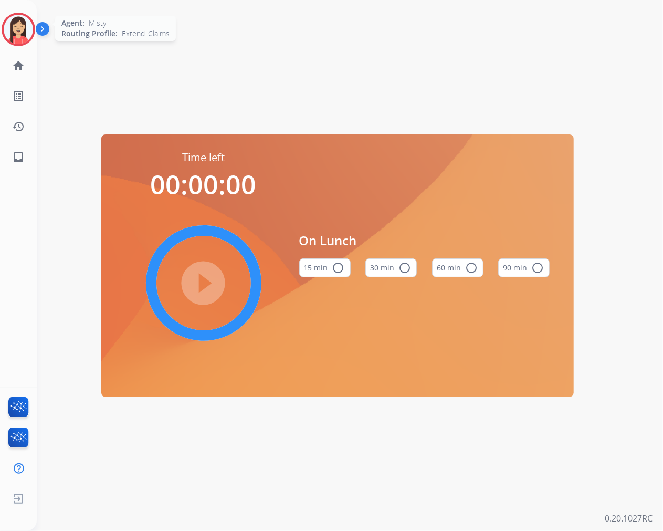
click at [14, 27] on img at bounding box center [18, 29] width 29 height 29
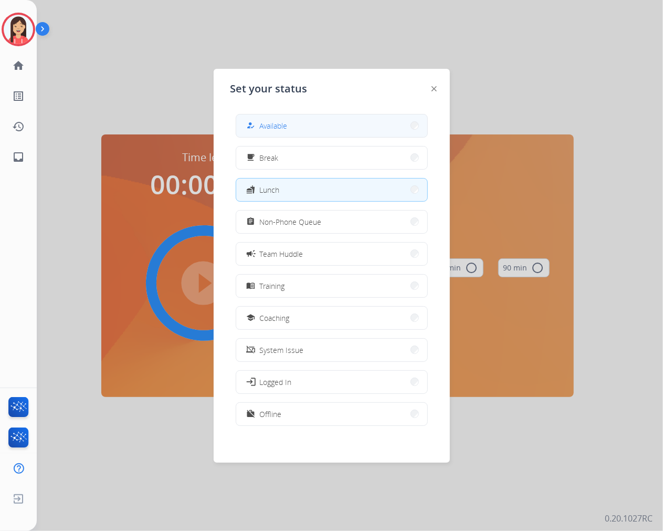
click at [323, 119] on button "how_to_reg Available" at bounding box center [331, 125] width 191 height 23
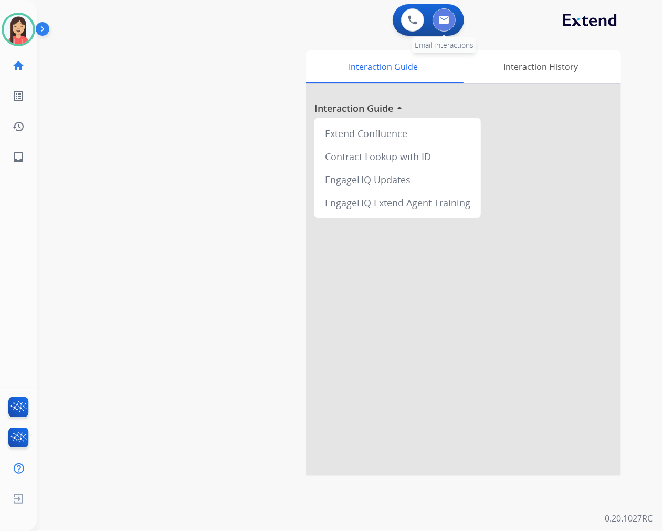
click at [439, 20] on img at bounding box center [444, 20] width 10 height 8
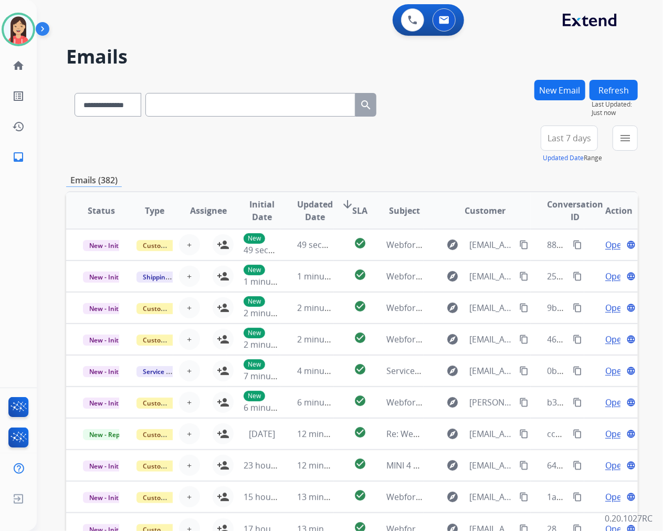
click at [251, 149] on div "**********" at bounding box center [352, 144] width 572 height 38
click at [617, 143] on button "menu Filters" at bounding box center [624, 137] width 25 height 25
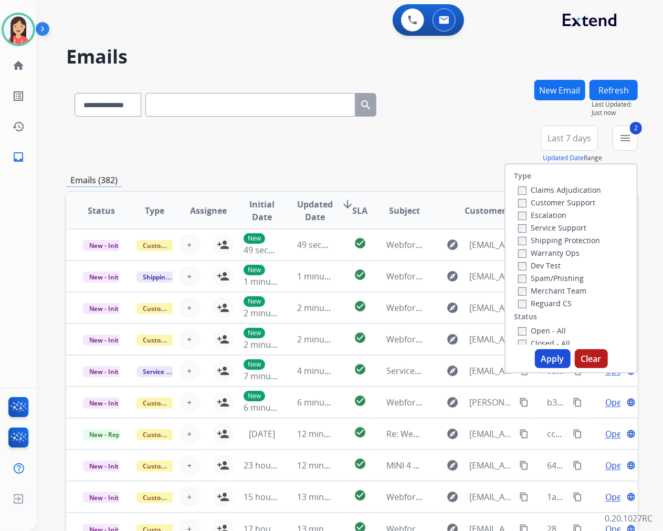
click at [548, 354] on button "Apply" at bounding box center [553, 358] width 36 height 19
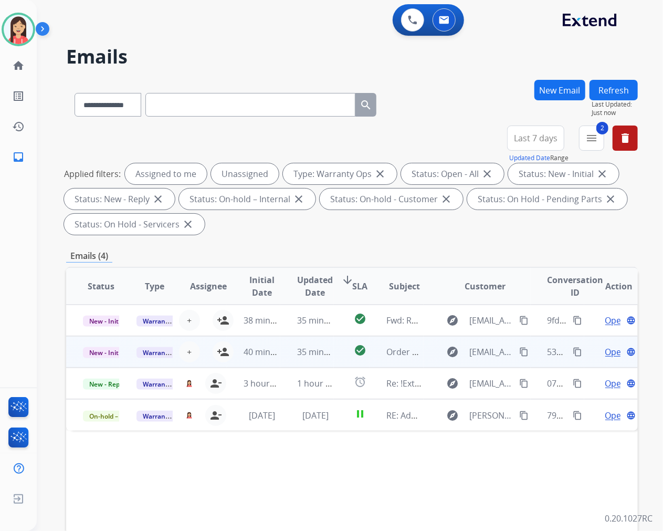
click at [287, 355] on td "35 minutes ago" at bounding box center [307, 351] width 54 height 31
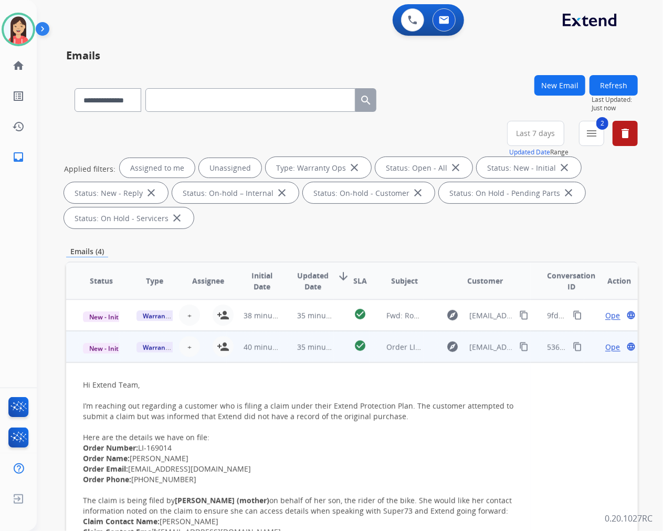
scroll to position [31, 0]
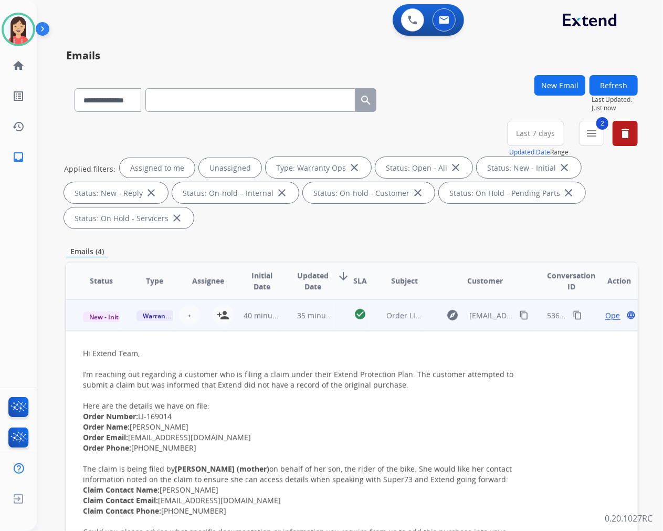
drag, startPoint x: 170, startPoint y: 417, endPoint x: 140, endPoint y: 419, distance: 30.0
click at [140, 419] on li "Order Number: LI-169014" at bounding box center [298, 416] width 431 height 10
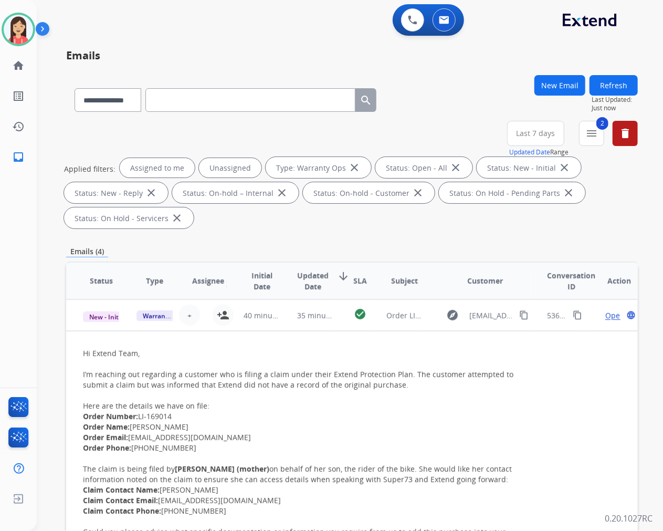
copy li "LI-169014"
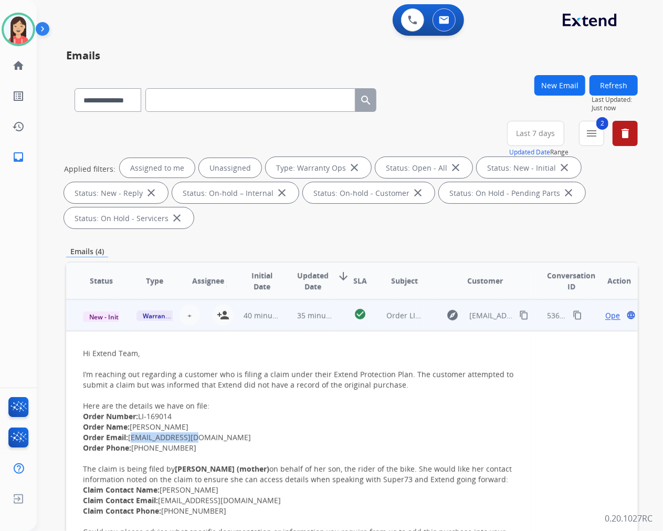
drag, startPoint x: 203, startPoint y: 435, endPoint x: 132, endPoint y: 432, distance: 70.9
click at [132, 432] on li "Order Email: ehnajafi@msn.com" at bounding box center [298, 437] width 431 height 10
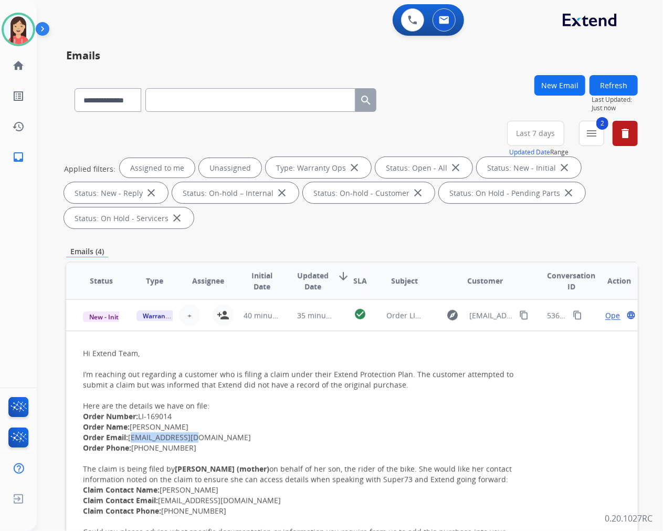
copy li "ehnajafi@msn.com"
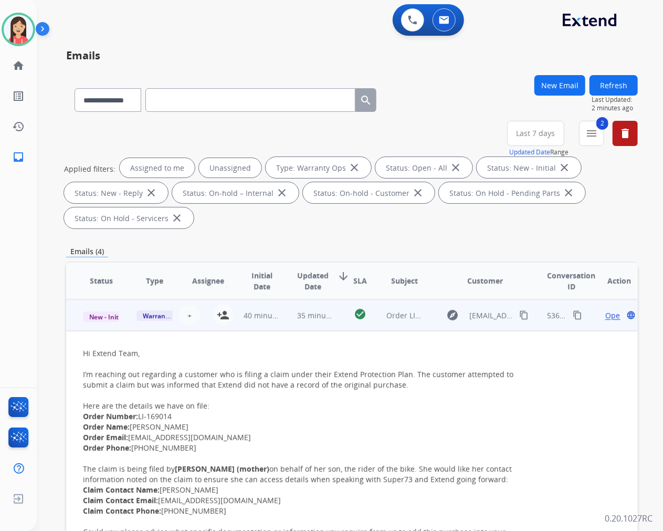
click at [306, 422] on li "Order Name: Amir Najafi" at bounding box center [298, 426] width 431 height 10
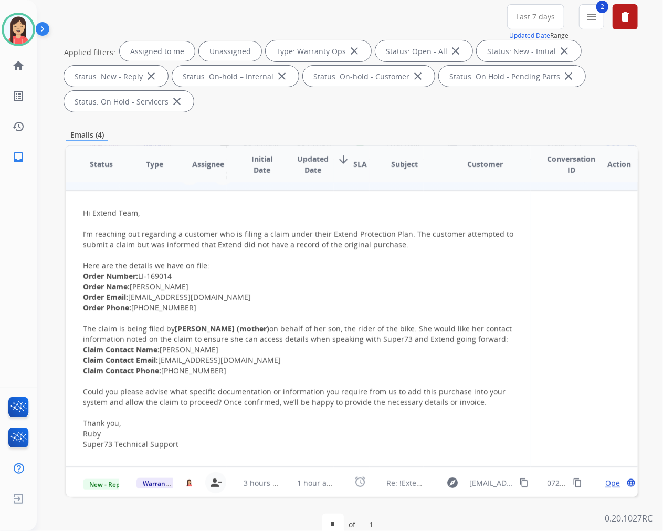
scroll to position [29, 0]
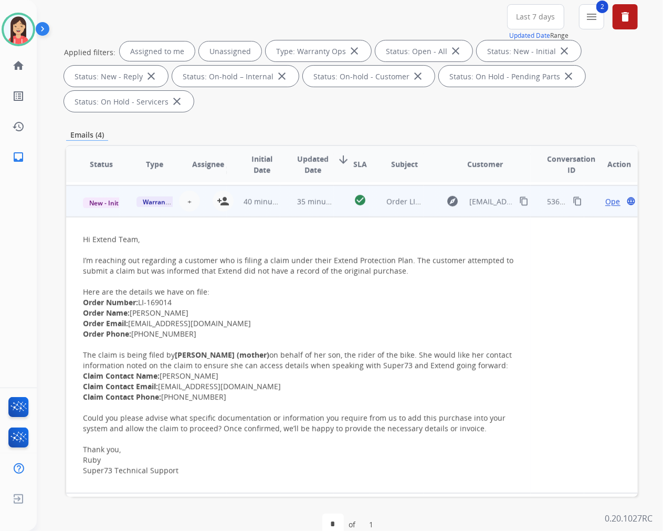
click at [605, 196] on span "Open" at bounding box center [614, 201] width 19 height 11
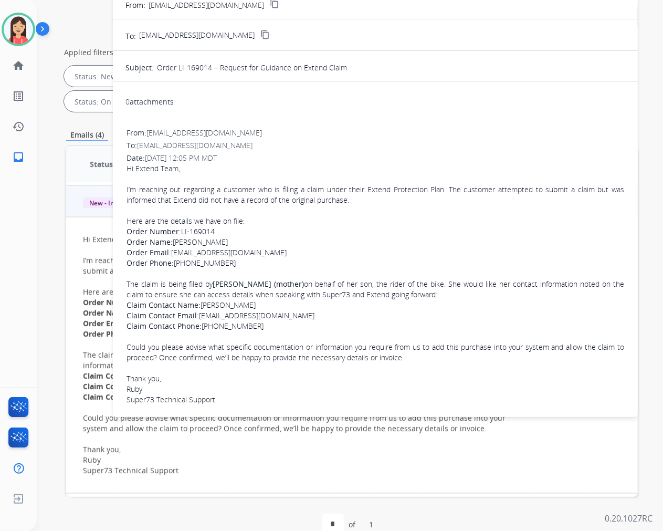
scroll to position [0, 0]
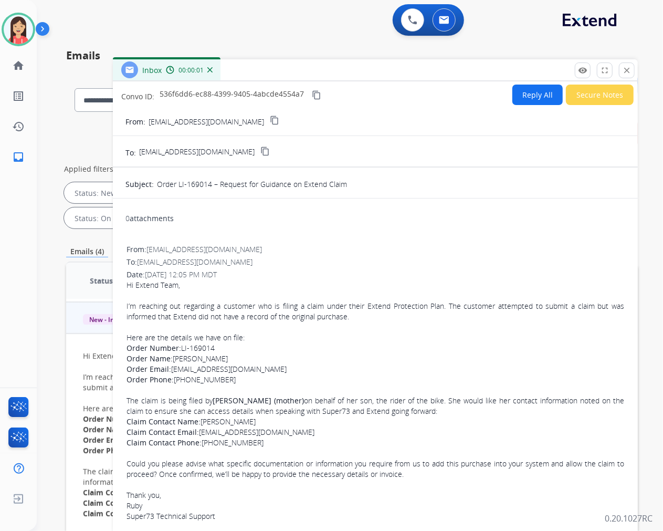
click at [521, 91] on button "Reply All" at bounding box center [537, 94] width 50 height 20
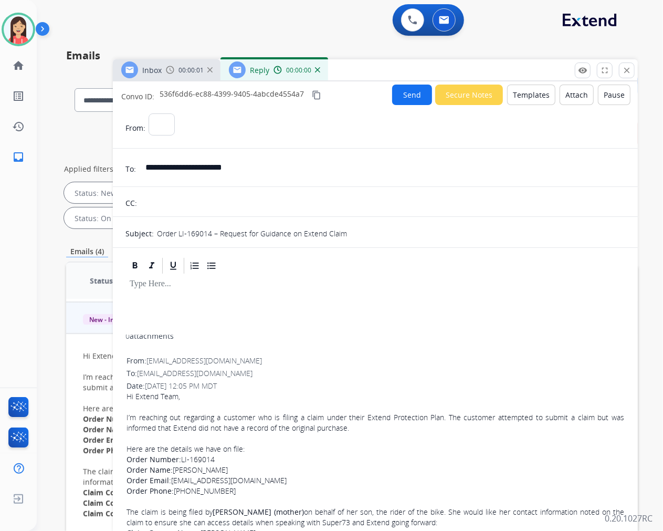
select select "**********"
click at [527, 85] on button "Templates" at bounding box center [531, 94] width 48 height 20
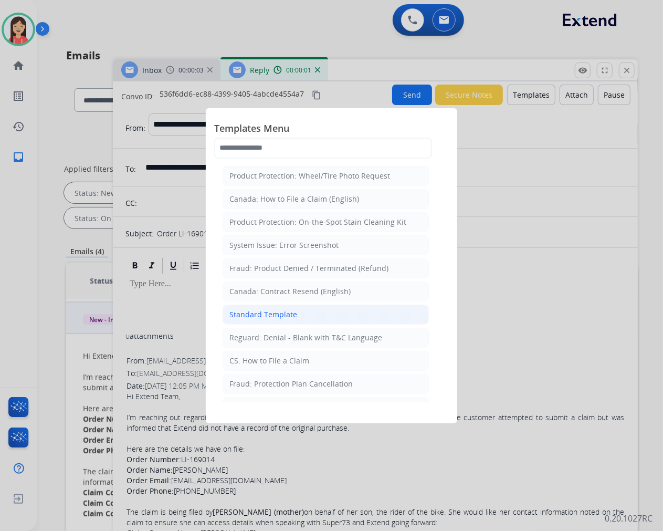
click at [289, 316] on div "Standard Template" at bounding box center [263, 314] width 68 height 10
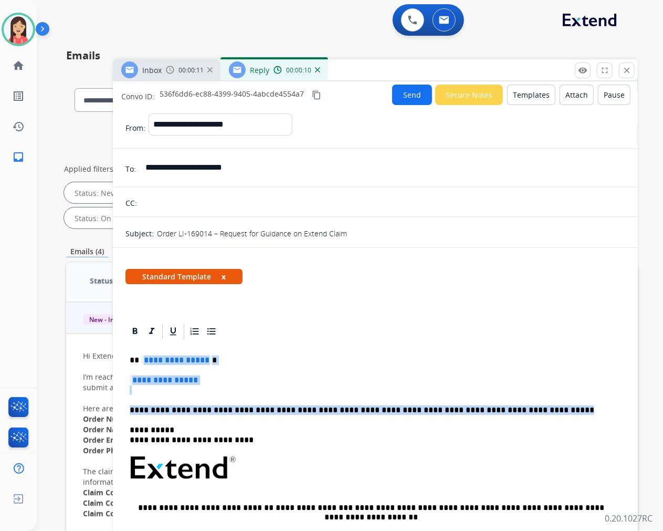
drag, startPoint x: 140, startPoint y: 357, endPoint x: 517, endPoint y: 410, distance: 380.5
click at [517, 410] on div "**********" at bounding box center [375, 499] width 500 height 316
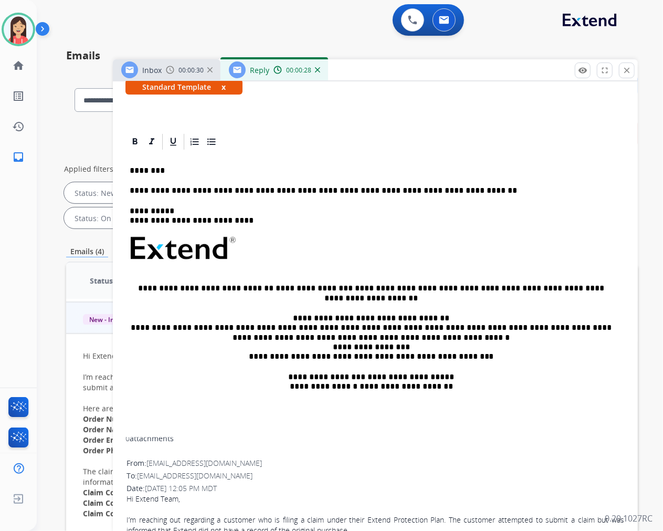
scroll to position [117, 0]
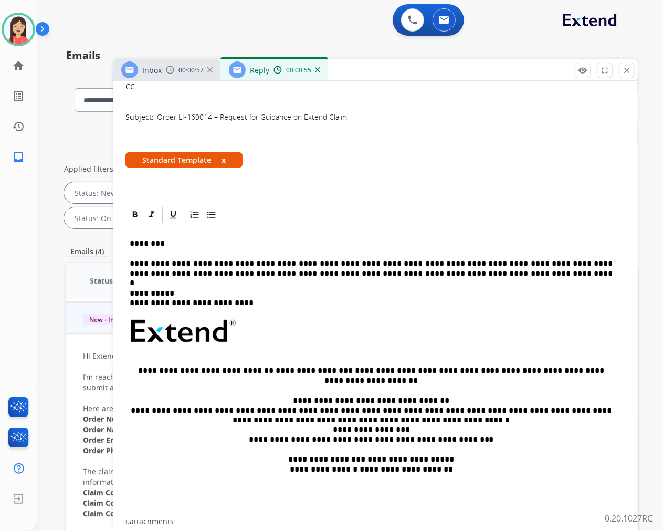
click at [468, 274] on p "**********" at bounding box center [371, 268] width 483 height 19
click at [521, 273] on p "**********" at bounding box center [371, 268] width 483 height 19
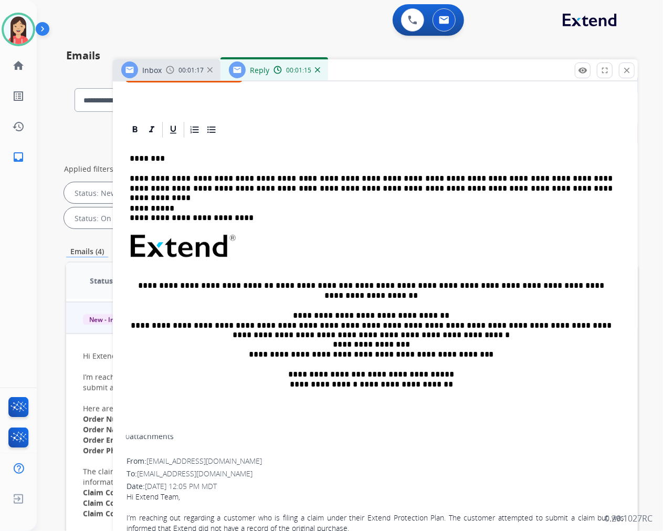
scroll to position [417, 0]
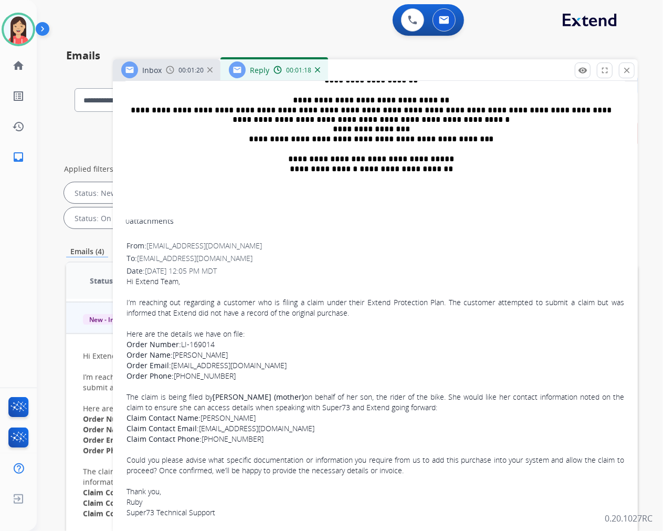
drag, startPoint x: 243, startPoint y: 374, endPoint x: 185, endPoint y: 378, distance: 57.9
click at [185, 378] on li "Order Phone: +1 916-622-7169" at bounding box center [375, 376] width 498 height 10
copy li "916-622-7169"
drag, startPoint x: 306, startPoint y: 220, endPoint x: 324, endPoint y: 206, distance: 22.8
click at [306, 220] on div "0 attachments" at bounding box center [375, 222] width 500 height 13
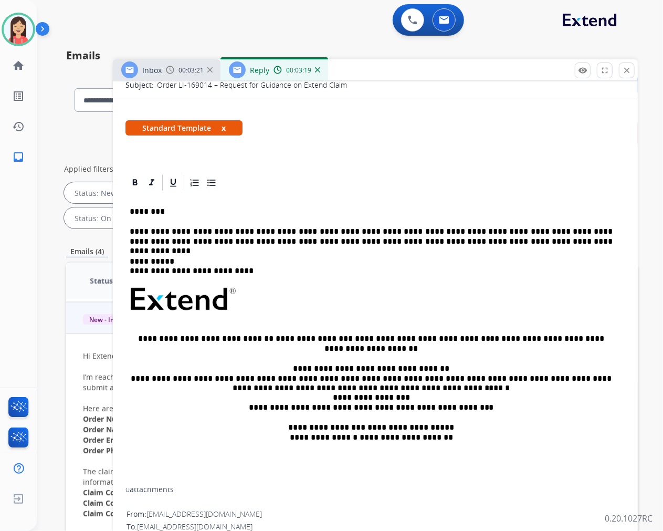
scroll to position [125, 0]
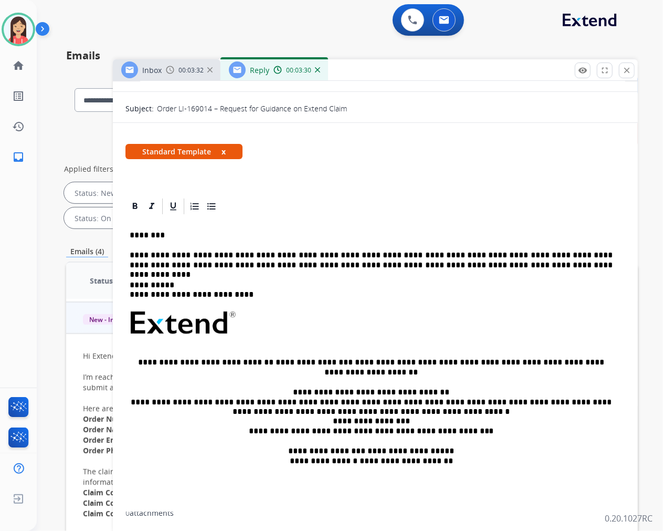
click at [390, 265] on p "**********" at bounding box center [371, 259] width 483 height 19
click at [392, 265] on p "**********" at bounding box center [371, 259] width 483 height 19
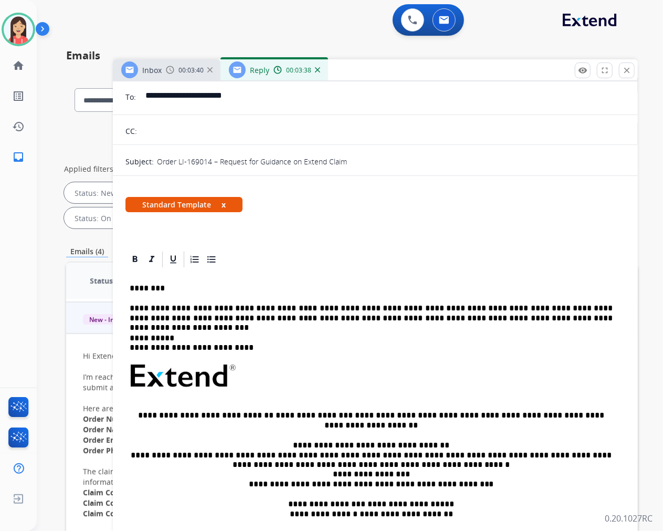
scroll to position [0, 0]
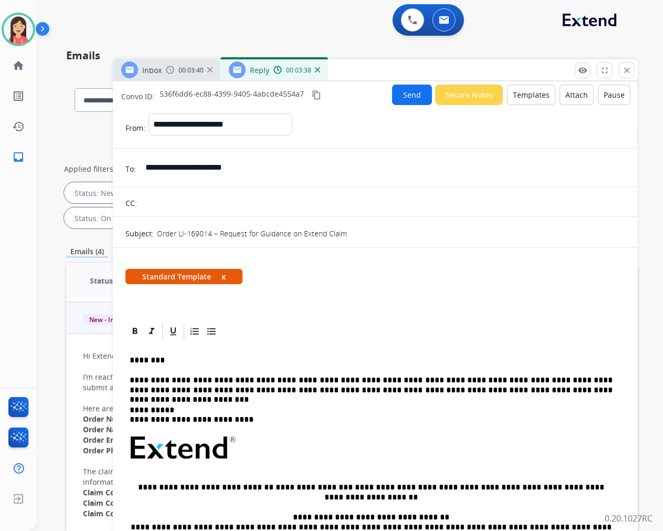
click at [408, 97] on button "Send" at bounding box center [412, 94] width 40 height 20
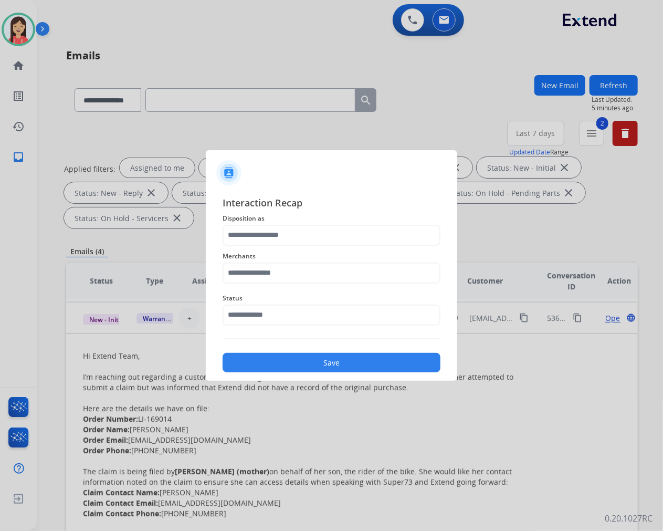
click at [282, 246] on div "Merchants" at bounding box center [332, 267] width 218 height 42
click at [284, 237] on input "text" at bounding box center [332, 235] width 218 height 21
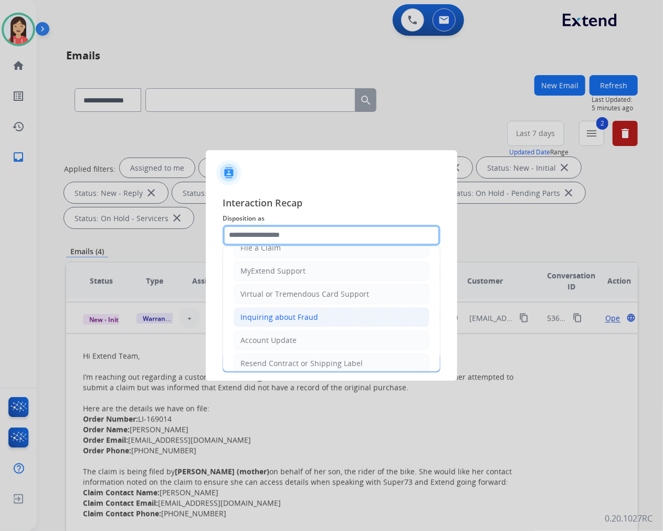
scroll to position [117, 0]
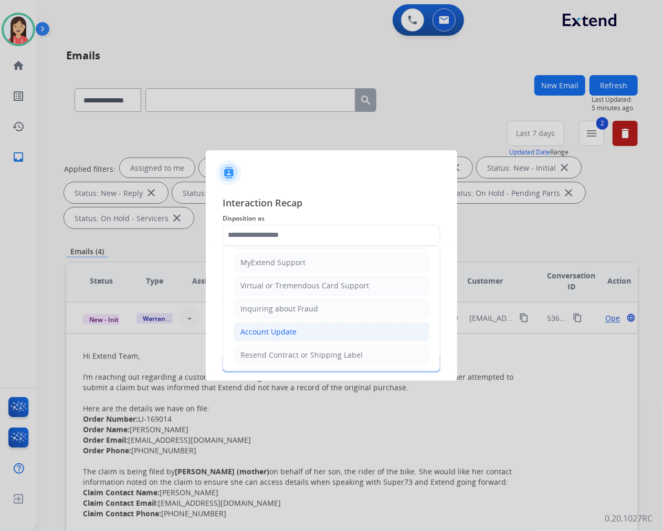
click at [266, 326] on div "Account Update" at bounding box center [268, 331] width 56 height 10
type input "**********"
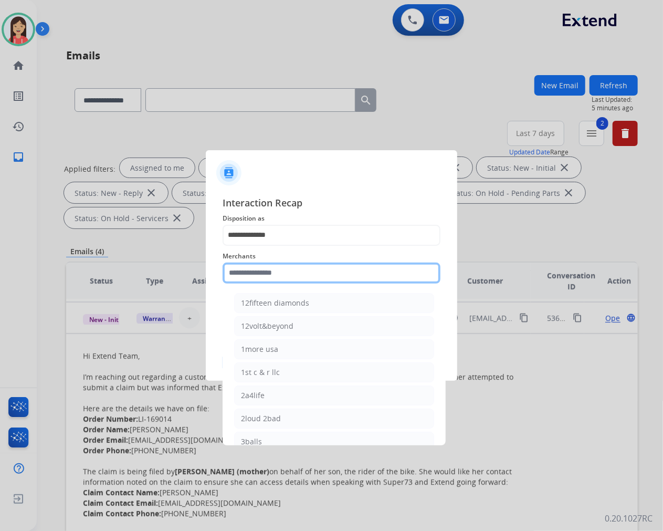
click at [271, 274] on input "text" at bounding box center [332, 272] width 218 height 21
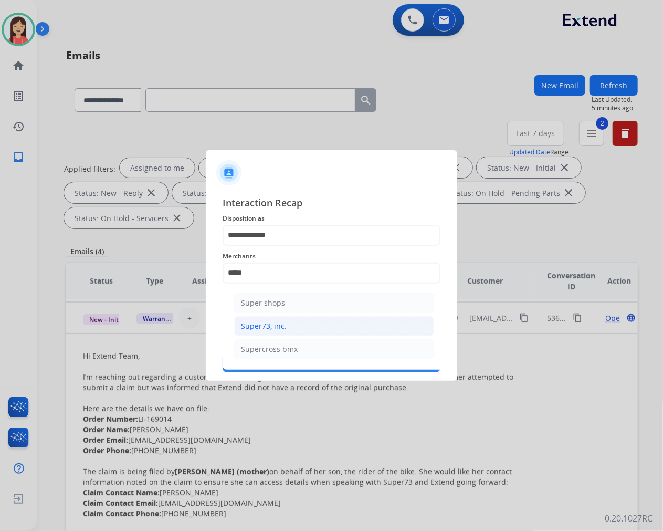
click at [260, 325] on div "Super73, inc." at bounding box center [264, 326] width 46 height 10
type input "**********"
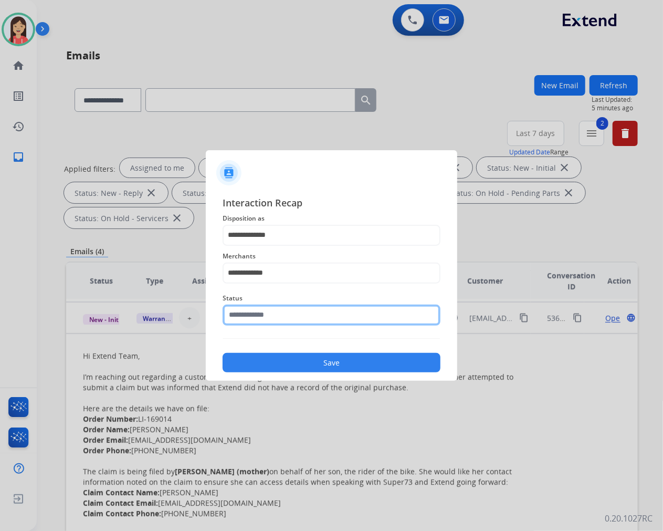
click at [271, 318] on input "text" at bounding box center [332, 314] width 218 height 21
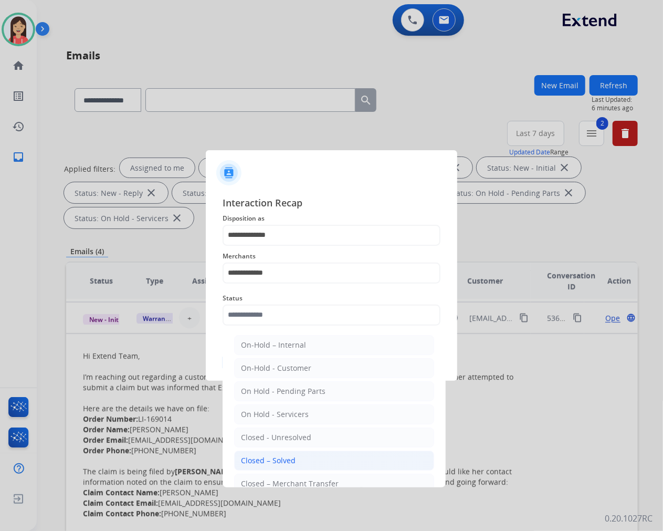
click at [272, 453] on li "Closed – Solved" at bounding box center [334, 460] width 200 height 20
type input "**********"
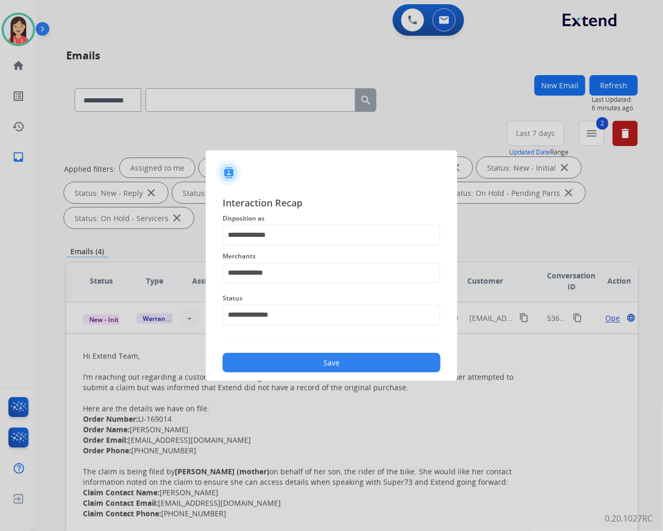
click at [329, 364] on button "Save" at bounding box center [332, 362] width 218 height 19
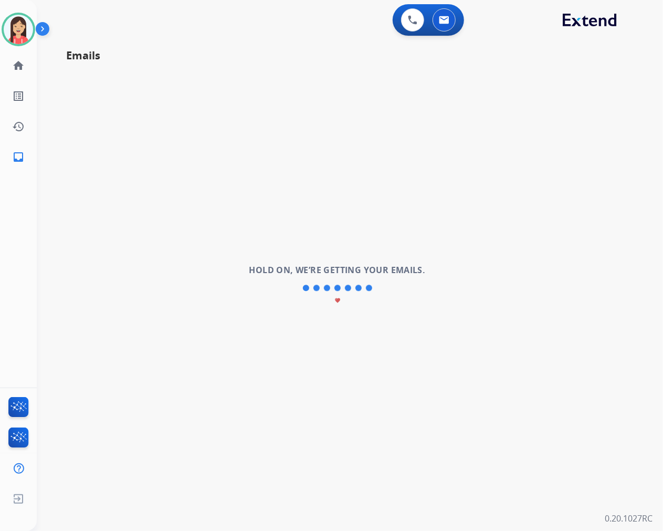
scroll to position [0, 0]
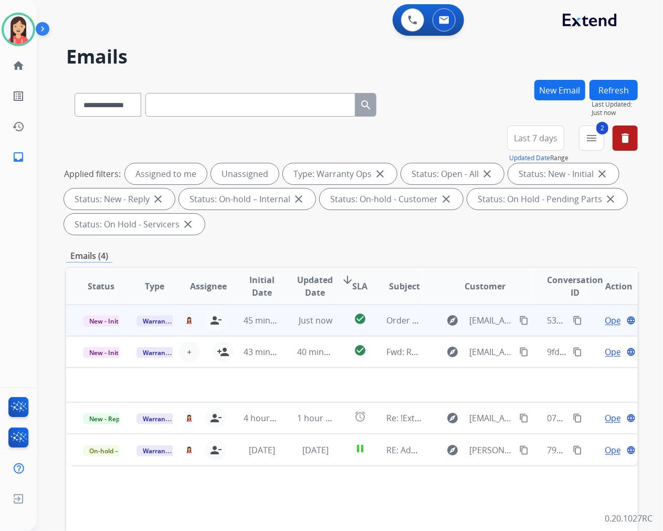
click at [280, 326] on td "Just now" at bounding box center [307, 319] width 54 height 31
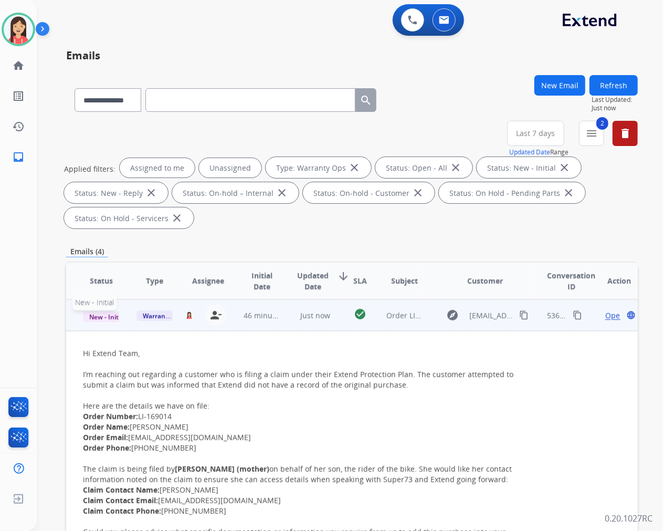
click at [100, 315] on span "New - Initial" at bounding box center [107, 316] width 49 height 11
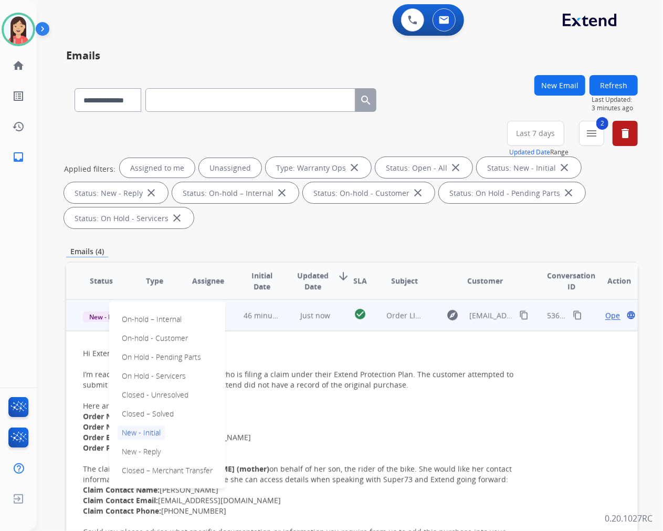
click at [292, 354] on div "Hi Extend Team," at bounding box center [298, 353] width 431 height 10
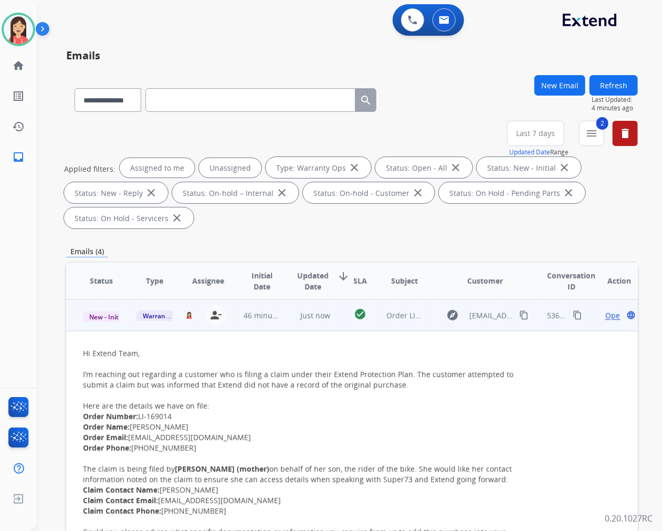
click at [281, 323] on td "Just now" at bounding box center [307, 314] width 54 height 31
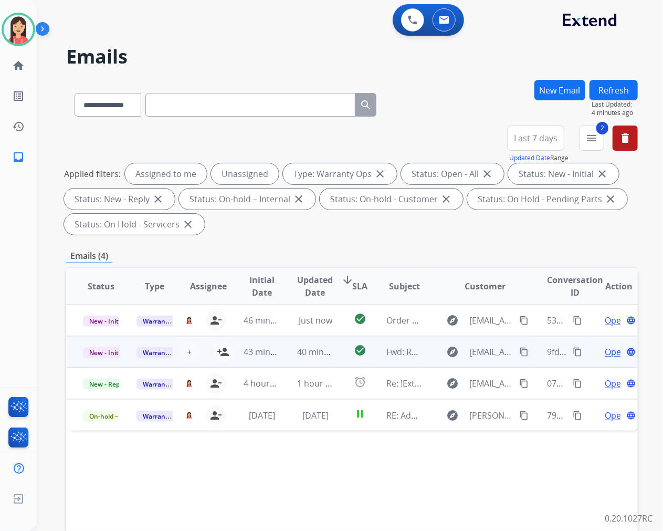
click at [285, 360] on td "40 minutes ago" at bounding box center [307, 351] width 54 height 31
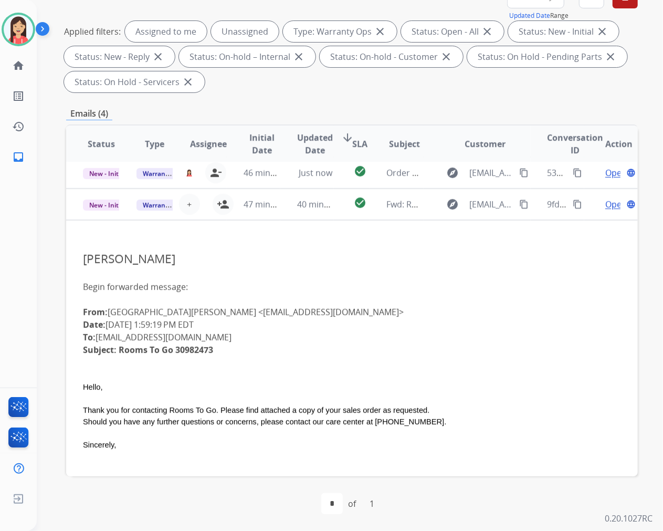
scroll to position [4, 0]
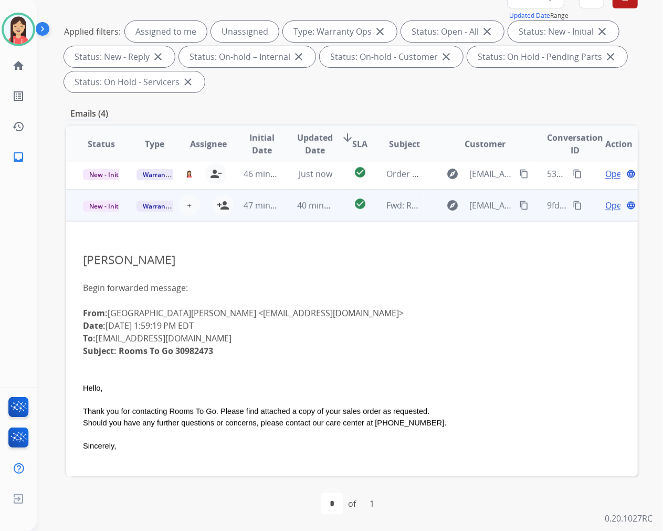
click at [605, 203] on span "Open" at bounding box center [616, 205] width 22 height 13
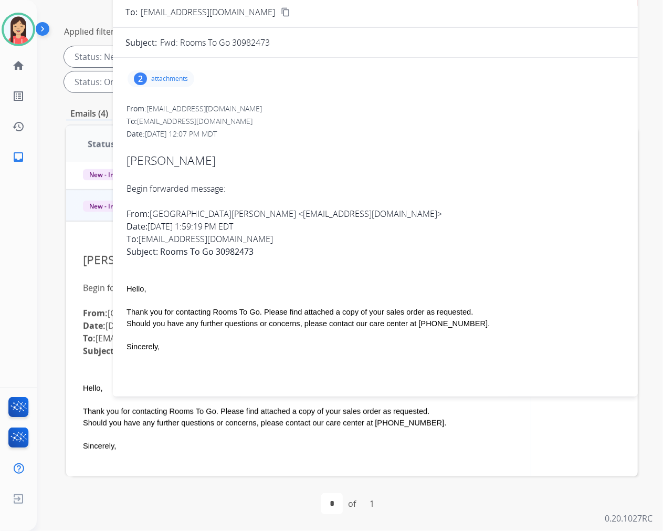
click at [170, 76] on p "attachments" at bounding box center [169, 79] width 37 height 8
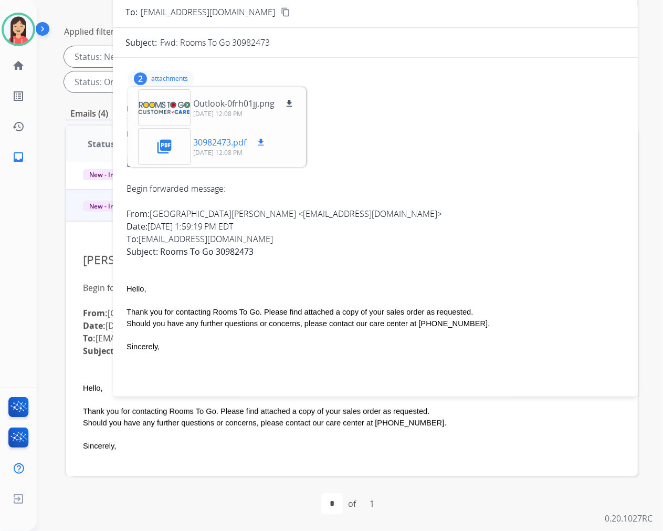
click at [263, 140] on mat-icon "download" at bounding box center [260, 142] width 9 height 9
click at [174, 75] on p "attachments" at bounding box center [169, 79] width 37 height 8
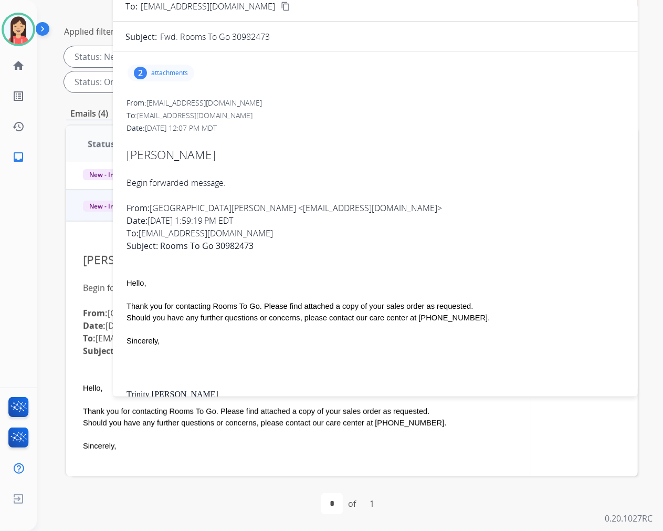
scroll to position [0, 0]
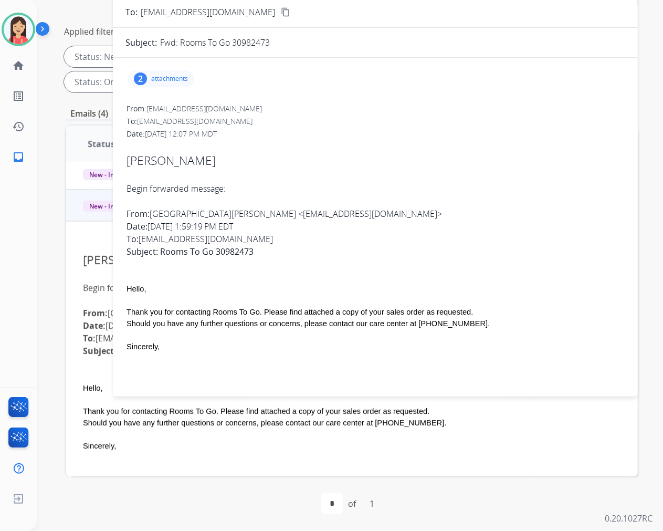
click at [337, 210] on div "From: Trinity Belleau <TBelleau@roomstogo.com> Date: September 18, 2025 at 1:59…" at bounding box center [375, 238] width 498 height 63
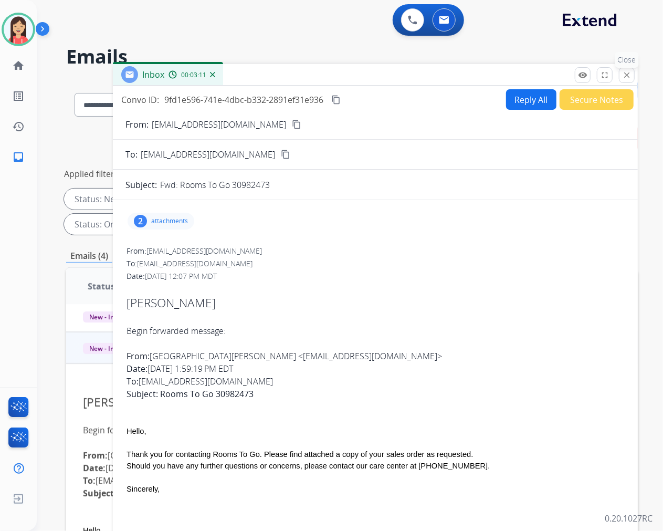
click at [622, 73] on mat-icon "close" at bounding box center [626, 74] width 9 height 9
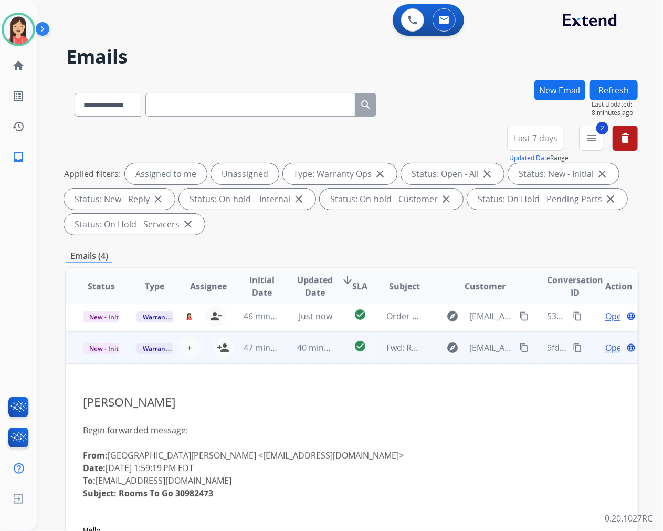
click at [282, 354] on td "40 minutes ago" at bounding box center [307, 347] width 54 height 31
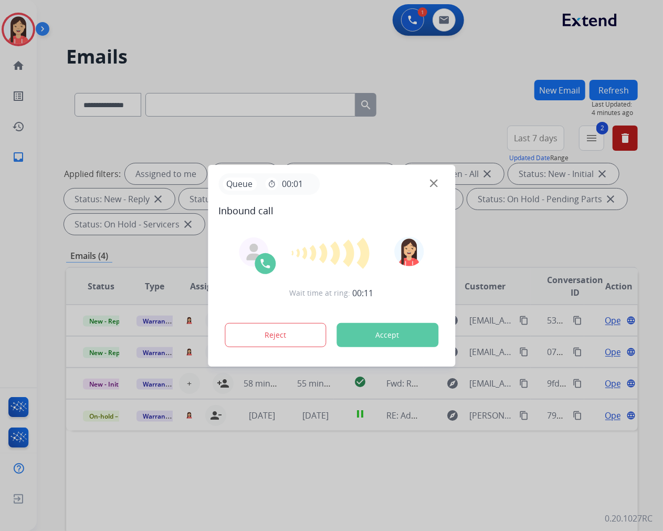
click at [390, 329] on button "Accept" at bounding box center [387, 335] width 102 height 24
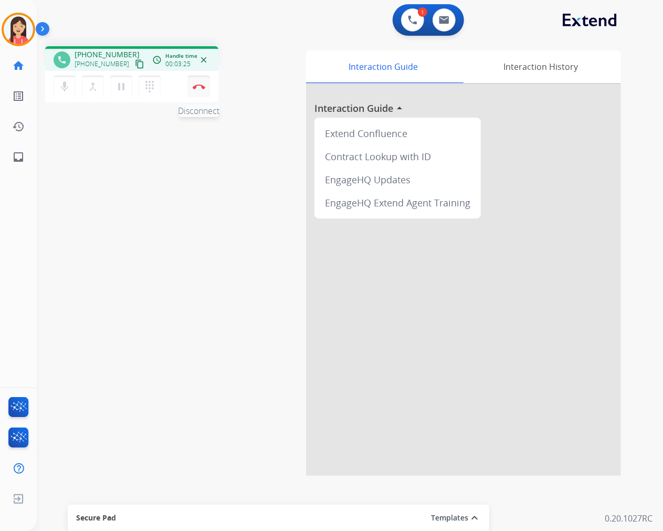
click at [200, 87] on img at bounding box center [199, 86] width 13 height 5
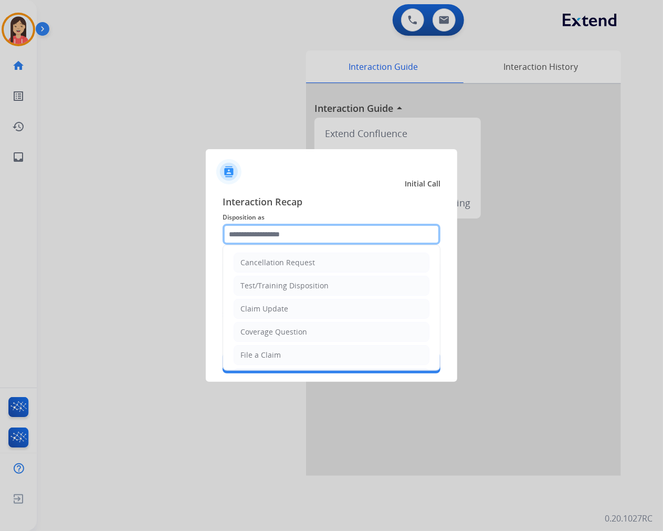
click at [289, 236] on input "text" at bounding box center [332, 234] width 218 height 21
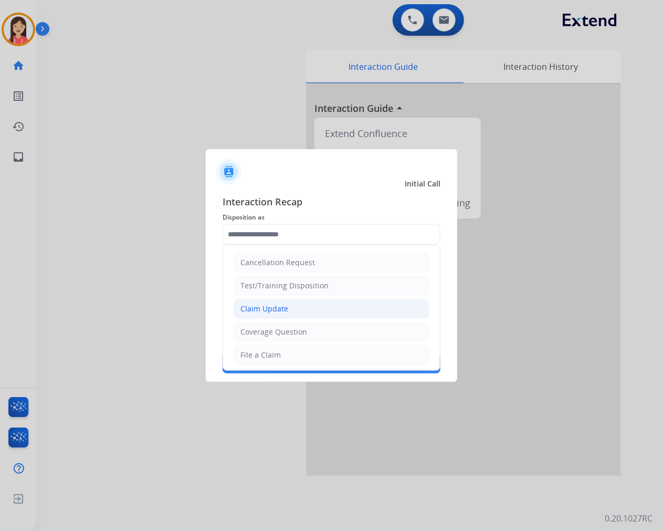
click at [299, 309] on li "Claim Update" at bounding box center [332, 309] width 196 height 20
type input "**********"
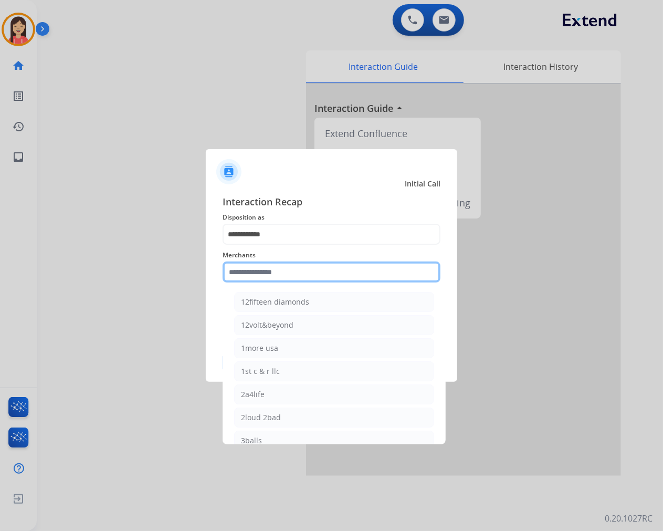
click at [303, 266] on input "text" at bounding box center [332, 271] width 218 height 21
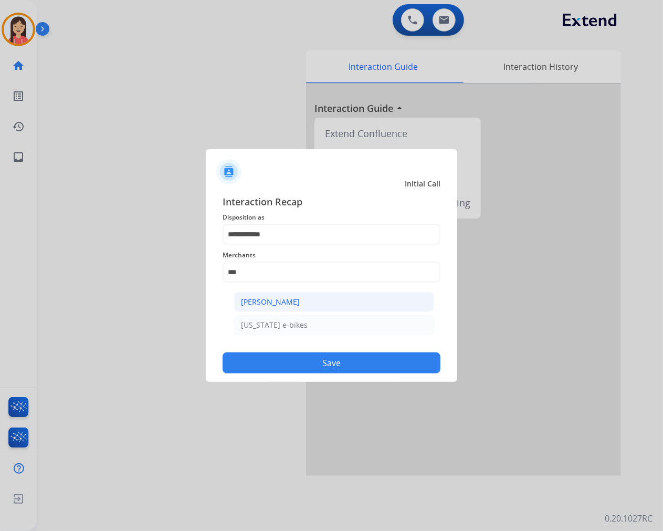
click at [275, 303] on div "[PERSON_NAME]" at bounding box center [270, 302] width 59 height 10
type input "**********"
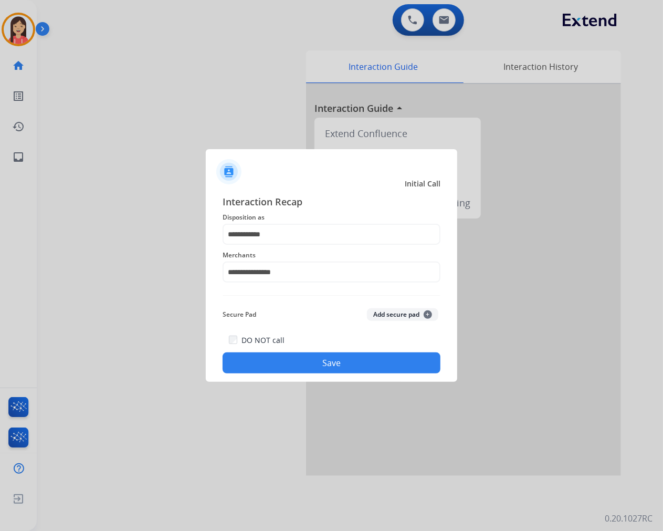
click at [286, 363] on button "Save" at bounding box center [332, 362] width 218 height 21
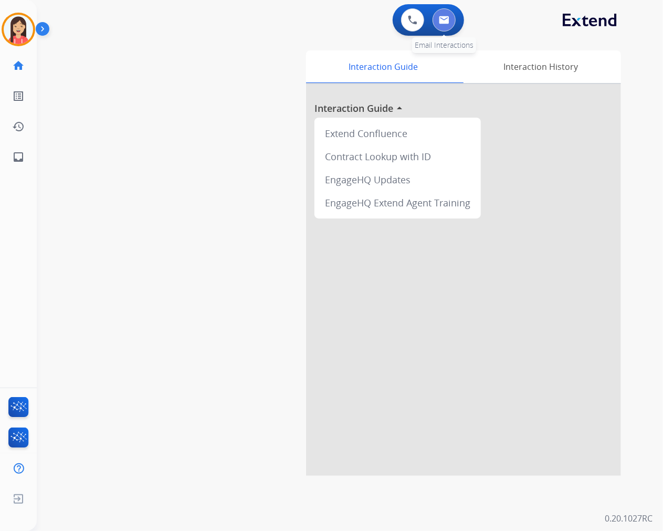
click at [447, 19] on img at bounding box center [444, 20] width 10 height 8
select select "**********"
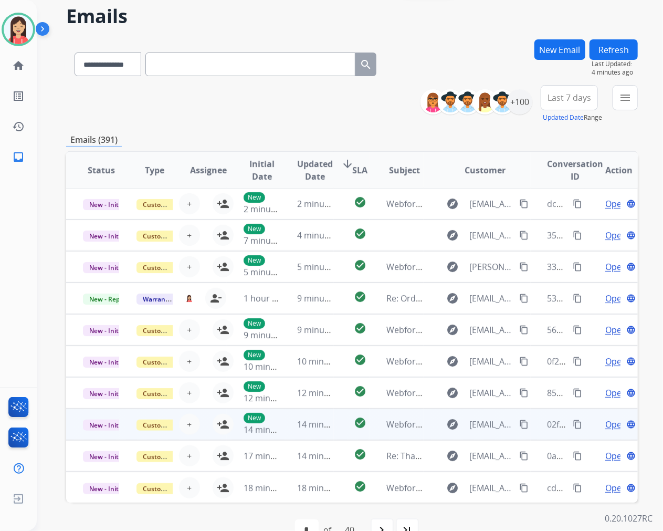
scroll to position [66, 0]
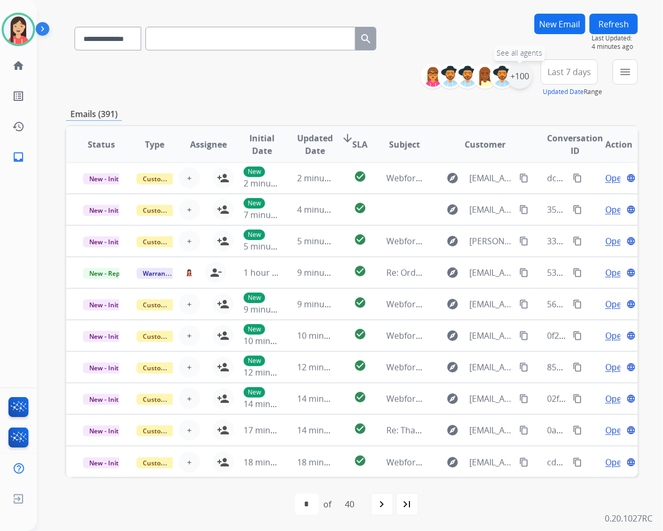
click at [523, 72] on div "+100" at bounding box center [519, 76] width 25 height 25
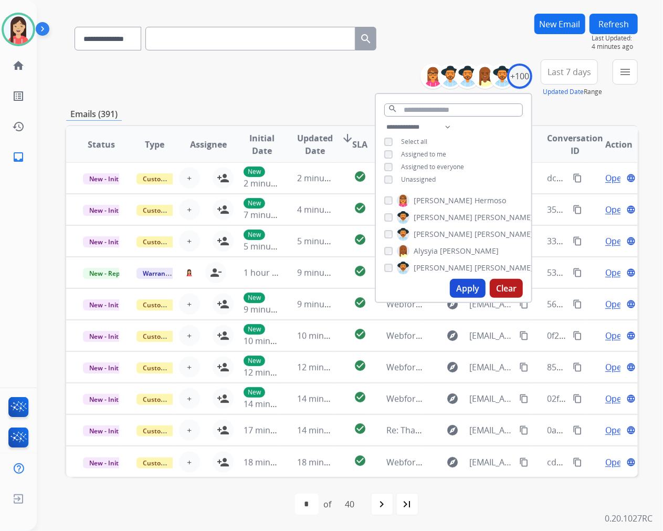
click at [411, 181] on span "Unassigned" at bounding box center [418, 179] width 35 height 9
click at [464, 289] on button "Apply" at bounding box center [468, 288] width 36 height 19
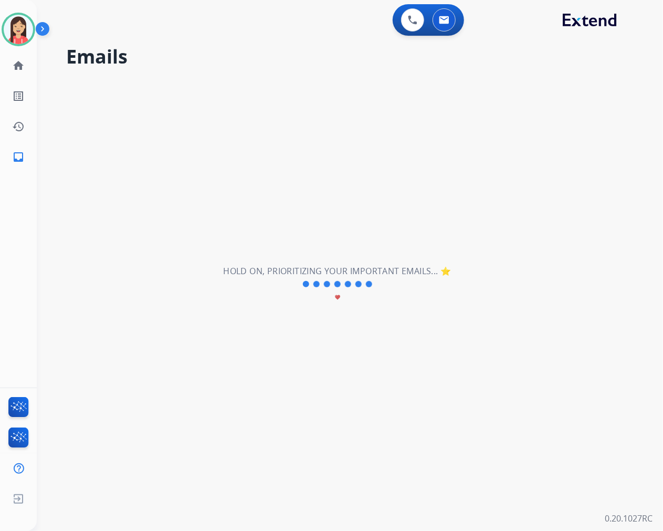
scroll to position [0, 0]
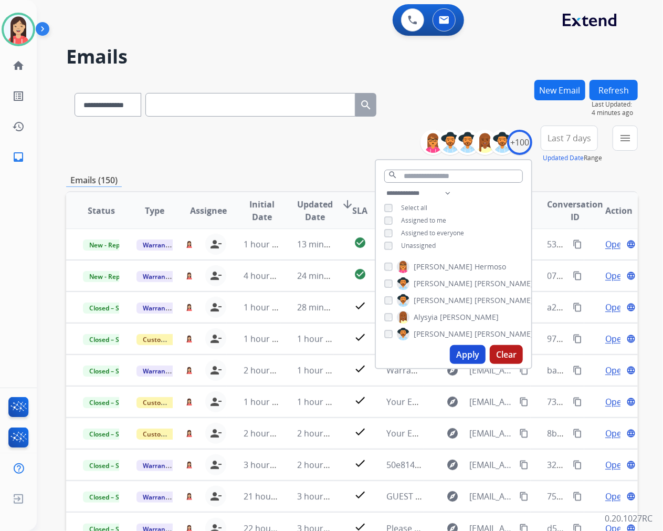
click at [225, 166] on div "**********" at bounding box center [352, 338] width 572 height 517
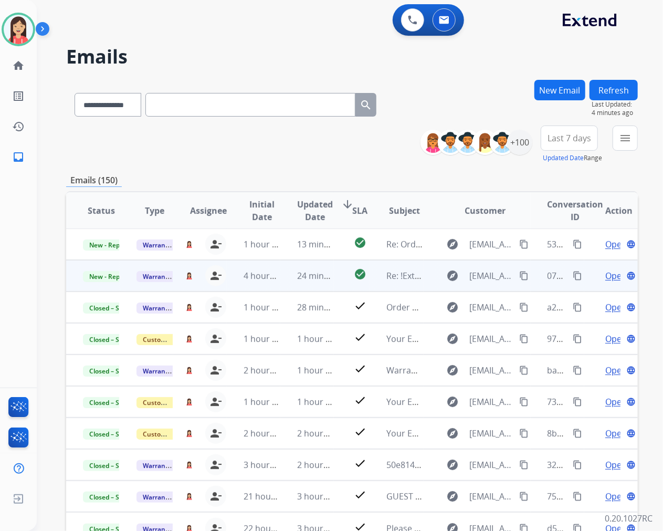
click at [280, 284] on td "24 minutes ago" at bounding box center [307, 275] width 54 height 31
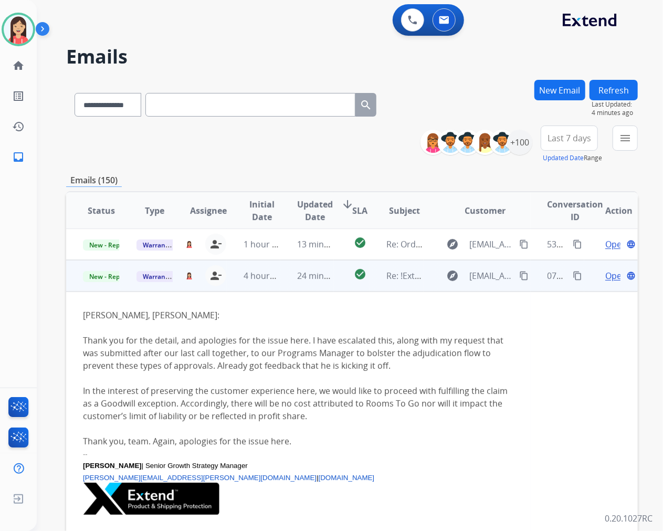
scroll to position [31, 0]
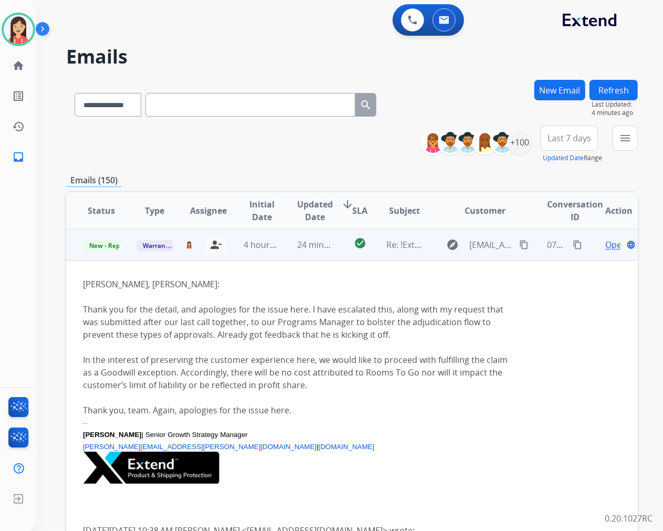
click at [286, 252] on td "24 minutes ago" at bounding box center [307, 244] width 54 height 31
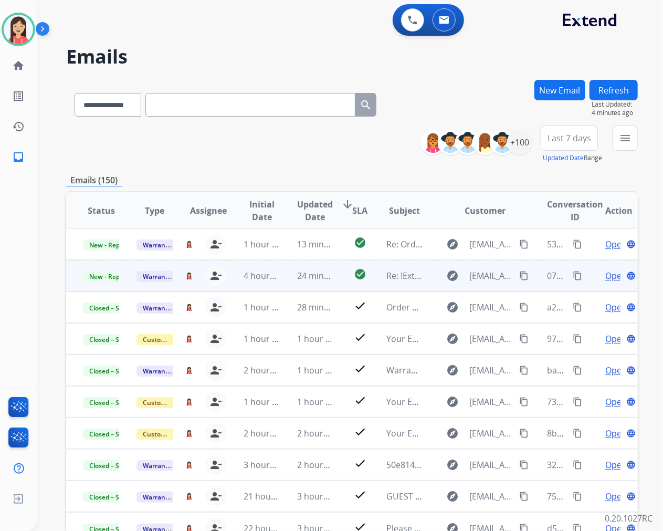
click at [280, 282] on td "24 minutes ago" at bounding box center [307, 275] width 54 height 31
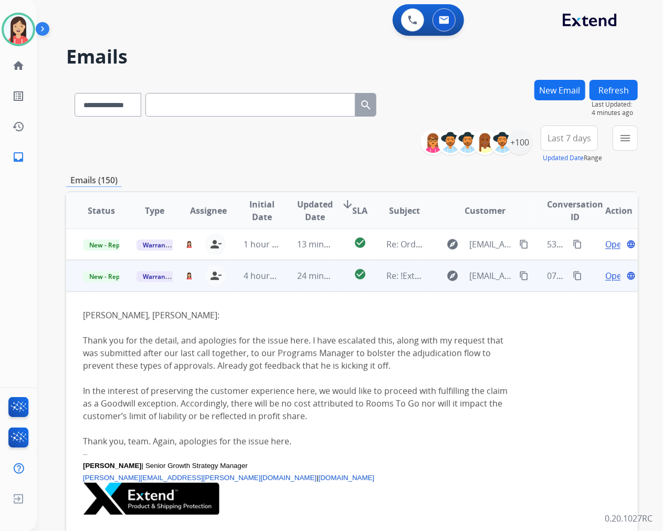
scroll to position [31, 0]
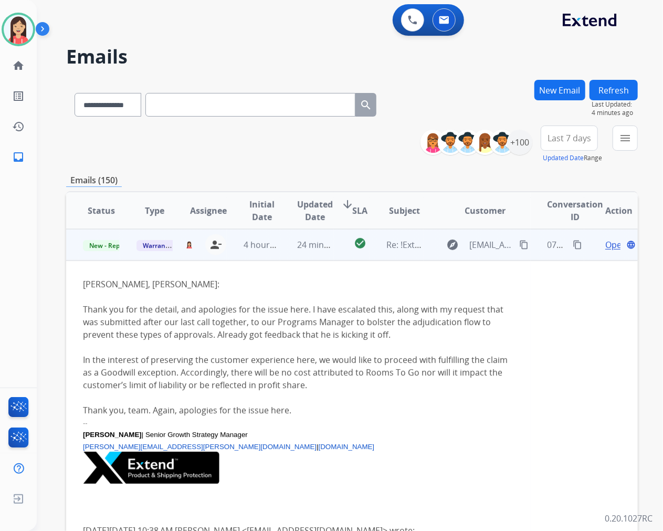
click at [605, 245] on span "Open" at bounding box center [616, 244] width 22 height 13
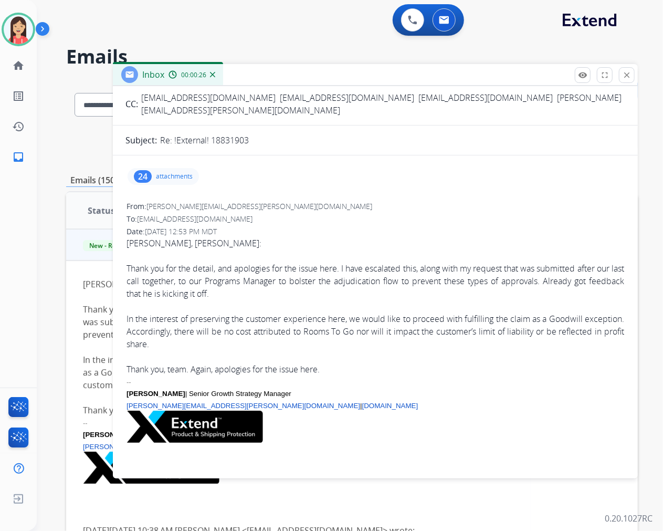
scroll to position [0, 0]
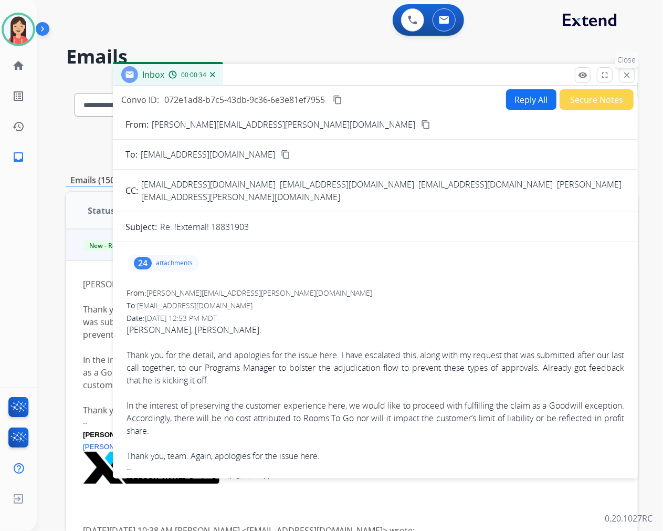
click at [628, 75] on mat-icon "close" at bounding box center [626, 74] width 9 height 9
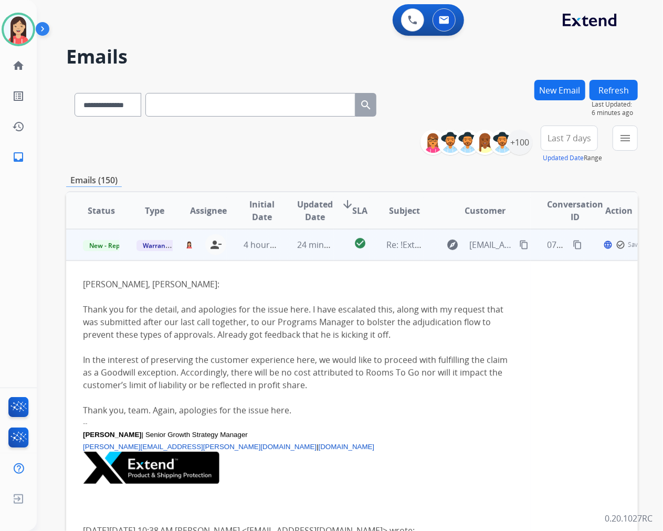
click at [338, 258] on td "check_circle" at bounding box center [352, 244] width 36 height 31
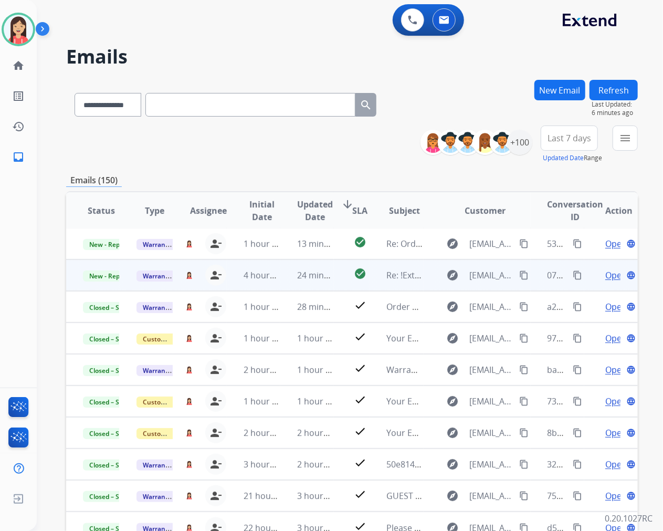
scroll to position [1, 0]
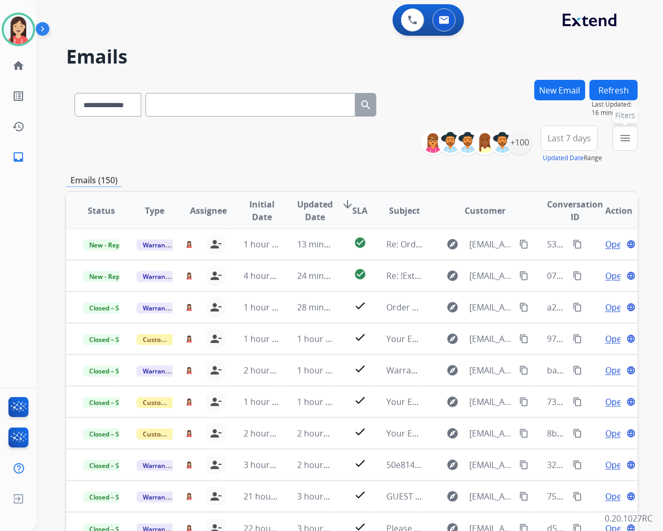
click at [622, 132] on mat-icon "menu" at bounding box center [625, 138] width 13 height 13
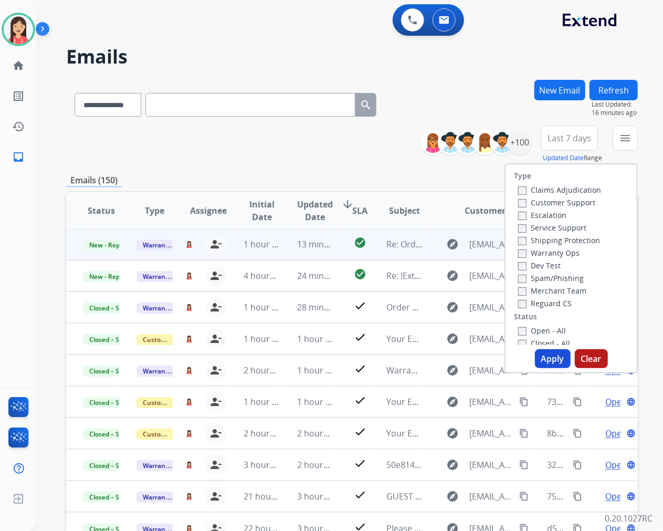
click at [304, 252] on td "13 minutes ago" at bounding box center [307, 243] width 54 height 31
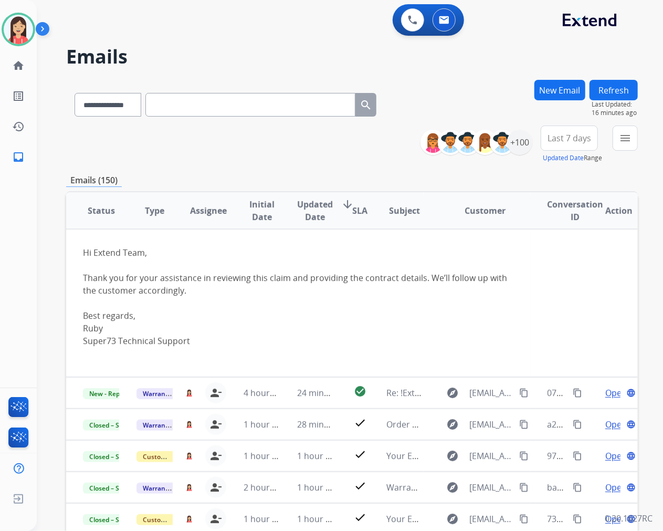
scroll to position [0, 0]
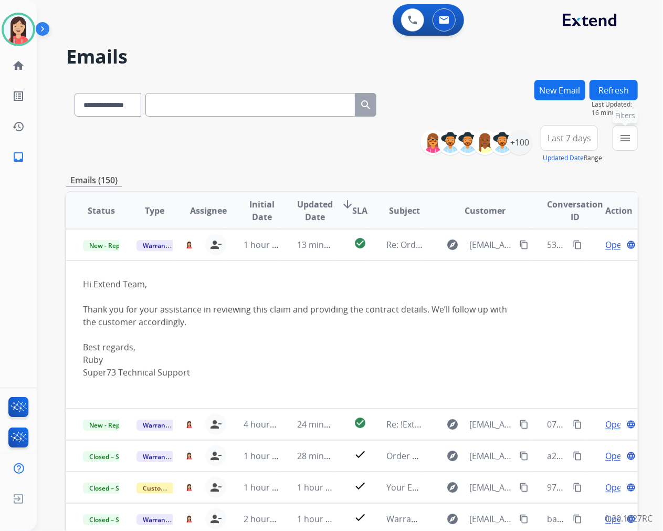
click at [628, 138] on mat-icon "menu" at bounding box center [625, 138] width 13 height 13
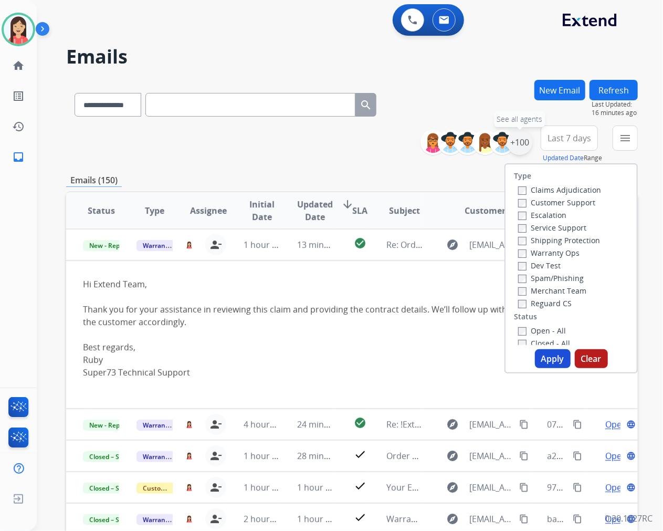
click at [517, 147] on div "+100" at bounding box center [519, 142] width 25 height 25
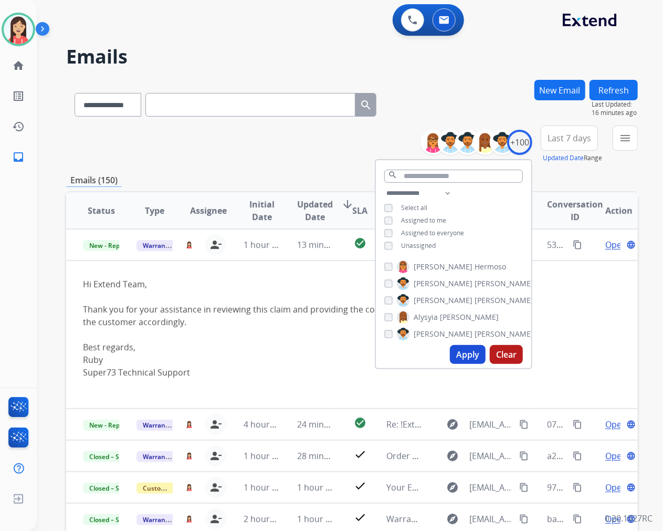
click at [457, 351] on button "Apply" at bounding box center [468, 354] width 36 height 19
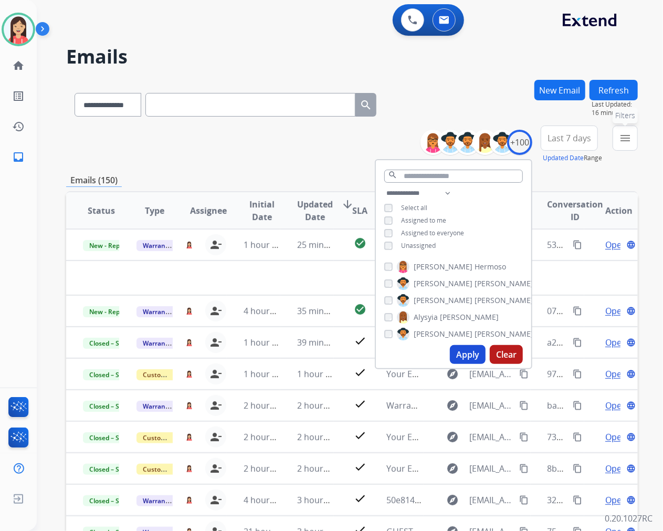
click at [618, 139] on button "menu Filters" at bounding box center [624, 137] width 25 height 25
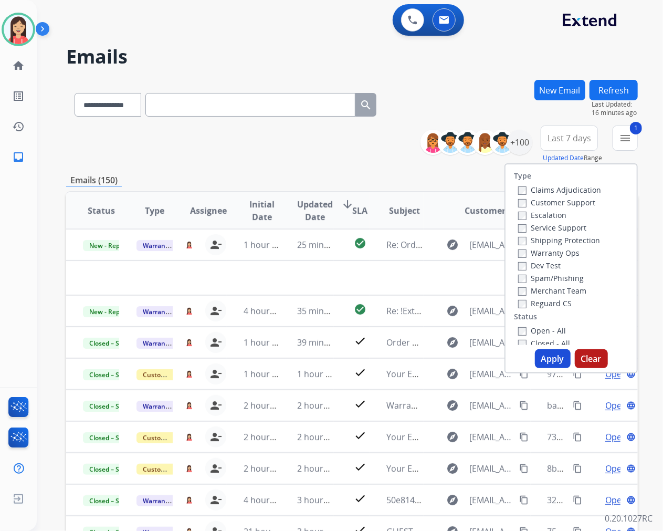
click at [542, 355] on button "Apply" at bounding box center [553, 358] width 36 height 19
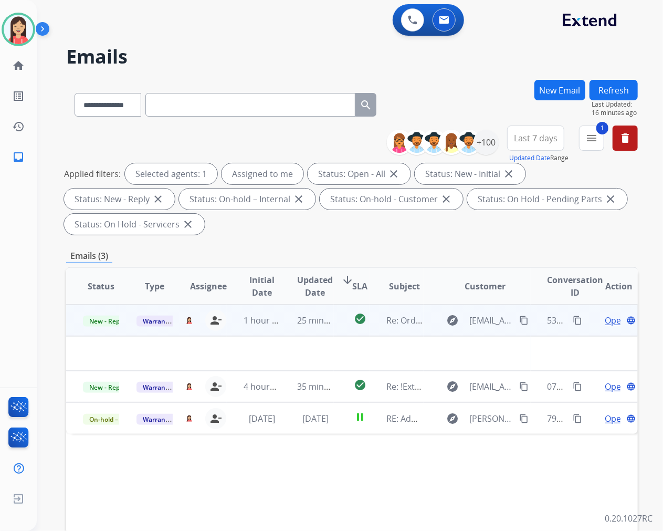
click at [298, 327] on td "25 minutes ago" at bounding box center [307, 319] width 54 height 31
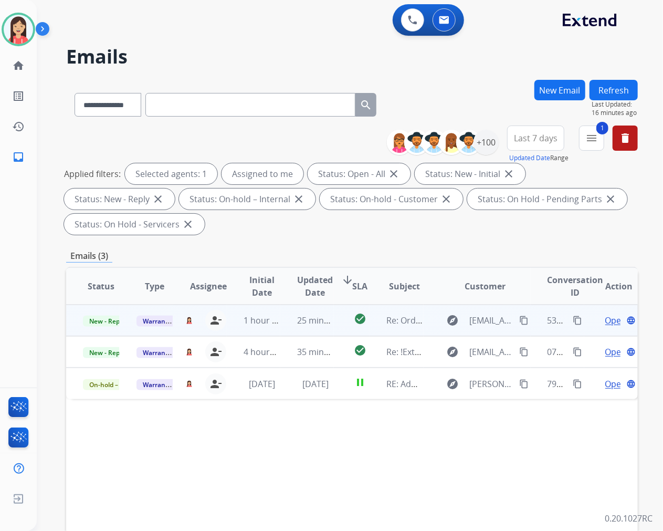
click at [281, 328] on td "25 minutes ago" at bounding box center [307, 319] width 54 height 31
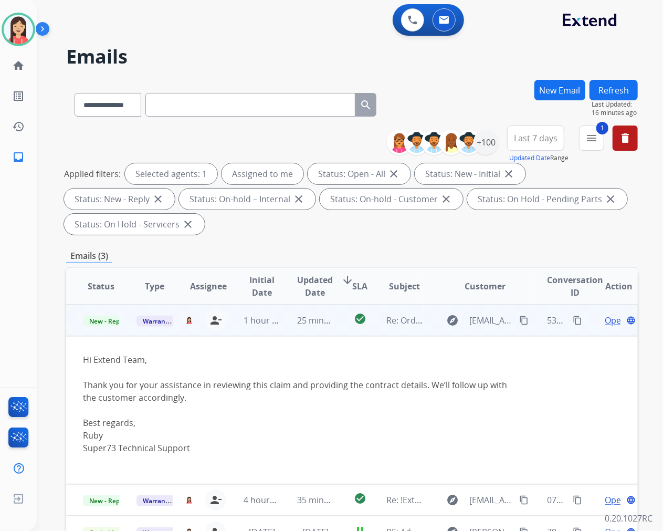
click at [605, 319] on span "Open" at bounding box center [616, 320] width 22 height 13
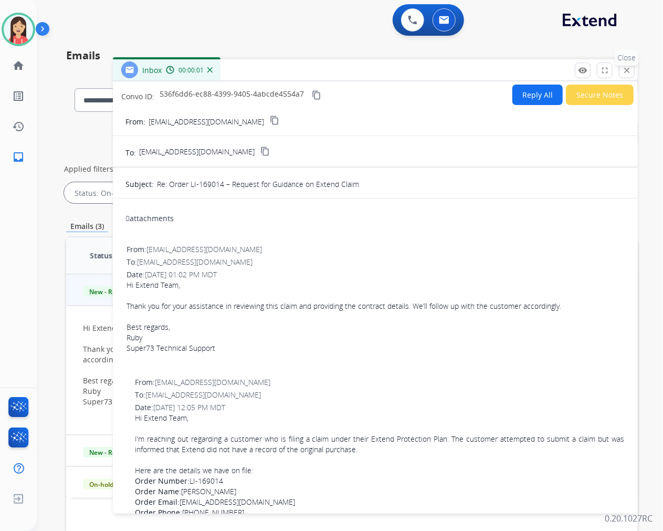
click at [626, 68] on mat-icon "close" at bounding box center [626, 70] width 9 height 9
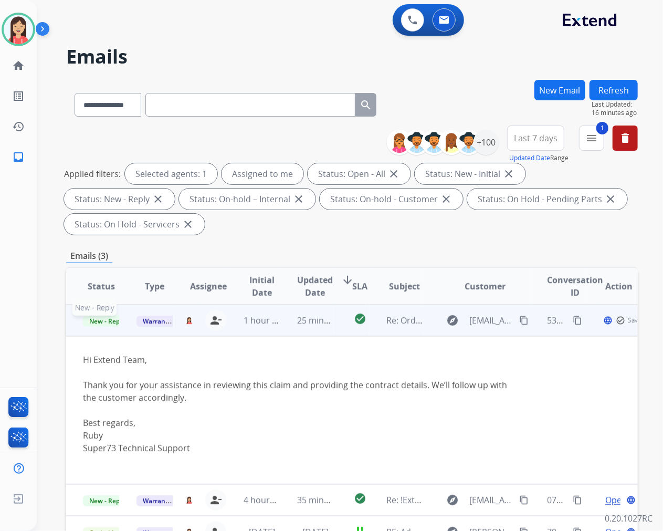
click at [105, 318] on span "New - Reply" at bounding box center [107, 320] width 48 height 11
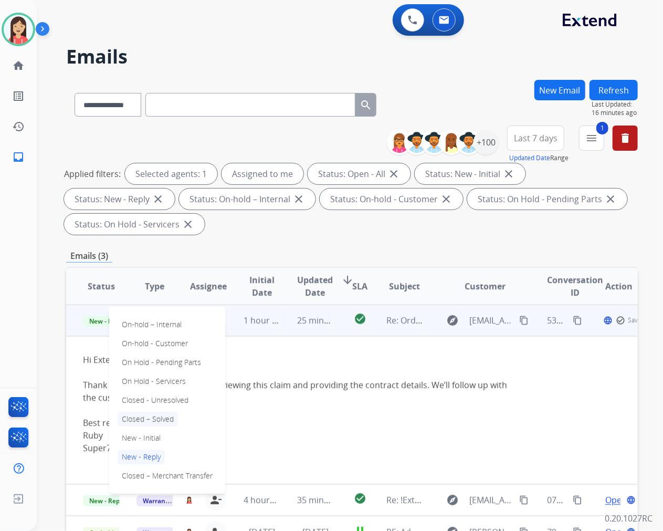
click at [170, 415] on p "Closed – Solved" at bounding box center [148, 418] width 60 height 15
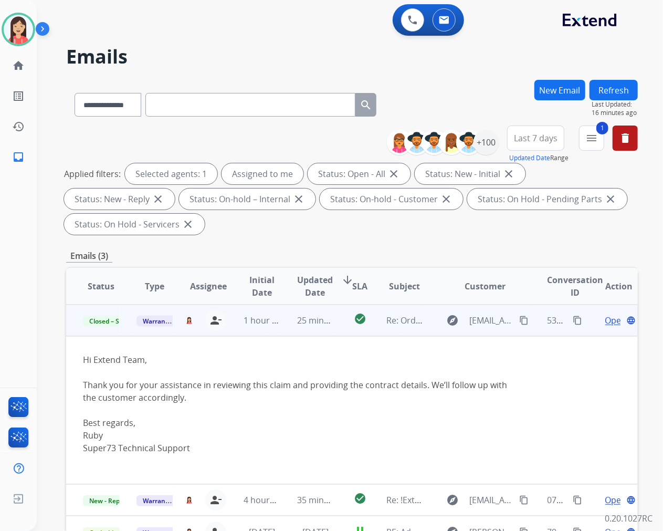
click at [280, 327] on td "25 minutes ago" at bounding box center [307, 319] width 54 height 31
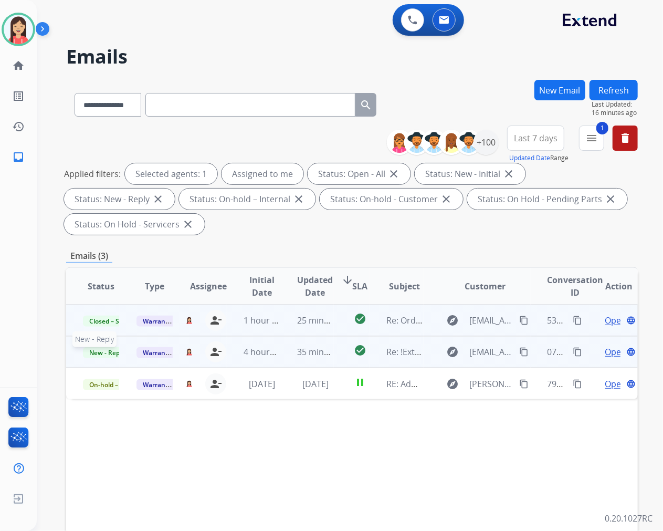
click at [108, 352] on span "New - Reply" at bounding box center [107, 352] width 48 height 11
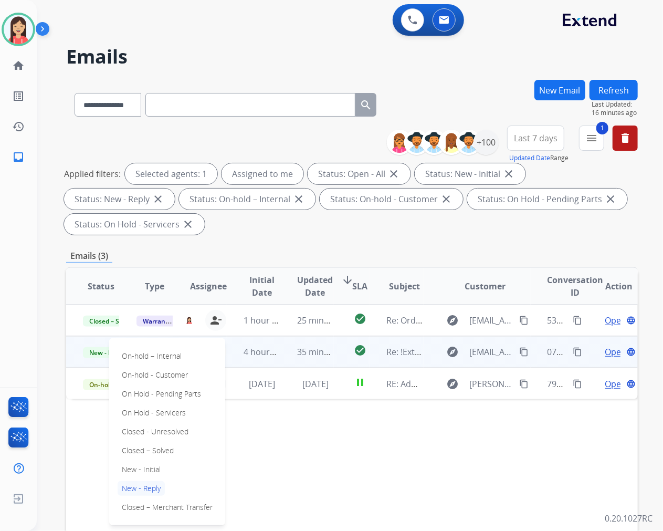
click at [172, 363] on div "On-hold – Internal On-hold - Customer On Hold - Pending Parts On Hold - Service…" at bounding box center [167, 431] width 116 height 187
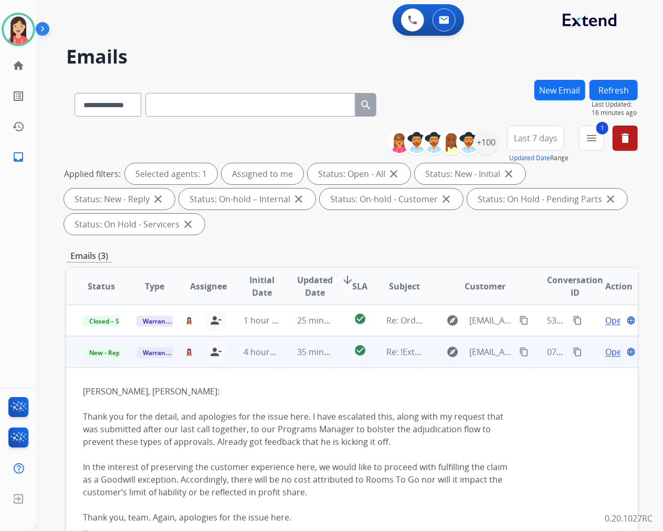
scroll to position [31, 0]
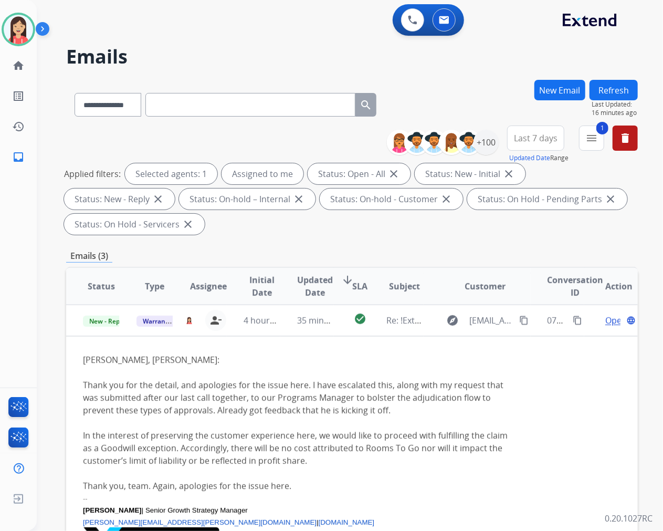
click at [112, 326] on td "New - Reply" at bounding box center [93, 319] width 54 height 31
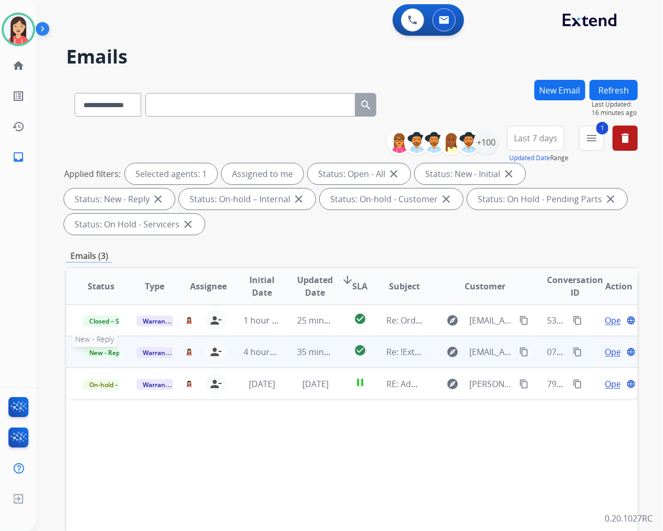
click at [103, 347] on span "New - Reply" at bounding box center [107, 352] width 48 height 11
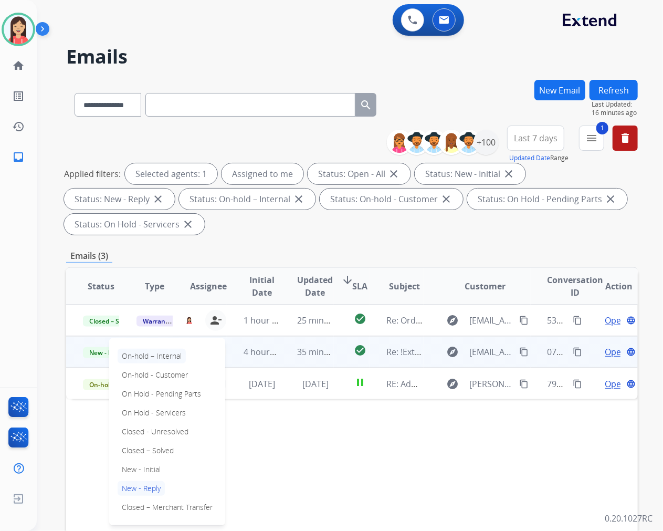
click at [169, 356] on p "On-hold – Internal" at bounding box center [152, 355] width 68 height 15
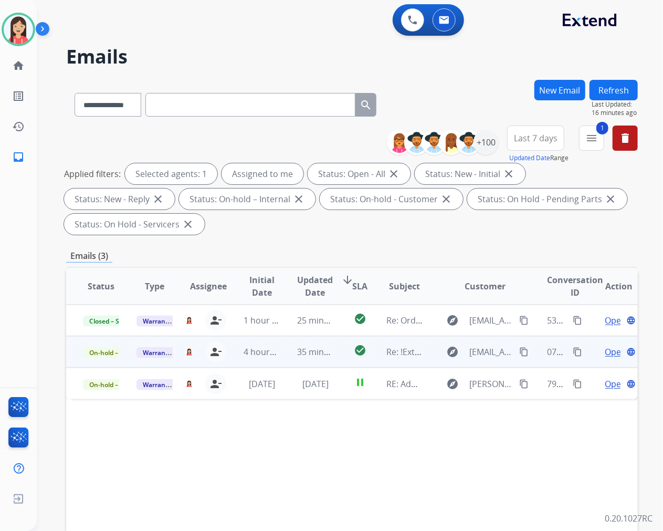
click at [626, 92] on button "Refresh" at bounding box center [613, 90] width 48 height 20
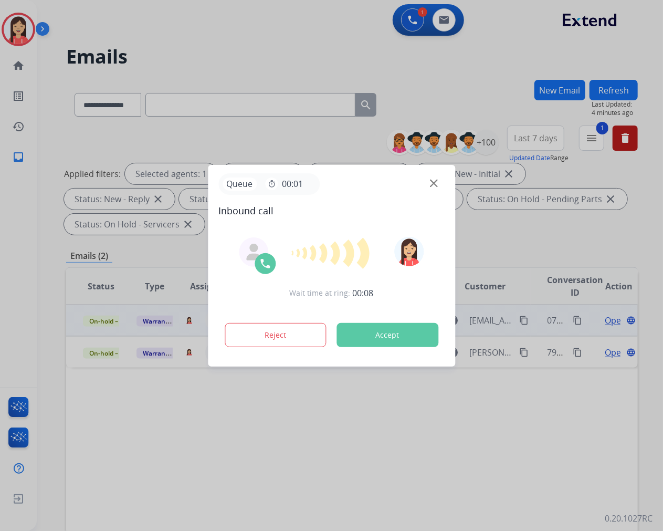
click at [408, 337] on button "Accept" at bounding box center [387, 335] width 102 height 24
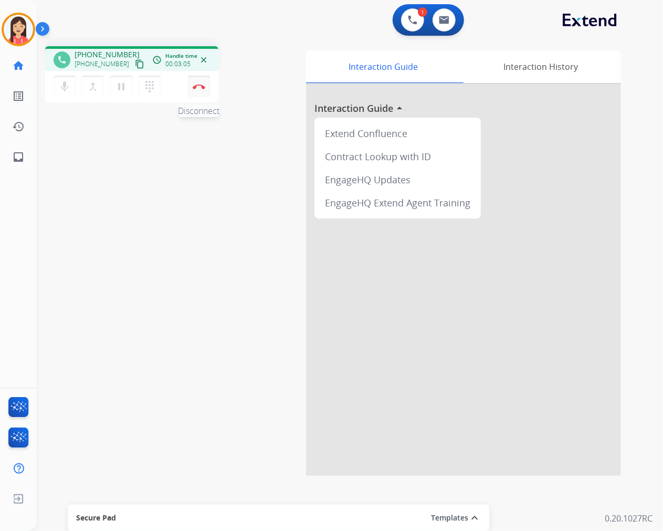
click at [197, 84] on img at bounding box center [199, 86] width 13 height 5
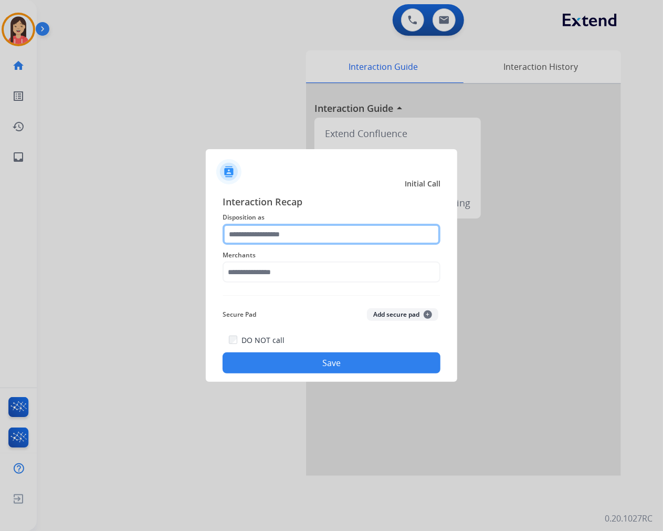
click at [327, 225] on input "text" at bounding box center [332, 234] width 218 height 21
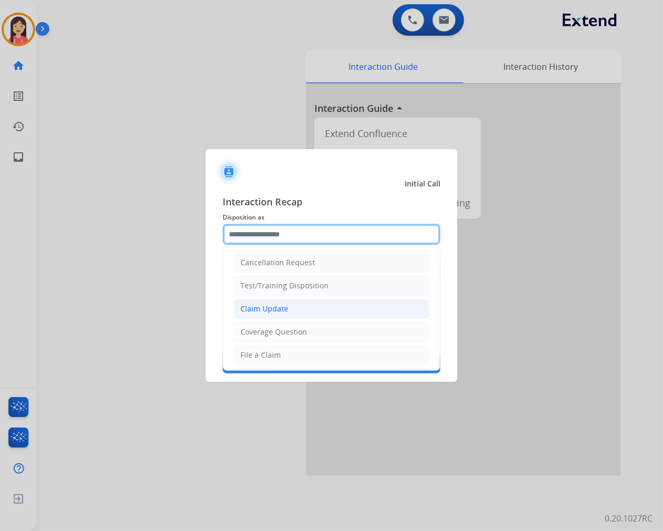
scroll to position [117, 0]
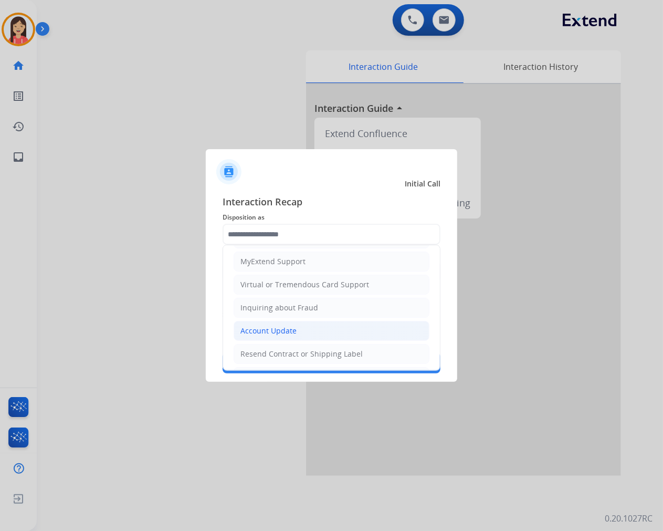
click at [282, 329] on div "Account Update" at bounding box center [268, 330] width 56 height 10
type input "**********"
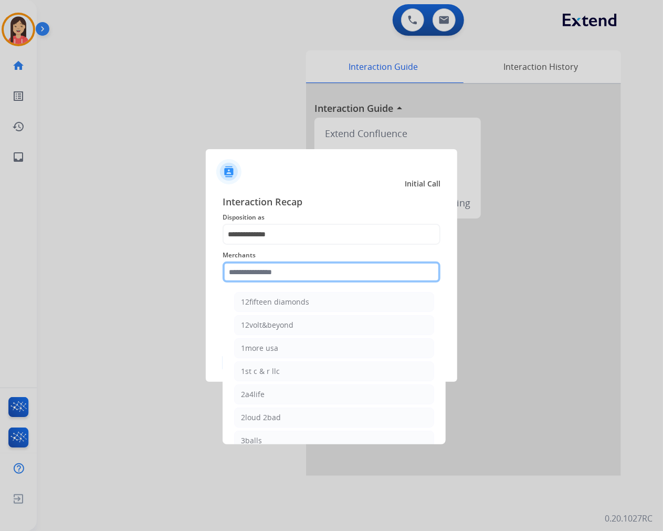
click at [319, 275] on input "text" at bounding box center [332, 271] width 218 height 21
type input "*"
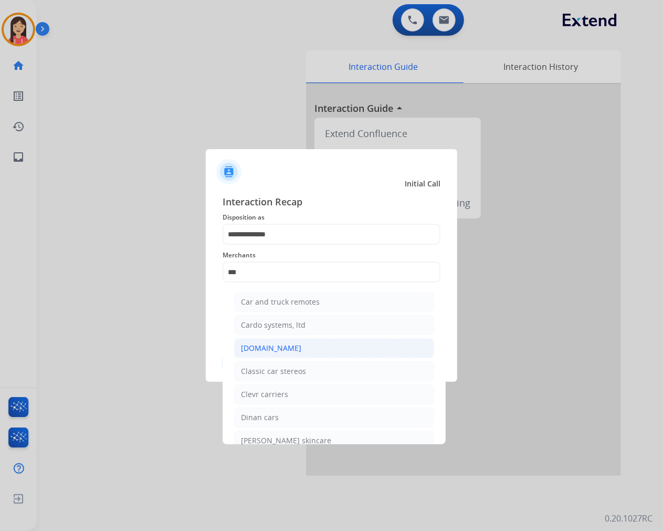
click at [273, 348] on div "[DOMAIN_NAME]" at bounding box center [271, 348] width 60 height 10
type input "**********"
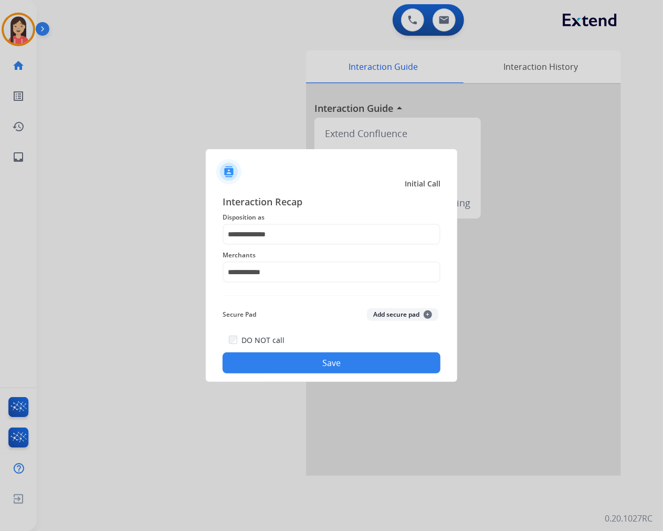
click at [299, 361] on button "Save" at bounding box center [332, 362] width 218 height 21
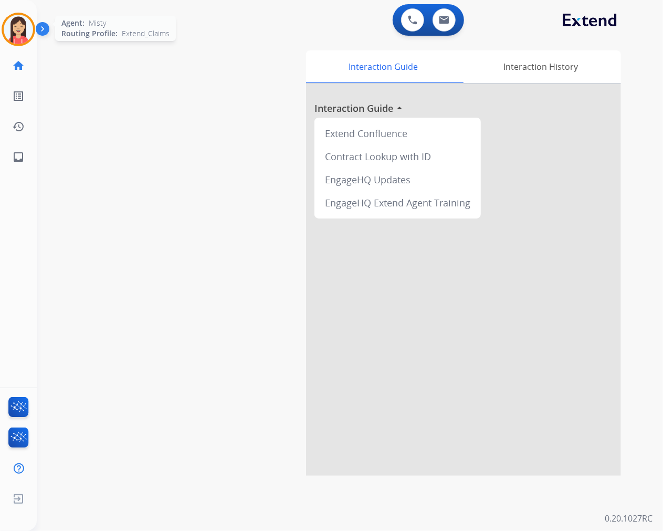
click at [20, 40] on img at bounding box center [18, 29] width 29 height 29
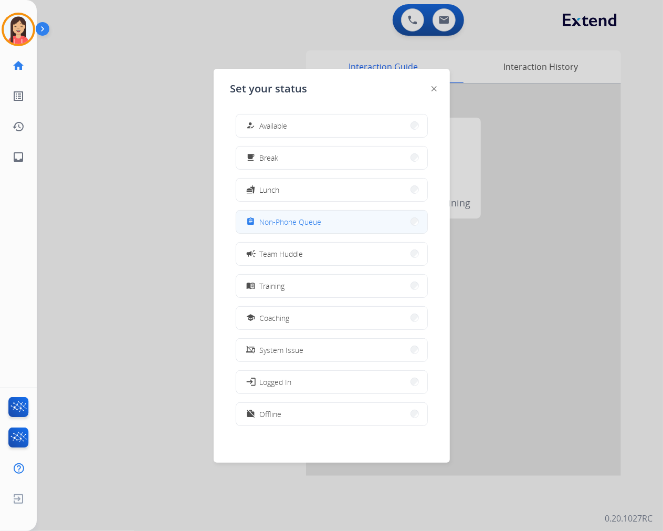
click at [297, 218] on span "Non-Phone Queue" at bounding box center [291, 221] width 62 height 11
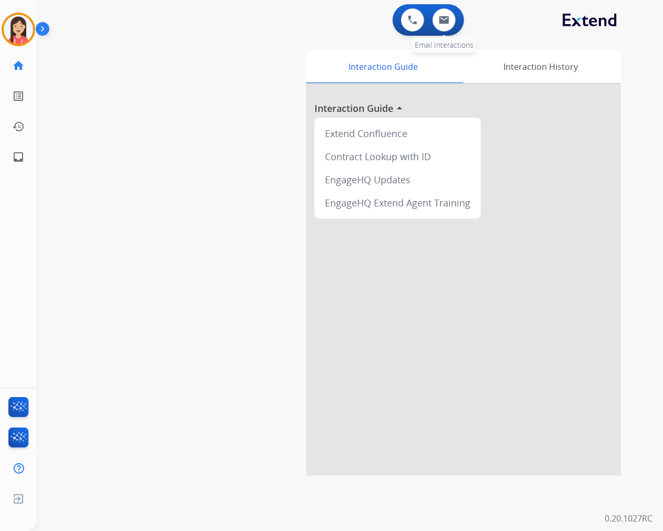
click at [452, 30] on div "0 Email Interactions" at bounding box center [443, 19] width 31 height 23
click at [448, 27] on button at bounding box center [443, 19] width 23 height 23
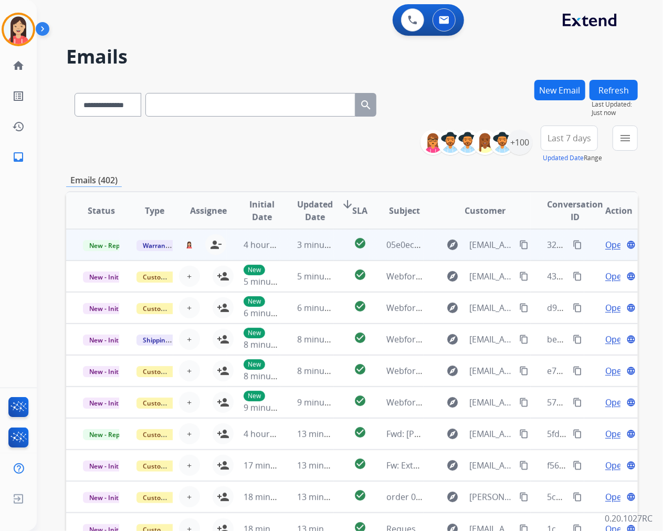
click at [280, 250] on td "3 minutes ago" at bounding box center [307, 244] width 54 height 31
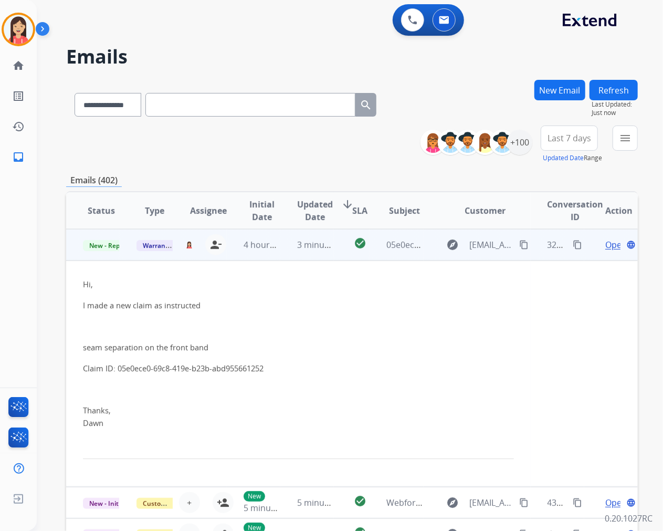
click at [605, 245] on span "Open" at bounding box center [616, 244] width 22 height 13
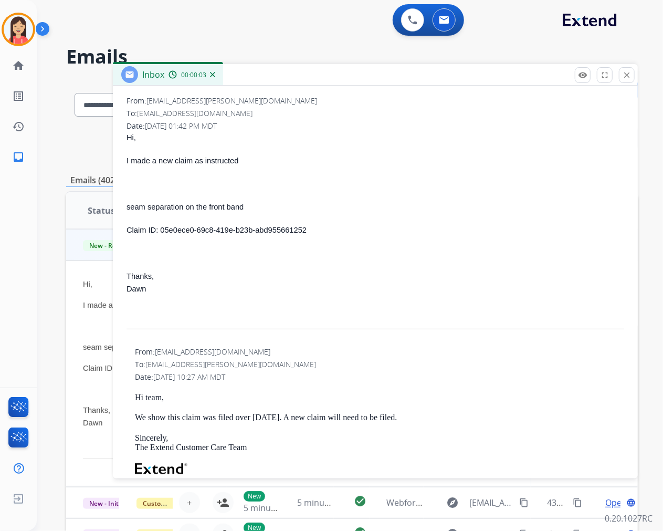
scroll to position [117, 0]
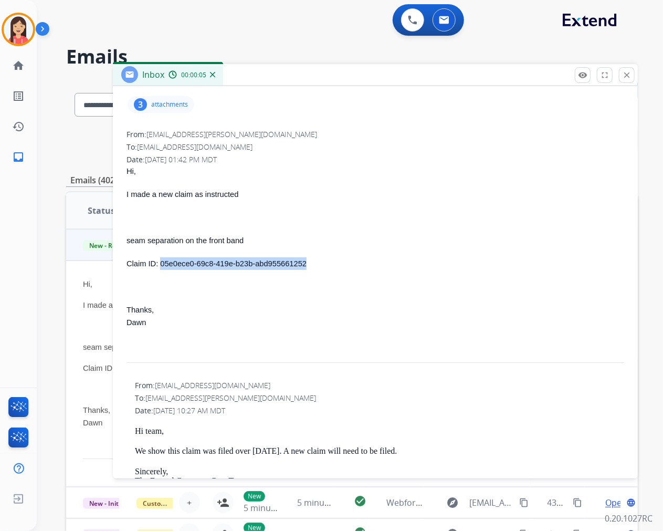
drag, startPoint x: 308, startPoint y: 261, endPoint x: 160, endPoint y: 262, distance: 148.0
click at [160, 262] on p "Claim ID: 05e0ece0-69c8-419e-b23b-abd955661252" at bounding box center [375, 263] width 498 height 13
copy span "05e0ece0-69c8-419e-b23b-abd955661252"
drag, startPoint x: 447, startPoint y: 292, endPoint x: 439, endPoint y: 284, distance: 10.8
click at [447, 292] on div "Hi, I made a new claim as instructed seam separation on the front band Claim ID…" at bounding box center [375, 265] width 498 height 200
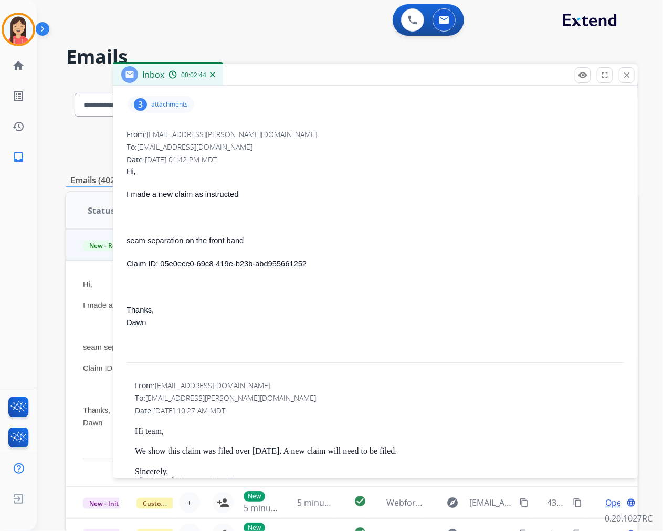
scroll to position [0, 0]
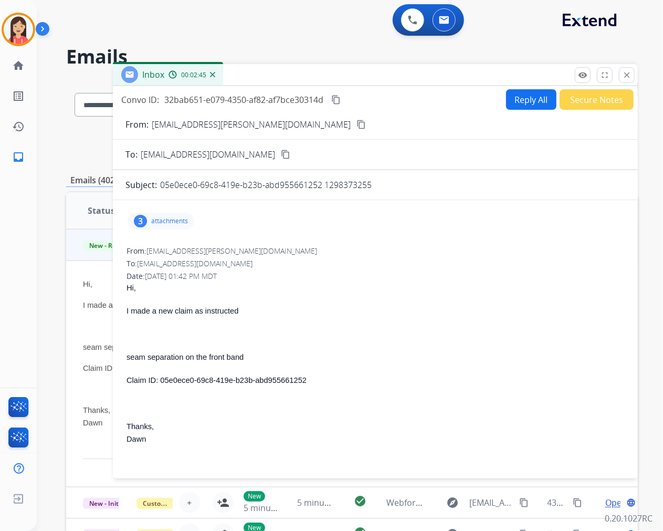
click at [520, 106] on button "Reply All" at bounding box center [531, 99] width 50 height 20
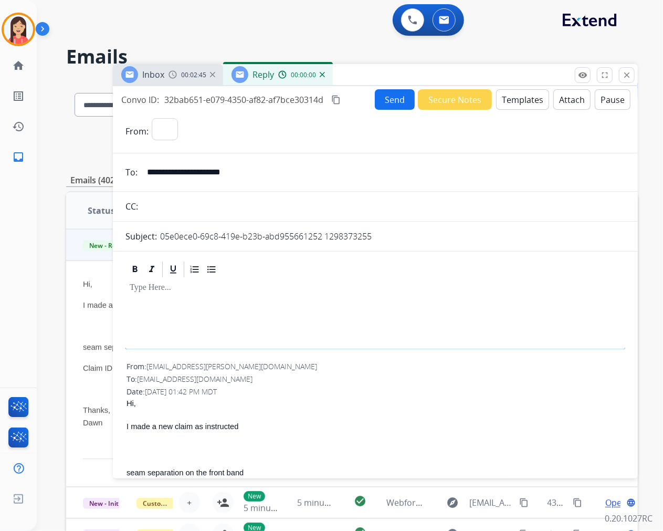
click at [520, 105] on button "Templates" at bounding box center [522, 99] width 53 height 20
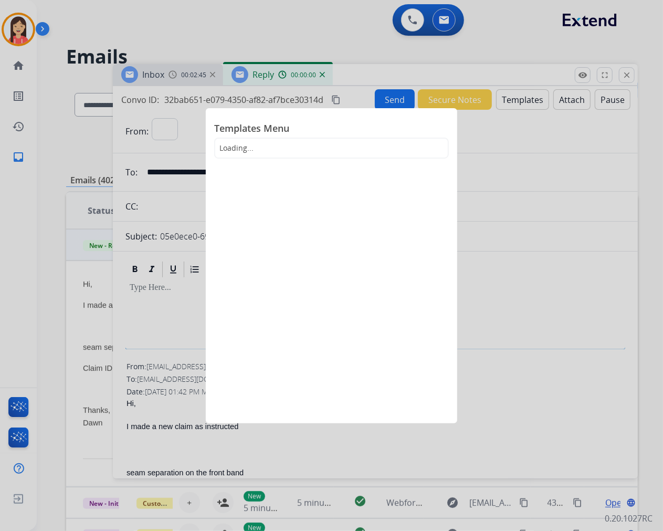
select select "**********"
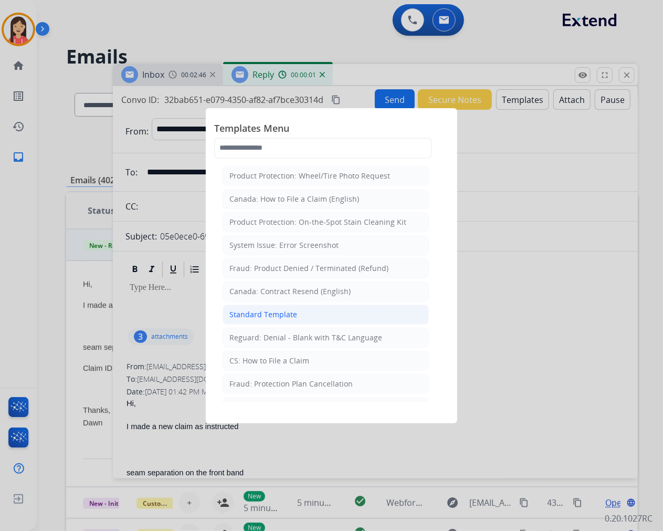
click at [255, 313] on div "Standard Template" at bounding box center [263, 314] width 68 height 10
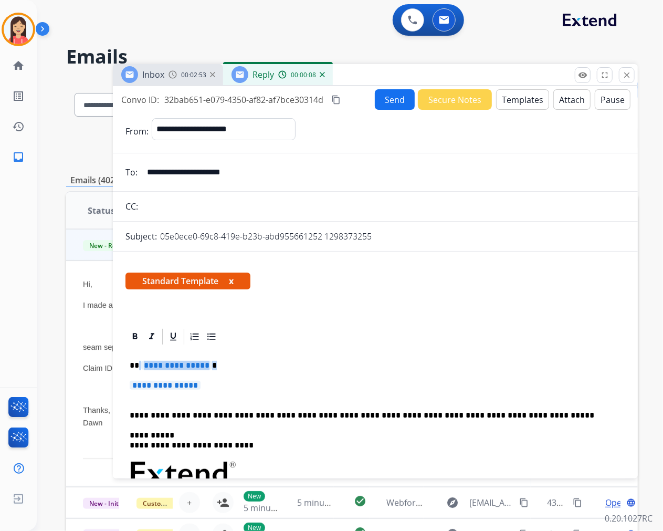
drag, startPoint x: 213, startPoint y: 391, endPoint x: 138, endPoint y: 363, distance: 80.0
click at [138, 363] on div "**********" at bounding box center [375, 497] width 500 height 303
click at [145, 363] on span "**********" at bounding box center [176, 365] width 71 height 9
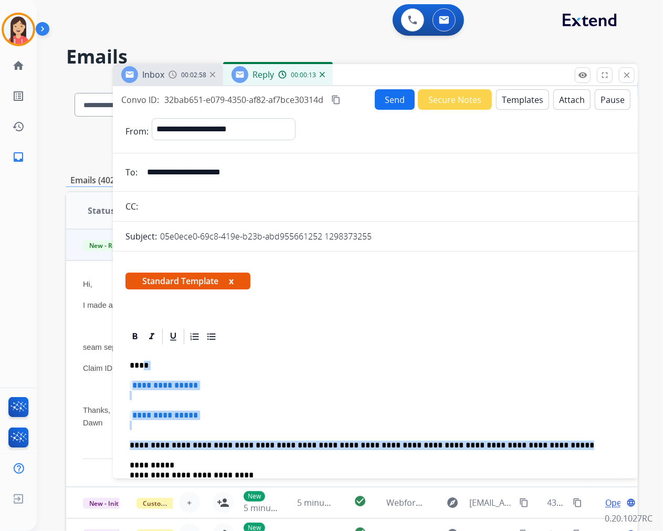
drag, startPoint x: 478, startPoint y: 437, endPoint x: 140, endPoint y: 355, distance: 347.3
click at [140, 355] on div "**********" at bounding box center [375, 512] width 500 height 333
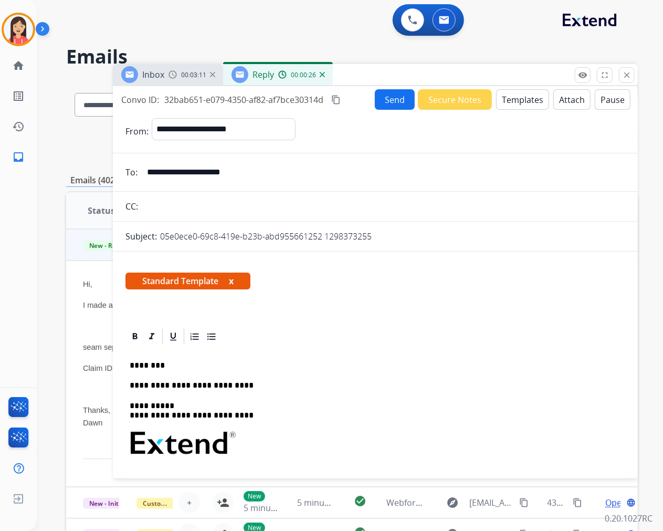
click at [401, 101] on button "Send" at bounding box center [395, 99] width 40 height 20
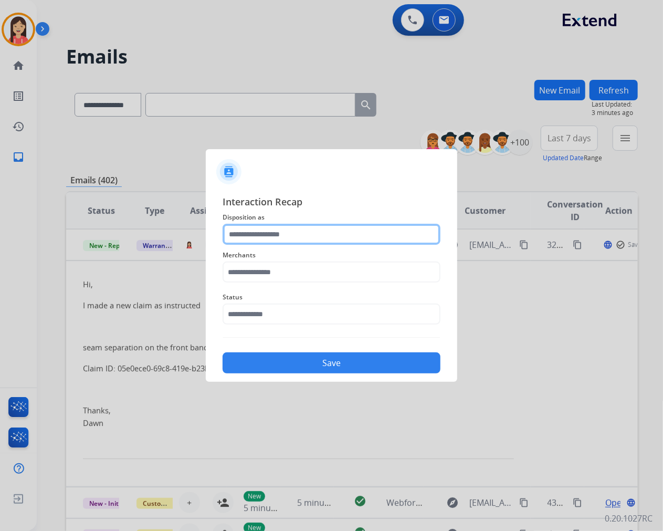
click at [286, 227] on input "text" at bounding box center [332, 234] width 218 height 21
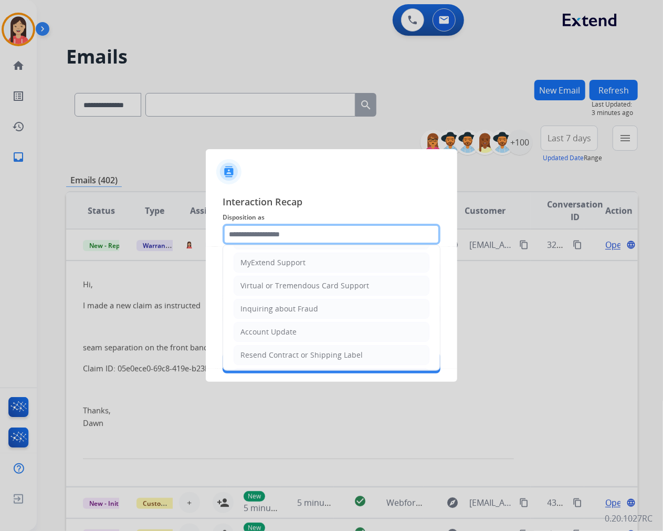
scroll to position [117, 0]
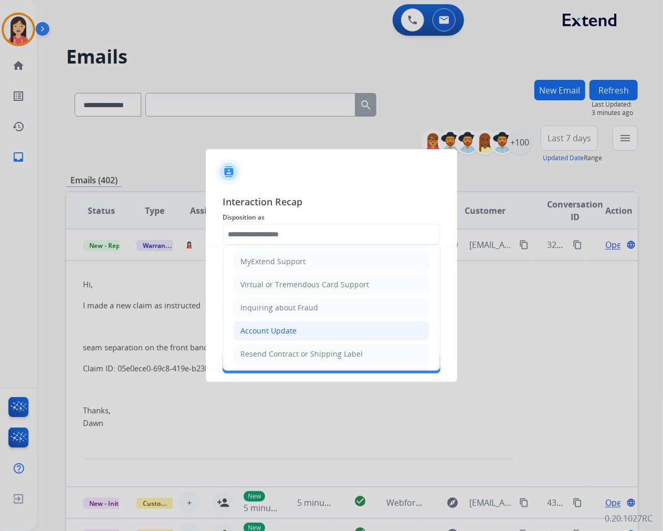
click at [268, 327] on div "Account Update" at bounding box center [268, 330] width 56 height 10
type input "**********"
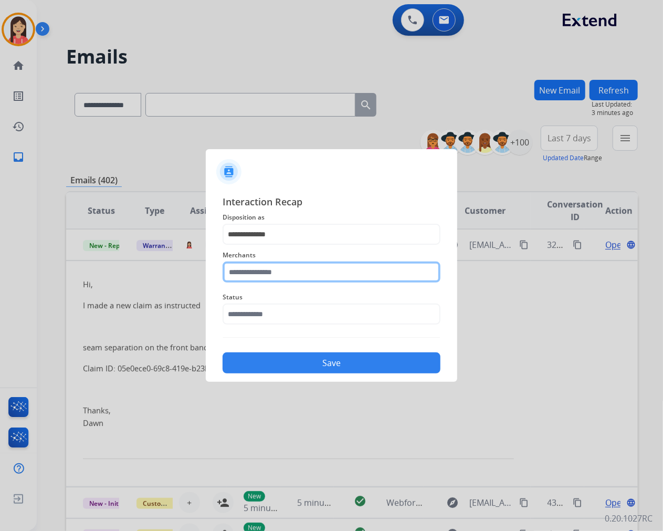
click at [292, 271] on input "text" at bounding box center [332, 271] width 218 height 21
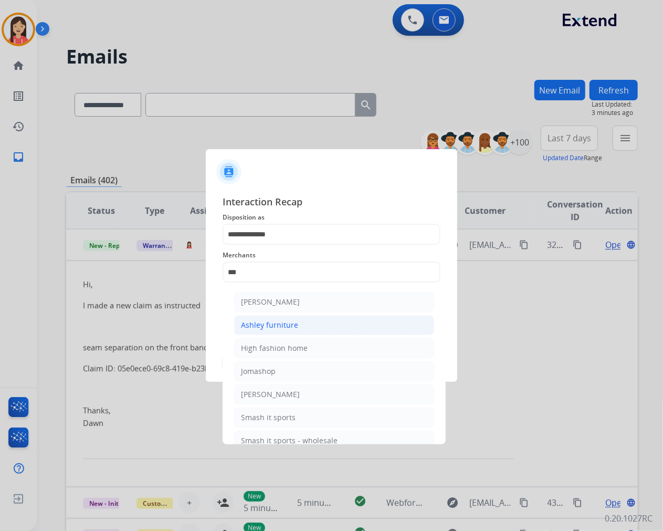
click at [290, 326] on div "Ashley furniture" at bounding box center [269, 325] width 57 height 10
type input "**********"
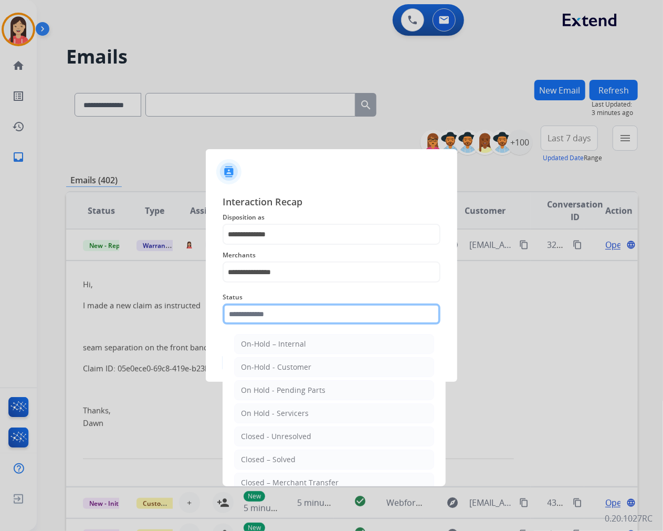
click at [290, 310] on input "text" at bounding box center [332, 313] width 218 height 21
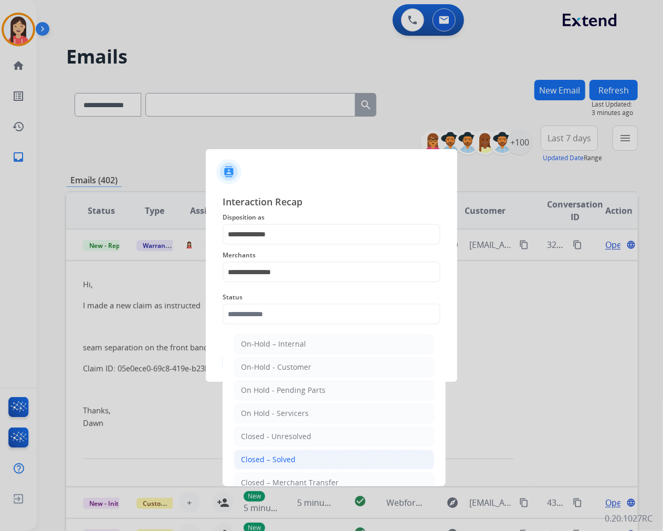
click at [292, 457] on div "Closed – Solved" at bounding box center [268, 459] width 55 height 10
type input "**********"
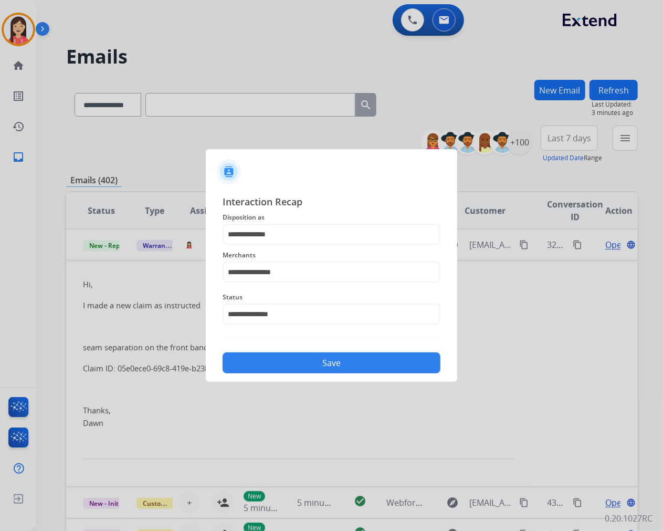
click at [318, 364] on button "Save" at bounding box center [332, 362] width 218 height 21
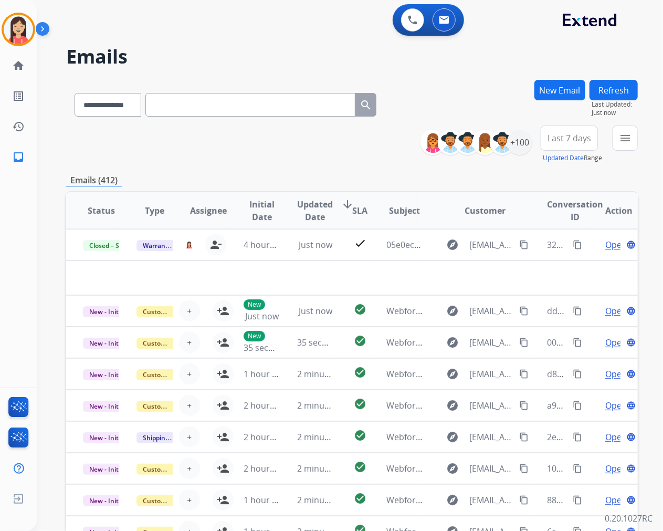
click at [309, 39] on div "**********" at bounding box center [337, 303] width 601 height 531
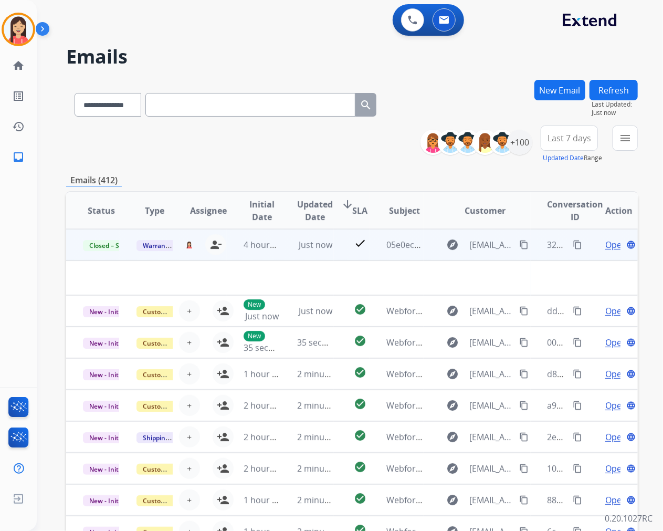
click at [285, 253] on td "Just now" at bounding box center [307, 244] width 54 height 31
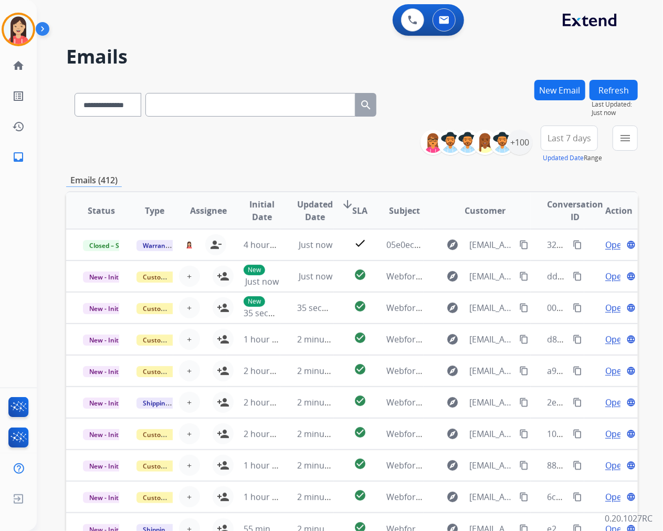
click at [242, 161] on div "**********" at bounding box center [352, 144] width 572 height 38
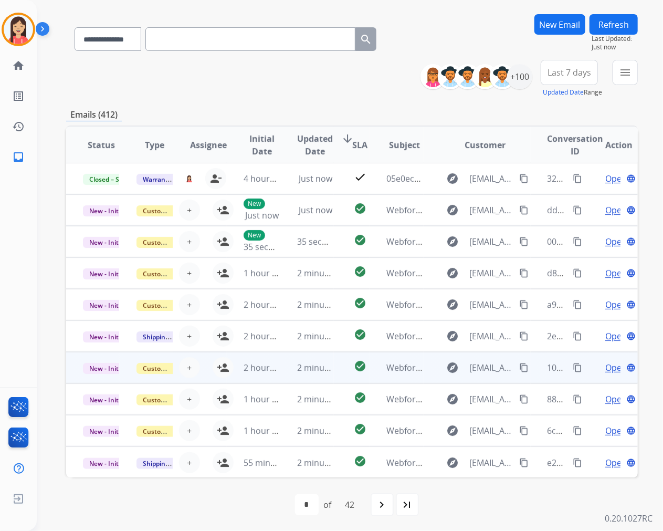
scroll to position [66, 0]
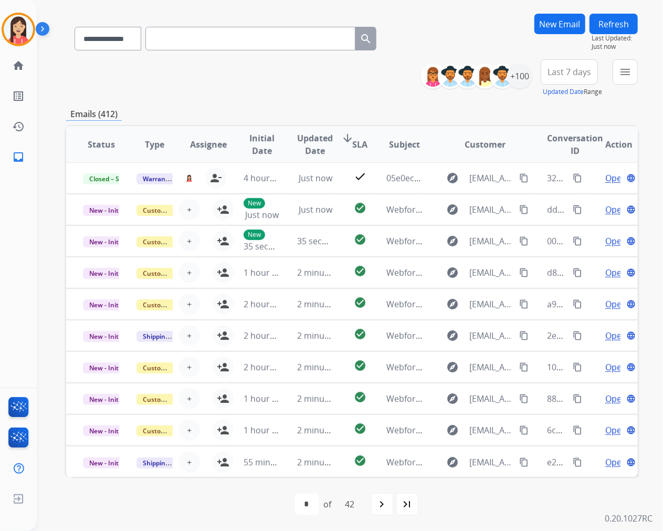
click at [179, 36] on input "text" at bounding box center [250, 39] width 210 height 24
paste input "**********"
type input "**********"
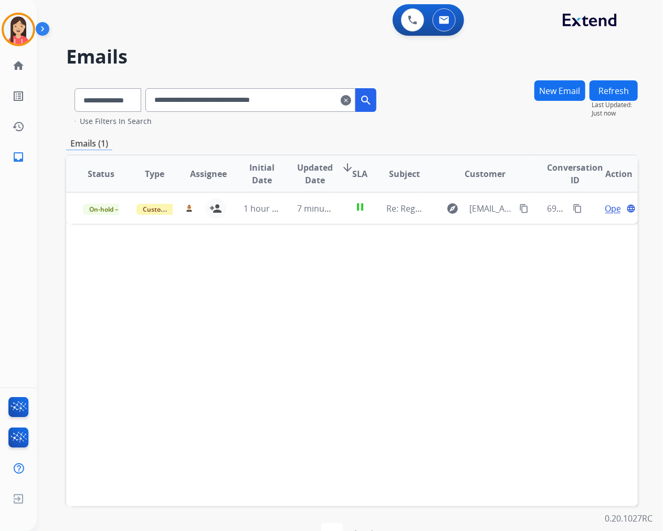
scroll to position [0, 0]
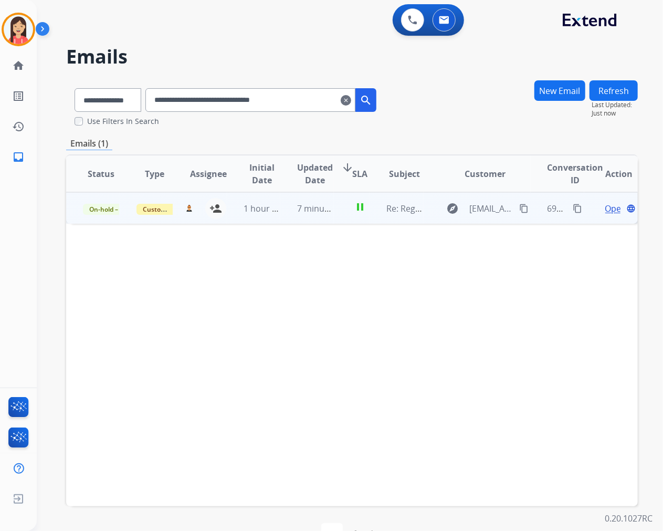
click at [280, 218] on td "7 minutes ago" at bounding box center [307, 207] width 54 height 31
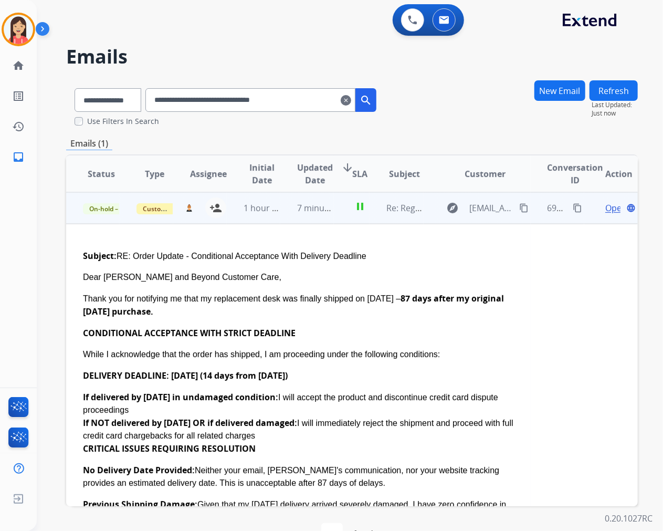
click at [340, 214] on td "pause" at bounding box center [352, 207] width 36 height 31
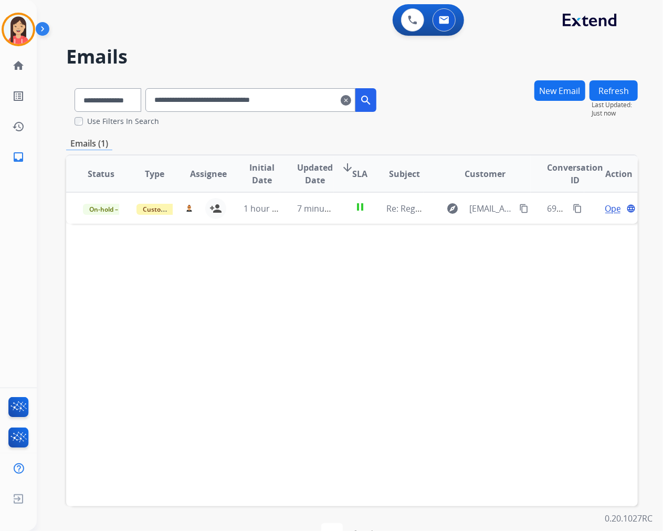
click at [351, 105] on mat-icon "clear" at bounding box center [346, 100] width 10 height 13
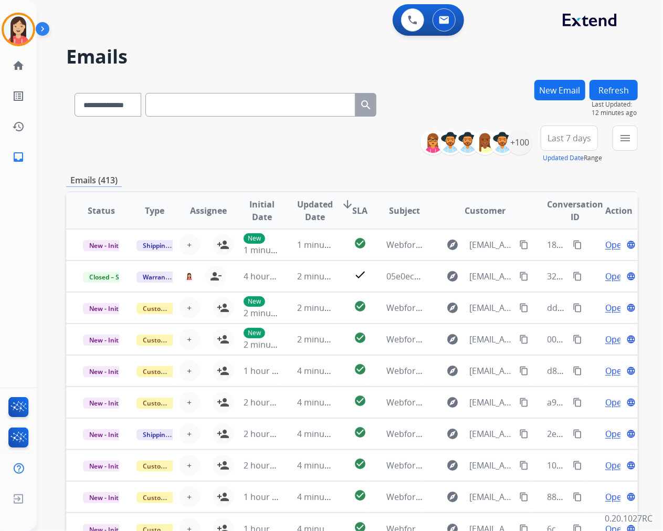
click at [200, 44] on div "**********" at bounding box center [337, 303] width 601 height 531
drag, startPoint x: 291, startPoint y: 163, endPoint x: 273, endPoint y: 154, distance: 20.2
click at [291, 163] on div "**********" at bounding box center [352, 144] width 572 height 38
click at [628, 139] on mat-icon "menu" at bounding box center [625, 138] width 13 height 13
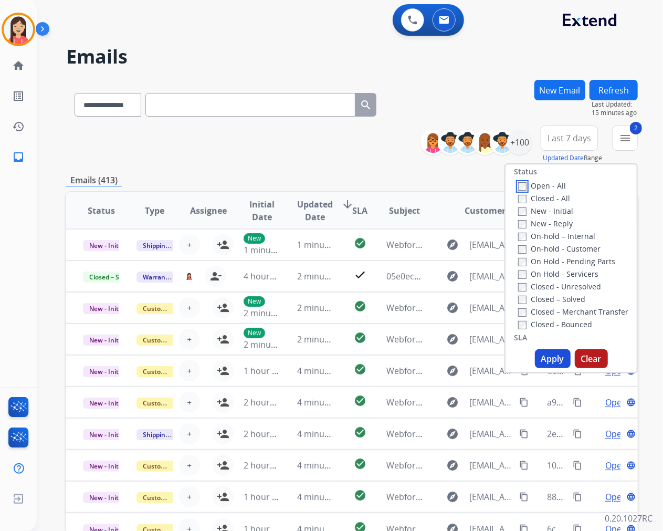
scroll to position [175, 0]
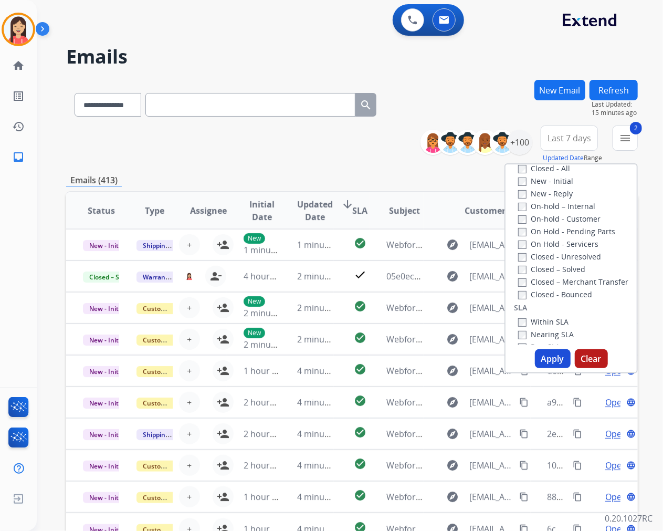
click at [556, 365] on button "Apply" at bounding box center [553, 358] width 36 height 19
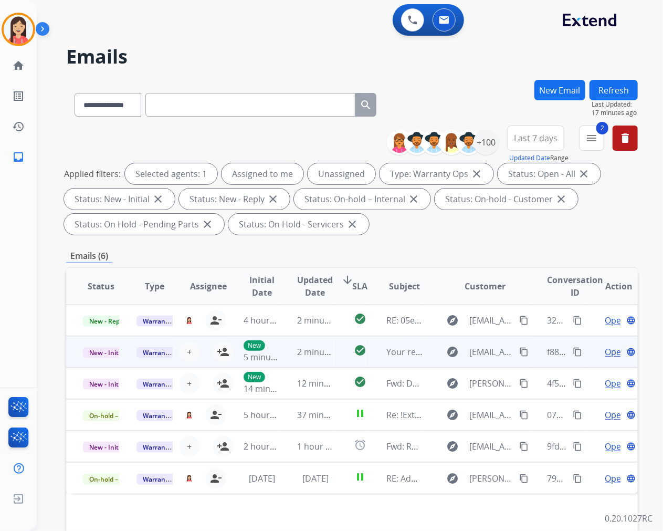
click at [285, 359] on td "2 minutes ago" at bounding box center [307, 351] width 54 height 31
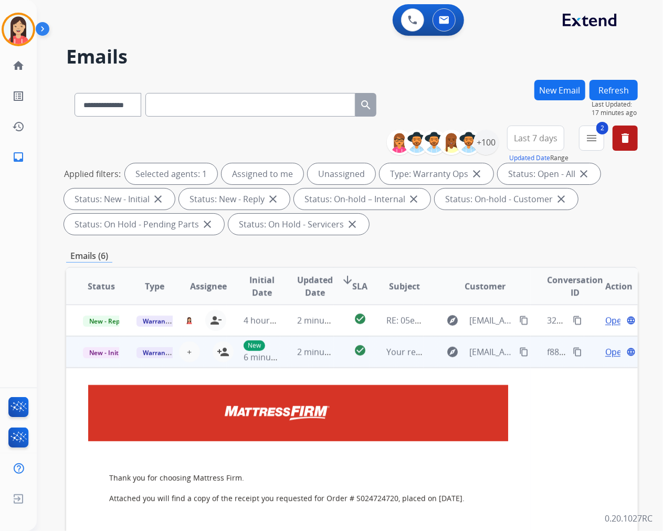
scroll to position [31, 0]
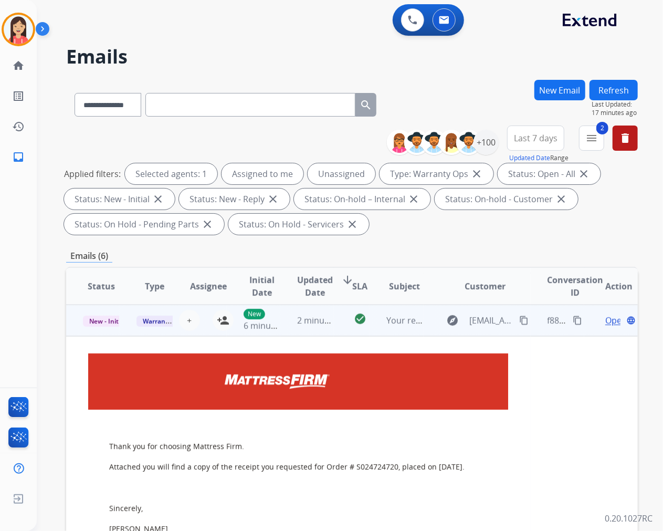
click at [605, 319] on span "Open" at bounding box center [616, 320] width 22 height 13
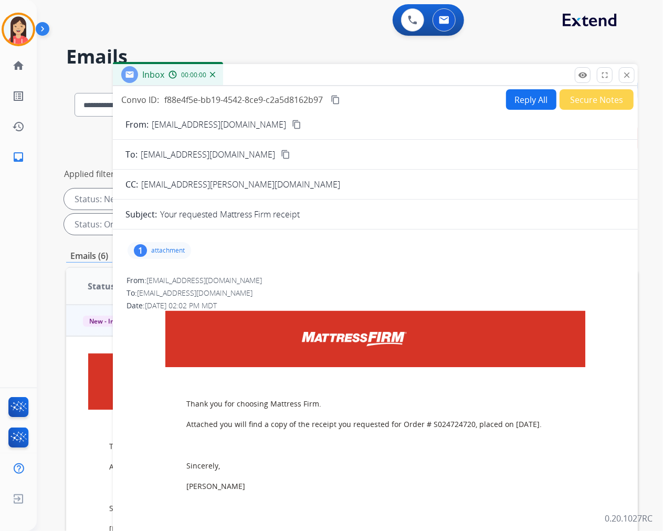
click at [524, 97] on button "Reply All" at bounding box center [531, 99] width 50 height 20
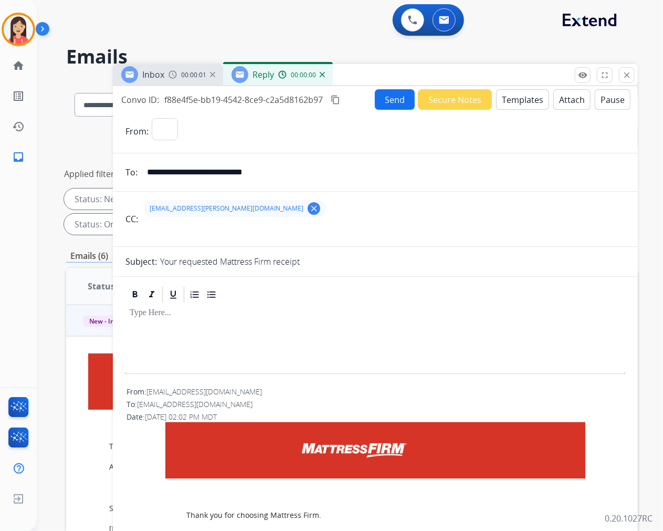
select select "**********"
click at [527, 102] on button "Templates" at bounding box center [522, 99] width 53 height 20
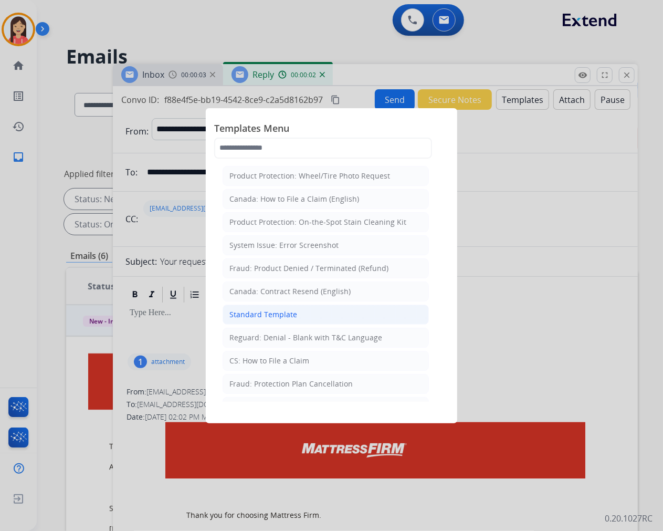
click at [301, 315] on li "Standard Template" at bounding box center [326, 314] width 206 height 20
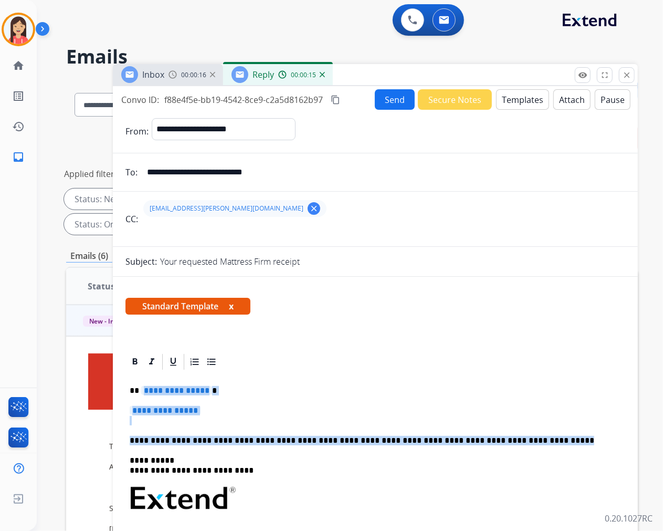
drag, startPoint x: 141, startPoint y: 390, endPoint x: 552, endPoint y: 437, distance: 414.2
click at [552, 437] on div "**********" at bounding box center [375, 522] width 500 height 303
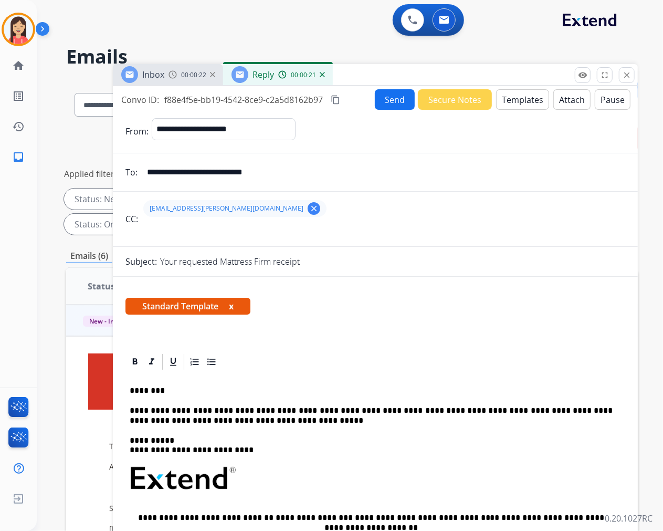
click at [394, 99] on button "Send" at bounding box center [395, 99] width 40 height 20
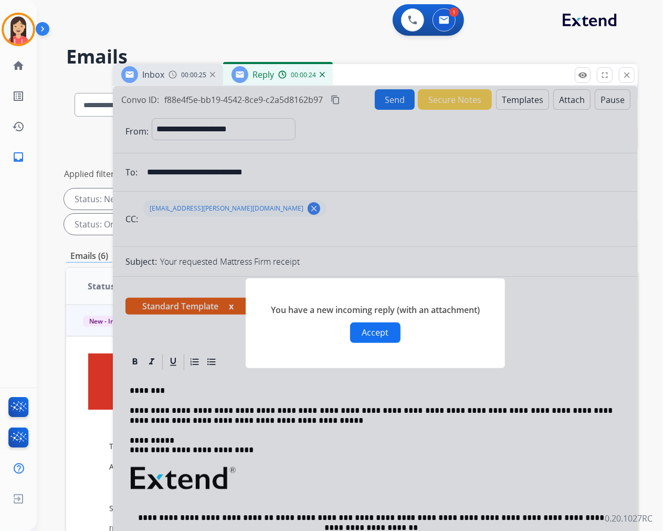
click at [618, 407] on div at bounding box center [375, 312] width 525 height 452
click at [571, 377] on div at bounding box center [375, 312] width 525 height 452
click at [359, 334] on button "Accept" at bounding box center [375, 332] width 50 height 20
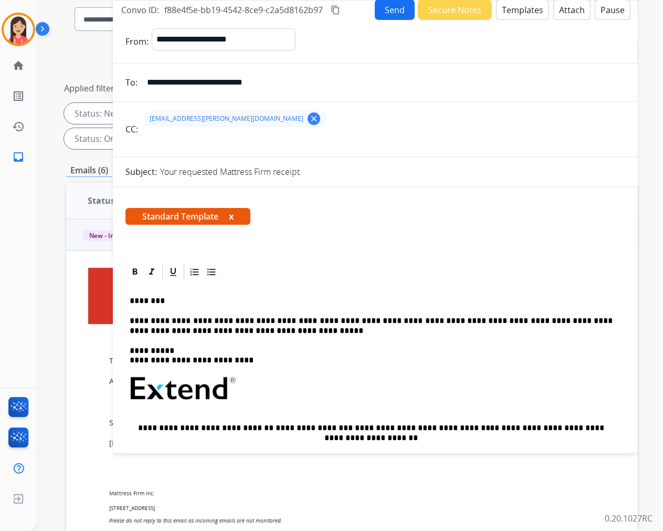
scroll to position [0, 0]
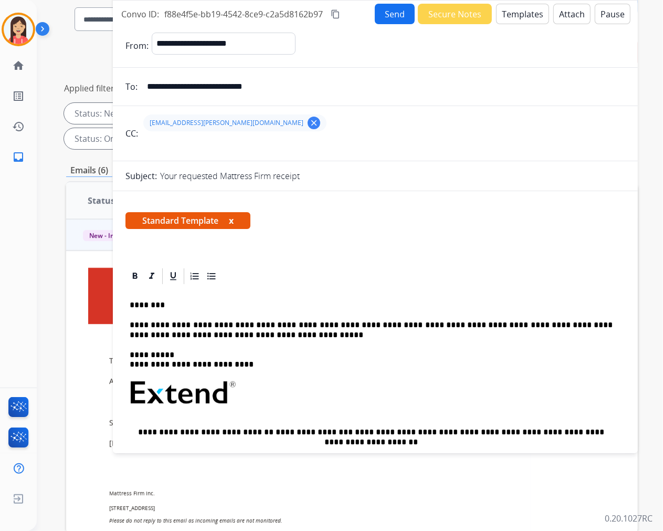
click at [390, 16] on button "Send" at bounding box center [395, 14] width 40 height 20
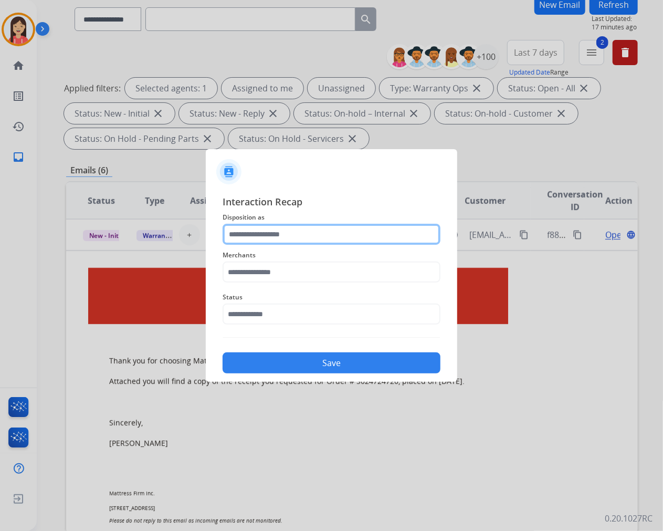
click at [286, 232] on input "text" at bounding box center [332, 234] width 218 height 21
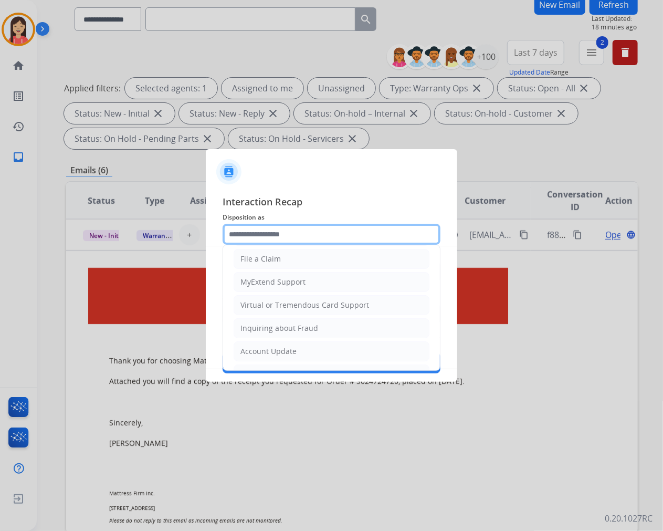
scroll to position [117, 0]
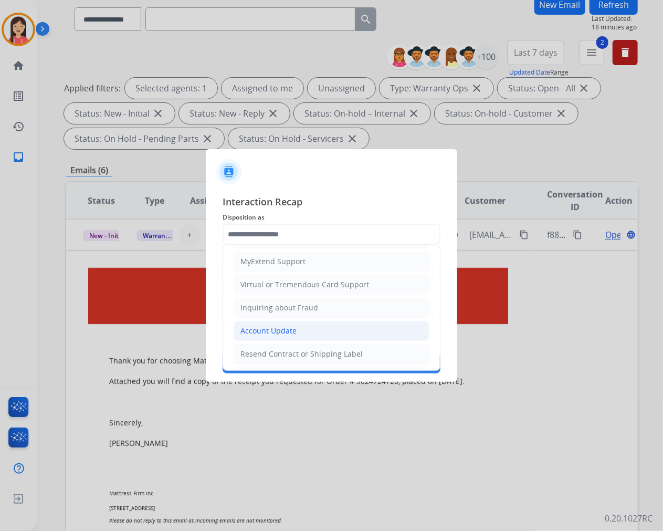
click at [267, 328] on div "Account Update" at bounding box center [268, 330] width 56 height 10
type input "**********"
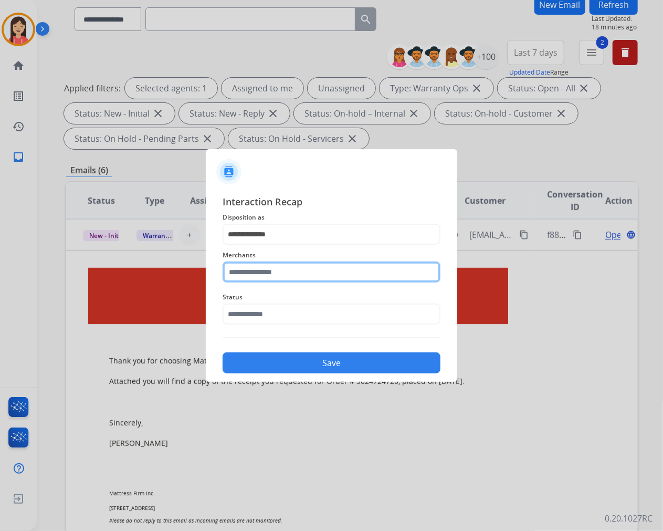
click at [286, 276] on input "text" at bounding box center [332, 271] width 218 height 21
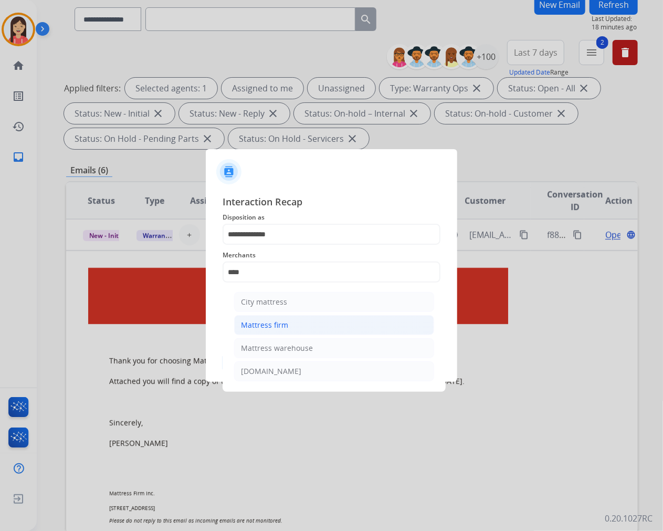
click at [263, 322] on div "Mattress firm" at bounding box center [264, 325] width 47 height 10
type input "**********"
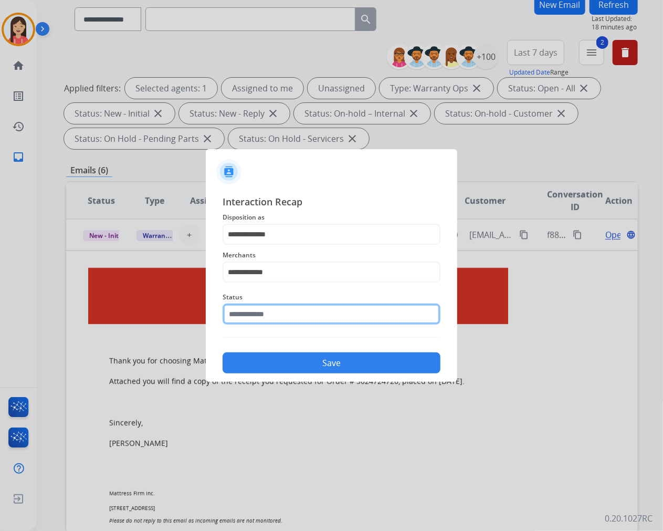
click at [263, 310] on input "text" at bounding box center [332, 313] width 218 height 21
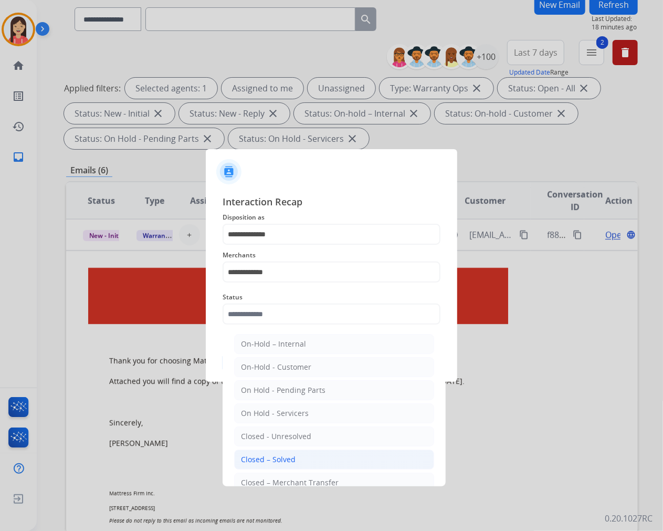
click at [265, 455] on div "Closed – Solved" at bounding box center [268, 459] width 55 height 10
type input "**********"
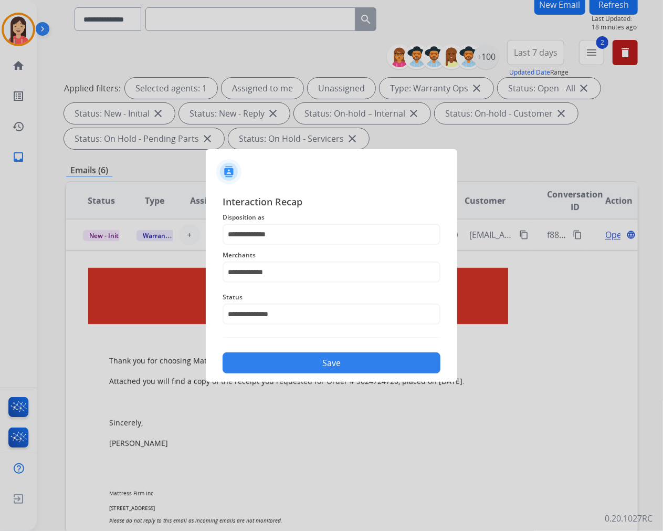
click at [305, 364] on button "Save" at bounding box center [332, 362] width 218 height 21
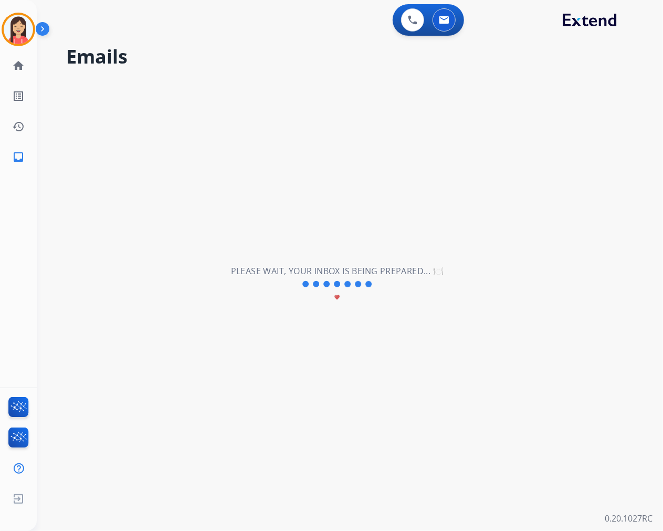
scroll to position [0, 0]
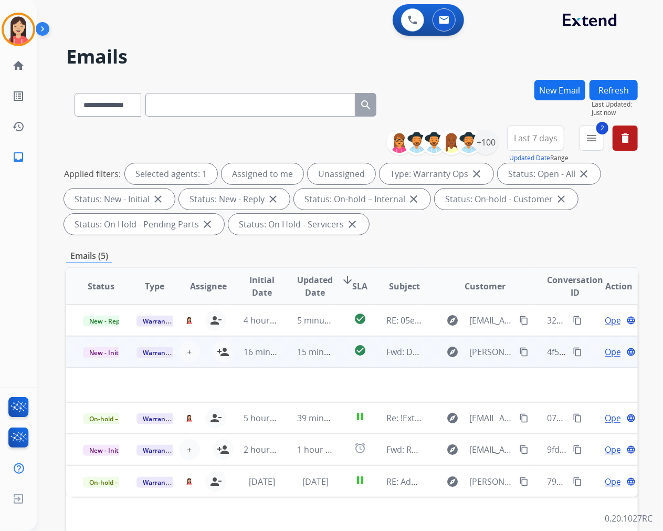
click at [282, 361] on td "15 minutes ago" at bounding box center [307, 351] width 54 height 31
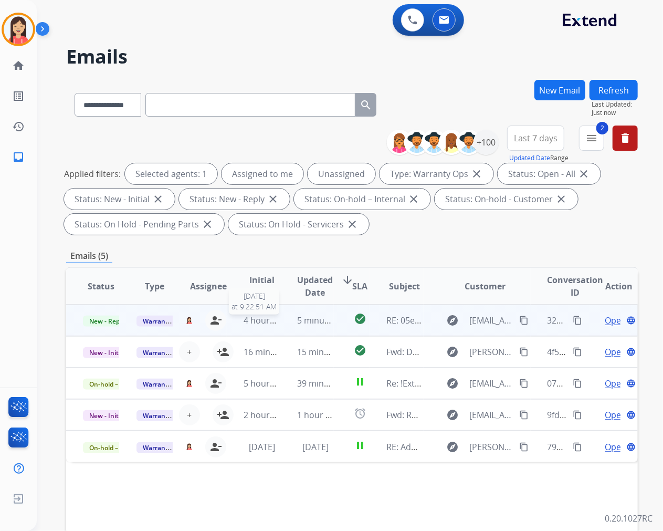
click at [276, 323] on span "4 hours ago" at bounding box center [267, 320] width 47 height 12
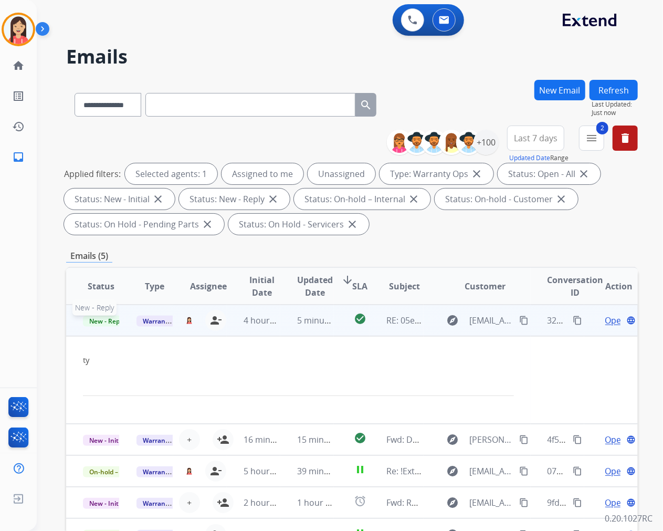
click at [101, 320] on span "New - Reply" at bounding box center [107, 320] width 48 height 11
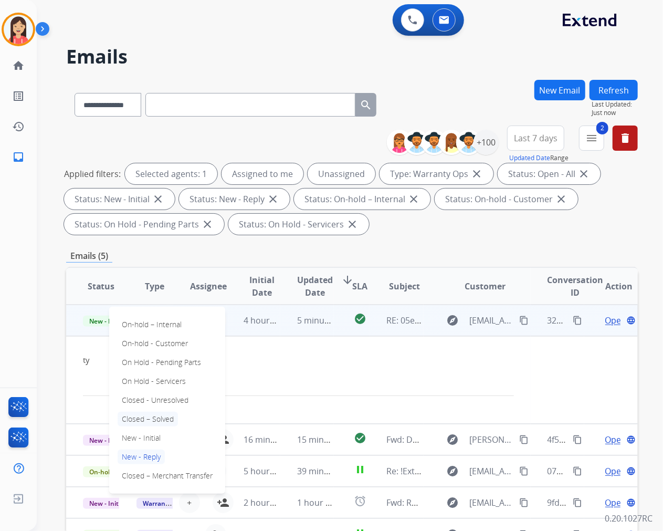
click at [160, 419] on p "Closed – Solved" at bounding box center [148, 418] width 60 height 15
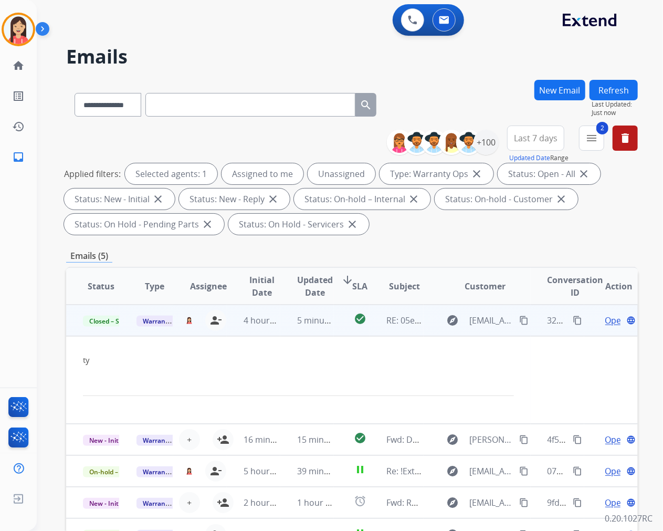
click at [280, 328] on td "5 minutes ago" at bounding box center [307, 319] width 54 height 31
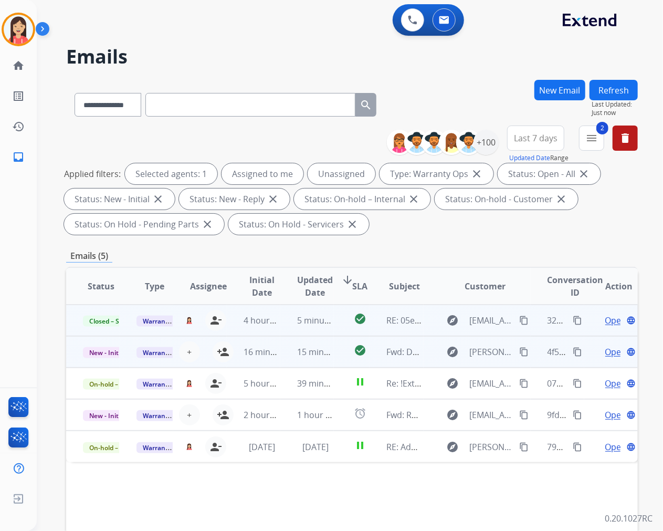
click at [286, 360] on td "15 minutes ago" at bounding box center [307, 351] width 54 height 31
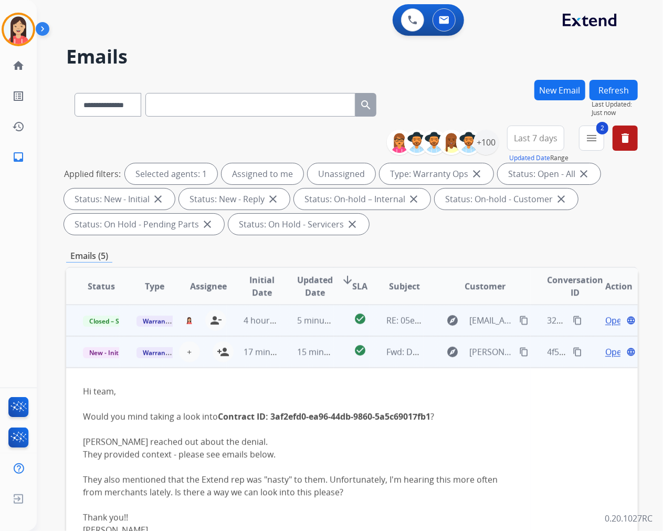
click at [601, 351] on div "Open language" at bounding box center [619, 351] width 36 height 13
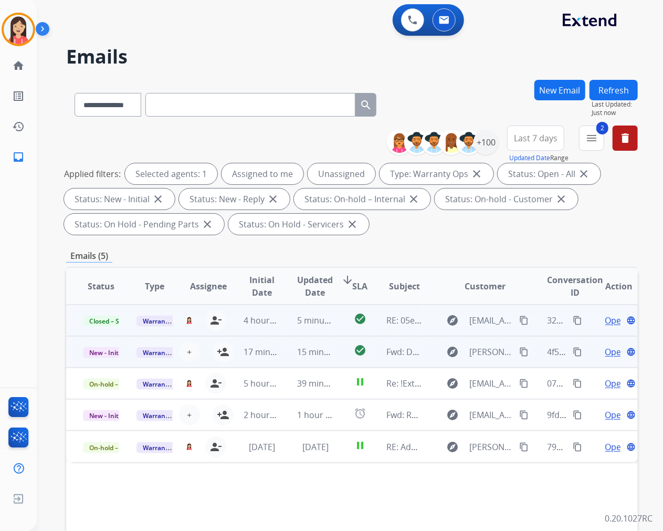
click at [605, 353] on span "Open" at bounding box center [616, 351] width 22 height 13
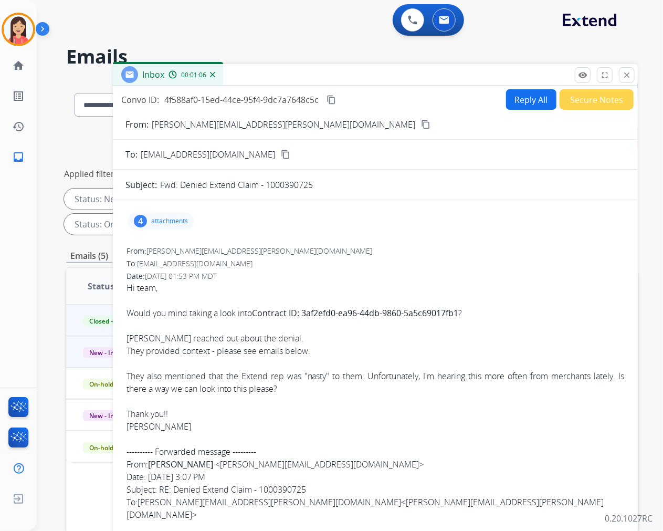
click at [364, 75] on div "Inbox 00:01:10" at bounding box center [375, 75] width 525 height 22
click at [630, 73] on mat-icon "close" at bounding box center [626, 74] width 9 height 9
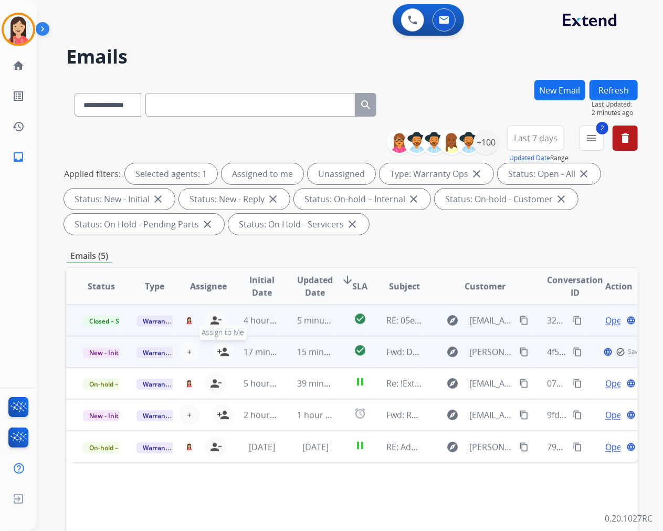
click at [221, 348] on mat-icon "person_add" at bounding box center [223, 351] width 13 height 13
click at [335, 360] on td "check_circle" at bounding box center [352, 351] width 36 height 31
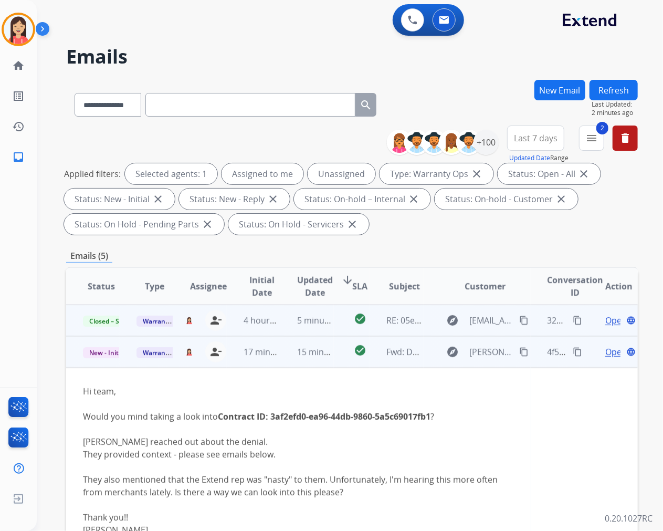
scroll to position [31, 0]
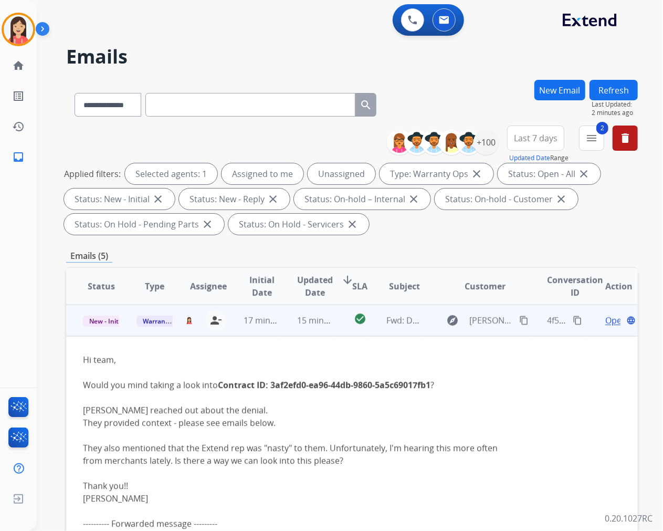
click at [414, 404] on div "[PERSON_NAME] reached out about the denial." at bounding box center [298, 410] width 431 height 13
click at [605, 320] on span "Open" at bounding box center [616, 320] width 22 height 13
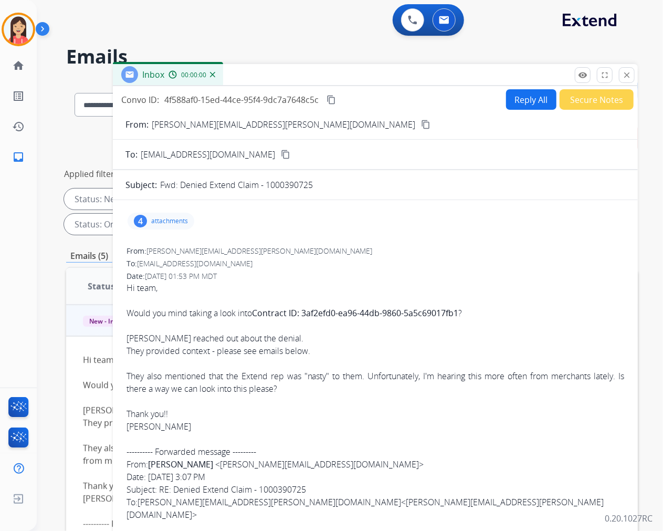
click at [518, 98] on button "Reply All" at bounding box center [531, 99] width 50 height 20
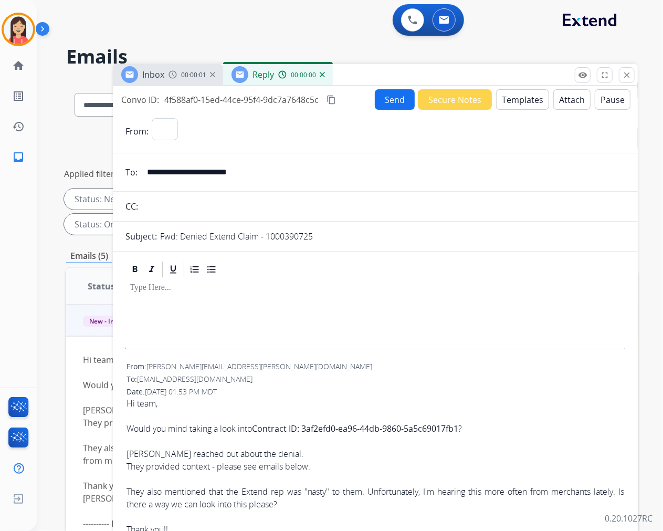
select select "**********"
click at [518, 98] on button "Templates" at bounding box center [522, 99] width 53 height 20
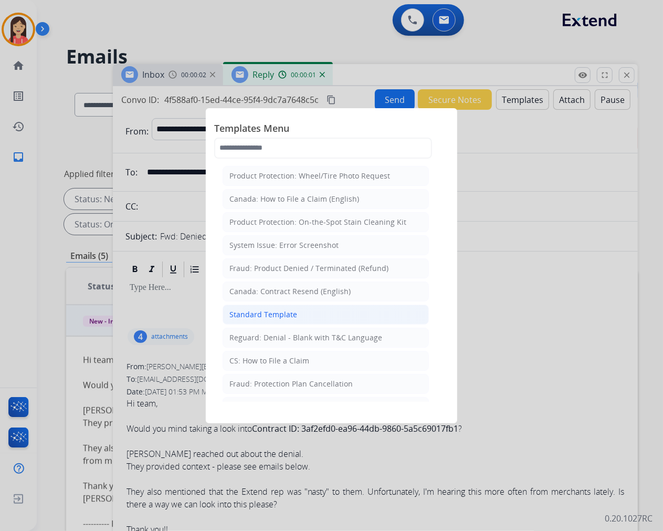
click at [254, 311] on div "Standard Template" at bounding box center [263, 314] width 68 height 10
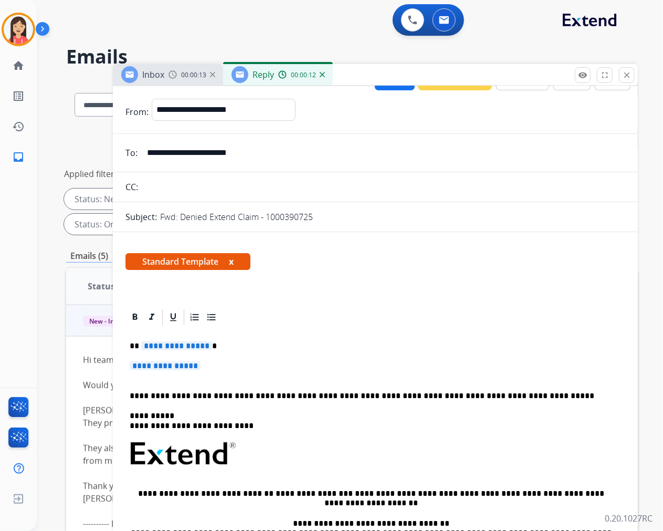
scroll to position [0, 0]
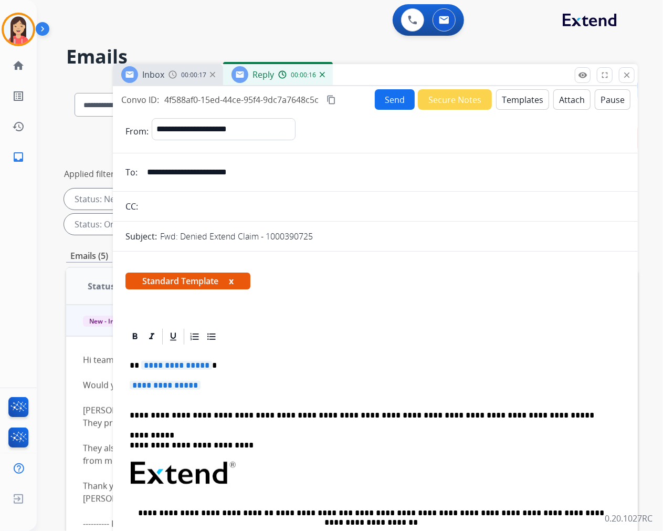
click at [525, 103] on button "Templates" at bounding box center [522, 99] width 53 height 20
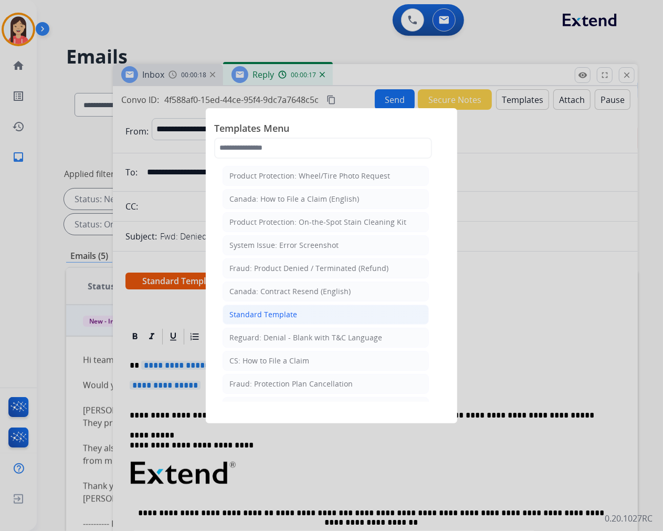
click at [293, 311] on div "Standard Template" at bounding box center [263, 314] width 68 height 10
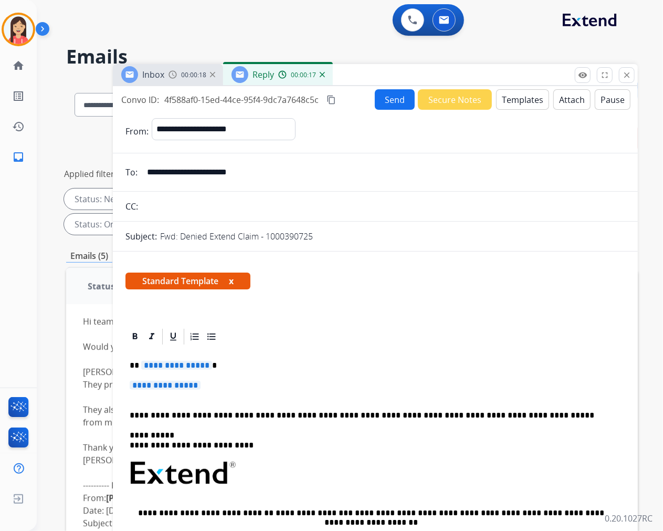
scroll to position [90, 0]
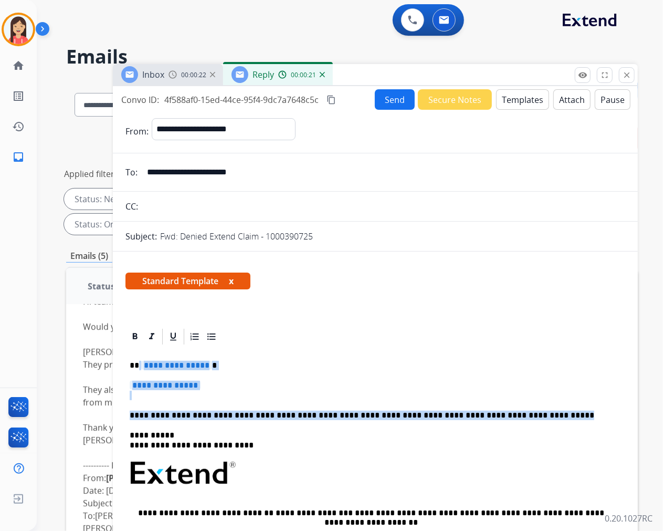
drag, startPoint x: 138, startPoint y: 364, endPoint x: 543, endPoint y: 410, distance: 407.8
click at [543, 410] on div "**********" at bounding box center [375, 497] width 500 height 303
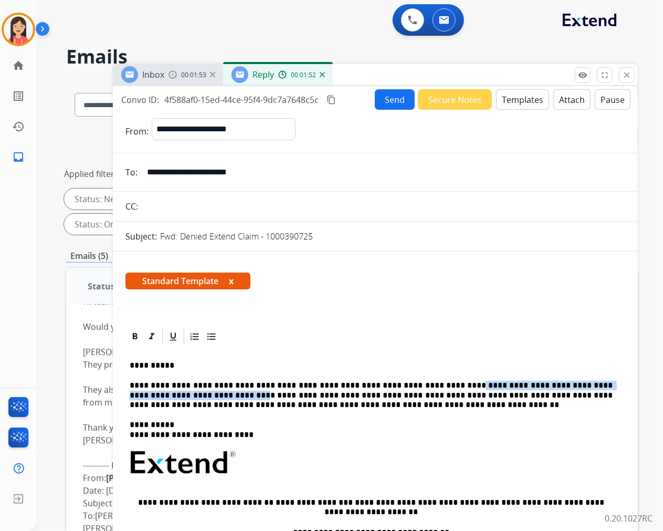
drag, startPoint x: 424, startPoint y: 385, endPoint x: 165, endPoint y: 392, distance: 258.8
click at [165, 392] on p "**********" at bounding box center [371, 395] width 483 height 29
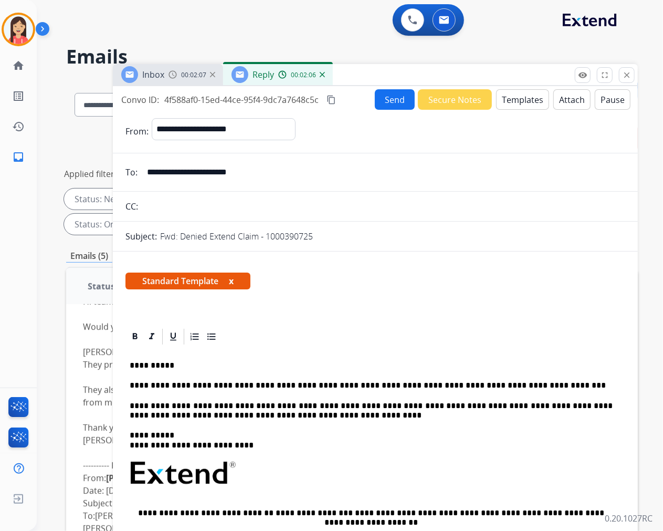
click at [289, 415] on p "**********" at bounding box center [371, 410] width 483 height 19
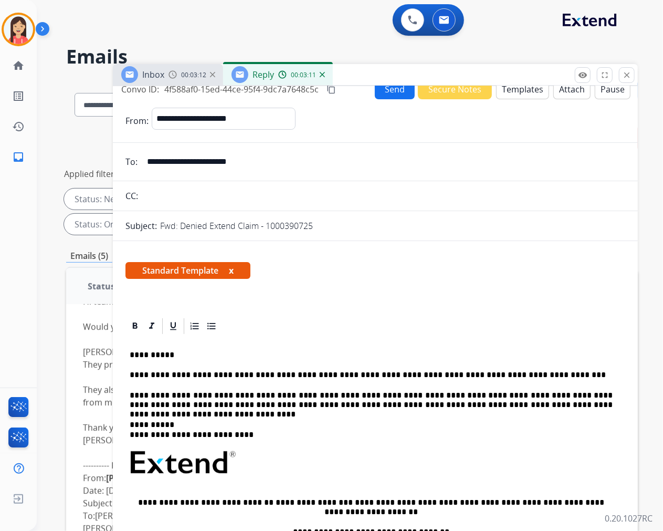
scroll to position [0, 0]
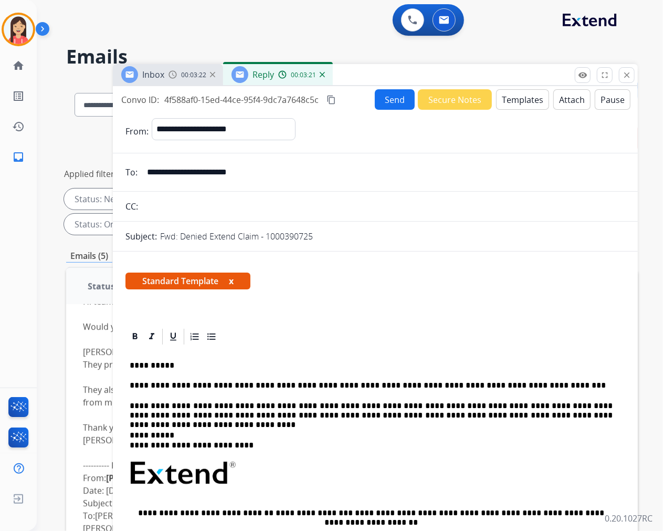
click at [579, 416] on p "**********" at bounding box center [371, 410] width 483 height 19
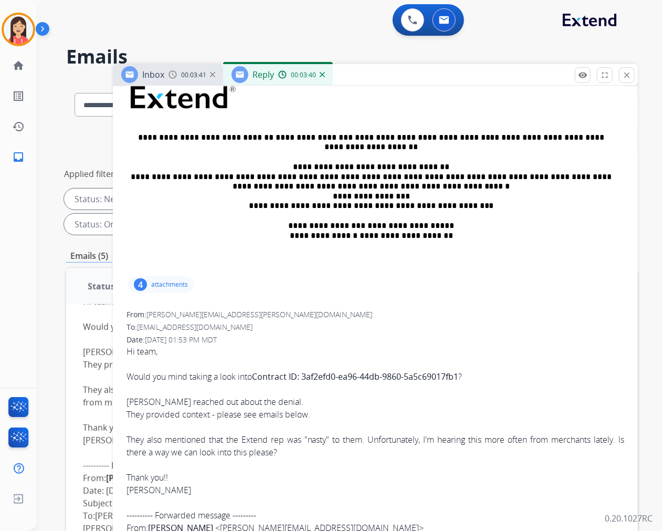
scroll to position [408, 0]
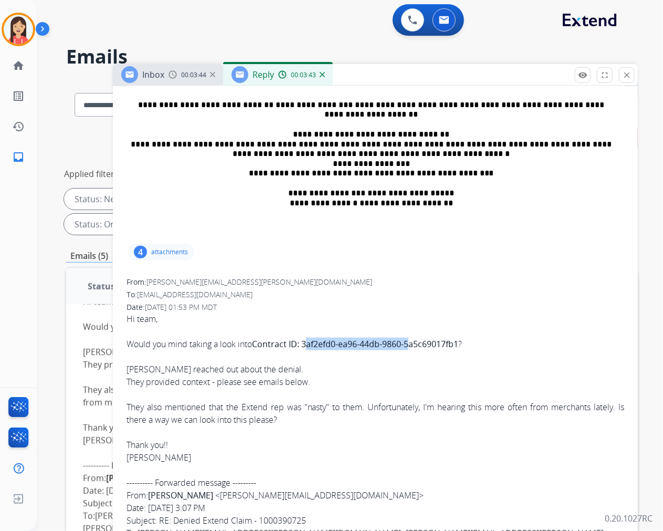
drag, startPoint x: 308, startPoint y: 342, endPoint x: 417, endPoint y: 342, distance: 109.7
click at [417, 342] on b "Contract ID: 3af2efd0-ea96-44db-9860-5a5c69017fb1" at bounding box center [355, 344] width 206 height 12
click at [418, 342] on b "Contract ID: 3af2efd0-ea96-44db-9860-5a5c69017fb1" at bounding box center [355, 344] width 206 height 12
click at [308, 340] on b "Contract ID: 3af2efd0-ea96-44db-9860-5a5c69017fb1" at bounding box center [355, 344] width 206 height 12
drag, startPoint x: 305, startPoint y: 341, endPoint x: 462, endPoint y: 341, distance: 156.9
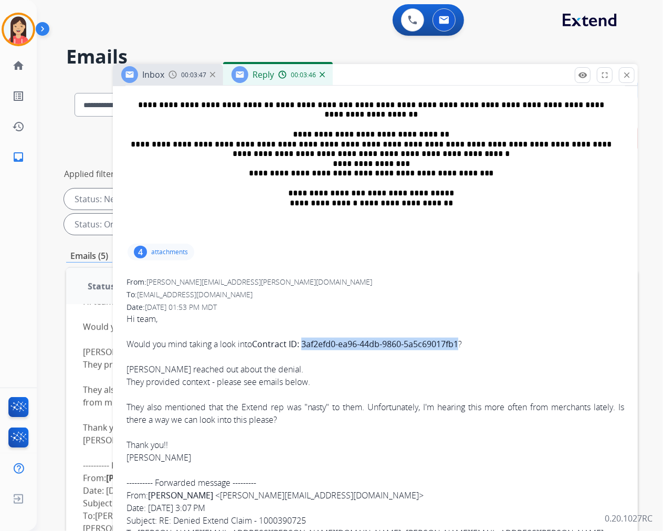
click at [458, 341] on b "Contract ID: 3af2efd0-ea96-44db-9860-5a5c69017fb1" at bounding box center [355, 344] width 206 height 12
copy b "3af2efd0-ea96-44db-9860-5a5c69017fb1"
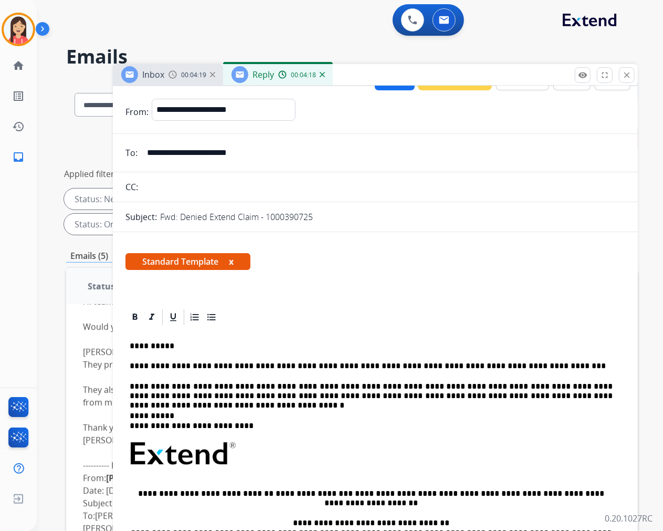
scroll to position [0, 0]
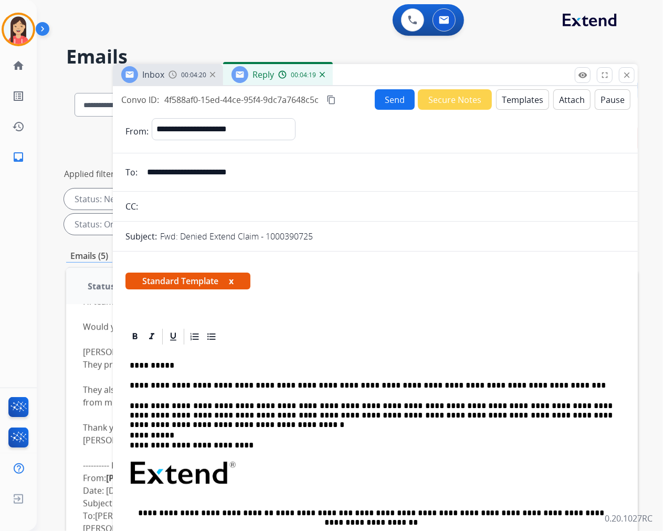
click at [375, 374] on div "**********" at bounding box center [375, 497] width 500 height 303
click at [571, 415] on p "**********" at bounding box center [371, 410] width 483 height 19
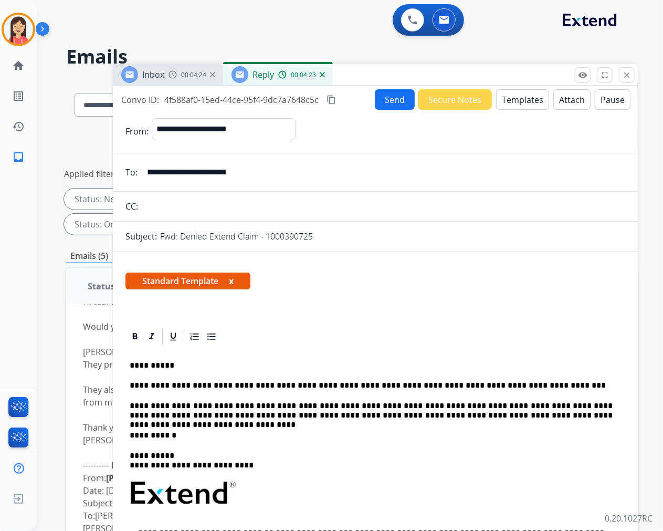
click at [211, 434] on p "**********" at bounding box center [371, 434] width 483 height 9
click at [364, 394] on div "**********" at bounding box center [375, 507] width 500 height 323
click at [384, 438] on p "**********" at bounding box center [371, 434] width 483 height 9
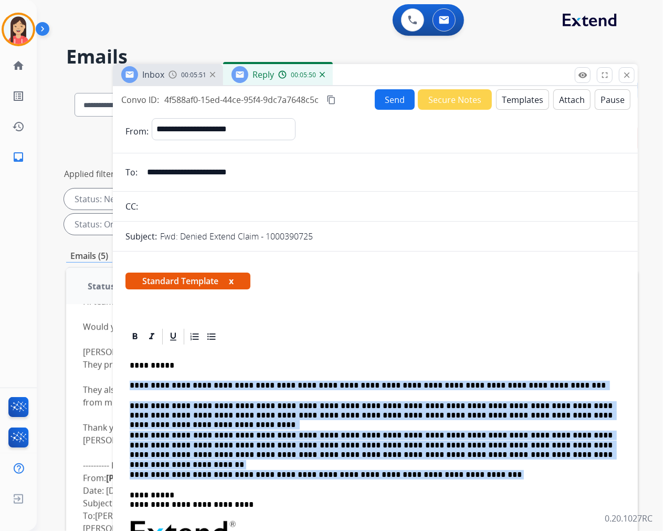
drag, startPoint x: 469, startPoint y: 473, endPoint x: 126, endPoint y: 382, distance: 354.7
click at [126, 382] on div "**********" at bounding box center [375, 527] width 500 height 363
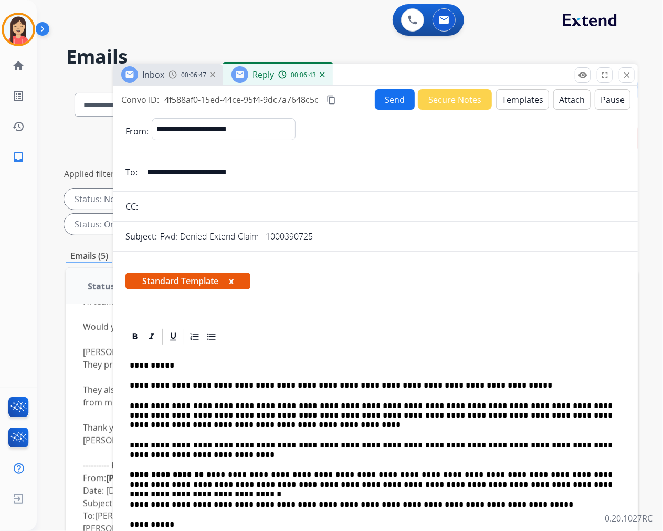
click at [231, 386] on p "**********" at bounding box center [371, 385] width 483 height 9
click at [445, 387] on p "**********" at bounding box center [371, 385] width 483 height 9
click at [459, 385] on p "**********" at bounding box center [371, 385] width 483 height 9
click at [458, 385] on p "**********" at bounding box center [371, 385] width 483 height 9
click at [390, 98] on button "Send" at bounding box center [395, 99] width 40 height 20
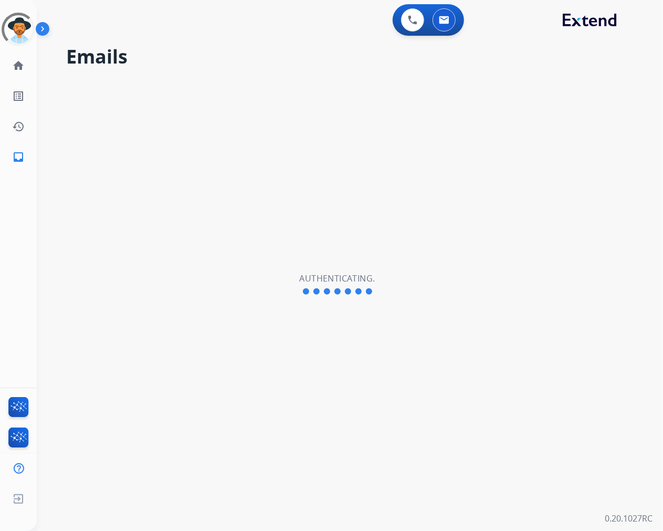
select select "**********"
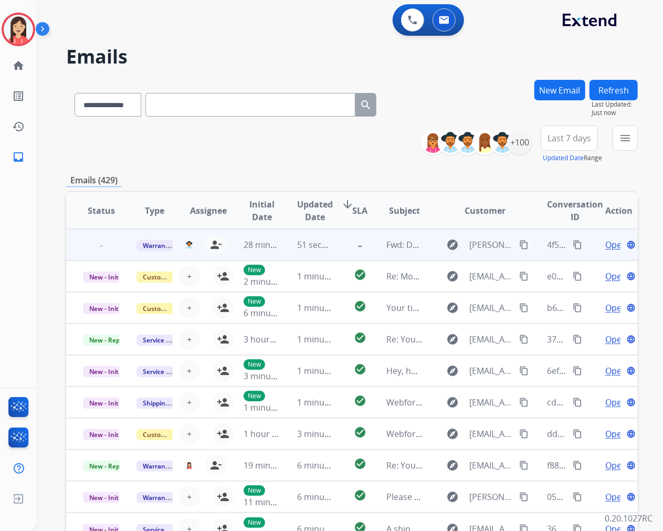
click at [286, 251] on td "51 seconds ago" at bounding box center [307, 244] width 54 height 31
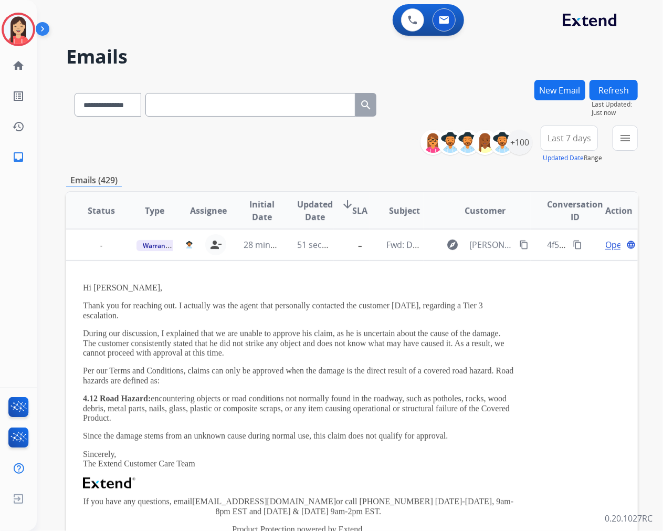
click at [612, 88] on button "Refresh" at bounding box center [613, 90] width 48 height 20
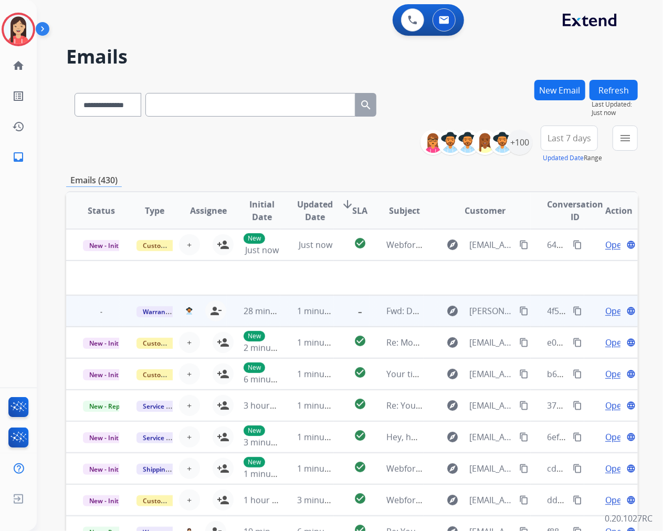
click at [291, 319] on td "1 minute ago" at bounding box center [307, 310] width 54 height 31
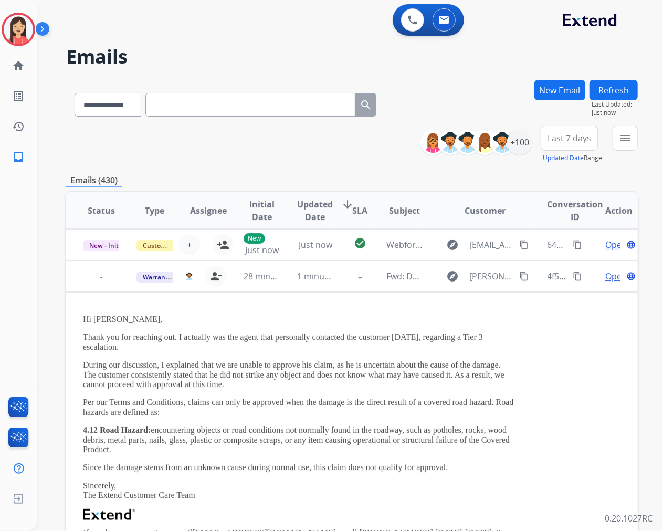
scroll to position [31, 0]
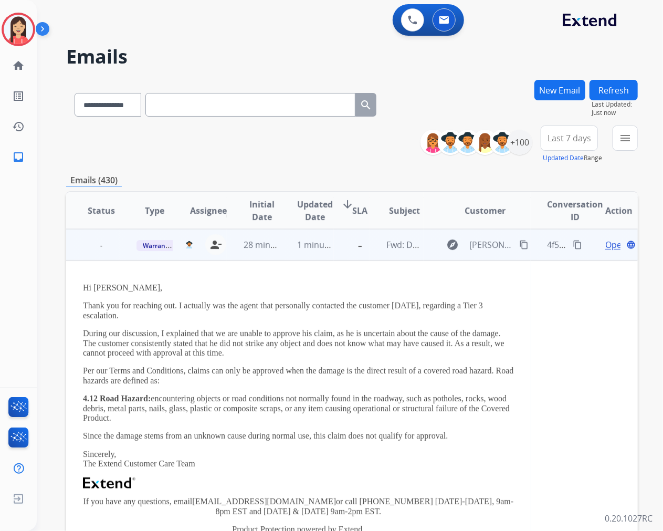
click at [601, 242] on div "Open language" at bounding box center [619, 244] width 36 height 13
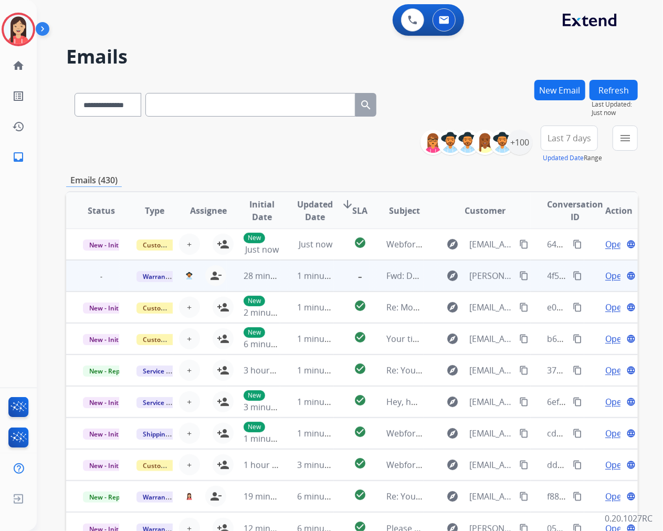
click at [605, 276] on span "Open" at bounding box center [616, 275] width 22 height 13
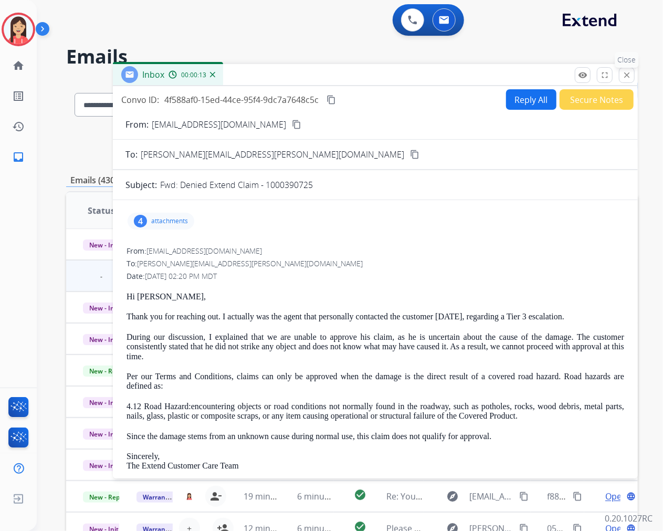
click at [628, 71] on mat-icon "close" at bounding box center [626, 74] width 9 height 9
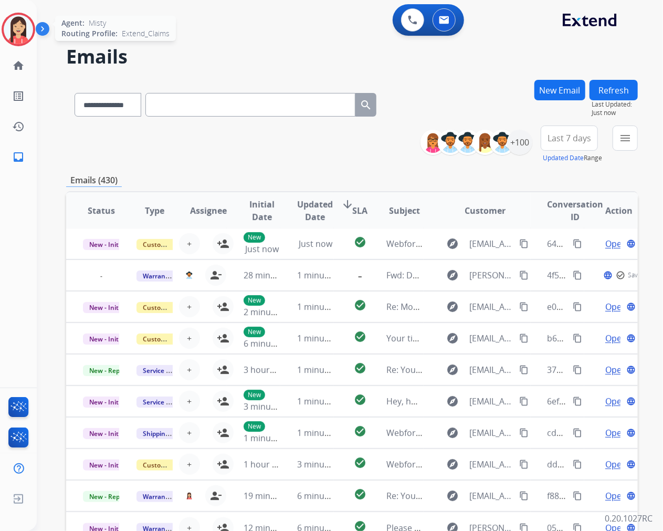
click at [14, 44] on div at bounding box center [19, 30] width 34 height 34
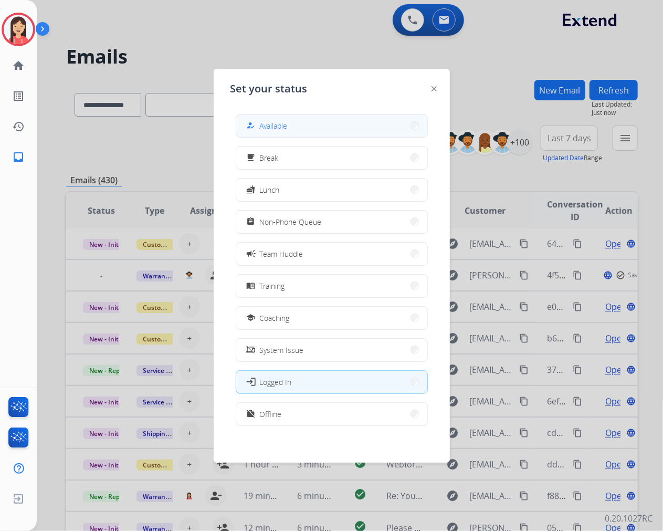
scroll to position [1, 0]
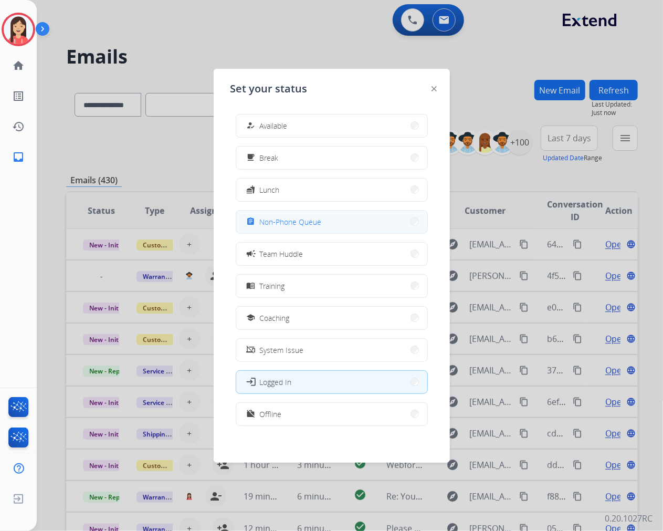
click at [292, 218] on span "Non-Phone Queue" at bounding box center [291, 221] width 62 height 11
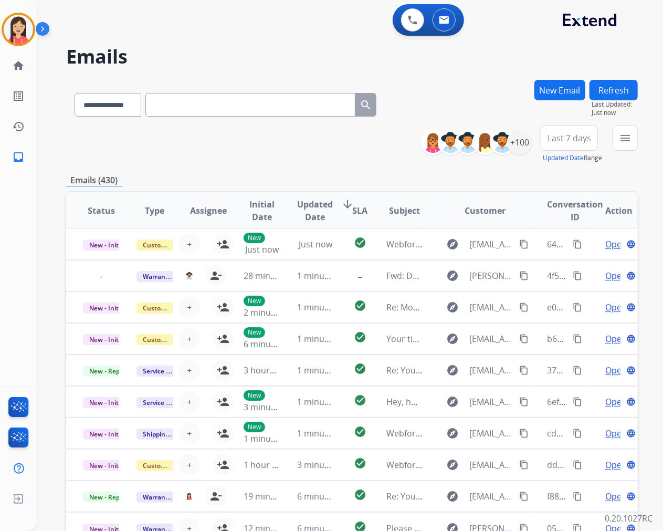
click at [619, 88] on button "Refresh" at bounding box center [613, 90] width 48 height 20
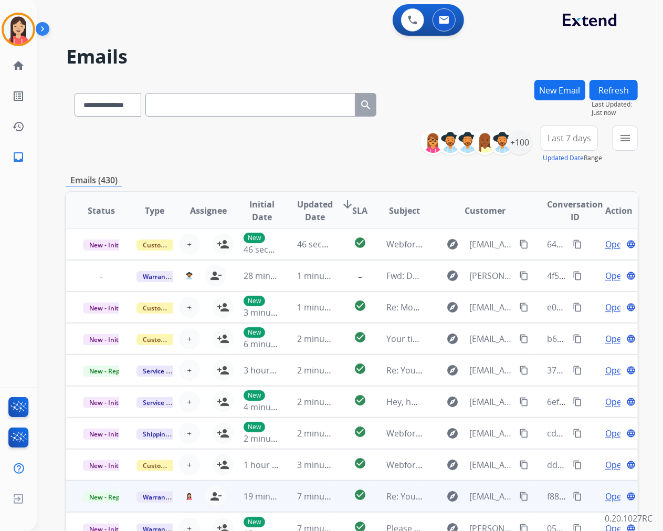
click at [289, 495] on td "7 minutes ago" at bounding box center [307, 495] width 54 height 31
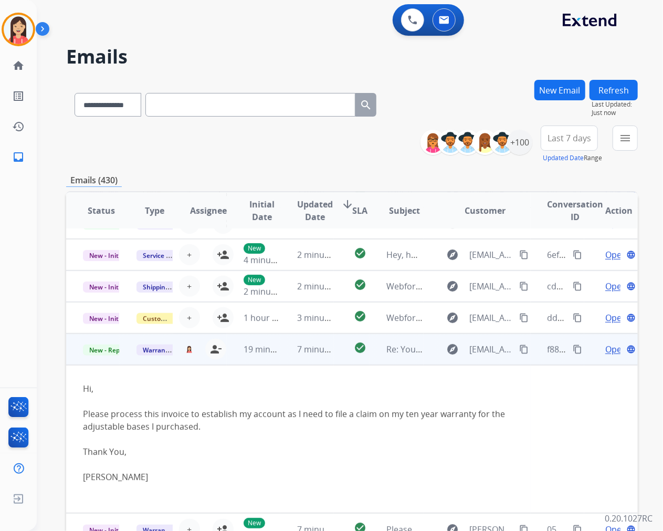
scroll to position [148, 0]
click at [605, 348] on span "Open" at bounding box center [616, 348] width 22 height 13
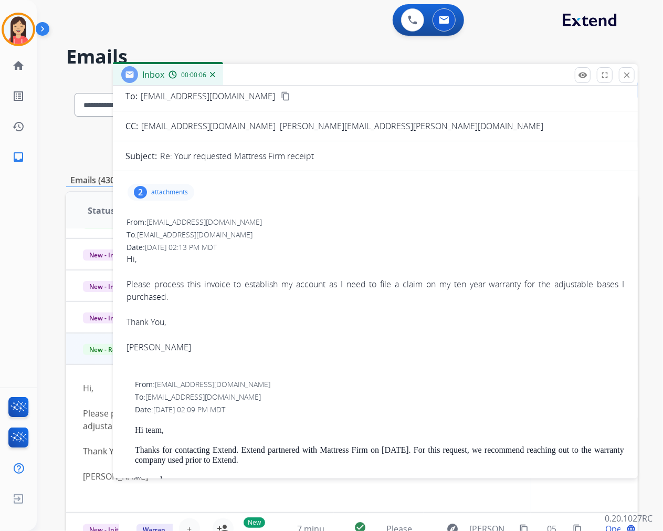
scroll to position [0, 0]
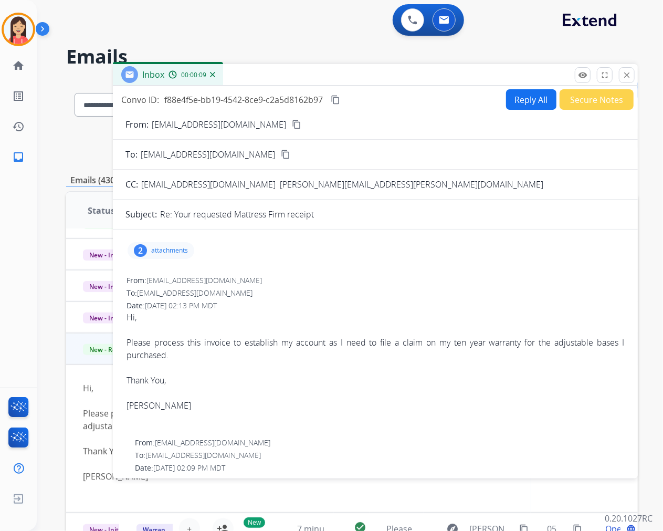
click at [523, 97] on button "Reply All" at bounding box center [531, 99] width 50 height 20
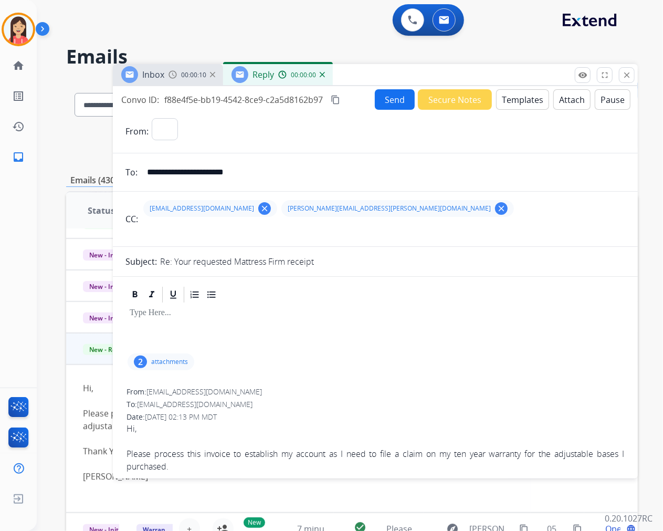
select select "**********"
click at [516, 101] on button "Templates" at bounding box center [522, 99] width 53 height 20
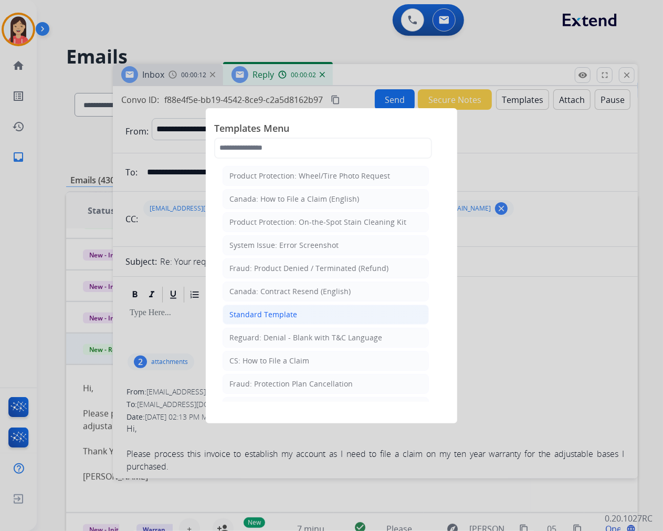
click at [297, 311] on li "Standard Template" at bounding box center [326, 314] width 206 height 20
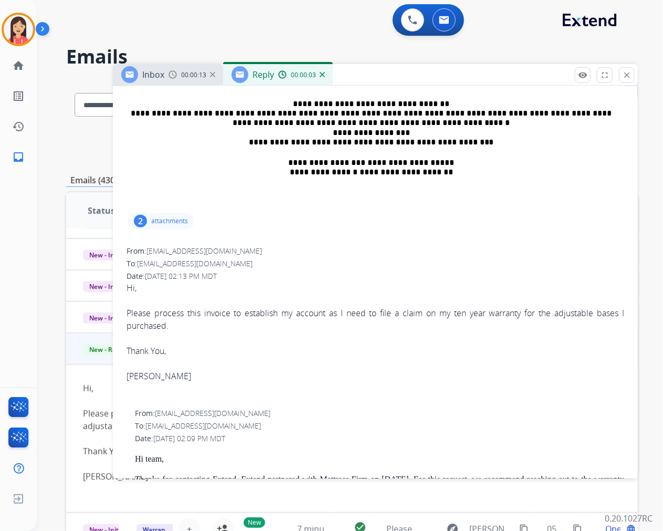
scroll to position [466, 0]
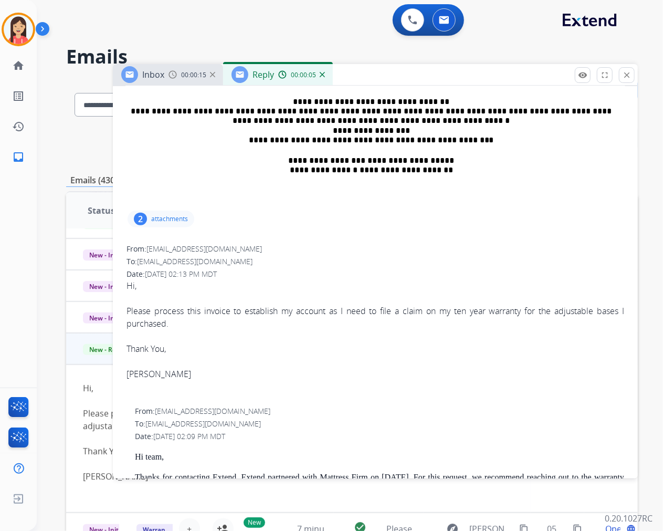
click at [128, 308] on div "Please process this invoice to establish my account as I need to file a claim o…" at bounding box center [375, 316] width 498 height 25
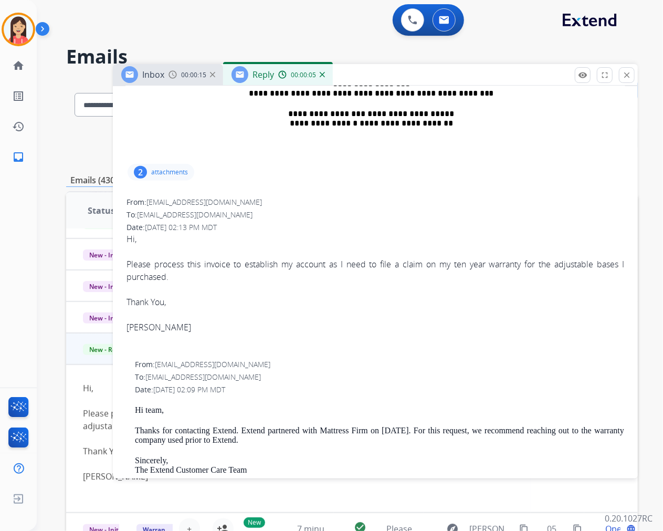
scroll to position [583, 0]
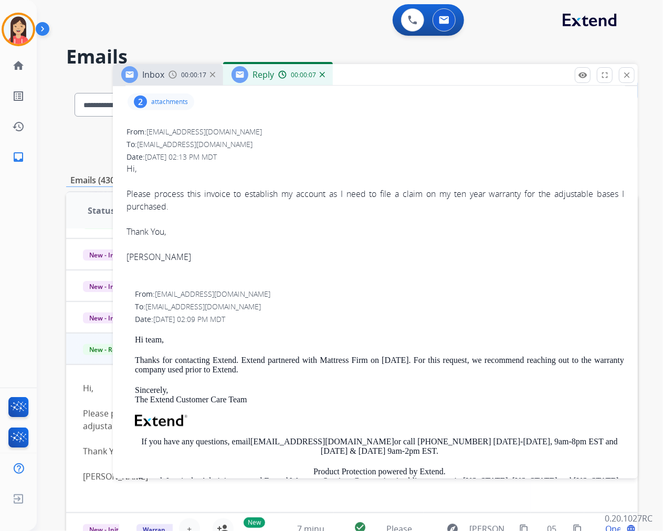
drag, startPoint x: 134, startPoint y: 337, endPoint x: 279, endPoint y: 367, distance: 147.9
click at [279, 367] on div "Hi team, Thanks for contacting Extend. Extend partnered with Mattress Firm on […" at bounding box center [379, 448] width 489 height 226
copy div "Hi team, Thanks for contacting Extend. Extend partnered with Mattress Firm on […"
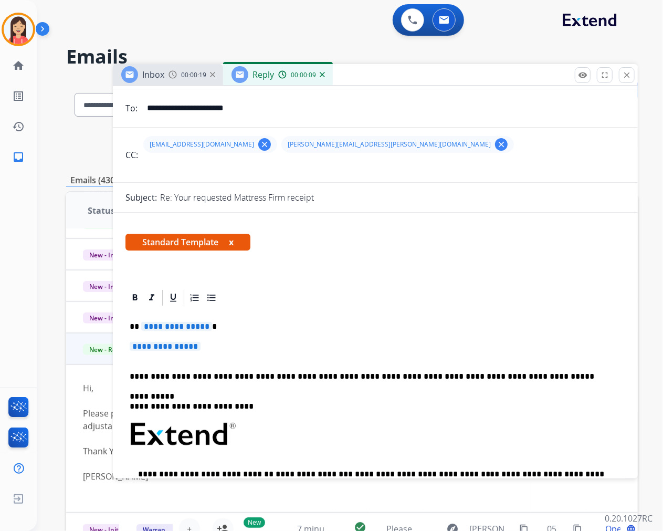
scroll to position [58, 0]
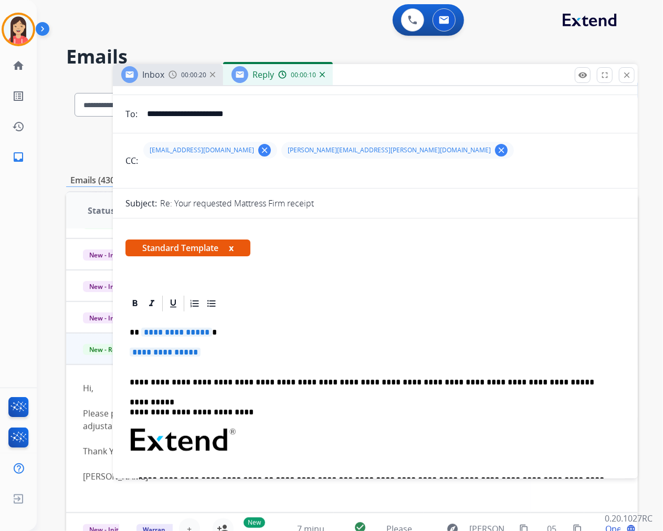
drag, startPoint x: 124, startPoint y: 331, endPoint x: 214, endPoint y: 332, distance: 89.8
drag, startPoint x: 207, startPoint y: 353, endPoint x: 107, endPoint y: 326, distance: 103.8
click at [107, 326] on div "**********" at bounding box center [352, 338] width 572 height 517
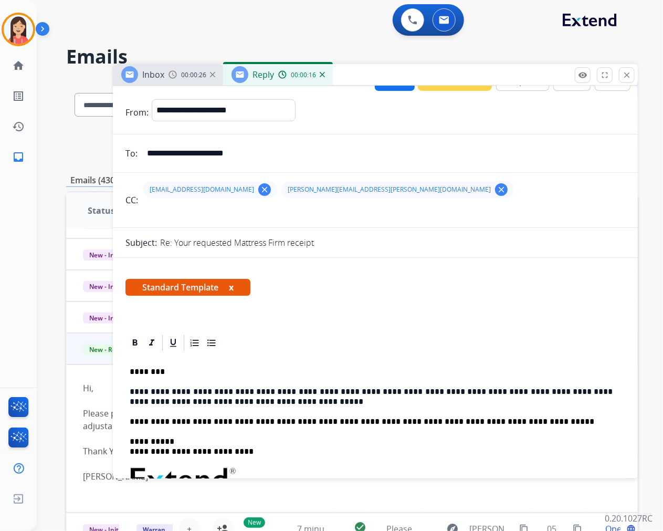
scroll to position [0, 0]
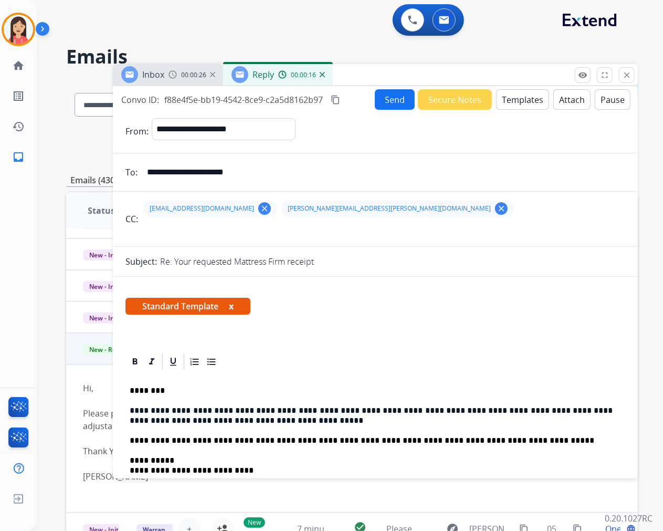
click at [411, 100] on div "Send Secure Notes Templates Attach Pause" at bounding box center [503, 99] width 256 height 20
click at [379, 96] on button "Send" at bounding box center [395, 99] width 40 height 20
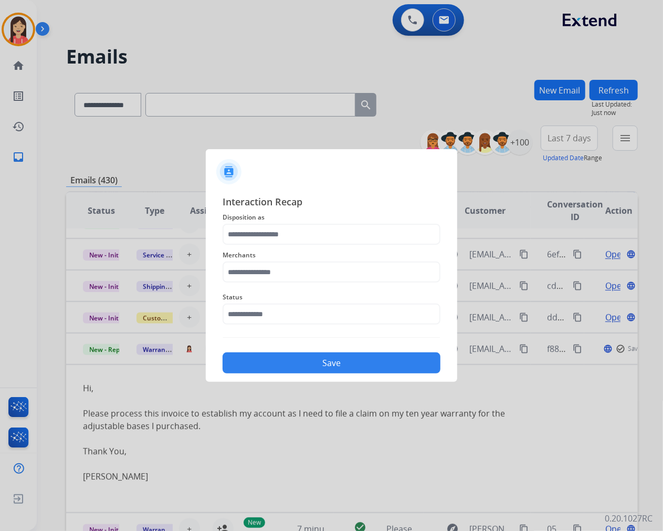
click at [258, 219] on span "Disposition as" at bounding box center [332, 217] width 218 height 13
click at [265, 232] on input "text" at bounding box center [332, 234] width 218 height 21
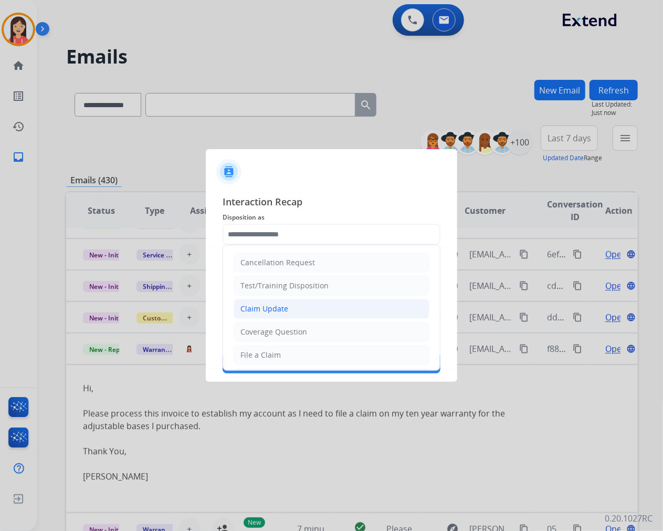
click at [271, 307] on div "Claim Update" at bounding box center [264, 308] width 48 height 10
type input "**********"
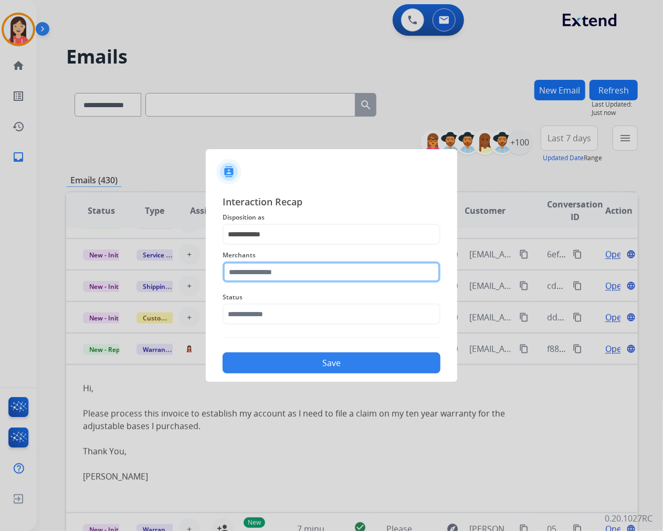
click at [294, 262] on input "text" at bounding box center [332, 271] width 218 height 21
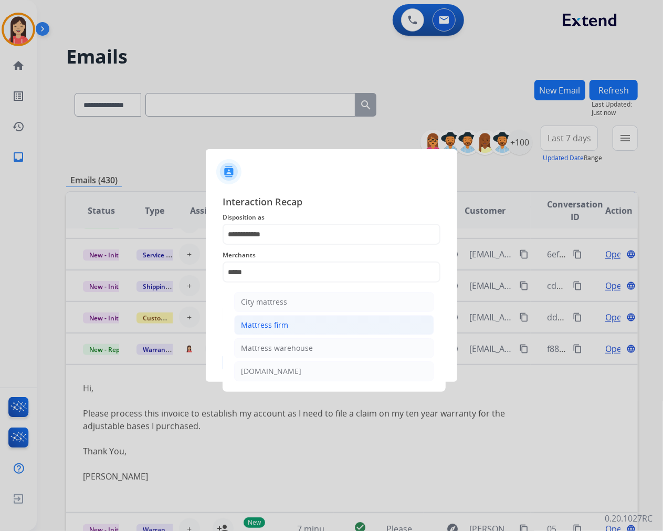
click at [291, 321] on li "Mattress firm" at bounding box center [334, 325] width 200 height 20
type input "**********"
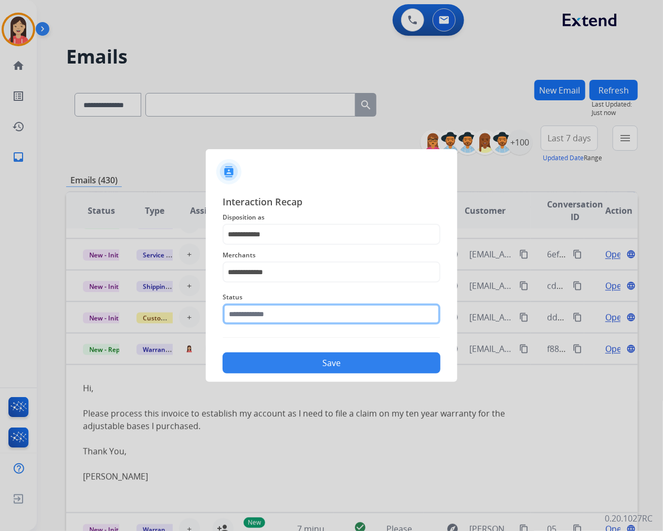
click at [289, 315] on input "text" at bounding box center [332, 313] width 218 height 21
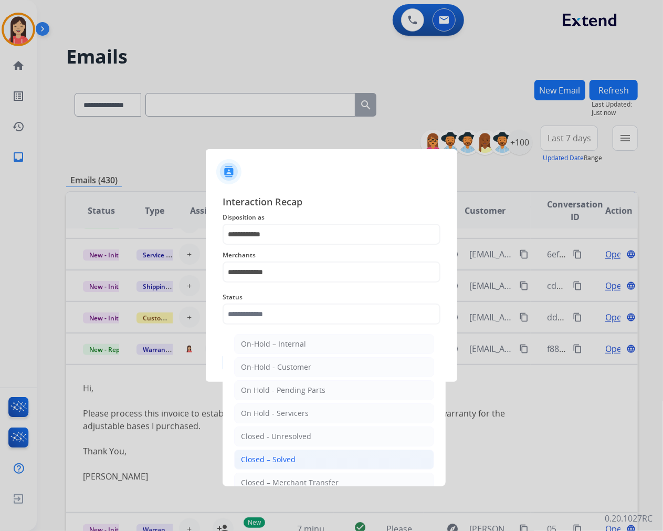
click at [313, 463] on li "Closed – Solved" at bounding box center [334, 459] width 200 height 20
type input "**********"
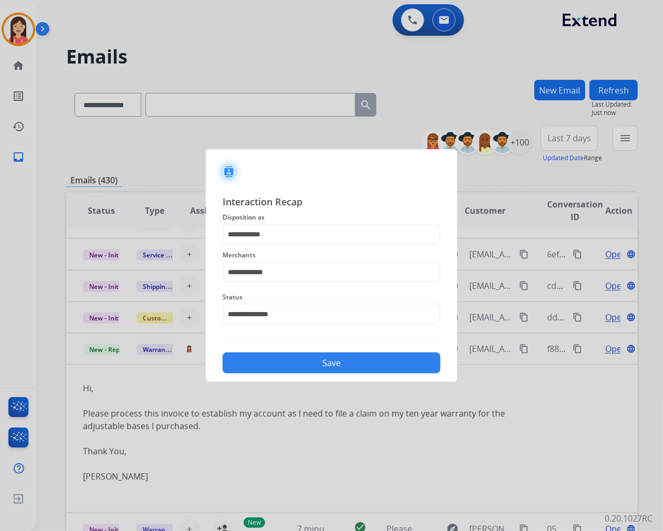
click at [324, 369] on button "Save" at bounding box center [332, 362] width 218 height 21
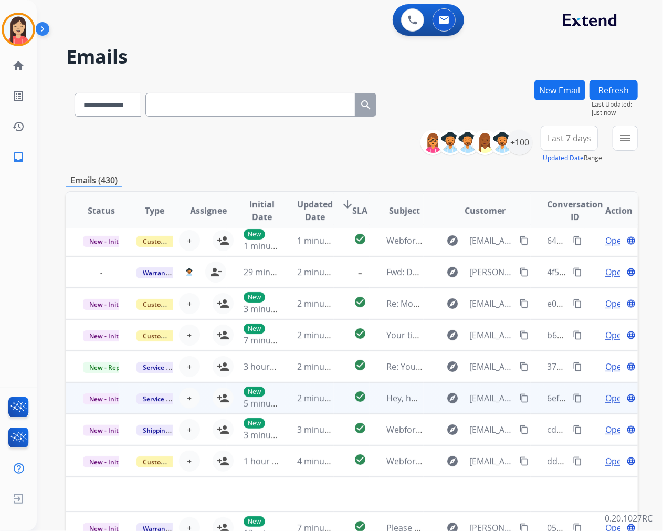
scroll to position [35, 0]
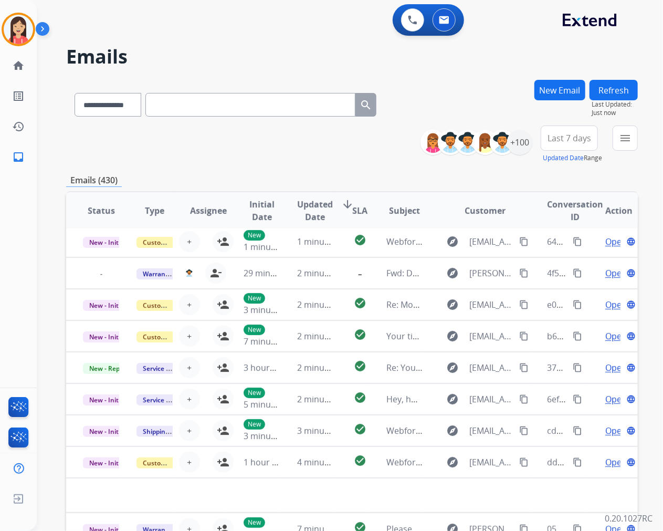
click at [605, 95] on button "Refresh" at bounding box center [613, 90] width 48 height 20
click at [523, 145] on div "+100" at bounding box center [519, 142] width 25 height 25
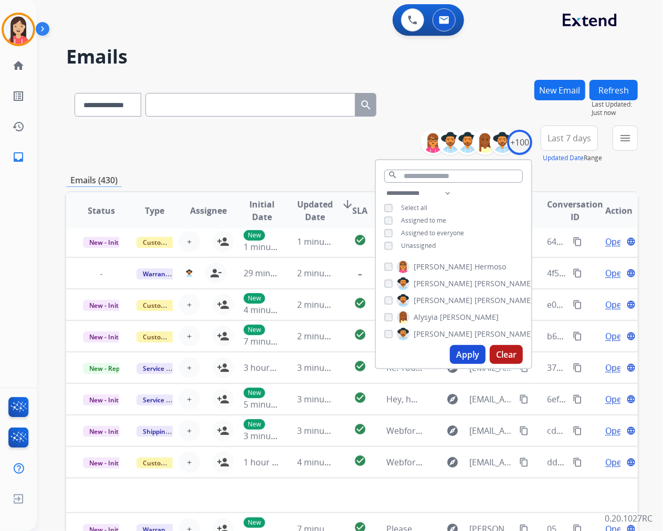
click at [459, 358] on button "Apply" at bounding box center [468, 354] width 36 height 19
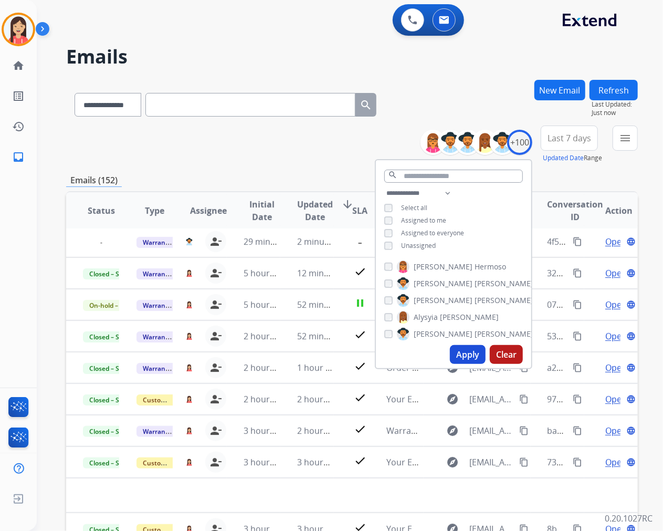
click at [284, 153] on div "**********" at bounding box center [352, 144] width 572 height 38
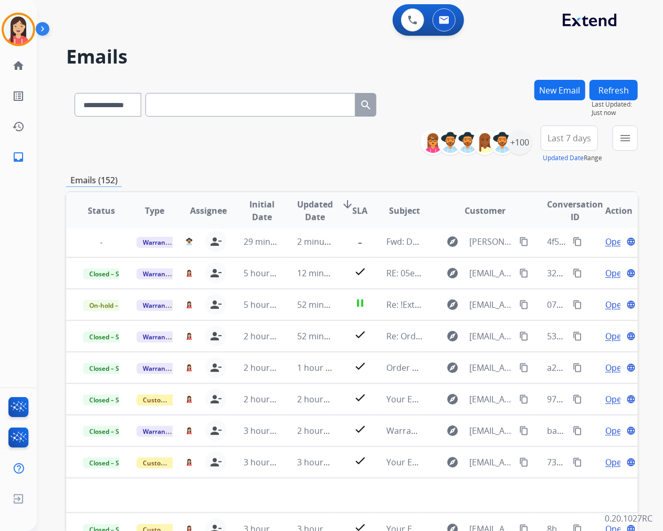
click at [573, 138] on span "Last 7 days" at bounding box center [569, 138] width 44 height 4
click at [547, 266] on div "Last 90 days" at bounding box center [566, 266] width 58 height 16
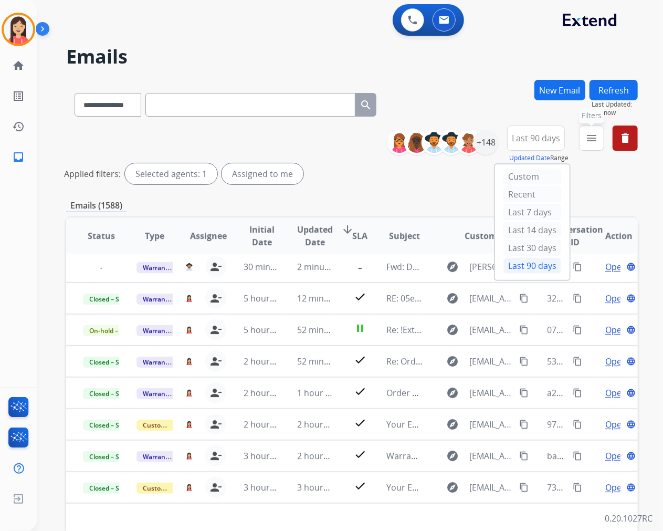
click at [584, 139] on button "menu Filters" at bounding box center [591, 137] width 25 height 25
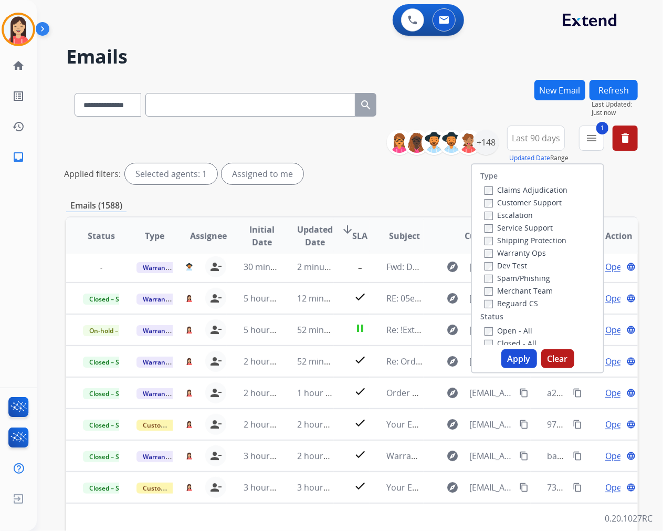
click at [520, 360] on button "Apply" at bounding box center [519, 358] width 36 height 19
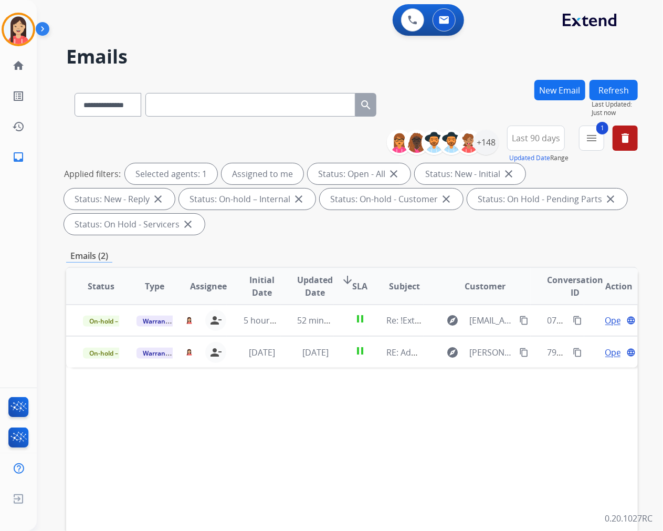
scroll to position [0, 0]
click at [16, 27] on img at bounding box center [18, 29] width 29 height 29
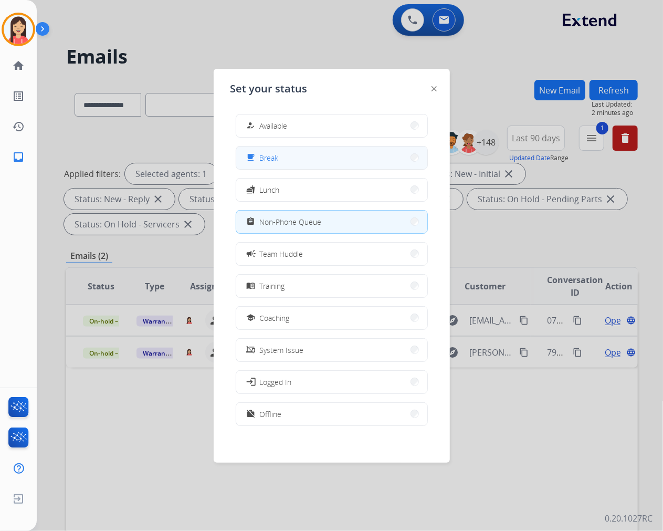
click at [276, 158] on span "Break" at bounding box center [269, 157] width 19 height 11
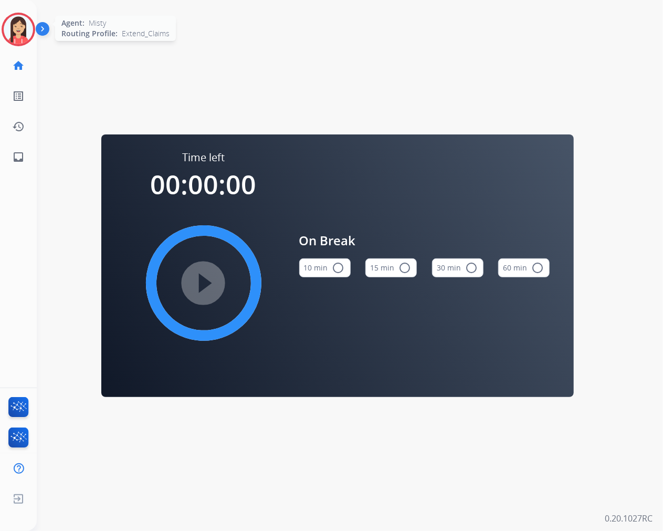
click at [16, 38] on img at bounding box center [18, 29] width 29 height 29
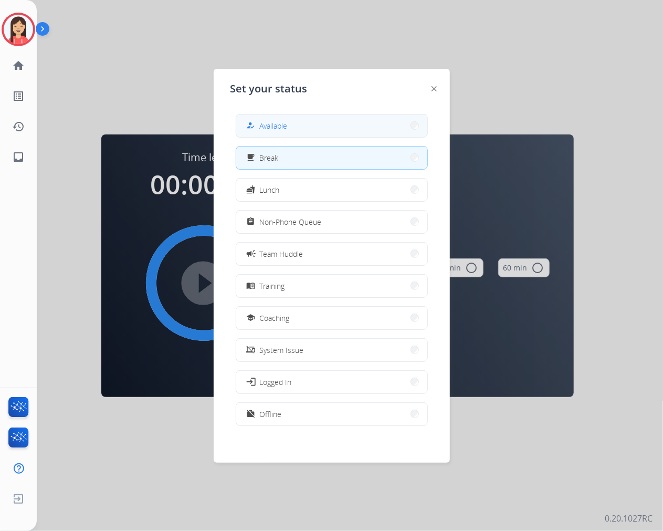
click at [265, 120] on span "Available" at bounding box center [274, 125] width 28 height 11
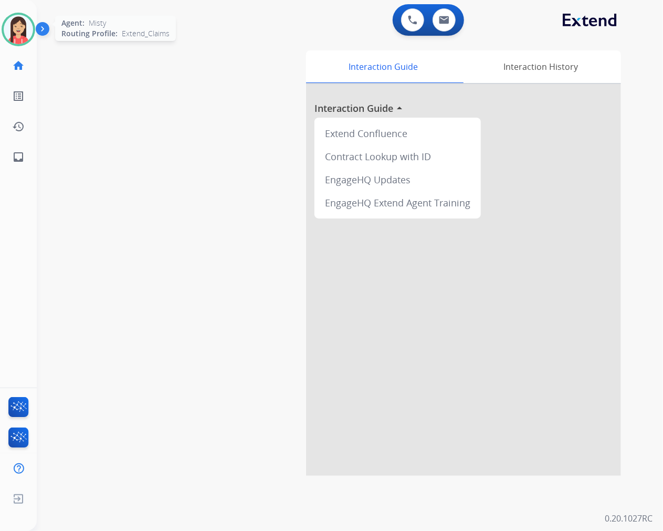
drag, startPoint x: 6, startPoint y: 35, endPoint x: 12, endPoint y: 38, distance: 5.9
click at [6, 35] on img at bounding box center [18, 29] width 29 height 29
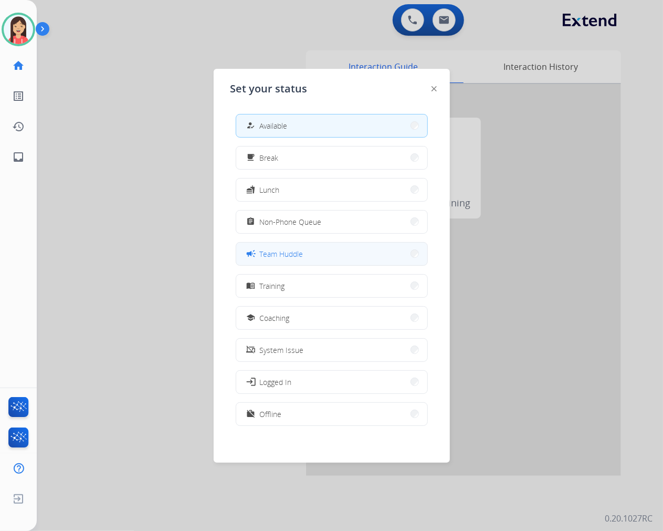
click at [305, 258] on button "campaign Team Huddle" at bounding box center [331, 253] width 191 height 23
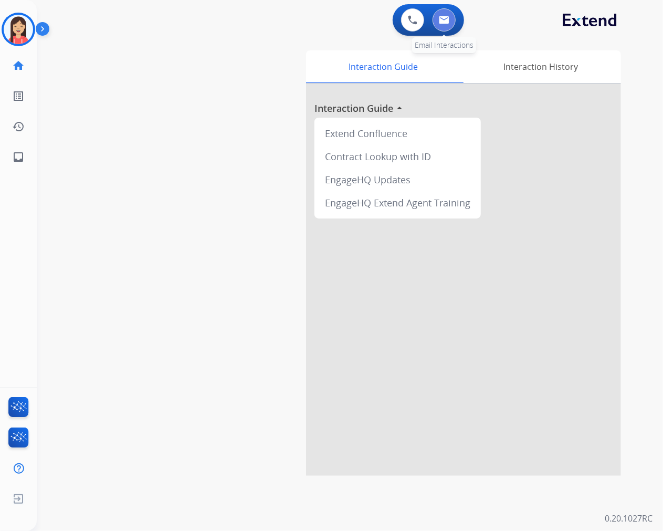
click at [445, 13] on button at bounding box center [443, 19] width 23 height 23
select select "**********"
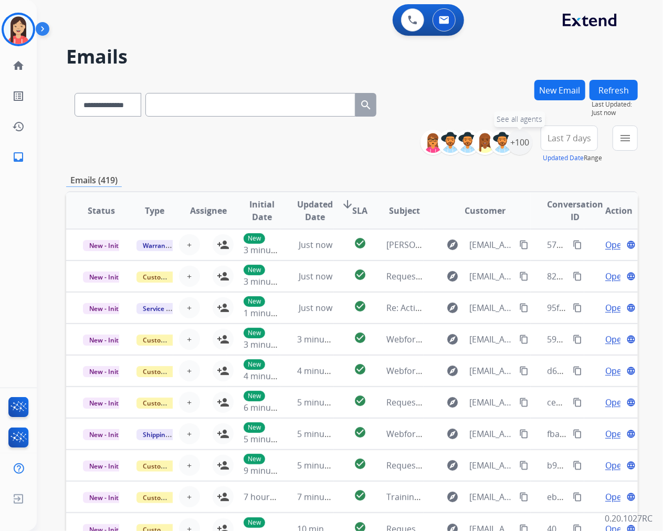
drag, startPoint x: 524, startPoint y: 145, endPoint x: 520, endPoint y: 157, distance: 13.1
click at [524, 145] on div "+100" at bounding box center [519, 142] width 25 height 25
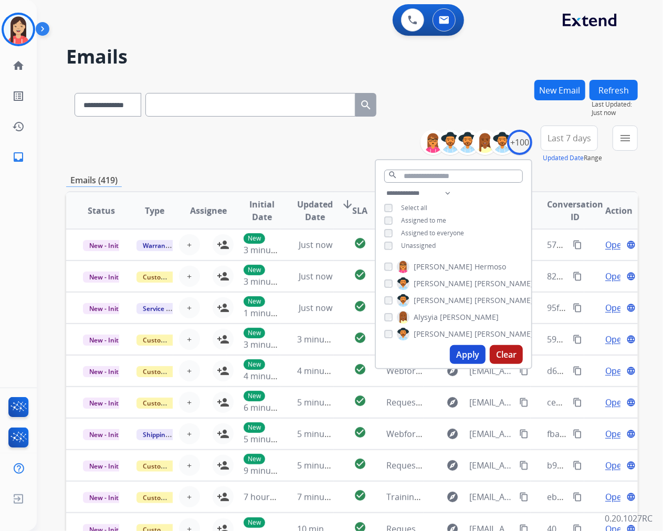
click at [407, 244] on span "Unassigned" at bounding box center [418, 245] width 35 height 9
click at [456, 351] on button "Apply" at bounding box center [468, 354] width 36 height 19
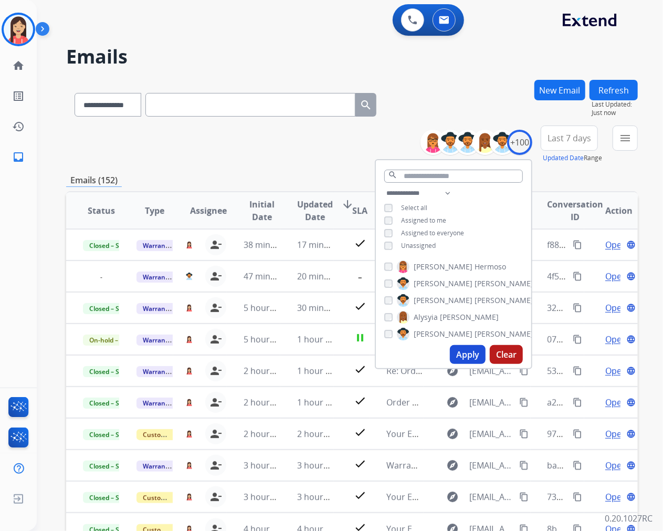
click at [288, 155] on div "**********" at bounding box center [352, 144] width 572 height 38
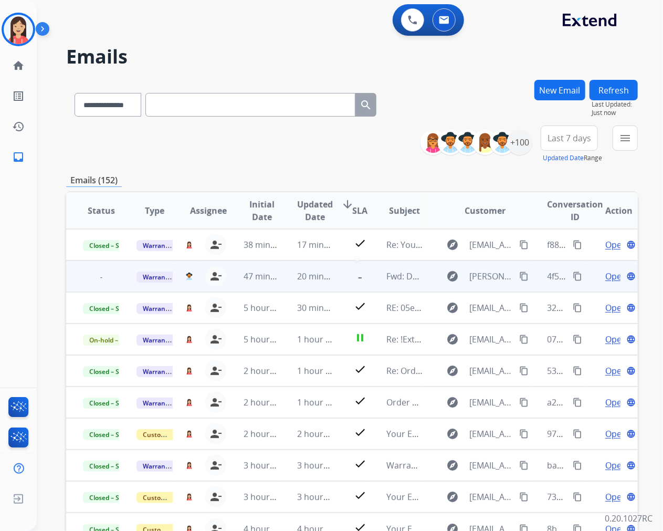
click at [359, 282] on div "-" at bounding box center [360, 276] width 18 height 16
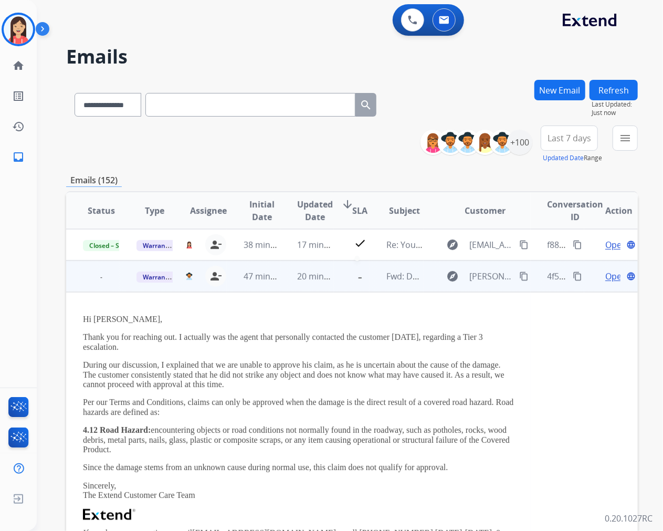
scroll to position [31, 0]
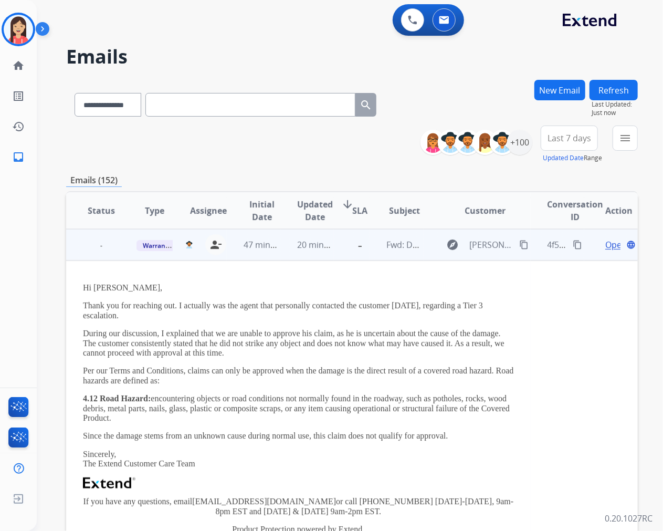
click at [334, 252] on td "-" at bounding box center [352, 244] width 36 height 31
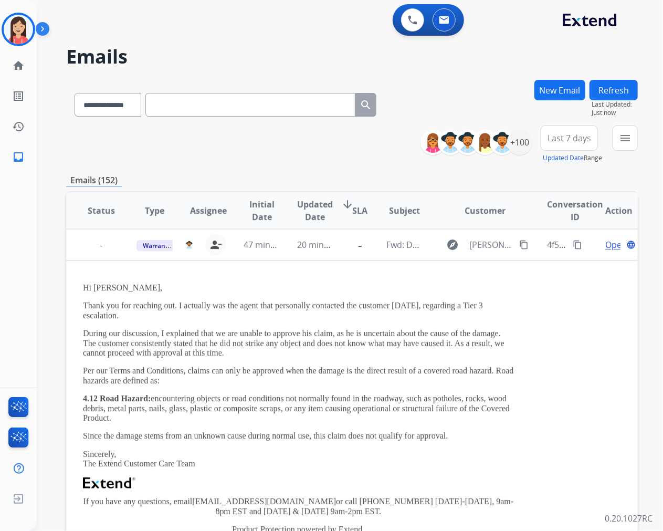
scroll to position [1, 0]
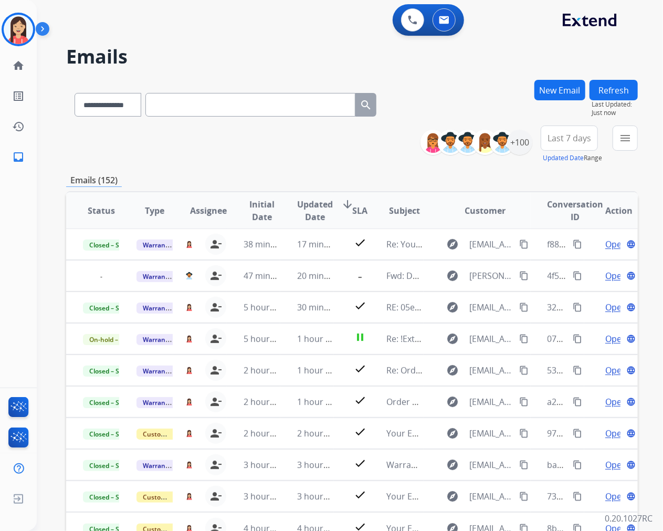
click at [563, 136] on span "Last 7 days" at bounding box center [569, 138] width 44 height 4
click at [539, 268] on div "Last 90 days" at bounding box center [566, 266] width 58 height 16
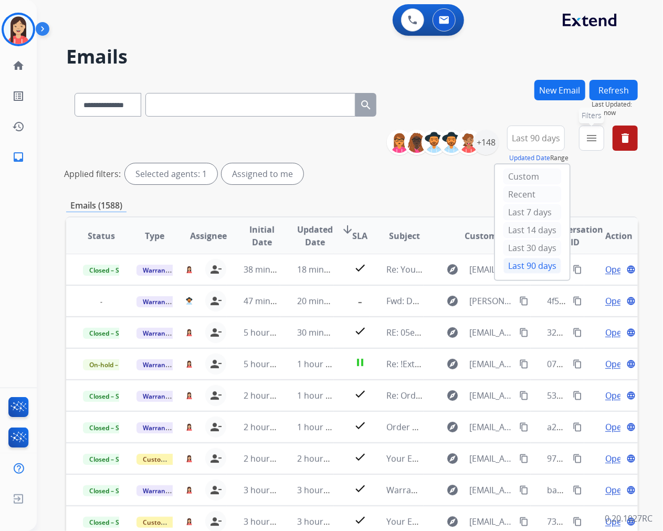
click at [589, 149] on button "menu Filters" at bounding box center [591, 137] width 25 height 25
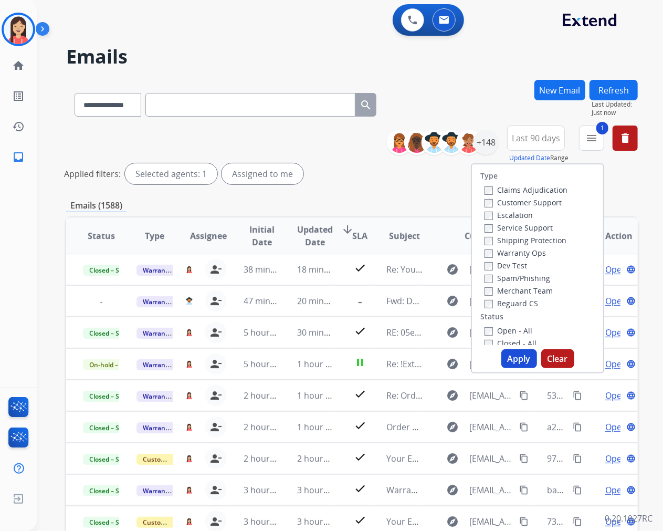
click at [501, 352] on button "Apply" at bounding box center [519, 358] width 36 height 19
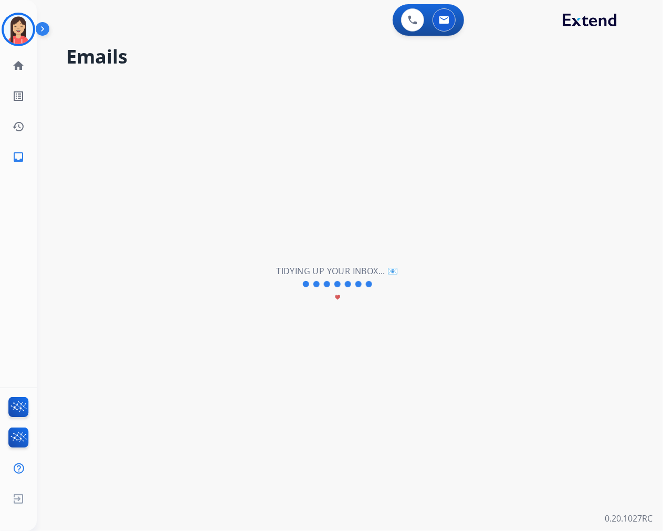
scroll to position [0, 0]
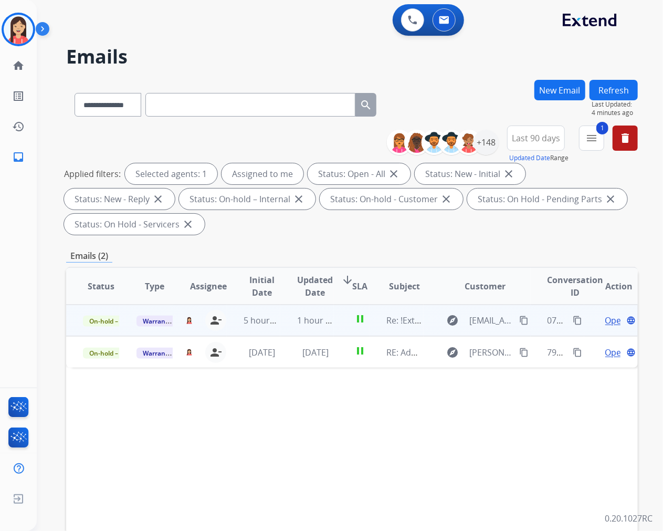
click at [290, 324] on td "1 hour ago" at bounding box center [307, 319] width 54 height 31
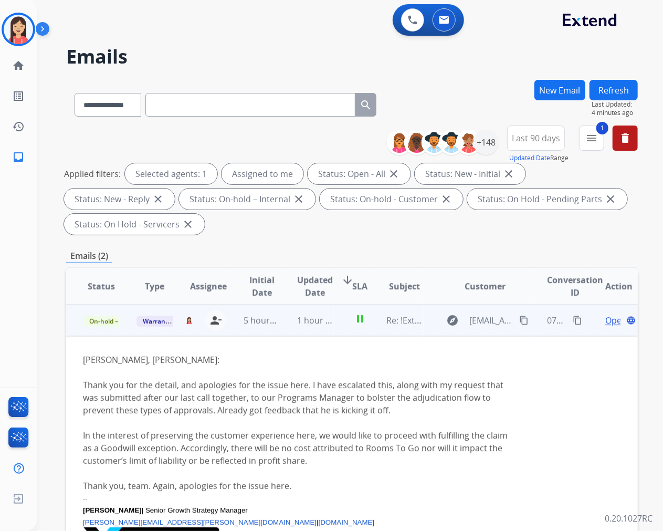
click at [605, 319] on span "Open" at bounding box center [616, 320] width 22 height 13
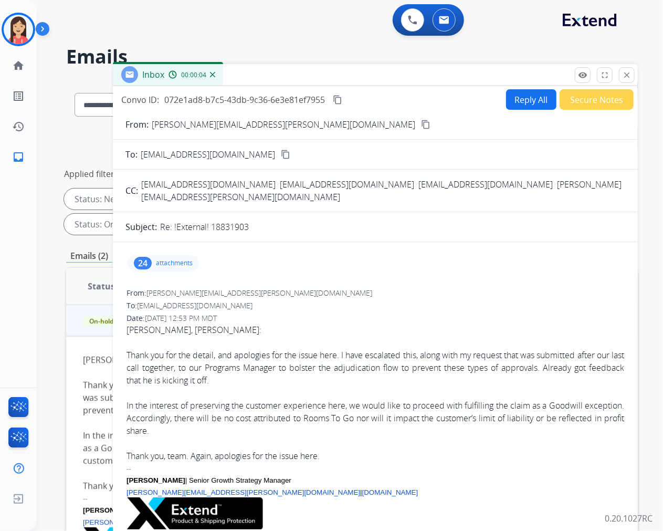
click at [517, 104] on button "Reply All" at bounding box center [531, 99] width 50 height 20
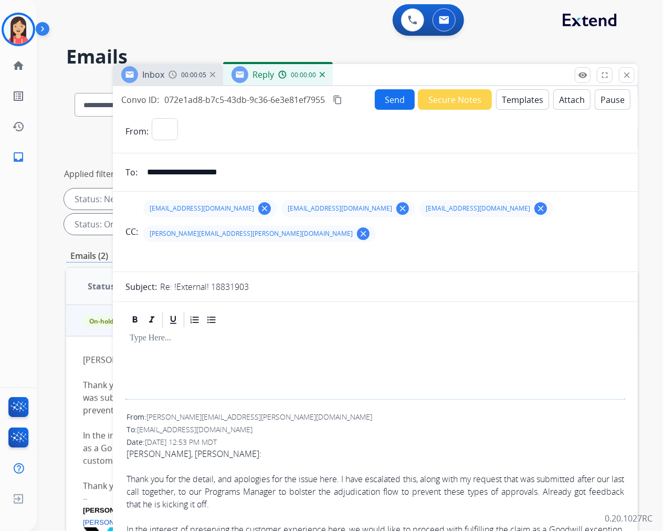
select select "**********"
drag, startPoint x: 281, startPoint y: 173, endPoint x: 70, endPoint y: 150, distance: 212.2
click at [70, 150] on div "**********" at bounding box center [352, 376] width 572 height 593
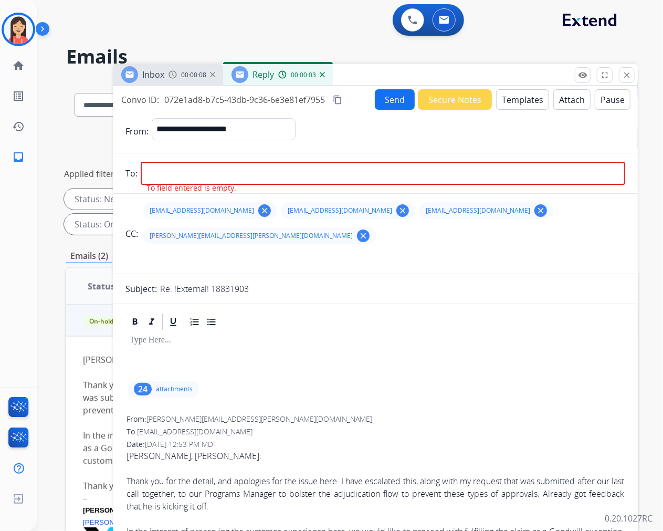
click at [243, 205] on div "[EMAIL_ADDRESS][DOMAIN_NAME] clear" at bounding box center [210, 210] width 134 height 17
click at [260, 212] on mat-icon "clear" at bounding box center [264, 210] width 9 height 9
click at [260, 208] on mat-icon "clear" at bounding box center [264, 210] width 9 height 9
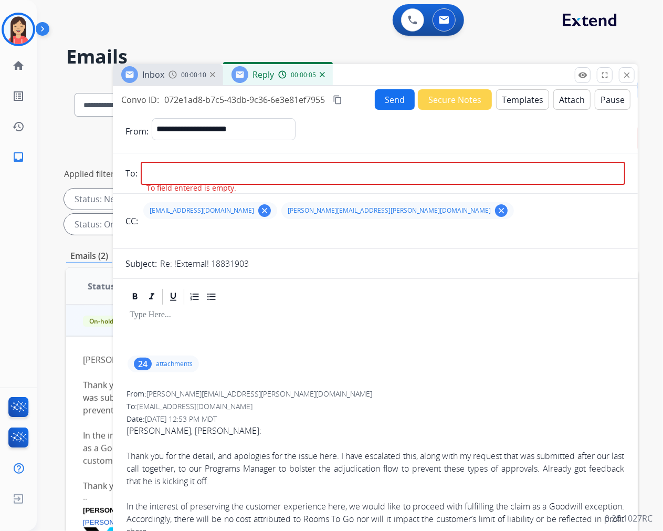
click at [228, 208] on div "[EMAIL_ADDRESS][DOMAIN_NAME] clear" at bounding box center [210, 210] width 134 height 17
click at [260, 208] on mat-icon "clear" at bounding box center [264, 210] width 9 height 9
click at [358, 212] on mat-icon "clear" at bounding box center [362, 210] width 9 height 9
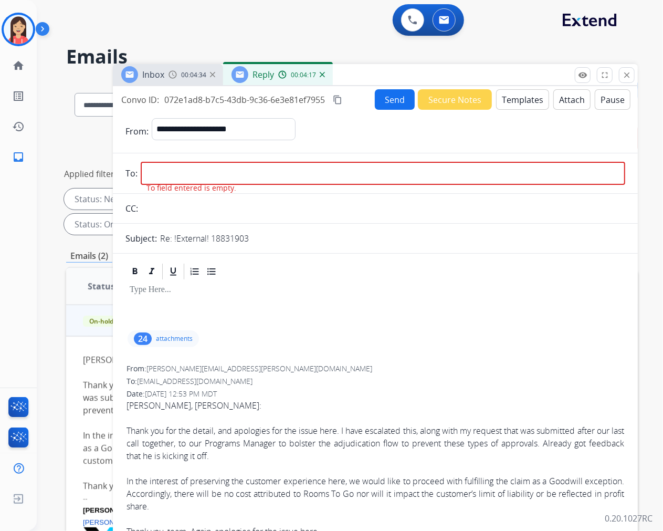
click at [255, 174] on input "email" at bounding box center [383, 173] width 484 height 23
click at [233, 176] on input "email" at bounding box center [383, 173] width 484 height 23
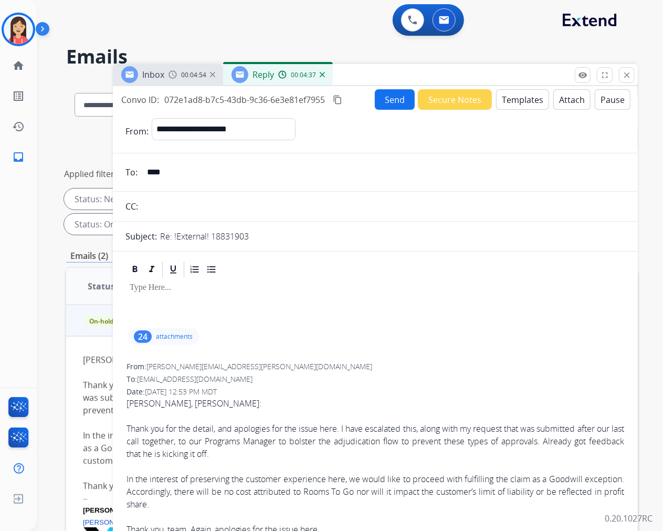
type input "**********"
click at [390, 99] on button "Send" at bounding box center [395, 99] width 40 height 20
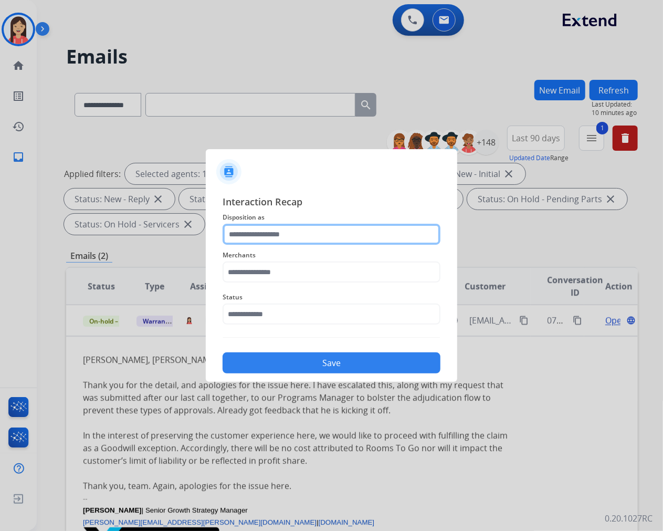
click at [334, 236] on input "text" at bounding box center [332, 234] width 218 height 21
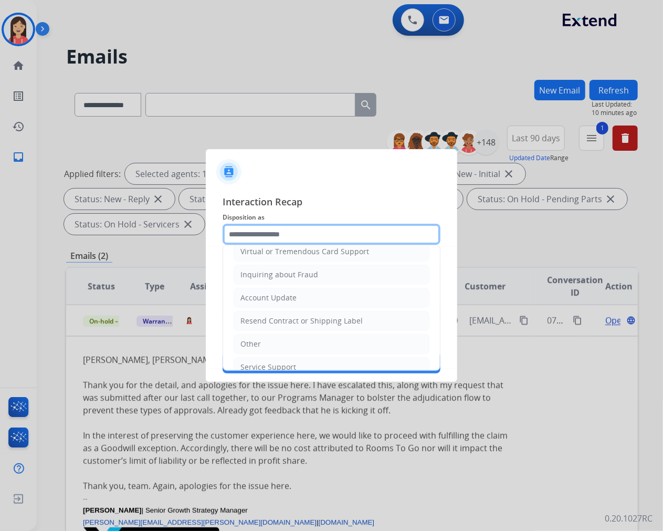
scroll to position [164, 0]
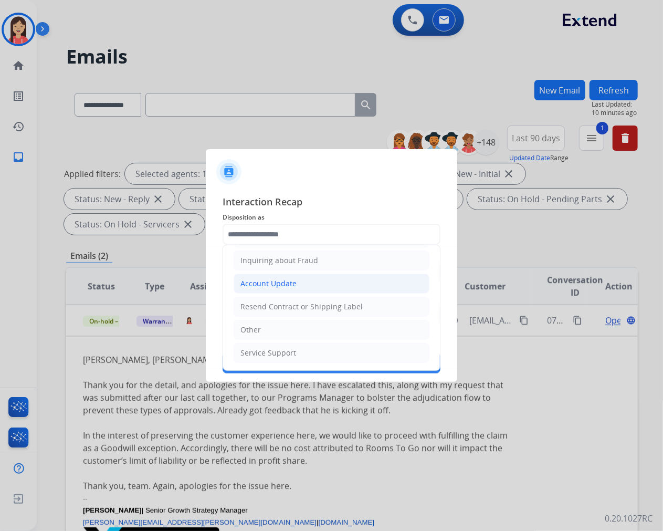
click at [281, 281] on div "Account Update" at bounding box center [268, 283] width 56 height 10
type input "**********"
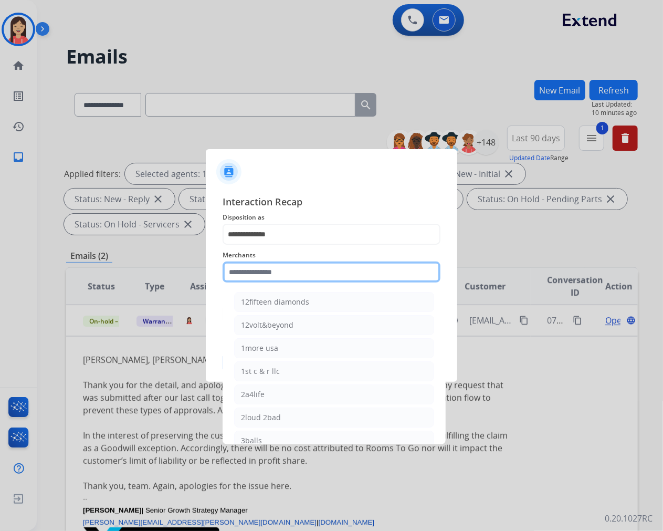
click at [288, 270] on input "text" at bounding box center [332, 271] width 218 height 21
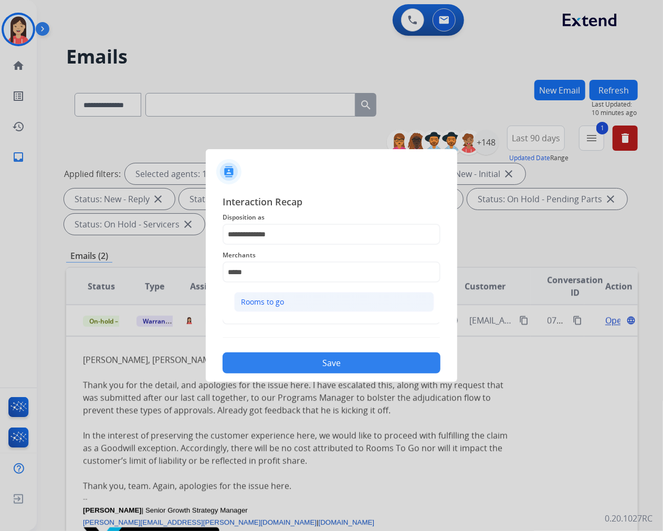
click at [273, 298] on div "Rooms to go" at bounding box center [262, 302] width 43 height 10
type input "**********"
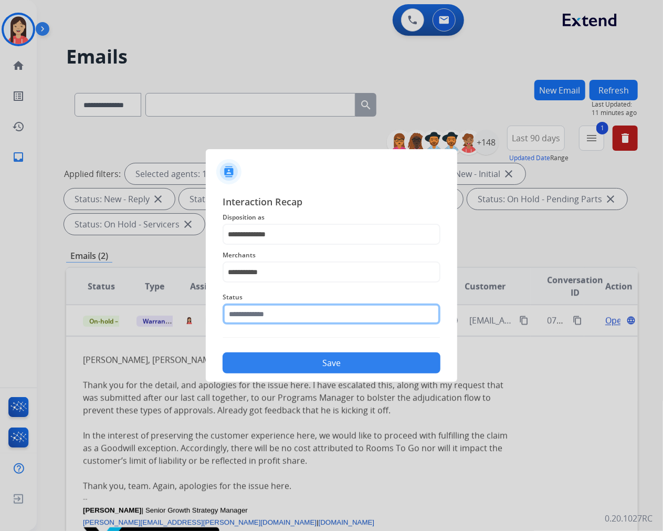
click at [259, 310] on input "text" at bounding box center [332, 313] width 218 height 21
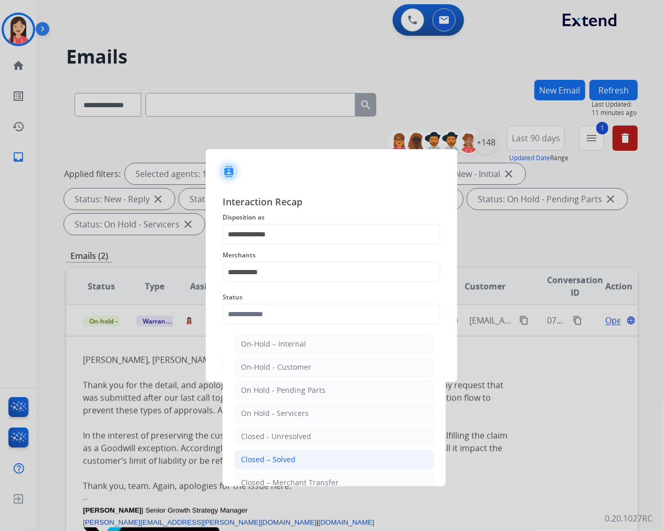
click at [268, 453] on li "Closed – Solved" at bounding box center [334, 459] width 200 height 20
type input "**********"
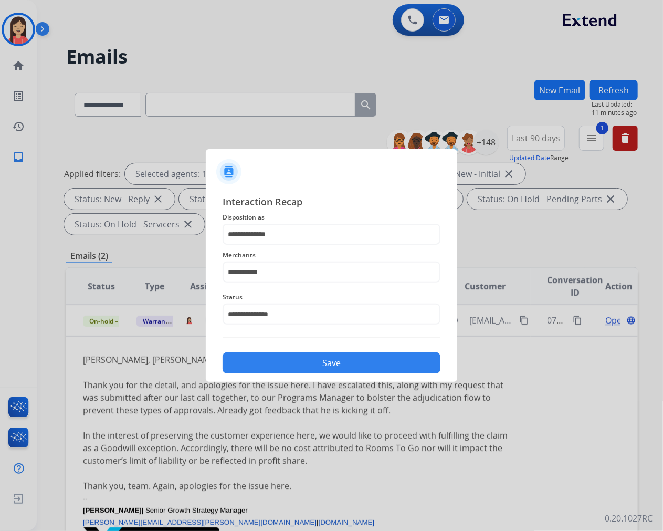
click at [302, 361] on button "Save" at bounding box center [332, 362] width 218 height 21
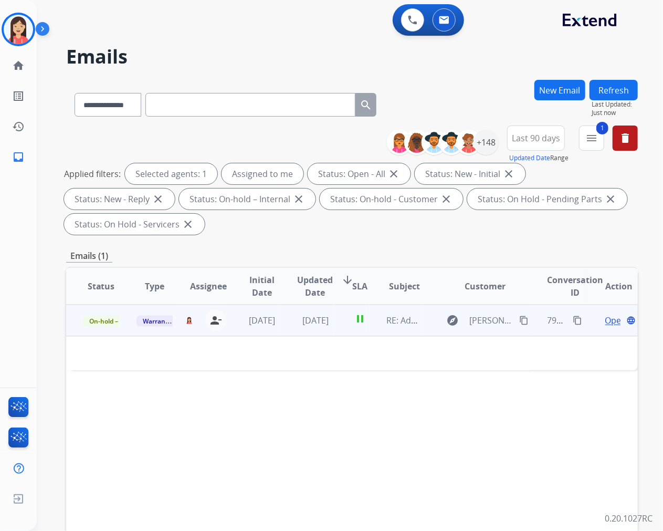
click at [287, 335] on td "[DATE]" at bounding box center [307, 319] width 54 height 31
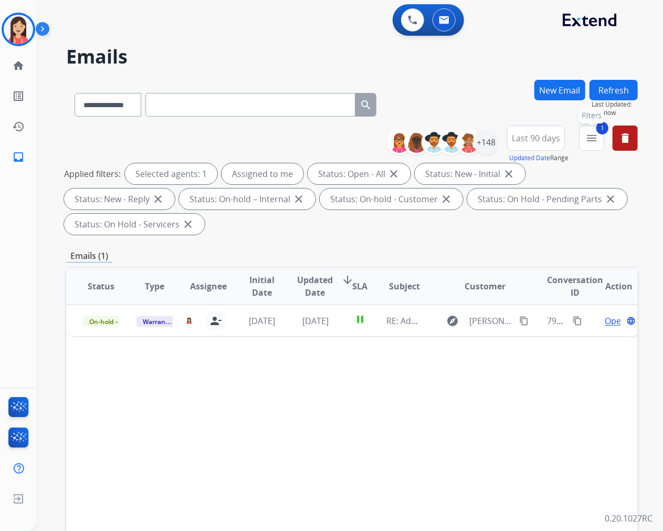
click at [589, 137] on mat-icon "menu" at bounding box center [591, 138] width 13 height 13
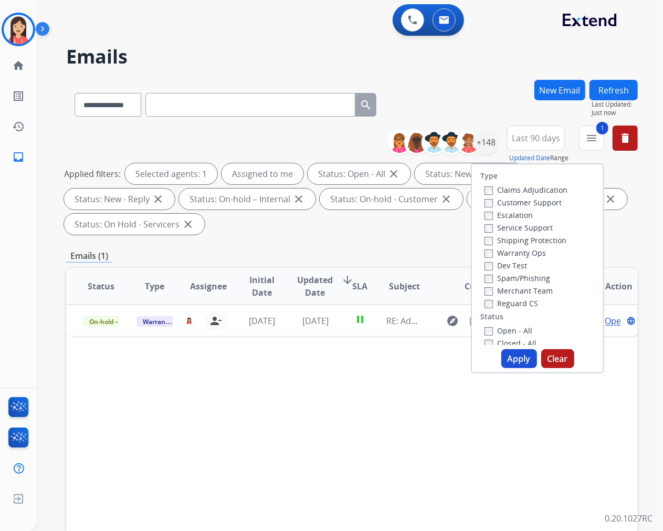
click at [508, 357] on button "Apply" at bounding box center [519, 358] width 36 height 19
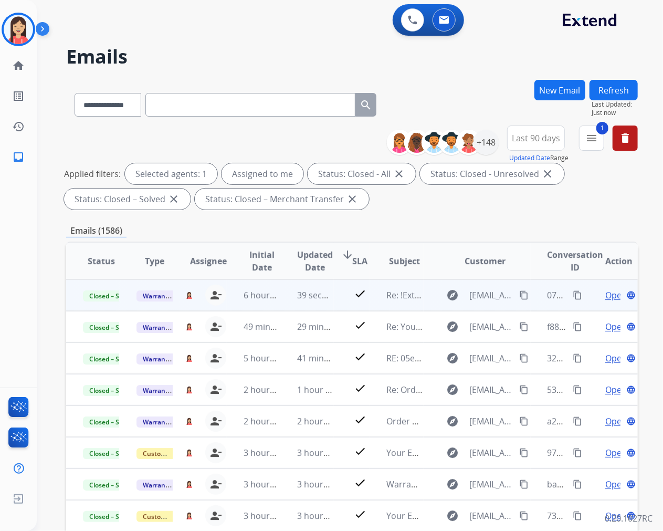
click at [280, 303] on td "39 seconds ago" at bounding box center [307, 294] width 54 height 31
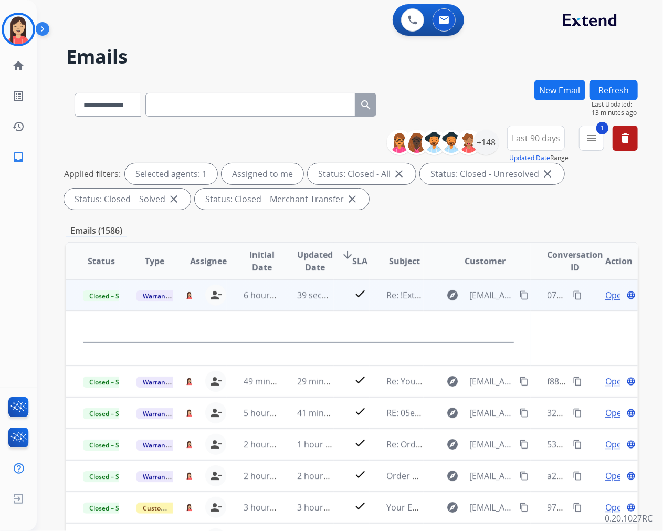
click at [283, 305] on td "39 seconds ago" at bounding box center [307, 294] width 54 height 31
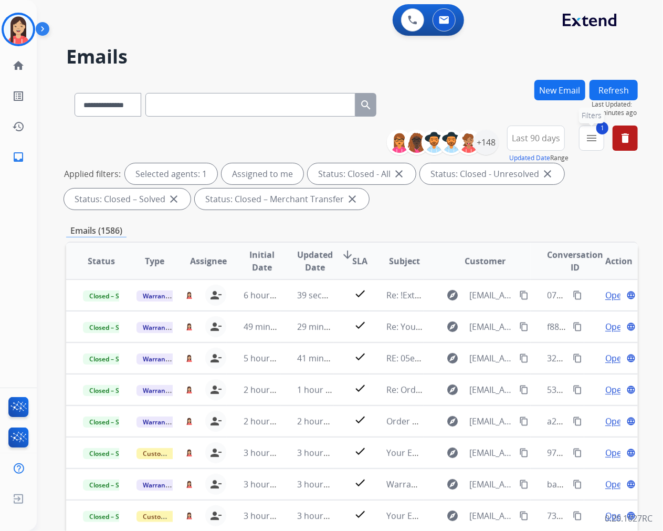
click at [584, 132] on button "1 menu Filters" at bounding box center [591, 137] width 25 height 25
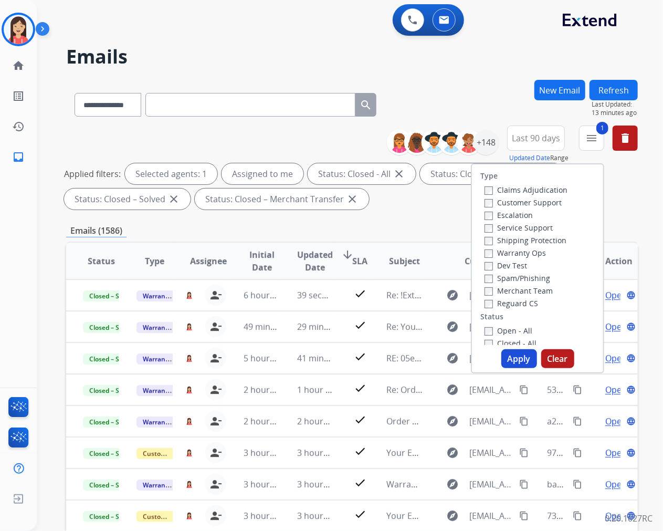
scroll to position [1, 0]
click at [510, 358] on button "Apply" at bounding box center [519, 358] width 36 height 19
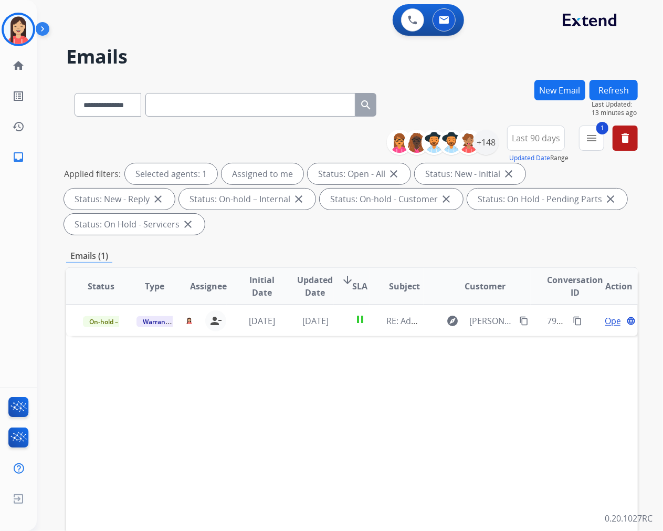
scroll to position [0, 0]
drag, startPoint x: 16, startPoint y: 23, endPoint x: 37, endPoint y: 37, distance: 25.5
click at [16, 23] on img at bounding box center [18, 29] width 29 height 29
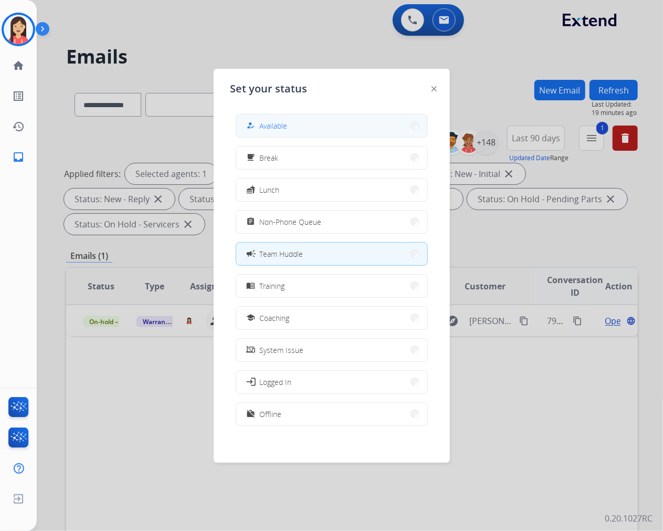
click at [292, 120] on button "how_to_reg Available" at bounding box center [331, 125] width 191 height 23
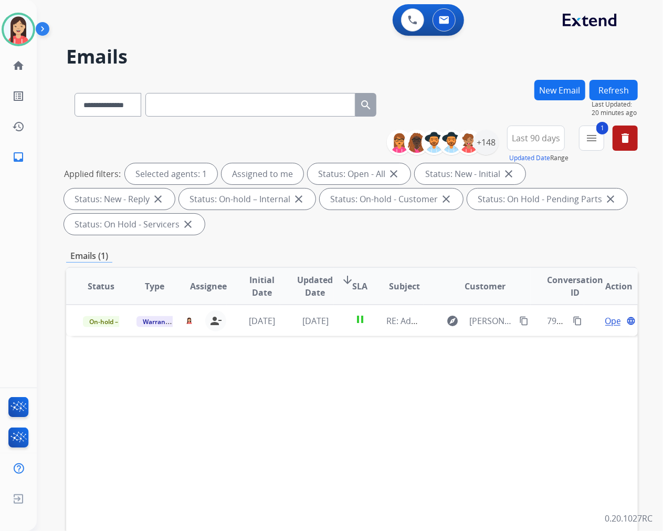
click at [344, 247] on div "**********" at bounding box center [352, 376] width 572 height 593
click at [410, 22] on img at bounding box center [412, 19] width 9 height 9
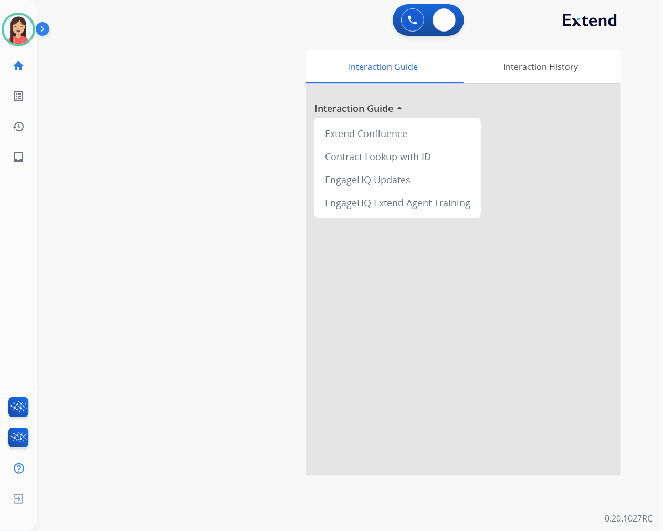
click at [442, 24] on button at bounding box center [443, 19] width 23 height 23
select select "**********"
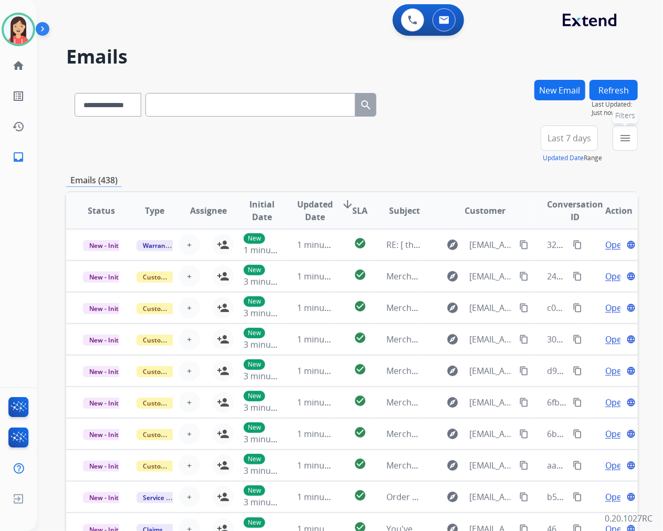
click at [627, 144] on button "menu Filters" at bounding box center [624, 137] width 25 height 25
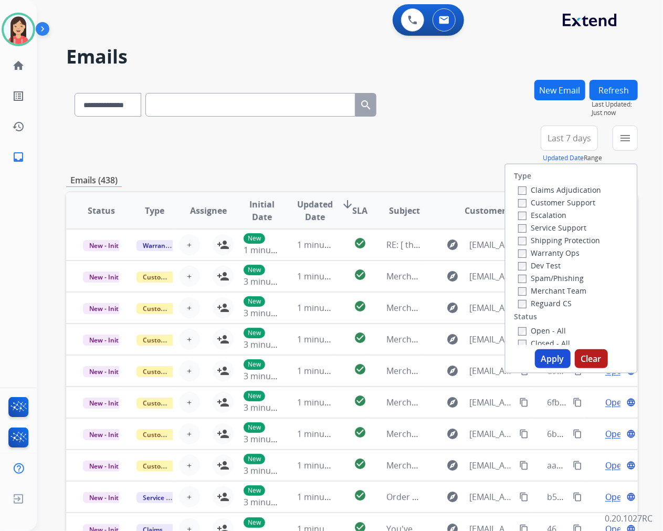
click at [522, 250] on label "Warranty Ops" at bounding box center [548, 253] width 61 height 10
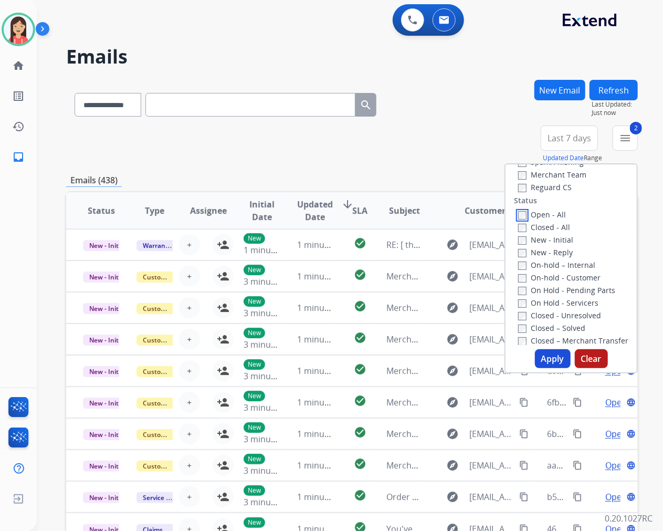
scroll to position [117, 0]
click at [539, 354] on button "Apply" at bounding box center [553, 358] width 36 height 19
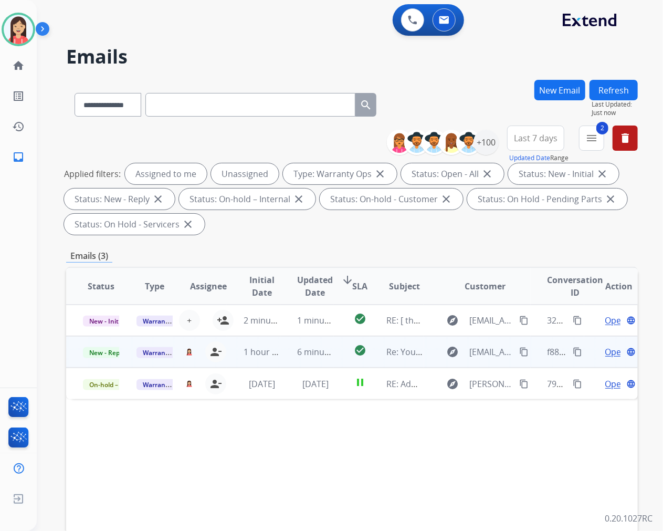
click at [280, 363] on td "6 minutes ago" at bounding box center [307, 351] width 54 height 31
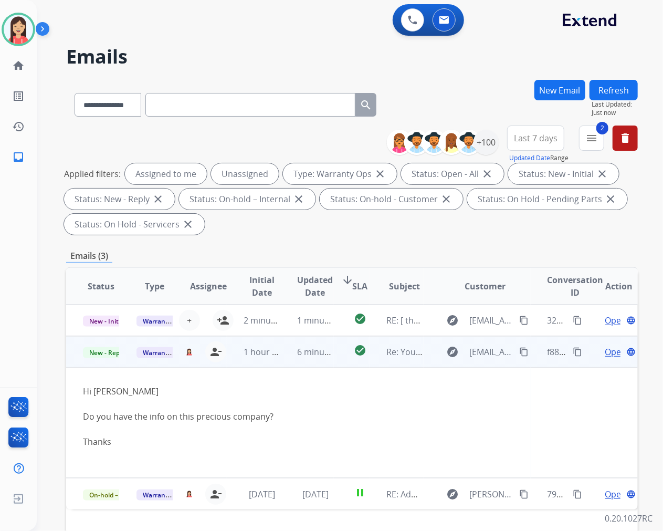
click at [605, 352] on span "Open" at bounding box center [616, 351] width 22 height 13
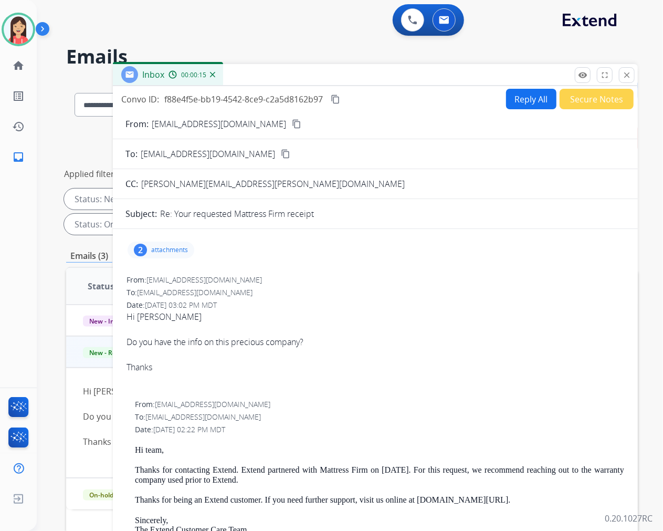
scroll to position [0, 0]
click at [599, 98] on button "Secure Notes" at bounding box center [596, 99] width 74 height 20
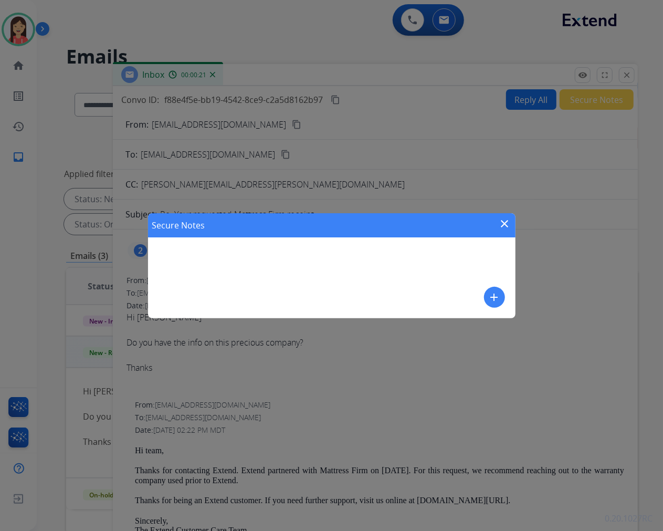
click at [478, 294] on div "Secure Notes close add" at bounding box center [331, 265] width 367 height 105
click at [506, 297] on div "Secure Notes close add" at bounding box center [331, 265] width 367 height 105
click at [484, 291] on div "add" at bounding box center [494, 297] width 21 height 21
click at [498, 297] on mat-icon "add" at bounding box center [494, 297] width 13 height 13
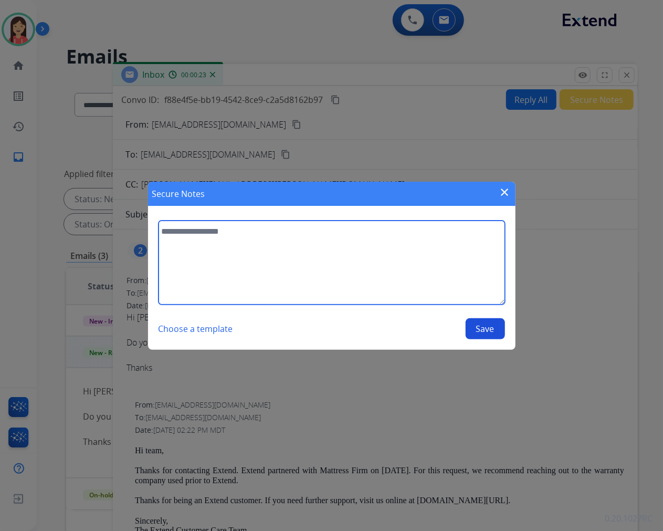
click at [416, 280] on textarea at bounding box center [331, 262] width 346 height 84
type textarea "**********"
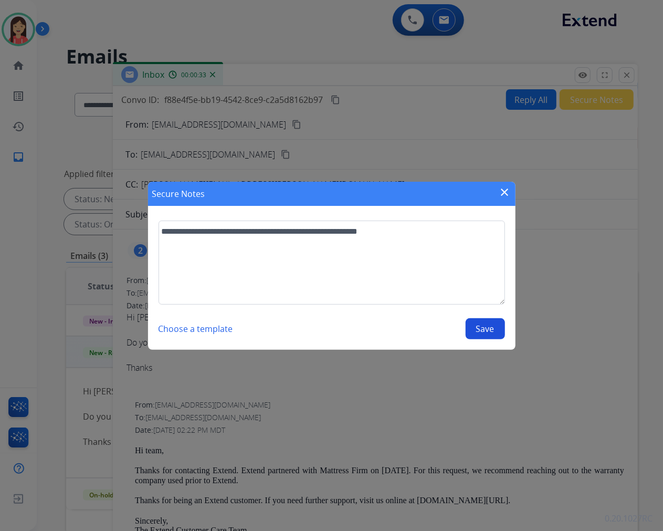
click at [477, 333] on button "Save" at bounding box center [485, 328] width 39 height 21
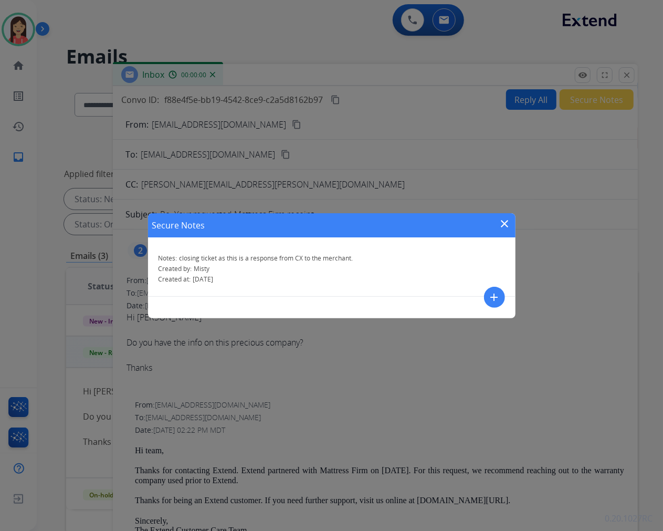
click at [508, 222] on mat-icon "close" at bounding box center [505, 223] width 13 height 13
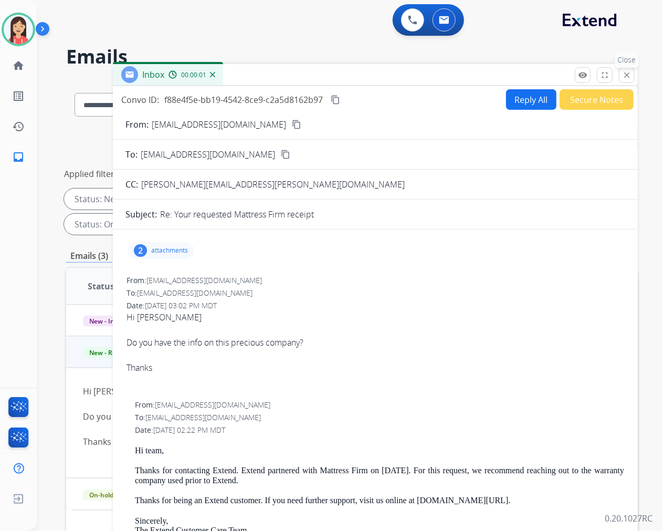
click at [625, 79] on mat-icon "close" at bounding box center [626, 74] width 9 height 9
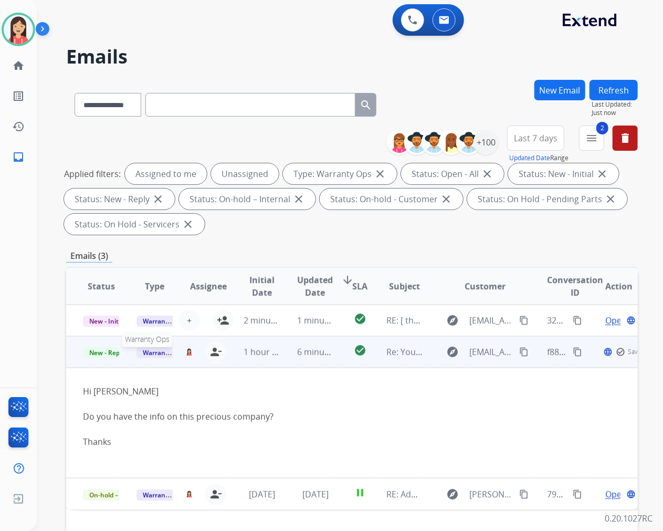
click at [152, 353] on span "Warranty Ops" at bounding box center [163, 352] width 54 height 11
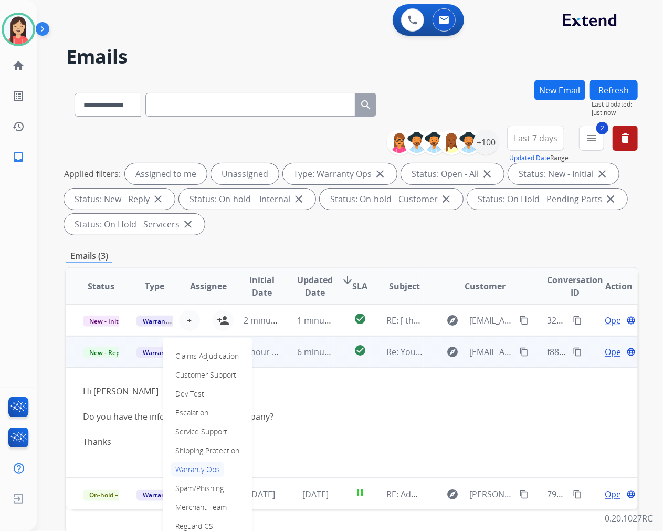
click at [148, 357] on td "Warranty Ops Claims Adjudication Customer Support Dev Test Escalation Service S…" at bounding box center [147, 351] width 54 height 31
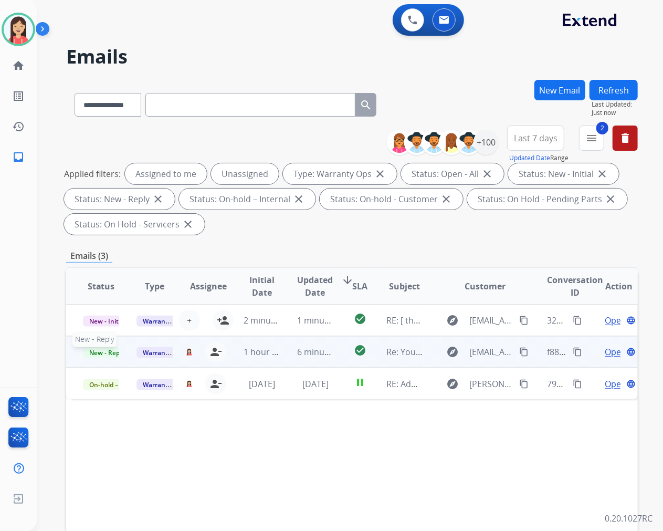
click at [101, 353] on span "New - Reply" at bounding box center [107, 352] width 48 height 11
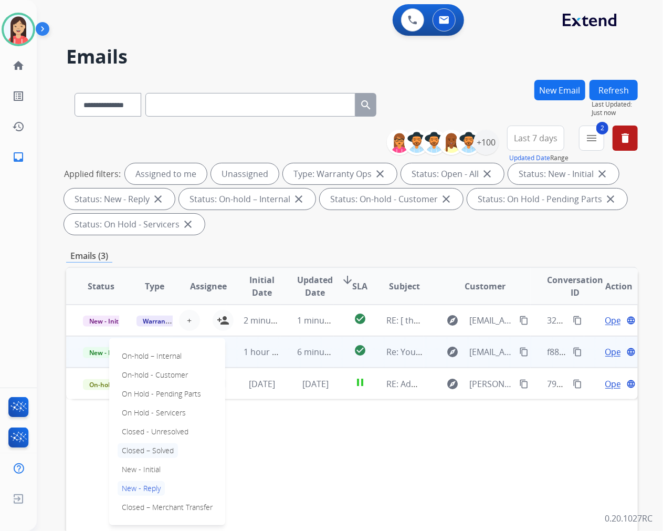
click at [158, 443] on p "Closed – Solved" at bounding box center [148, 450] width 60 height 15
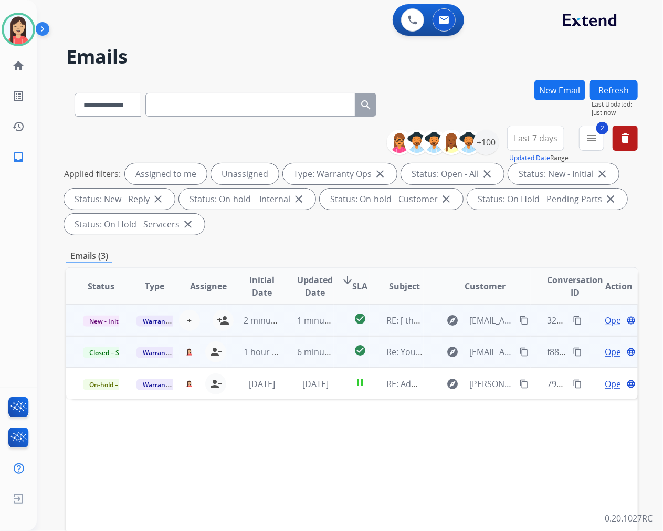
click at [337, 328] on td "check_circle" at bounding box center [352, 319] width 36 height 31
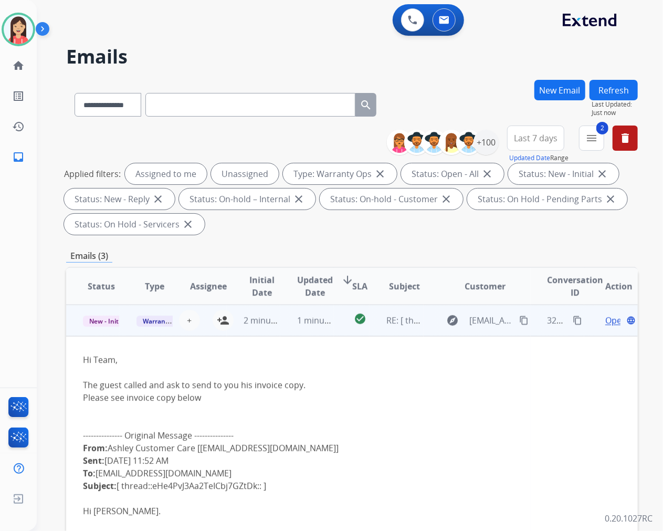
click at [606, 321] on span "Open" at bounding box center [616, 320] width 22 height 13
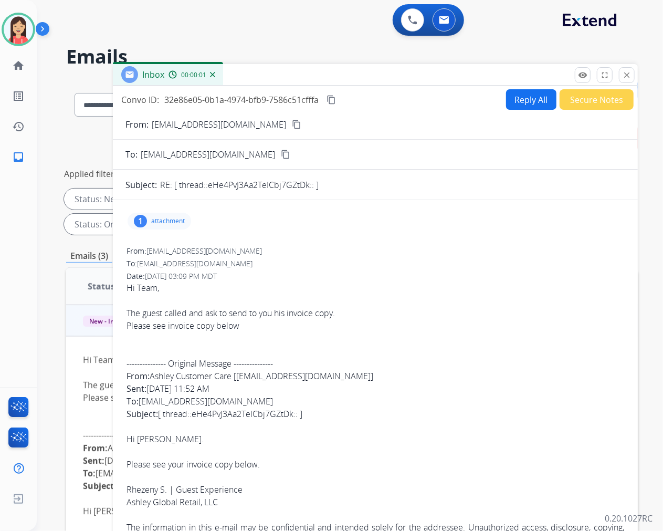
click at [166, 227] on div "1 attachment" at bounding box center [160, 221] width 64 height 17
click at [260, 243] on mat-icon "download" at bounding box center [257, 245] width 9 height 9
click at [578, 105] on button "Secure Notes" at bounding box center [596, 99] width 74 height 20
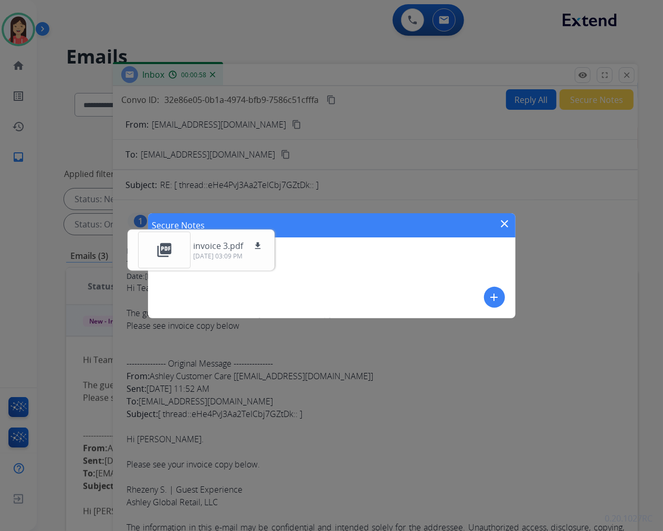
click at [494, 292] on mat-icon "add" at bounding box center [494, 297] width 13 height 13
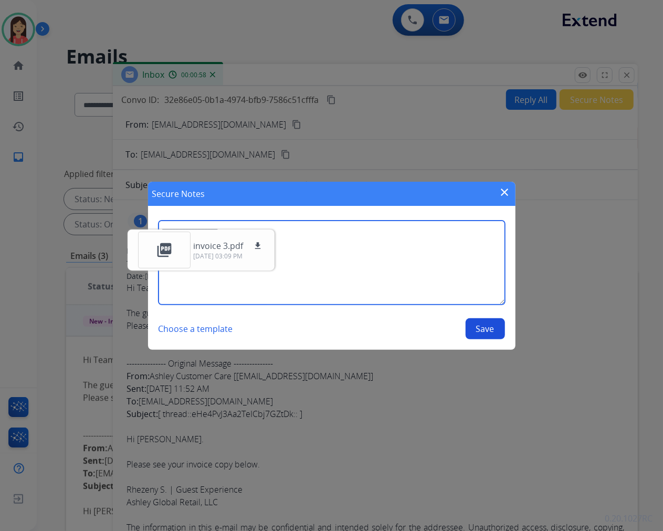
click at [446, 271] on textarea at bounding box center [331, 262] width 346 height 84
type textarea "**********"
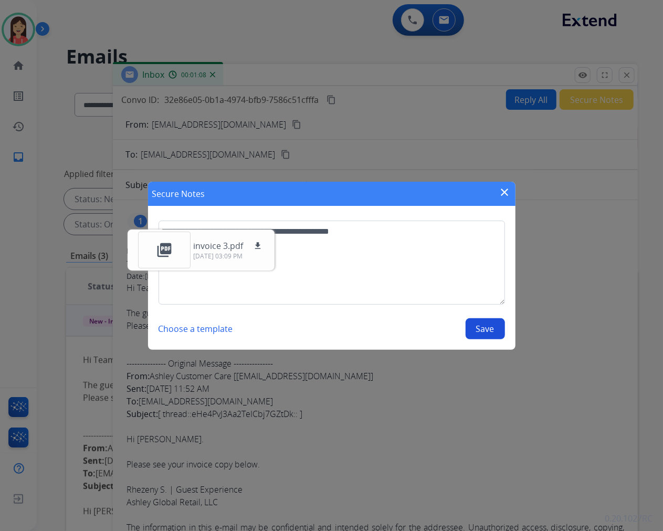
click at [475, 322] on button "Save" at bounding box center [485, 328] width 39 height 21
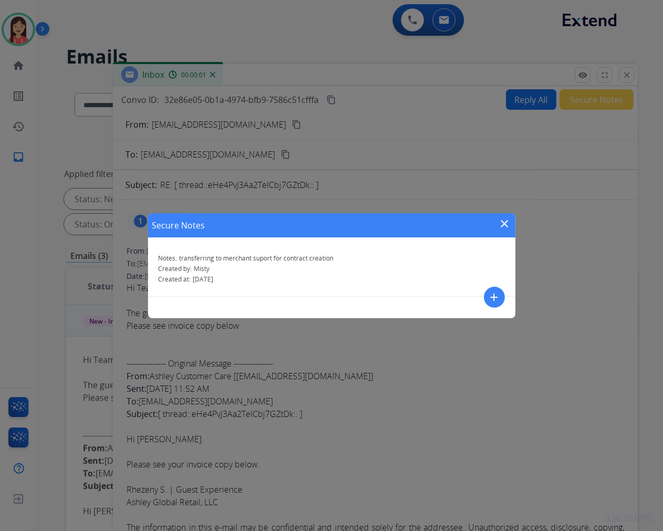
click at [501, 225] on mat-icon "close" at bounding box center [505, 223] width 13 height 13
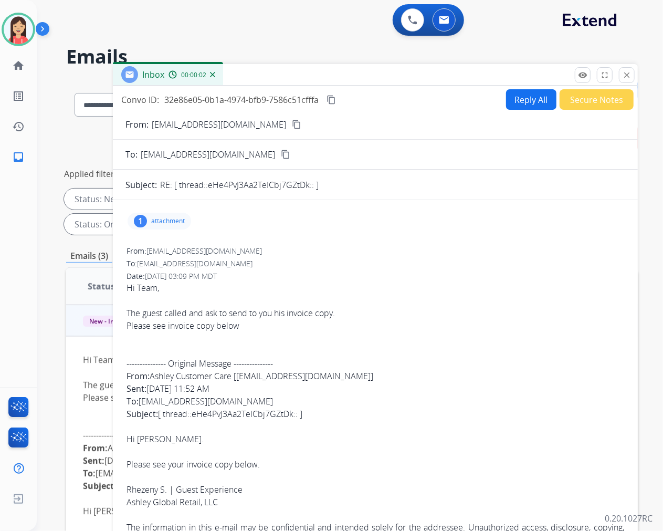
click at [636, 79] on div "Inbox 00:00:02" at bounding box center [375, 75] width 525 height 22
click at [629, 78] on mat-icon "close" at bounding box center [626, 74] width 9 height 9
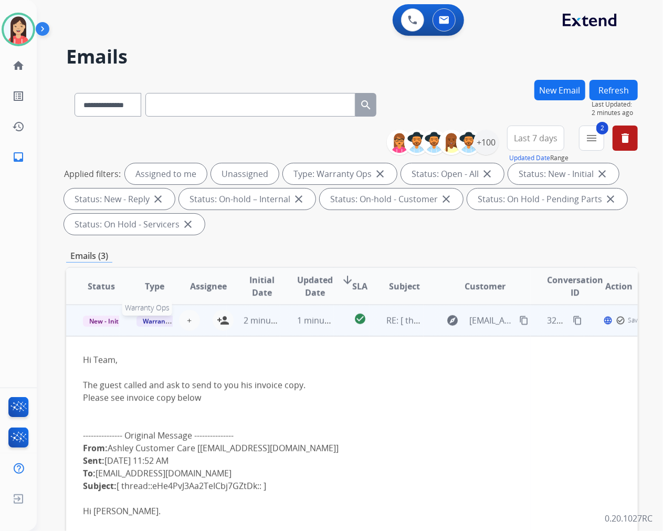
click at [145, 316] on span "Warranty Ops" at bounding box center [163, 320] width 54 height 11
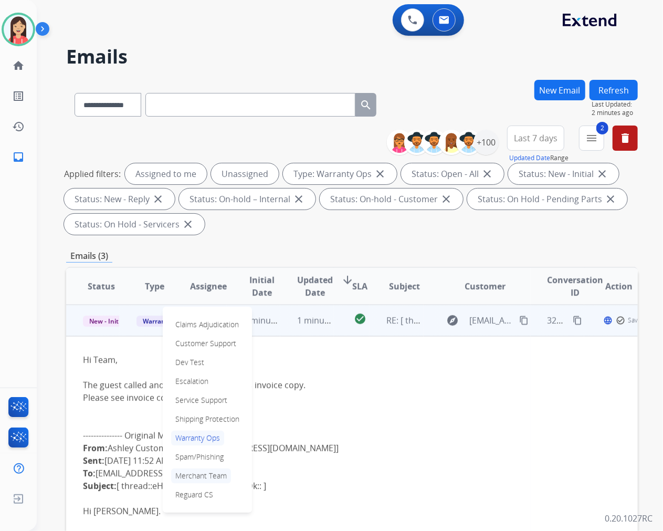
click at [196, 471] on p "Merchant Team" at bounding box center [201, 475] width 60 height 15
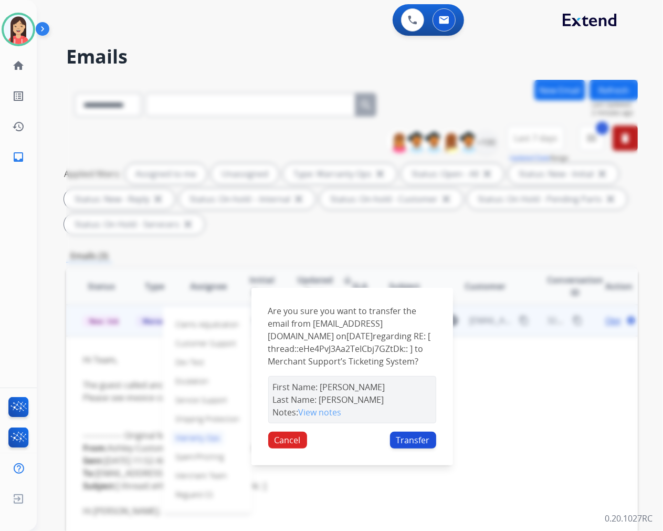
click at [411, 446] on button "Transfer" at bounding box center [413, 439] width 46 height 17
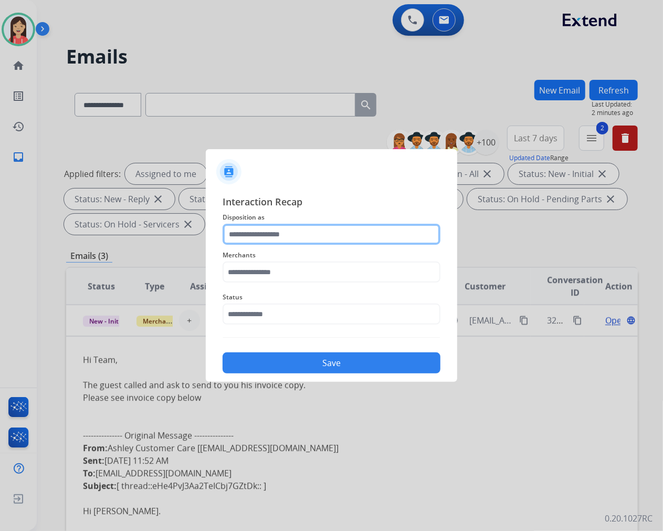
click at [302, 233] on input "text" at bounding box center [332, 234] width 218 height 21
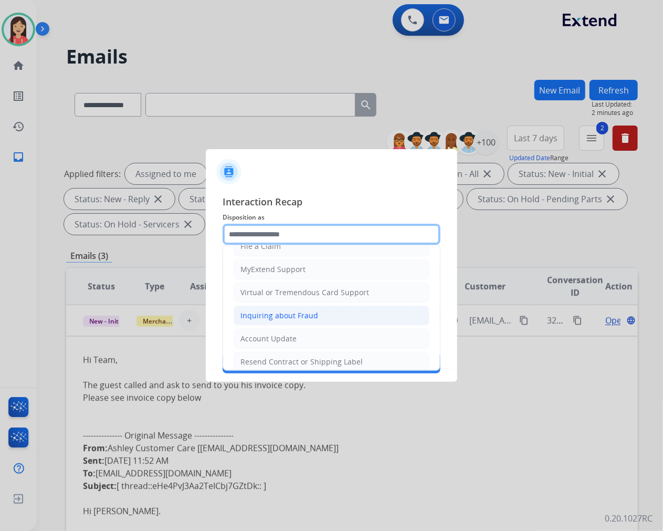
scroll to position [117, 0]
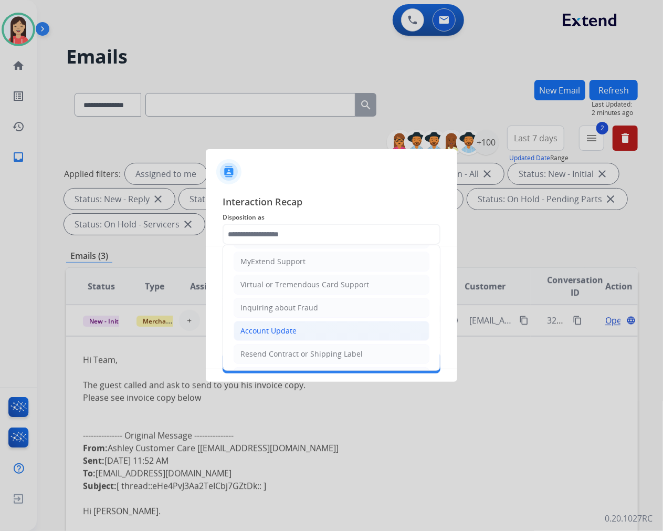
click at [291, 327] on div "Account Update" at bounding box center [268, 330] width 56 height 10
type input "**********"
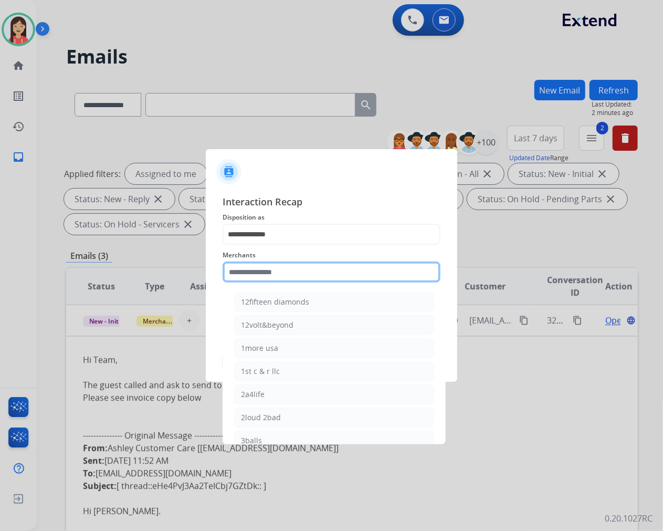
click at [282, 280] on input "text" at bounding box center [332, 271] width 218 height 21
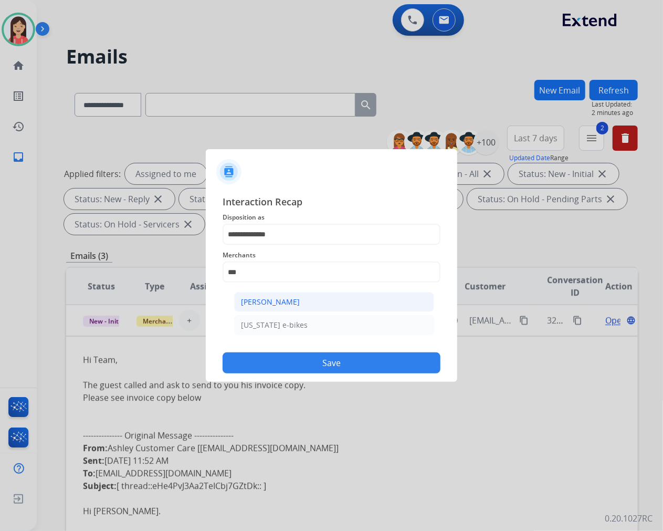
click at [284, 297] on div "[PERSON_NAME]" at bounding box center [270, 302] width 59 height 10
type input "**********"
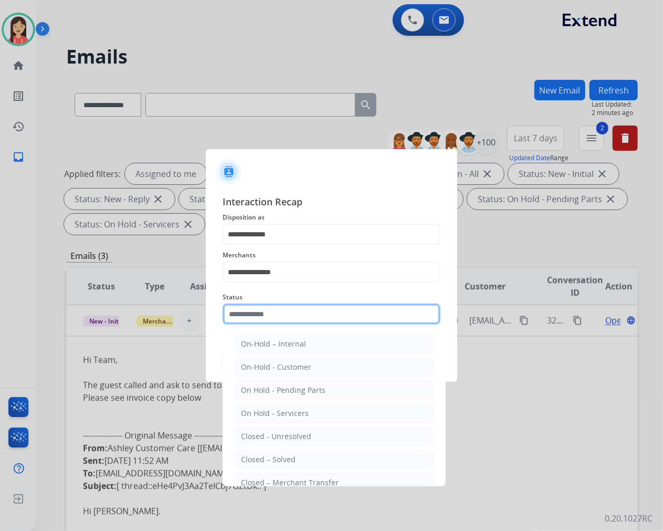
click at [303, 314] on input "text" at bounding box center [332, 313] width 218 height 21
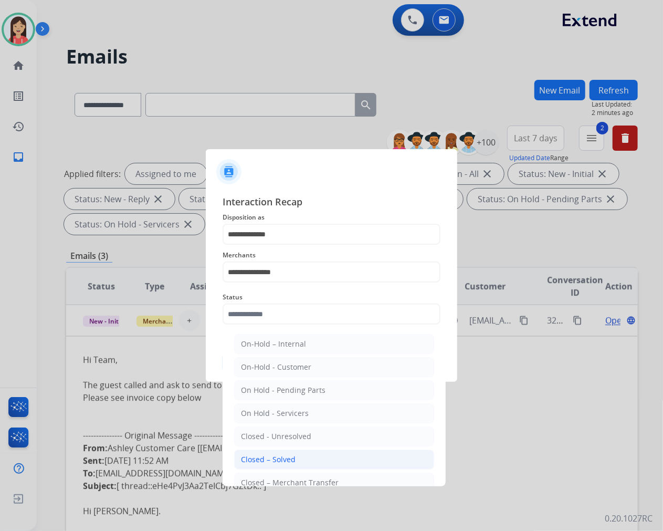
click at [308, 455] on li "Closed – Solved" at bounding box center [334, 459] width 200 height 20
type input "**********"
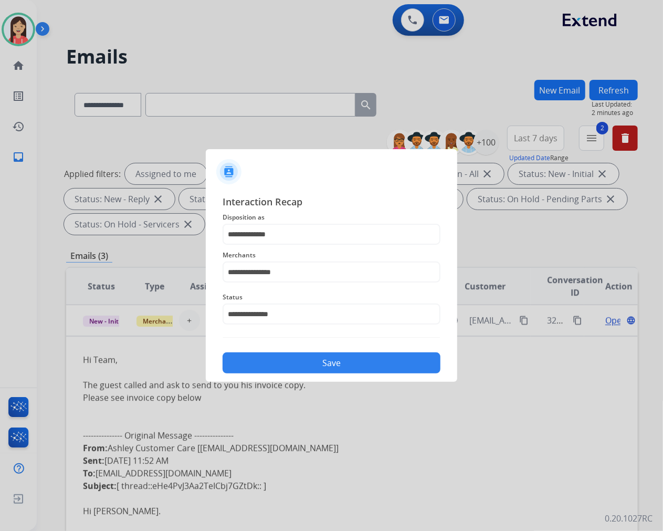
click at [310, 363] on button "Save" at bounding box center [332, 362] width 218 height 21
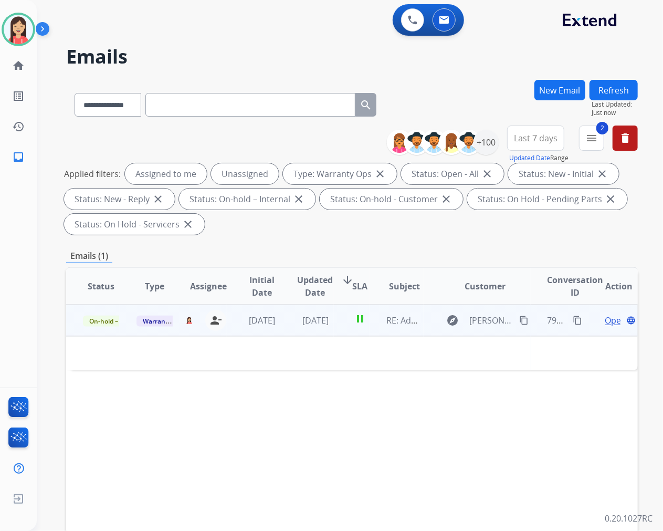
click at [329, 333] on td "[DATE]" at bounding box center [307, 319] width 54 height 31
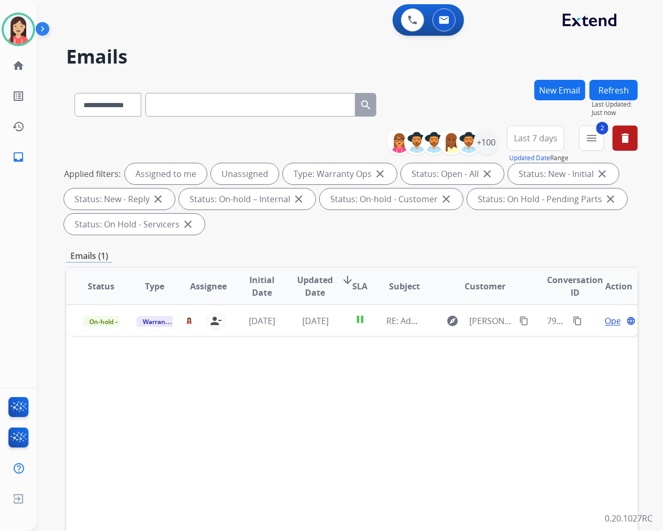
click at [629, 91] on button "Refresh" at bounding box center [613, 90] width 48 height 20
click at [593, 138] on mat-icon "menu" at bounding box center [591, 138] width 13 height 13
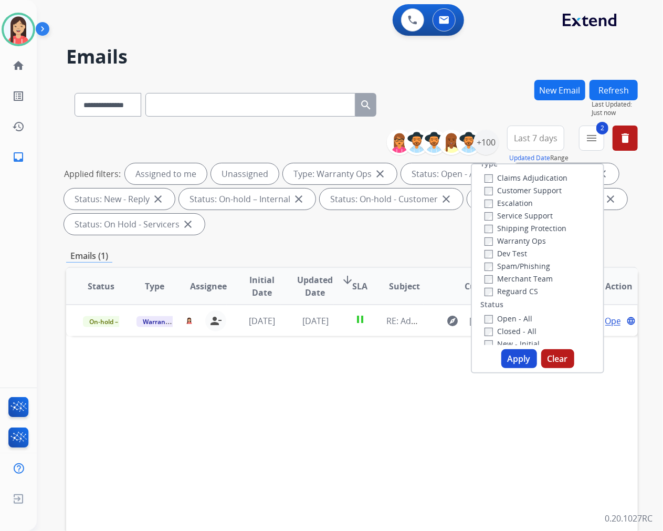
scroll to position [0, 0]
click at [487, 256] on label "Warranty Ops" at bounding box center [514, 253] width 61 height 10
click at [522, 356] on button "Apply" at bounding box center [519, 358] width 36 height 19
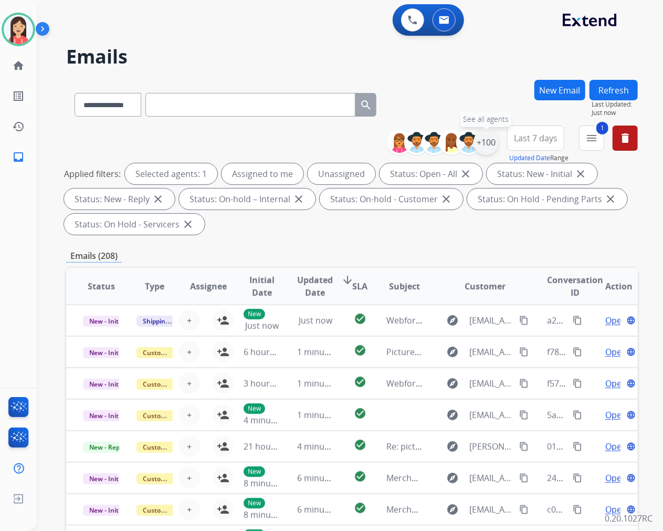
click at [486, 139] on div "+100" at bounding box center [485, 142] width 25 height 25
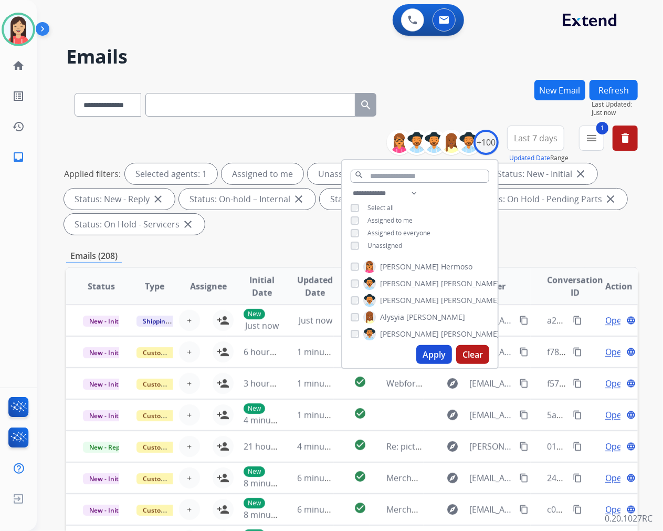
click at [370, 245] on span "Unassigned" at bounding box center [384, 245] width 35 height 9
click at [435, 354] on button "Apply" at bounding box center [434, 354] width 36 height 19
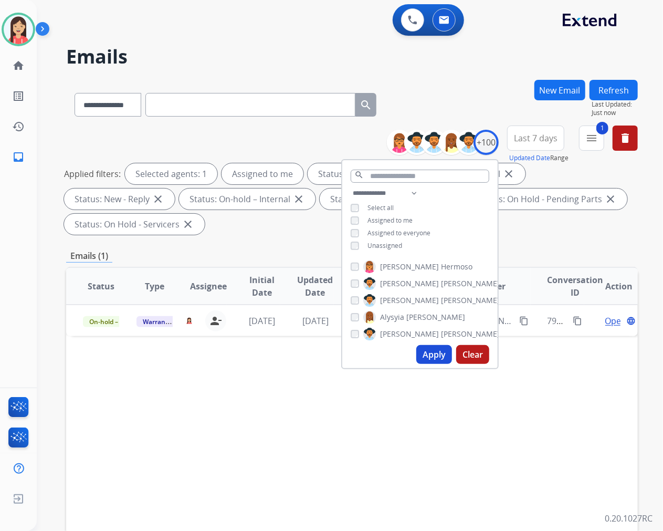
click at [245, 234] on div "Applied filters: Selected agents: 1 Assigned to me Status: Open - All close Sta…" at bounding box center [350, 198] width 572 height 71
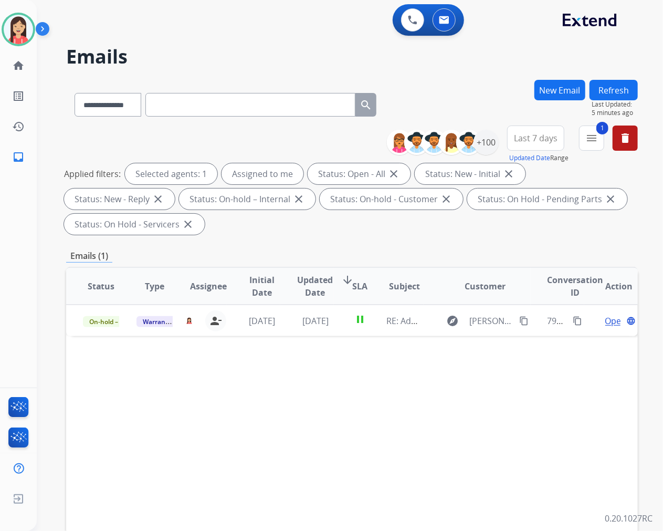
click at [390, 249] on div "Emails (1)" at bounding box center [352, 255] width 572 height 13
click at [415, 23] on img at bounding box center [412, 19] width 9 height 9
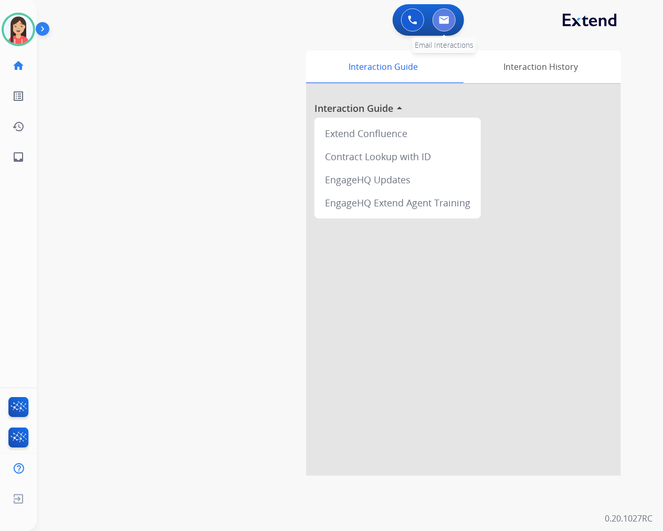
click at [445, 24] on button at bounding box center [443, 19] width 23 height 23
select select "**********"
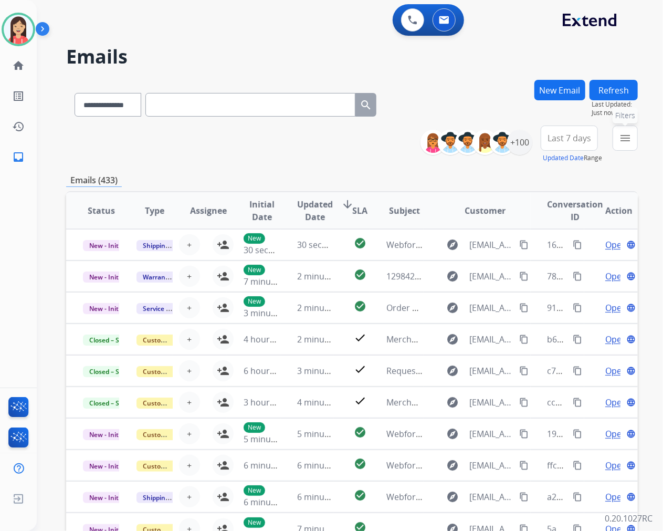
click at [629, 139] on mat-icon "menu" at bounding box center [625, 138] width 13 height 13
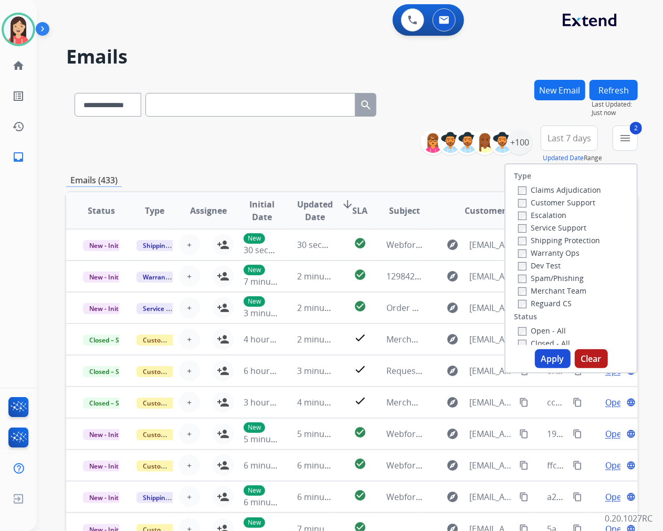
click at [543, 358] on button "Apply" at bounding box center [553, 358] width 36 height 19
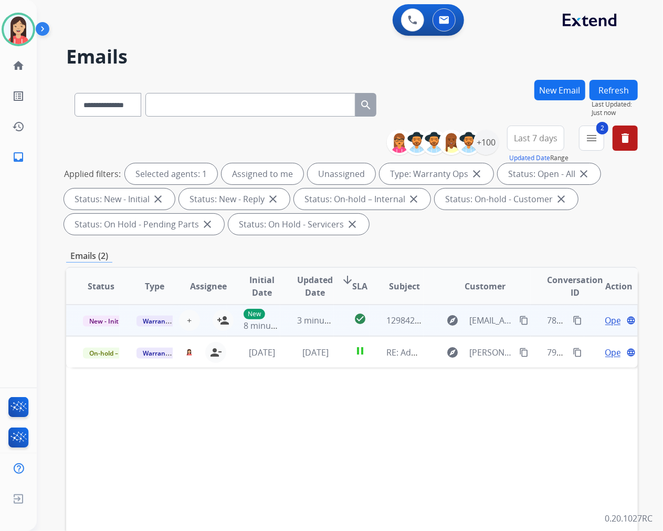
click at [340, 326] on td "check_circle" at bounding box center [352, 319] width 36 height 31
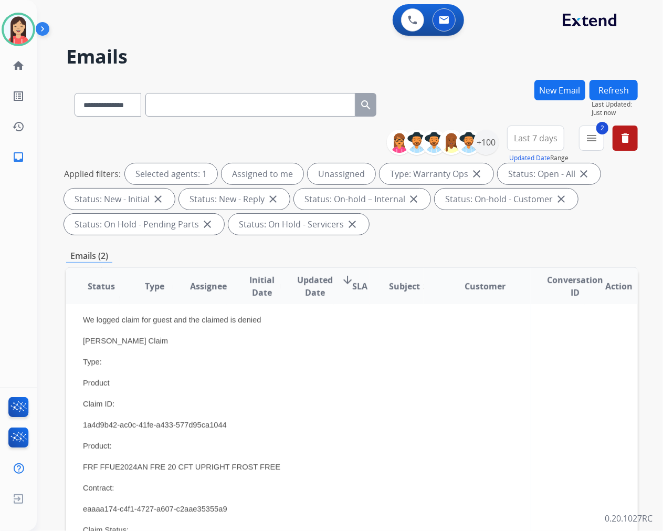
scroll to position [117, 0]
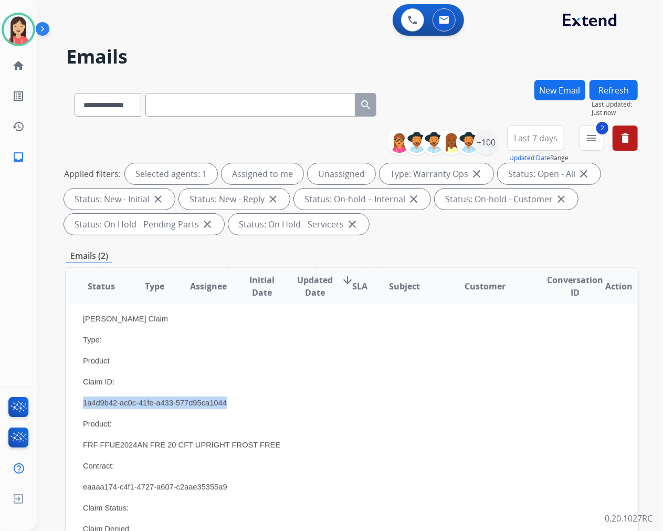
drag, startPoint x: 234, startPoint y: 402, endPoint x: 79, endPoint y: 399, distance: 154.8
click at [79, 399] on td "Hello, This guest has a freezer that is not working, to him it will start runni…" at bounding box center [298, 421] width 464 height 404
copy span "1a4d9b42-ac0c-41fe-a433-577d95ca1044"
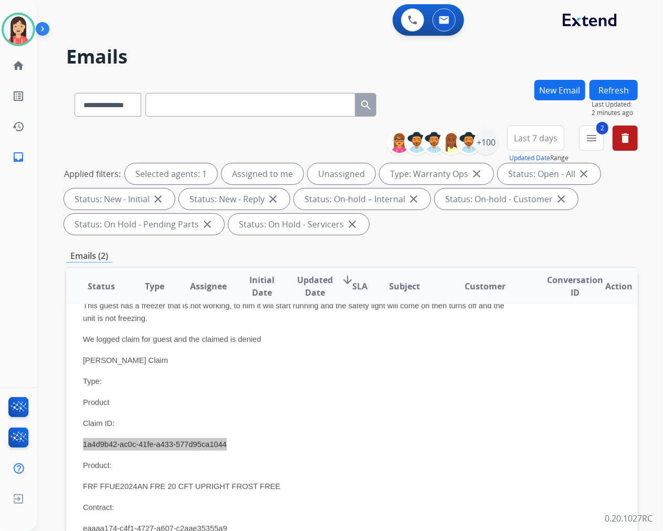
scroll to position [0, 0]
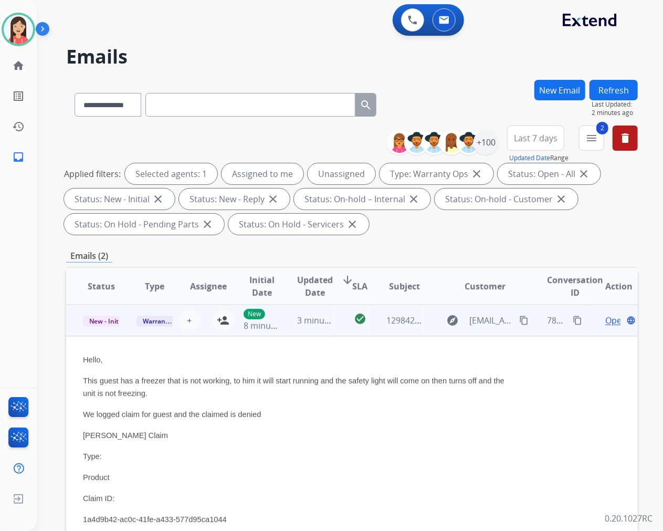
click at [336, 390] on p "This guest has a freezer that is not working, to him it will start running and …" at bounding box center [298, 386] width 431 height 25
click at [605, 319] on span "Open" at bounding box center [616, 320] width 22 height 13
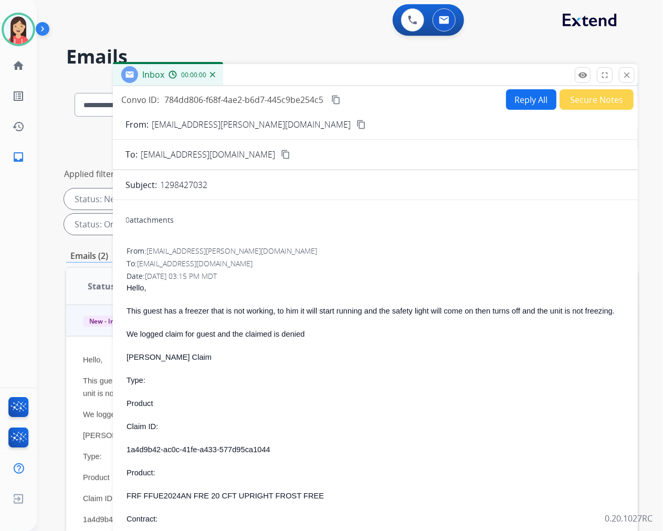
click at [525, 100] on button "Reply All" at bounding box center [531, 99] width 50 height 20
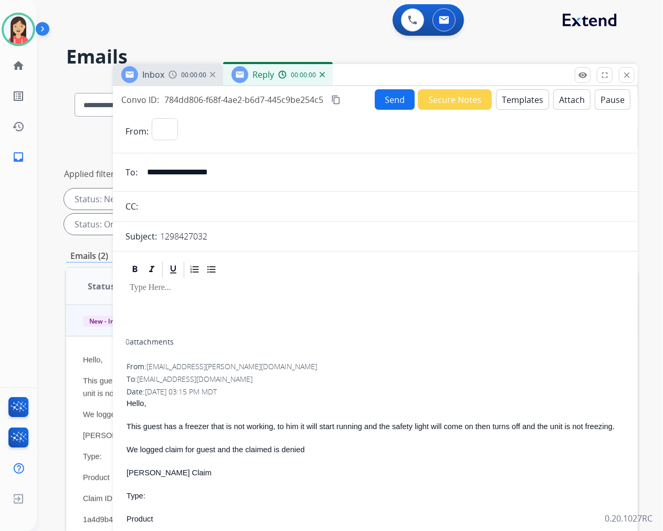
select select "**********"
drag, startPoint x: 350, startPoint y: 286, endPoint x: 332, endPoint y: 287, distance: 17.9
click at [350, 286] on p at bounding box center [375, 287] width 491 height 9
click at [501, 108] on button "Templates" at bounding box center [522, 99] width 53 height 20
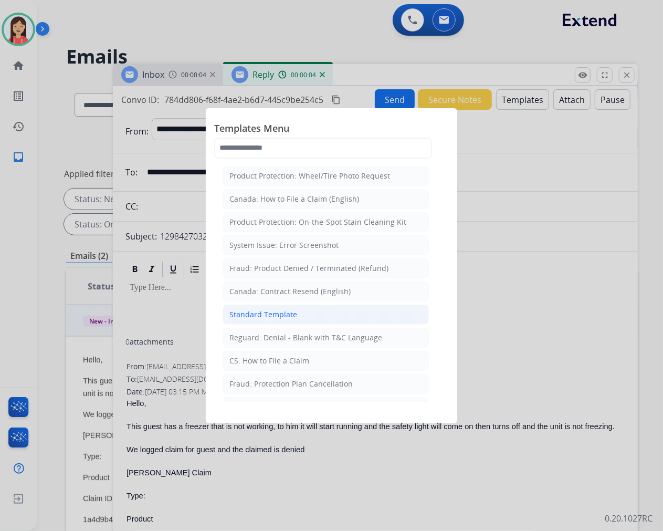
click at [280, 319] on div "Standard Template" at bounding box center [263, 314] width 68 height 10
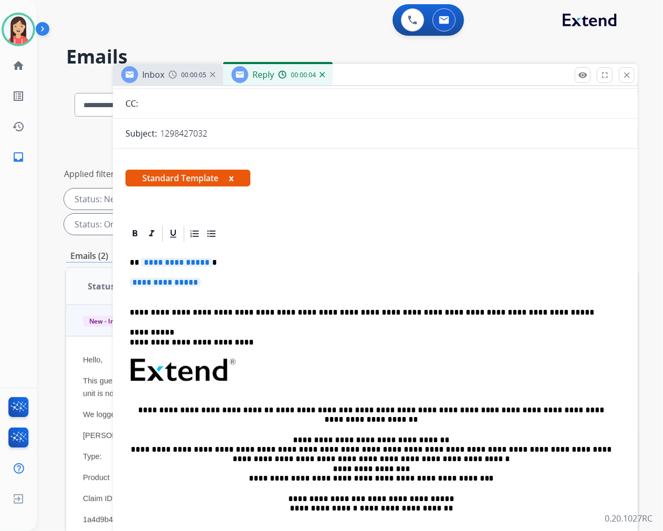
scroll to position [117, 0]
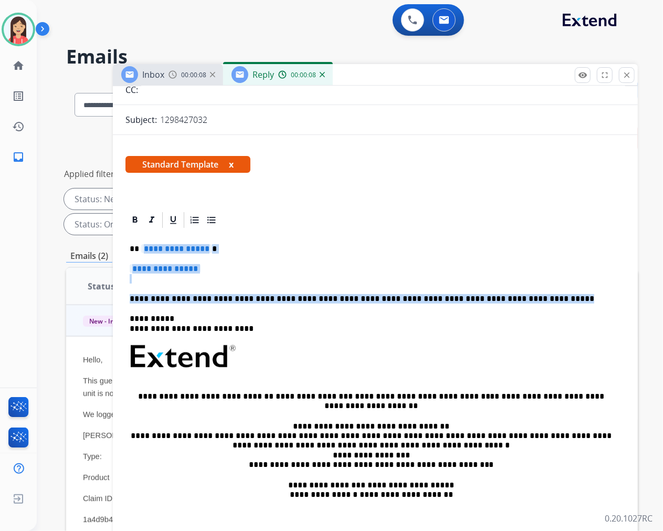
drag, startPoint x: 513, startPoint y: 300, endPoint x: 141, endPoint y: 250, distance: 375.9
click at [141, 250] on div "**********" at bounding box center [375, 387] width 500 height 316
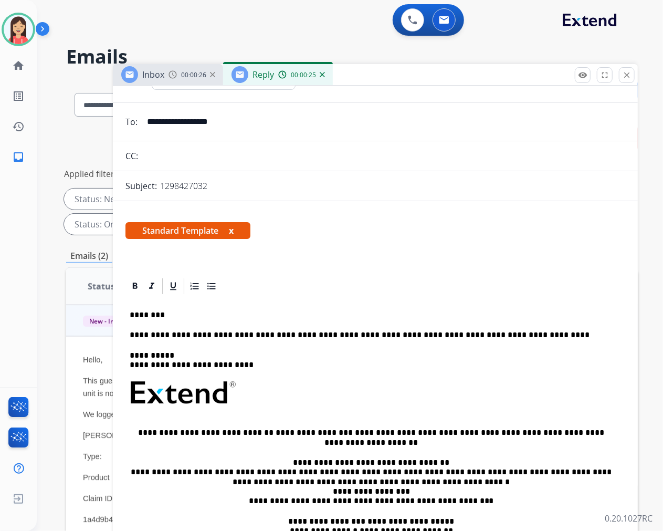
scroll to position [0, 0]
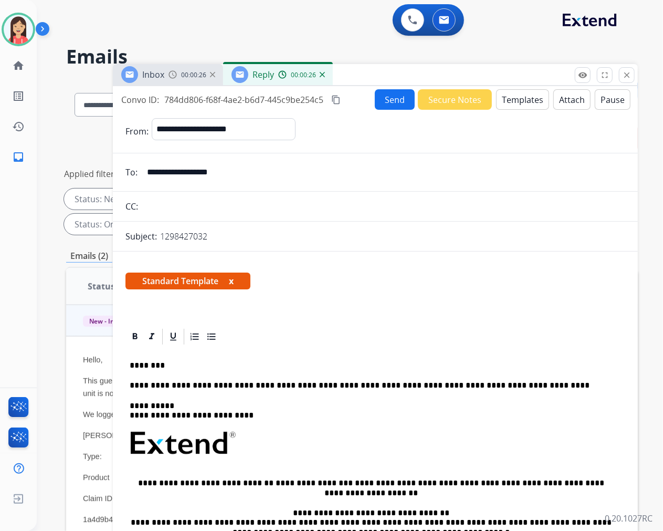
click at [380, 105] on button "Send" at bounding box center [395, 99] width 40 height 20
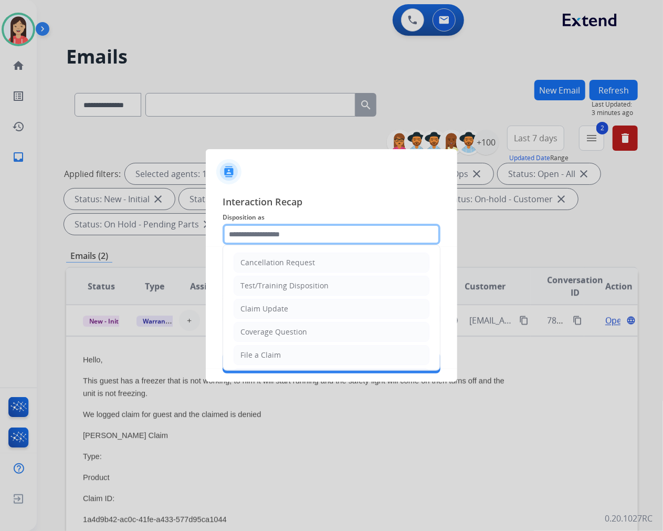
click at [316, 234] on input "text" at bounding box center [332, 234] width 218 height 21
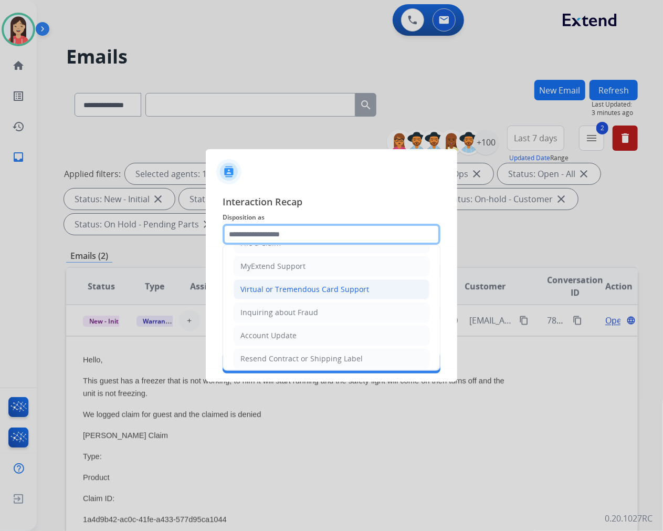
scroll to position [117, 0]
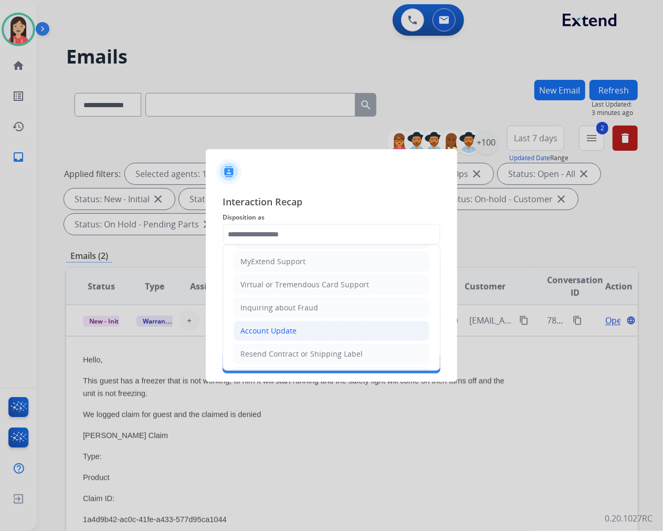
click at [280, 329] on div "Account Update" at bounding box center [268, 330] width 56 height 10
type input "**********"
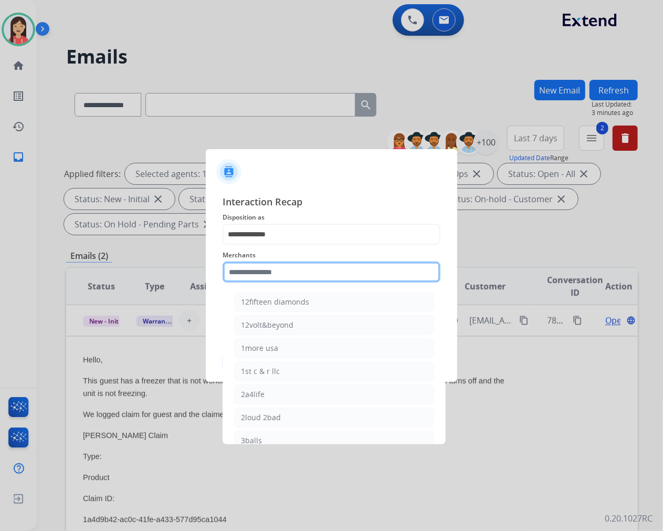
click at [307, 274] on input "text" at bounding box center [332, 271] width 218 height 21
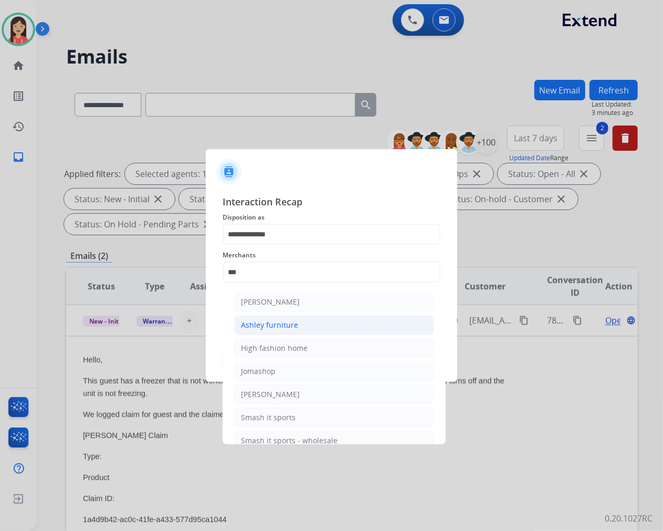
click at [284, 322] on div "Ashley furniture" at bounding box center [269, 325] width 57 height 10
type input "**********"
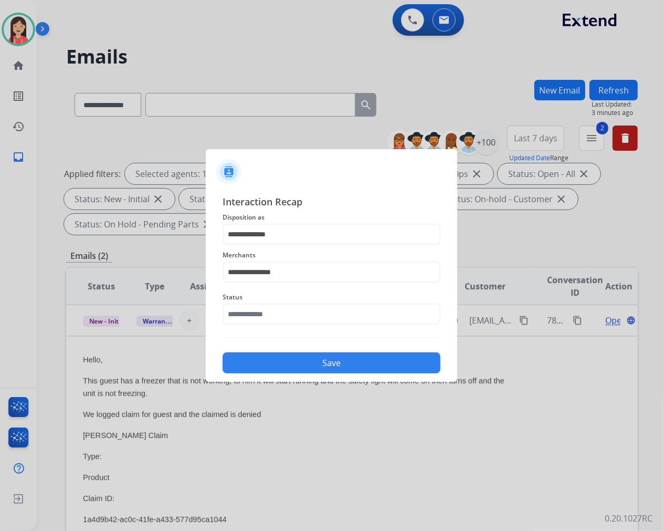
click at [277, 326] on div "Status" at bounding box center [332, 308] width 218 height 42
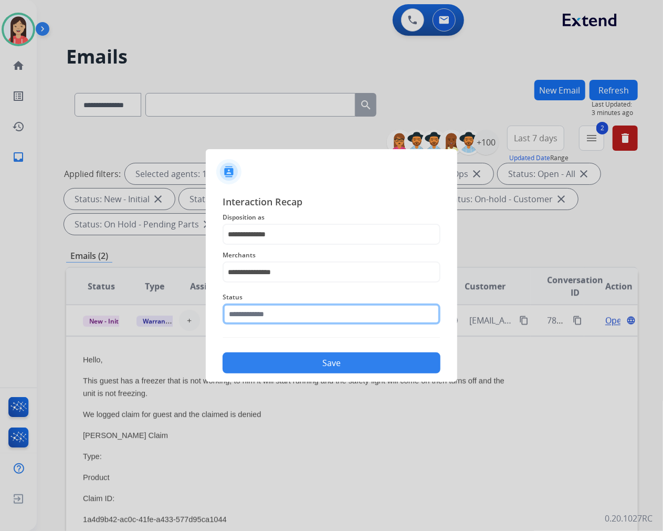
click at [284, 319] on input "text" at bounding box center [332, 313] width 218 height 21
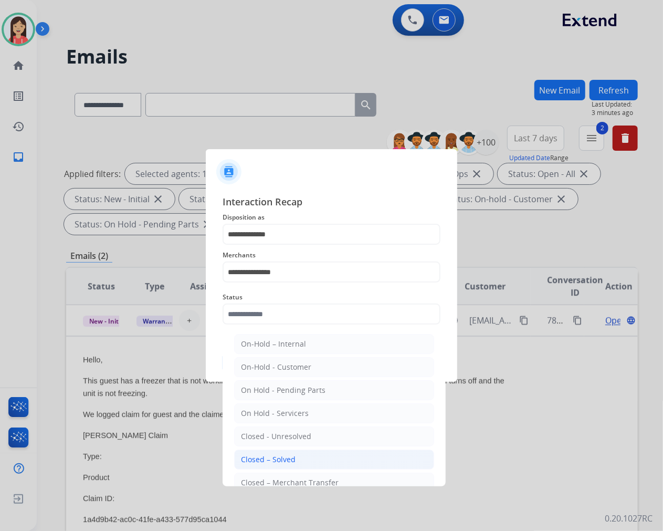
click at [284, 453] on li "Closed – Solved" at bounding box center [334, 459] width 200 height 20
type input "**********"
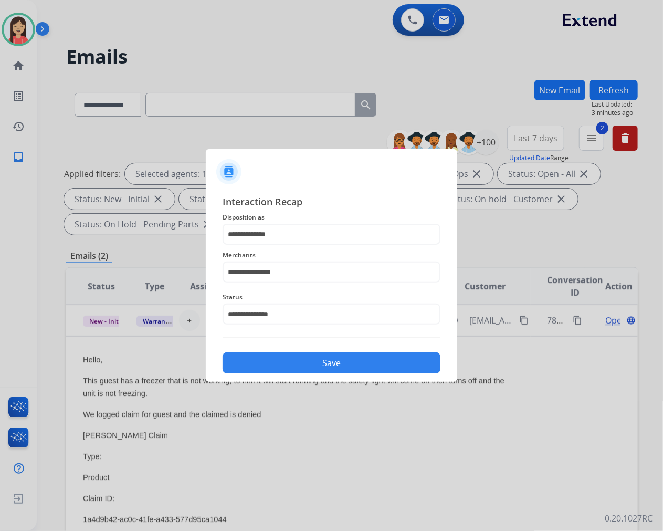
click at [315, 365] on button "Save" at bounding box center [332, 362] width 218 height 21
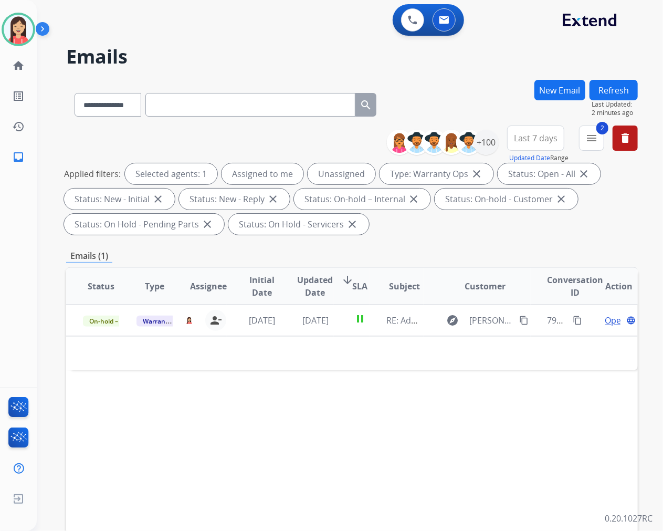
drag, startPoint x: 268, startPoint y: 145, endPoint x: 315, endPoint y: 145, distance: 46.7
click at [268, 145] on div "**********" at bounding box center [352, 181] width 572 height 113
click at [626, 89] on button "Refresh" at bounding box center [613, 90] width 48 height 20
click at [624, 90] on button "Refresh" at bounding box center [613, 90] width 48 height 20
click at [595, 132] on mat-icon "menu" at bounding box center [591, 138] width 13 height 13
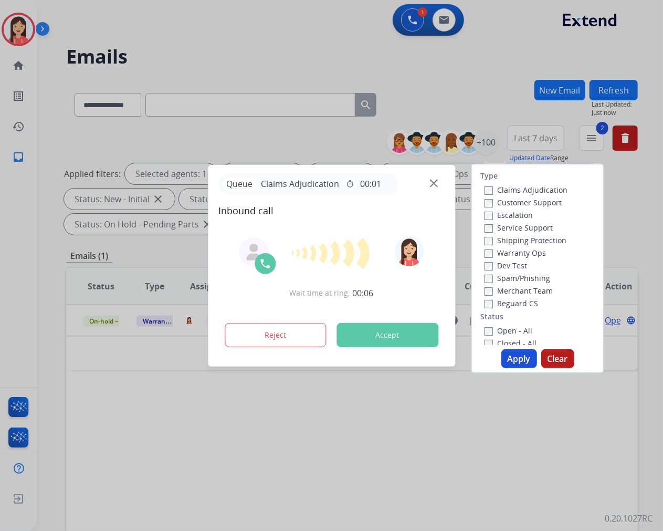
click at [377, 338] on button "Accept" at bounding box center [387, 335] width 102 height 24
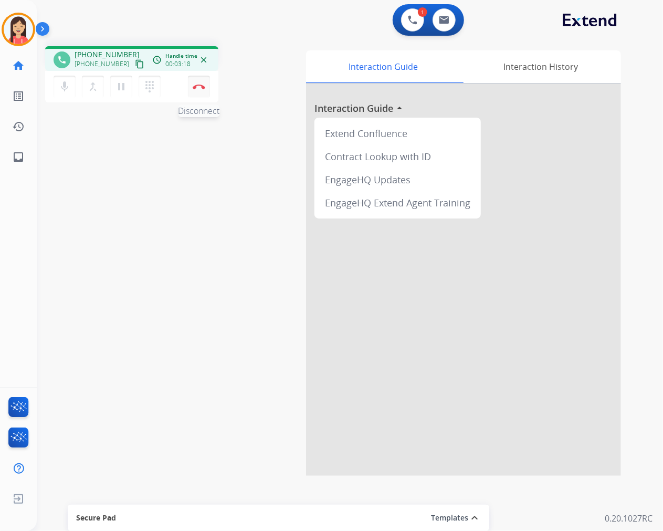
click at [196, 87] on img at bounding box center [199, 86] width 13 height 5
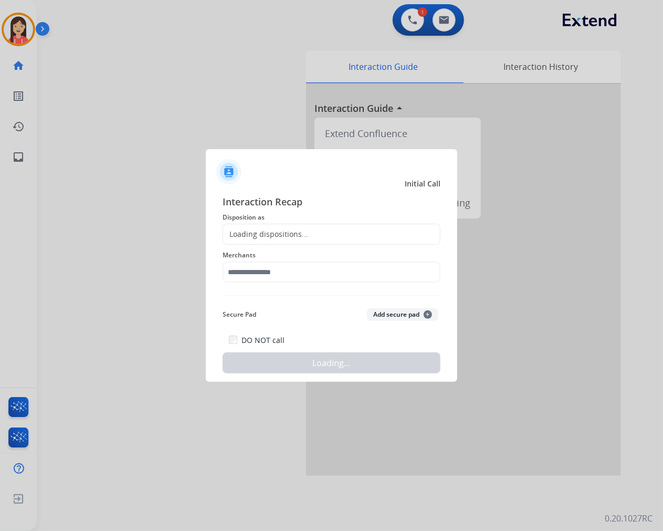
click at [280, 227] on div "Loading dispositions..." at bounding box center [332, 234] width 218 height 21
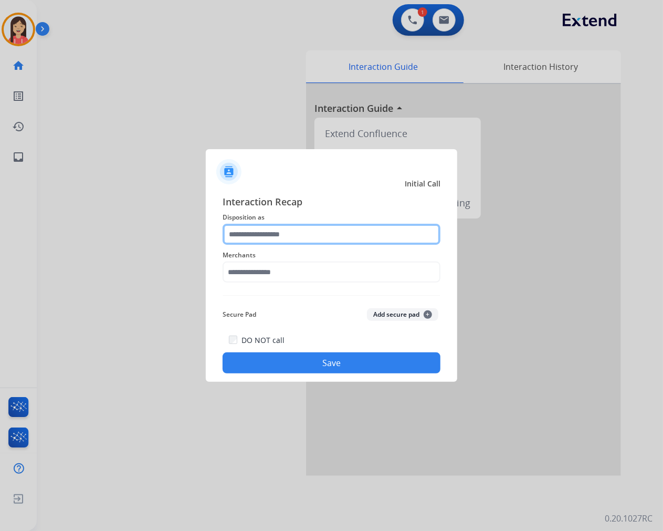
click at [303, 226] on input "text" at bounding box center [332, 234] width 218 height 21
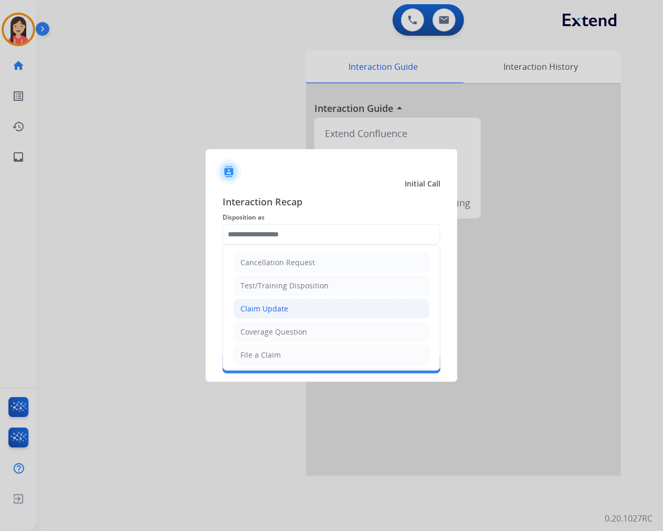
drag, startPoint x: 294, startPoint y: 310, endPoint x: 288, endPoint y: 286, distance: 25.0
click at [294, 308] on li "Claim Update" at bounding box center [332, 309] width 196 height 20
type input "**********"
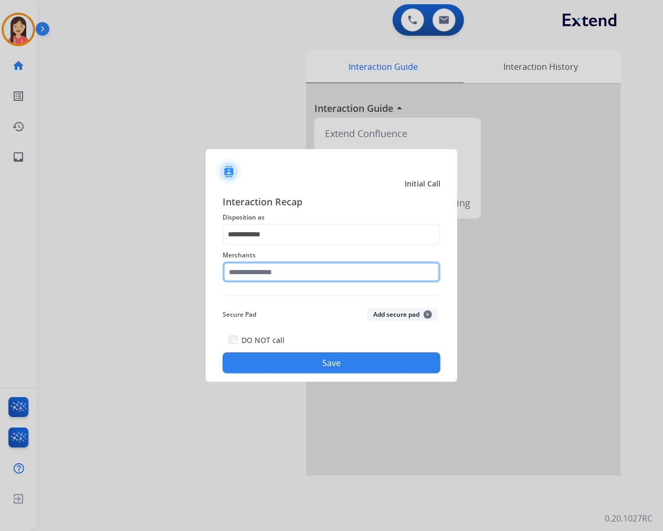
click at [285, 276] on input "text" at bounding box center [332, 271] width 218 height 21
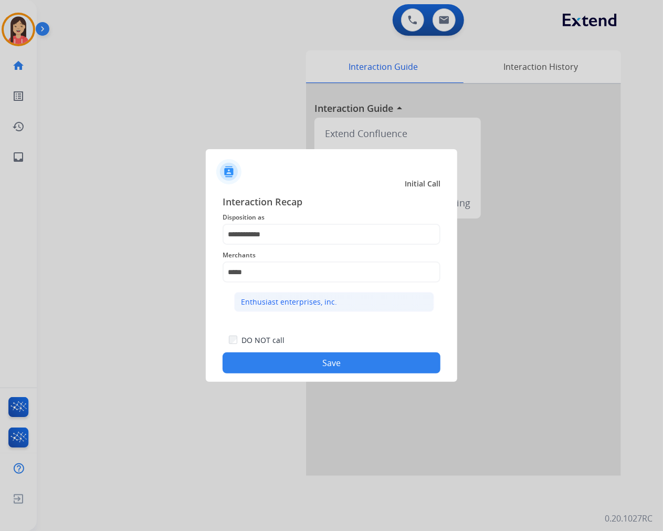
click at [299, 300] on div "Enthusiast enterprises, inc." at bounding box center [289, 302] width 96 height 10
type input "**********"
click at [307, 363] on button "Save" at bounding box center [332, 362] width 218 height 21
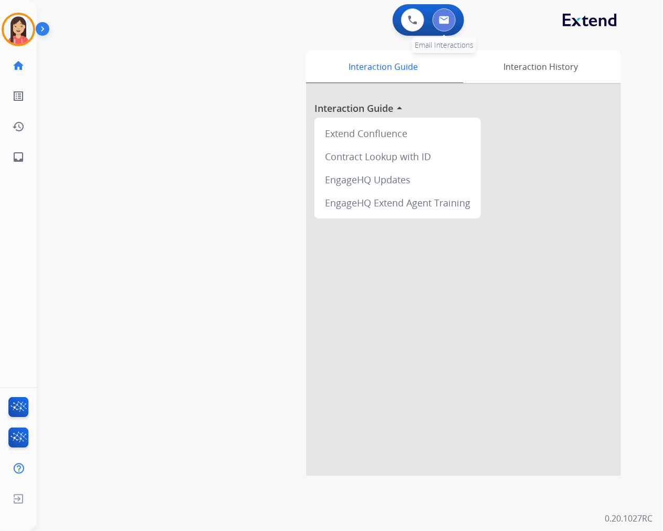
click at [445, 22] on img at bounding box center [444, 20] width 10 height 8
select select "**********"
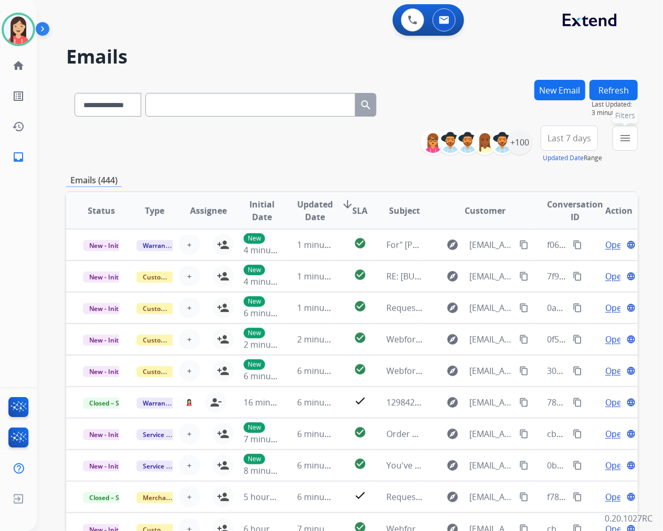
drag, startPoint x: 628, startPoint y: 130, endPoint x: 626, endPoint y: 136, distance: 6.5
click at [628, 130] on button "menu Filters" at bounding box center [624, 137] width 25 height 25
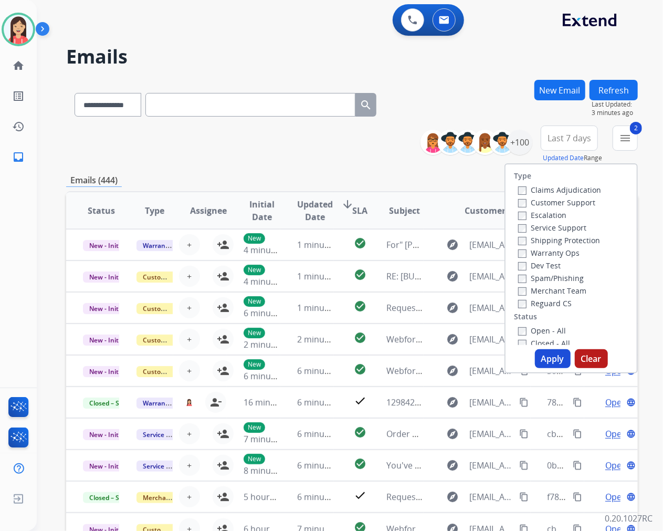
click at [541, 363] on button "Apply" at bounding box center [553, 358] width 36 height 19
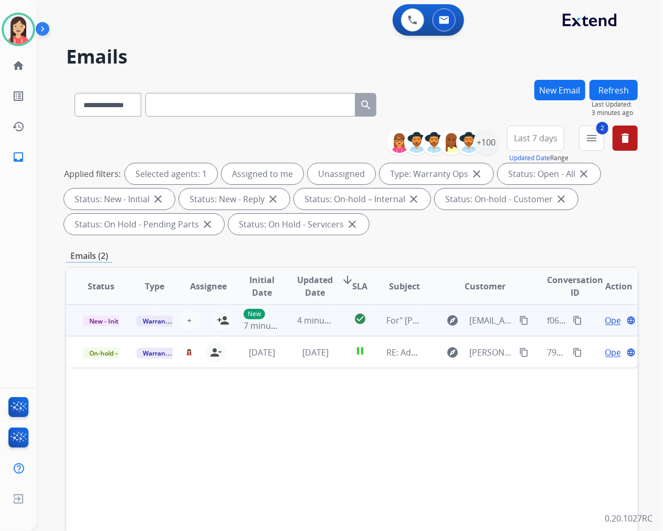
click at [281, 325] on td "4 minutes ago" at bounding box center [307, 319] width 54 height 31
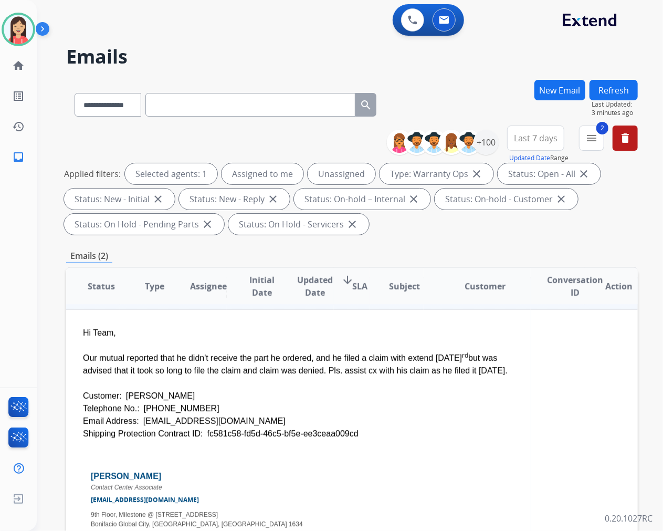
scroll to position [41, 0]
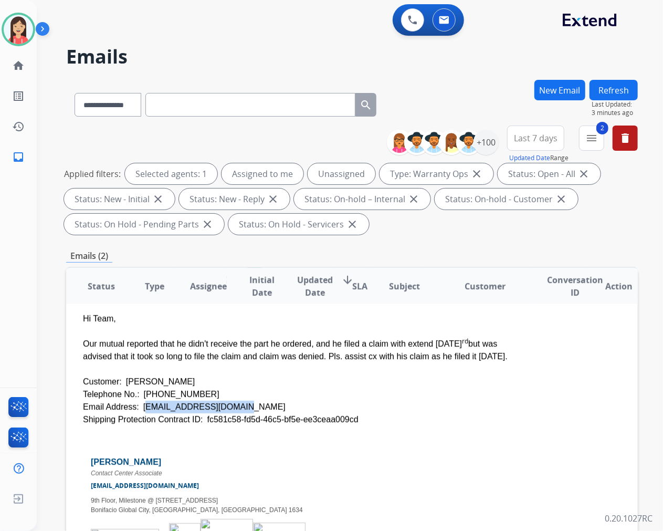
drag, startPoint x: 227, startPoint y: 405, endPoint x: 138, endPoint y: 404, distance: 88.7
click at [138, 404] on div "Email Address: [EMAIL_ADDRESS][DOMAIN_NAME]" at bounding box center [298, 406] width 431 height 13
copy div "[EMAIL_ADDRESS][DOMAIN_NAME]"
click at [392, 381] on div "Customer: [PERSON_NAME]" at bounding box center [298, 381] width 431 height 13
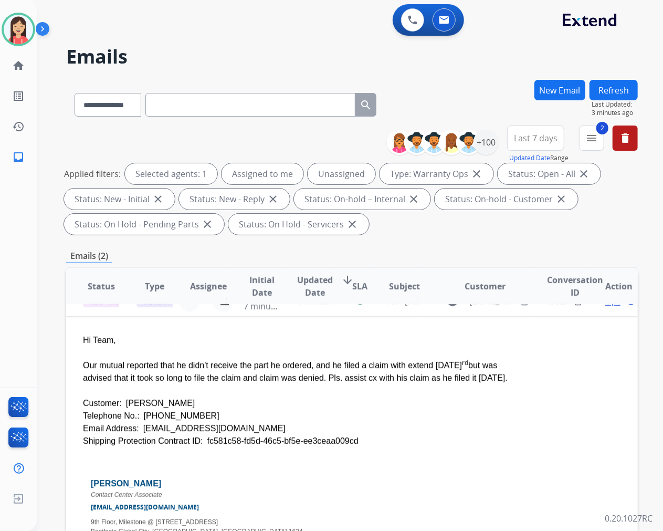
scroll to position [0, 0]
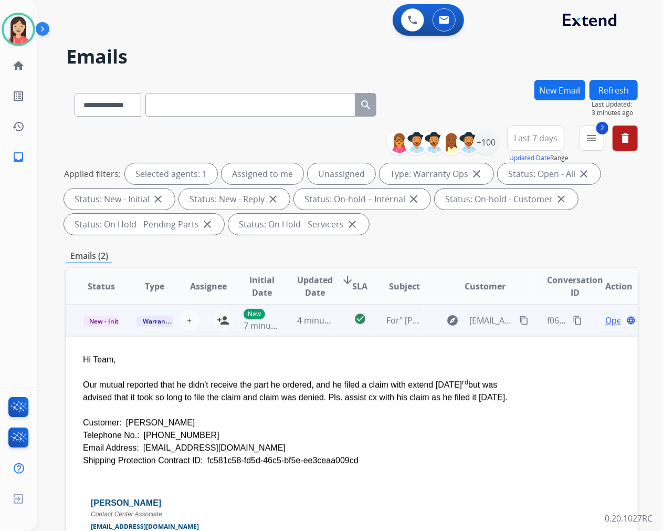
click at [601, 317] on div "Open language" at bounding box center [619, 320] width 36 height 13
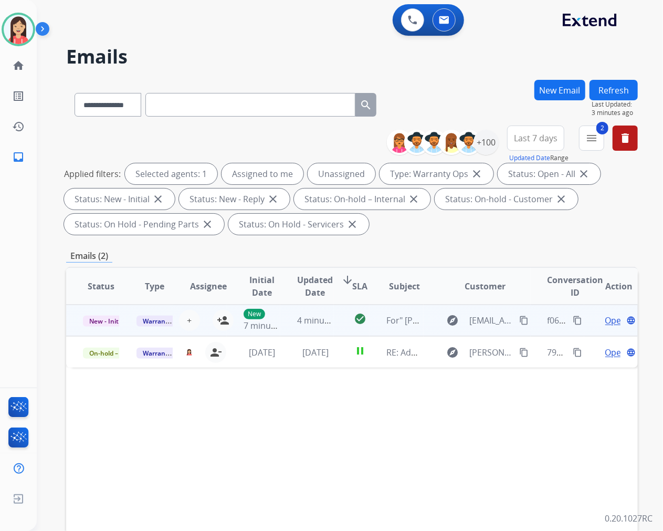
click at [605, 320] on span "Open" at bounding box center [616, 320] width 22 height 13
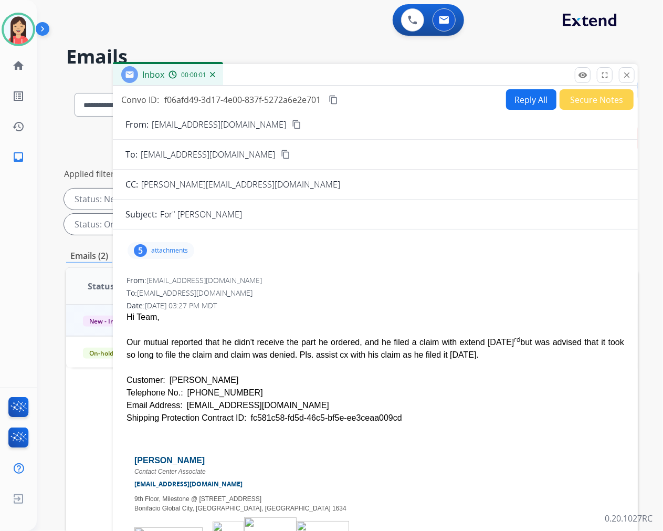
click at [531, 100] on button "Reply All" at bounding box center [531, 99] width 50 height 20
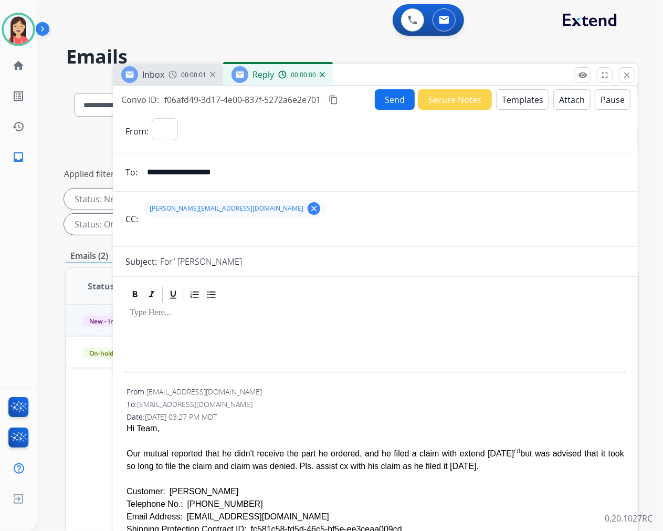
select select "**********"
click at [508, 99] on button "Templates" at bounding box center [522, 99] width 53 height 20
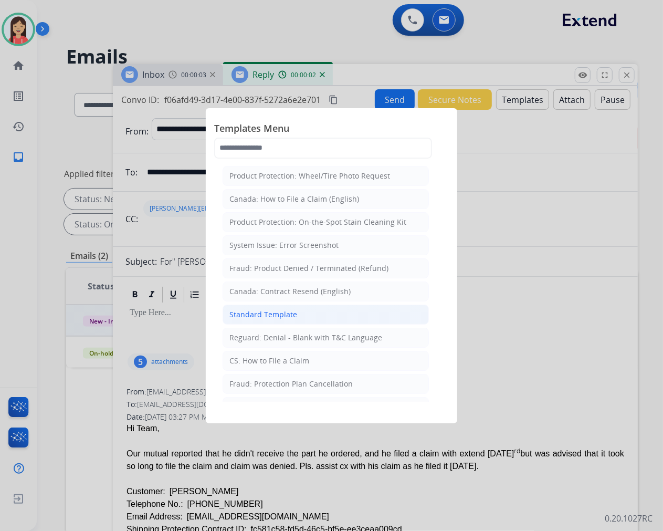
click at [277, 316] on div "Standard Template" at bounding box center [263, 314] width 68 height 10
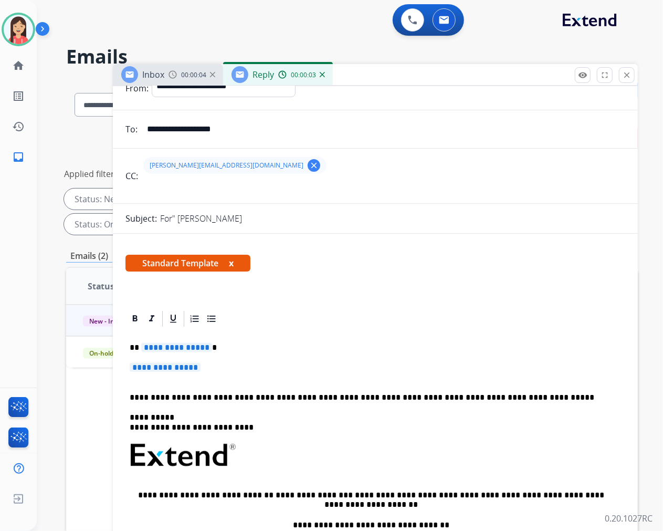
scroll to position [117, 0]
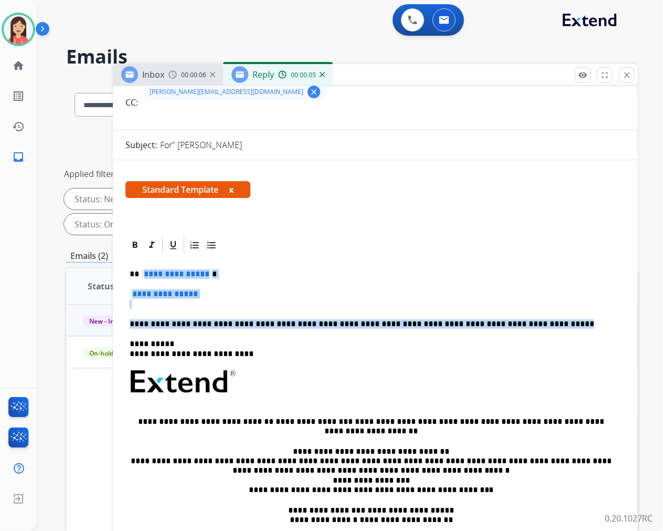
drag, startPoint x: 140, startPoint y: 268, endPoint x: 512, endPoint y: 320, distance: 375.3
click at [512, 320] on div "**********" at bounding box center [375, 406] width 500 height 303
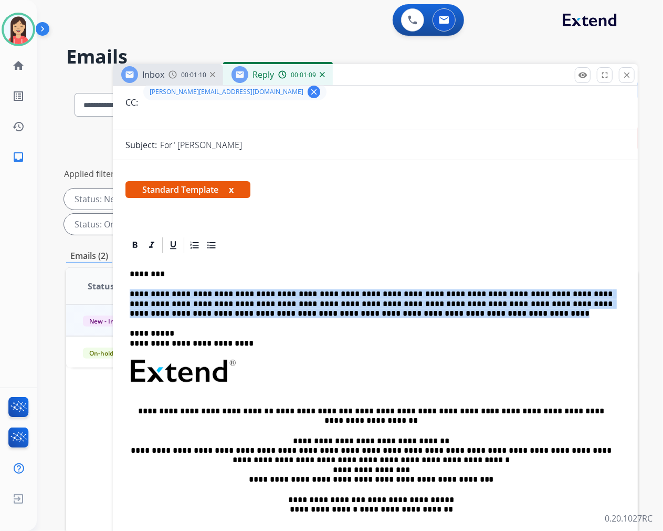
drag, startPoint x: 131, startPoint y: 293, endPoint x: 336, endPoint y: 315, distance: 205.9
click at [336, 315] on p "**********" at bounding box center [371, 303] width 483 height 29
copy p "**********"
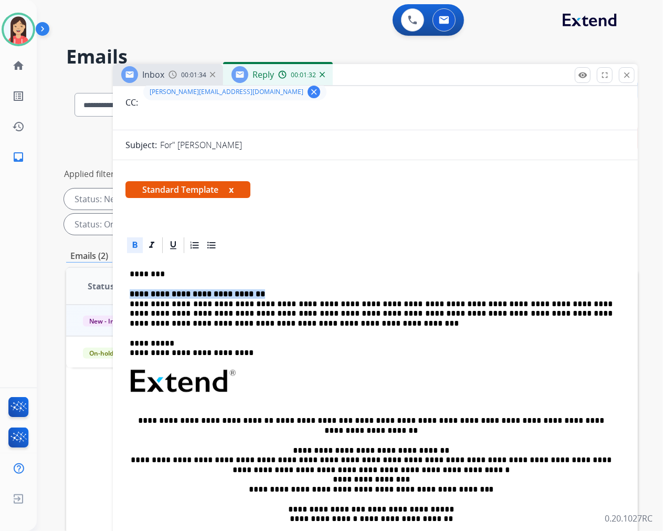
drag, startPoint x: 261, startPoint y: 290, endPoint x: 130, endPoint y: 283, distance: 131.4
click at [130, 283] on div "**********" at bounding box center [375, 406] width 500 height 303
click at [133, 306] on p "**********" at bounding box center [371, 308] width 483 height 39
click at [131, 304] on p "**********" at bounding box center [371, 308] width 483 height 39
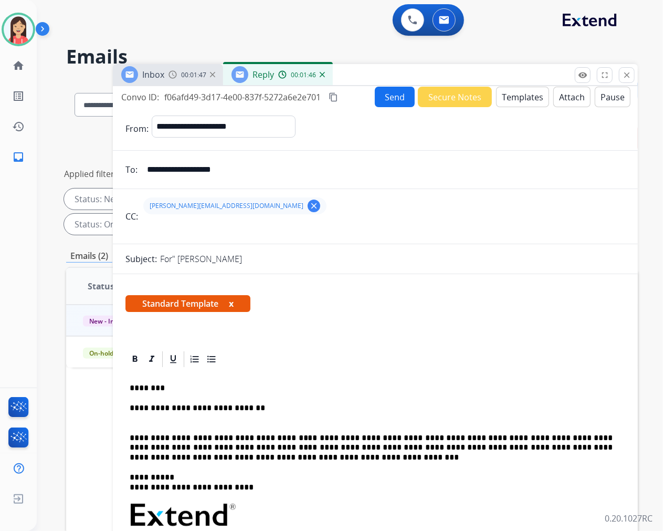
scroll to position [0, 0]
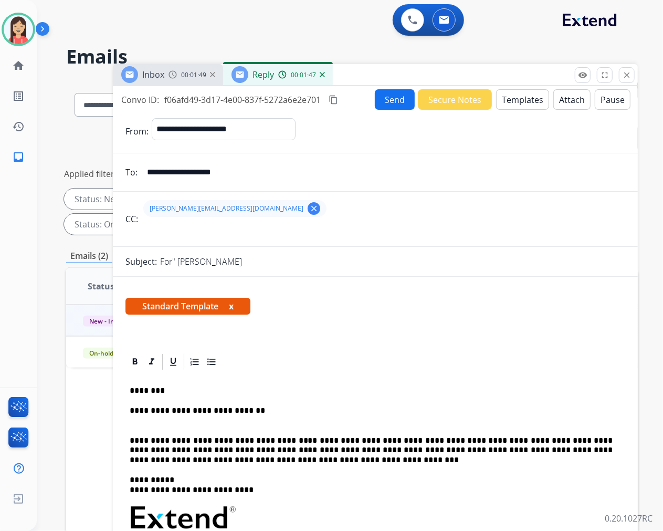
click at [397, 107] on button "Send" at bounding box center [395, 99] width 40 height 20
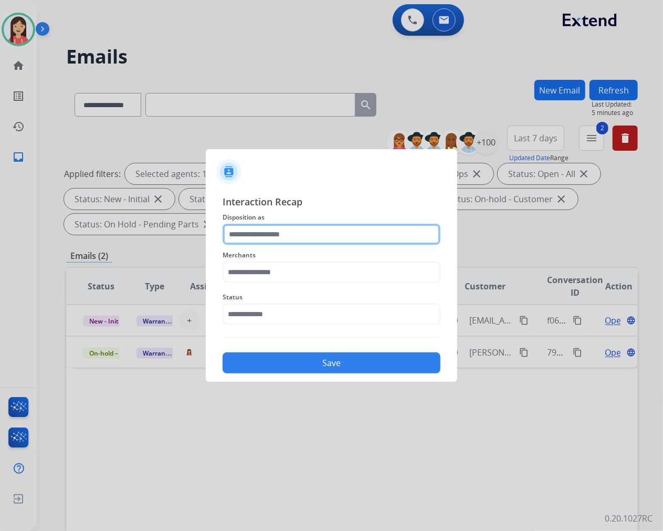
click at [313, 240] on input "text" at bounding box center [332, 234] width 218 height 21
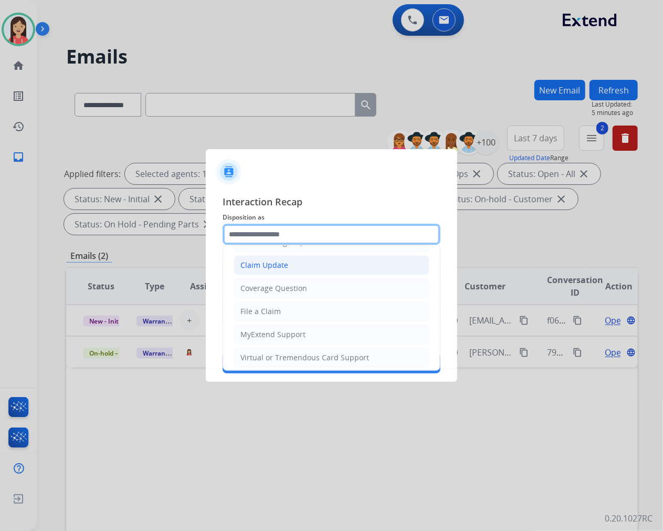
scroll to position [117, 0]
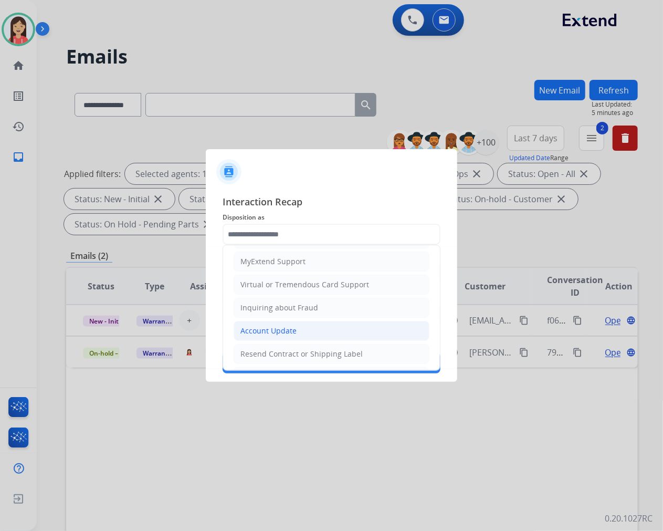
click at [261, 331] on div "Account Update" at bounding box center [268, 330] width 56 height 10
type input "**********"
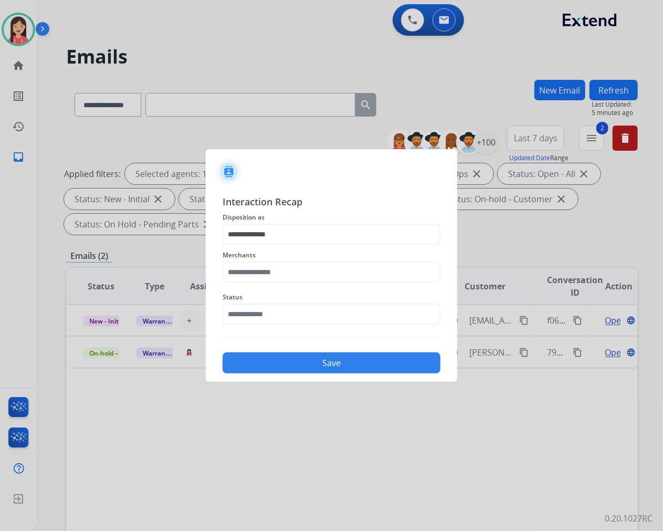
click at [274, 289] on div "Status" at bounding box center [332, 308] width 218 height 42
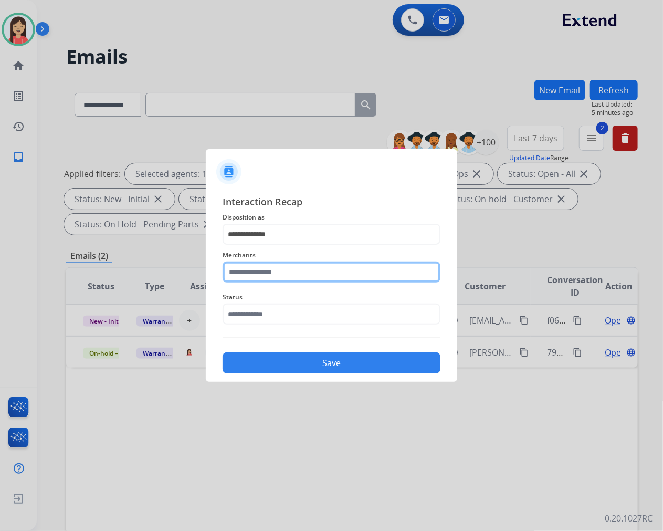
click at [284, 279] on input "text" at bounding box center [332, 271] width 218 height 21
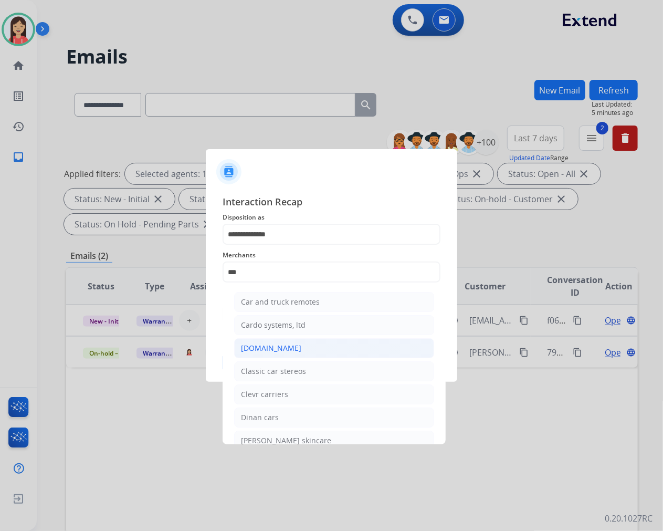
click at [279, 344] on div "[DOMAIN_NAME]" at bounding box center [271, 348] width 60 height 10
type input "**********"
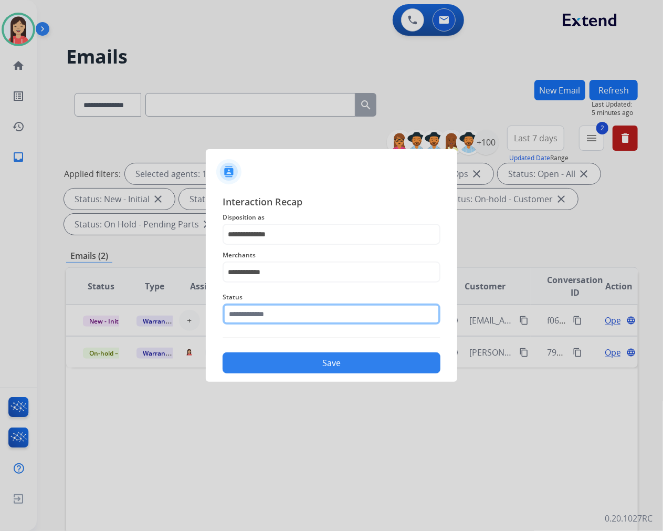
click at [284, 310] on input "text" at bounding box center [332, 313] width 218 height 21
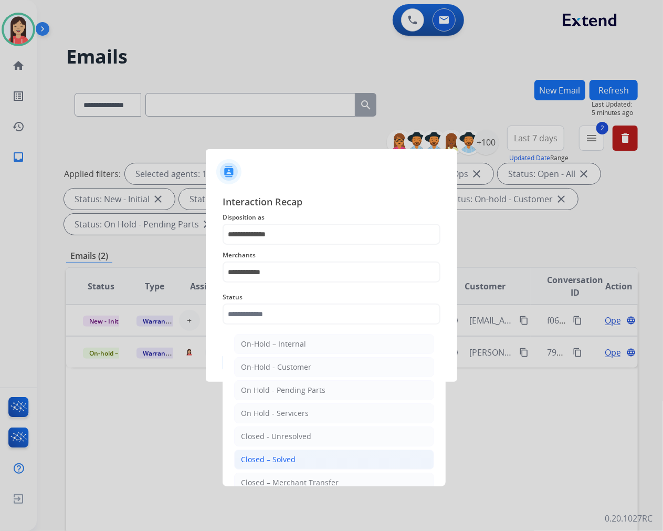
click at [284, 452] on li "Closed – Solved" at bounding box center [334, 459] width 200 height 20
type input "**********"
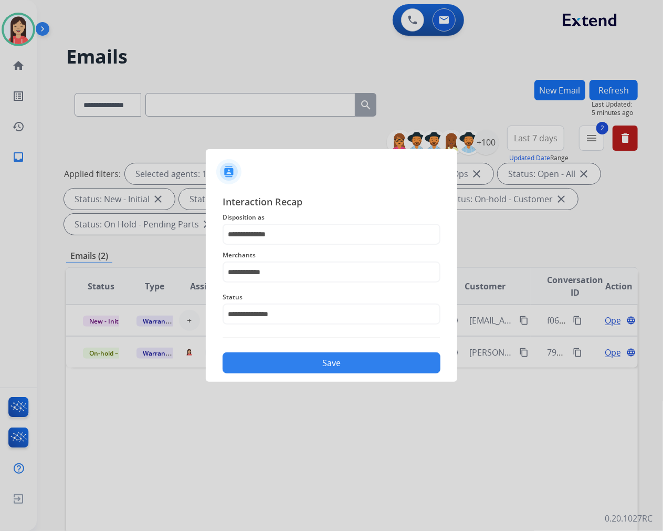
click at [318, 363] on button "Save" at bounding box center [332, 362] width 218 height 21
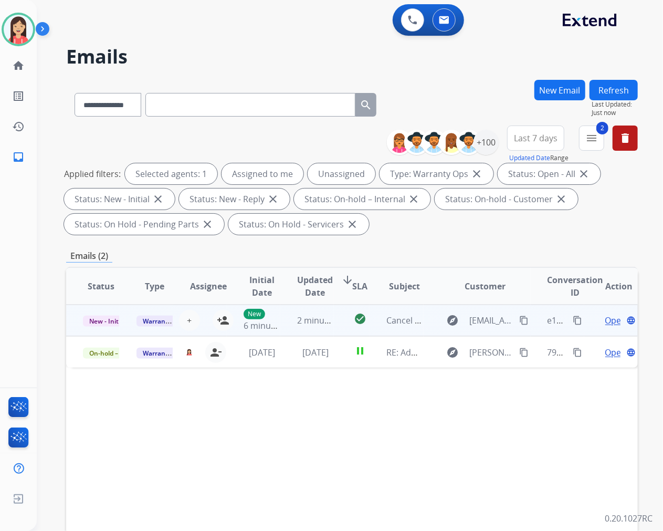
click at [292, 328] on td "2 minutes ago" at bounding box center [307, 319] width 54 height 31
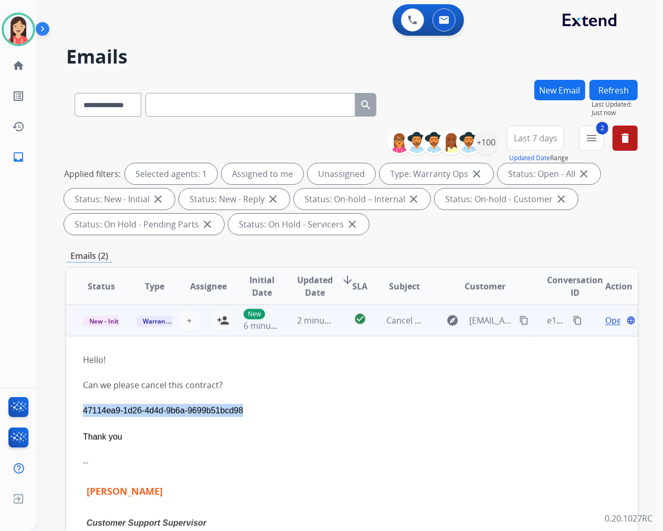
drag, startPoint x: 81, startPoint y: 406, endPoint x: 256, endPoint y: 410, distance: 174.8
click at [256, 410] on td "Hello! Can we please cancel this contract? 47114ea9-1d26-4d4d-9b6a-9699b51bcd98…" at bounding box center [298, 467] width 464 height 262
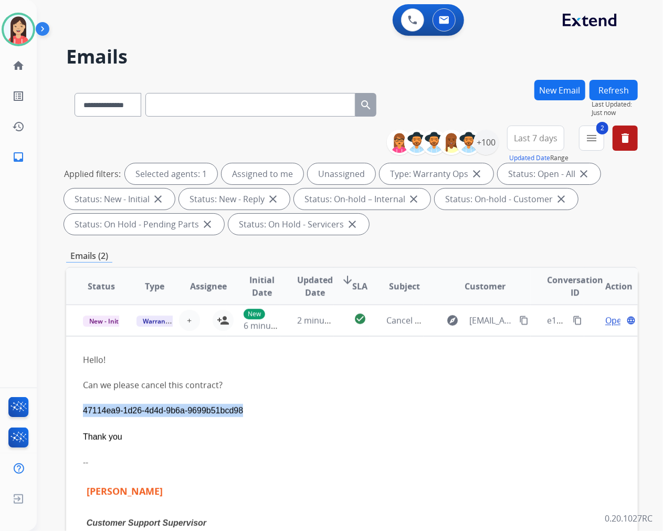
copy span "47114ea9-1d26-4d4d-9b6a-9699b51bcd98"
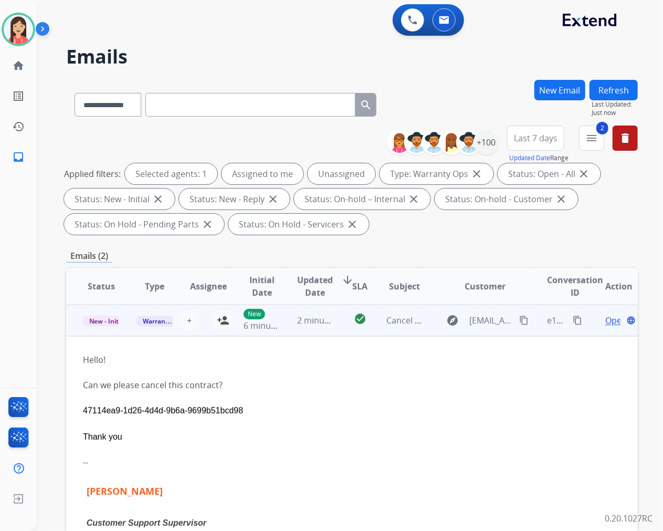
click at [376, 418] on div at bounding box center [298, 423] width 431 height 13
click at [605, 325] on span "Open" at bounding box center [616, 320] width 22 height 13
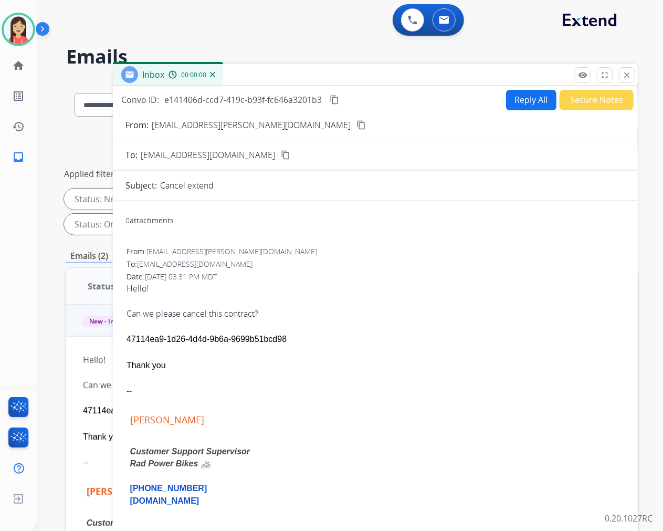
click at [519, 97] on button "Reply All" at bounding box center [531, 100] width 50 height 20
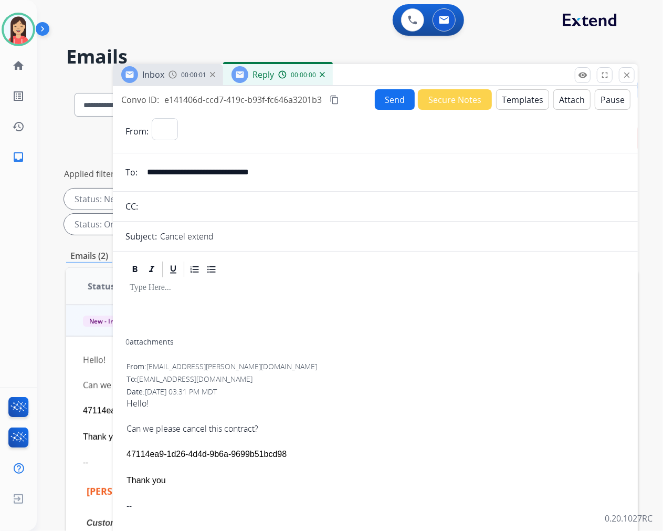
select select "**********"
drag, startPoint x: 382, startPoint y: 316, endPoint x: 427, endPoint y: 268, distance: 65.7
click at [382, 316] on div at bounding box center [375, 309] width 500 height 60
click at [511, 102] on button "Templates" at bounding box center [522, 99] width 53 height 20
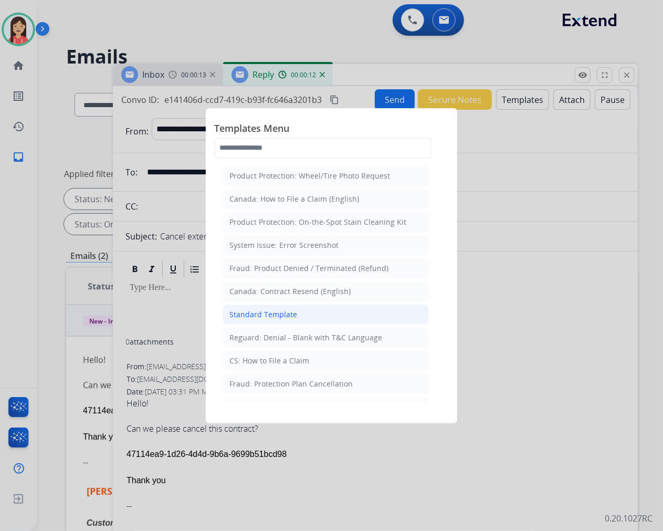
click at [276, 308] on li "Standard Template" at bounding box center [326, 314] width 206 height 20
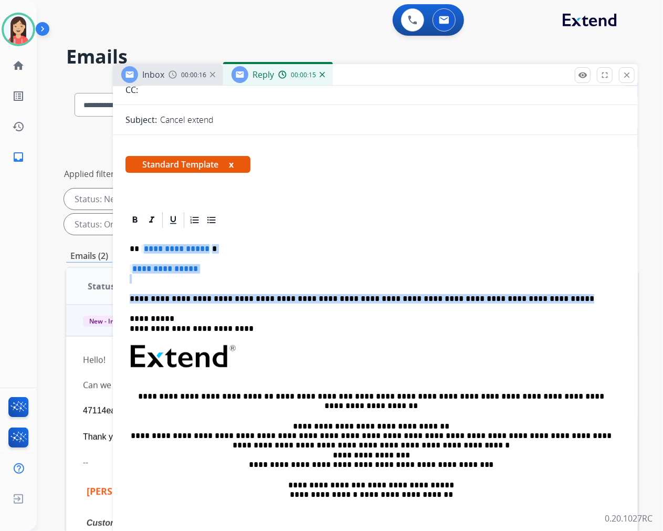
drag, startPoint x: 139, startPoint y: 247, endPoint x: 539, endPoint y: 299, distance: 403.4
click at [539, 299] on div "**********" at bounding box center [375, 387] width 500 height 316
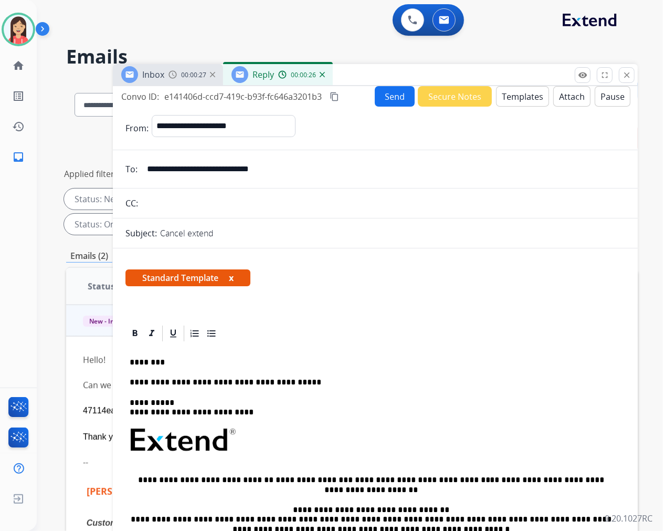
scroll to position [0, 0]
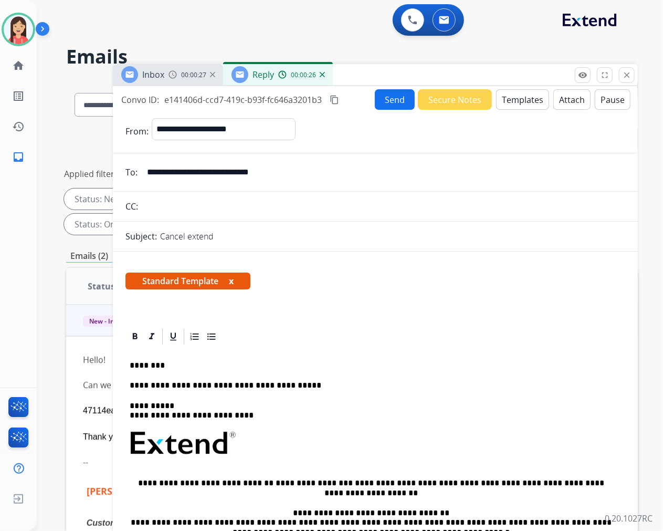
click at [390, 108] on button "Send" at bounding box center [395, 99] width 40 height 20
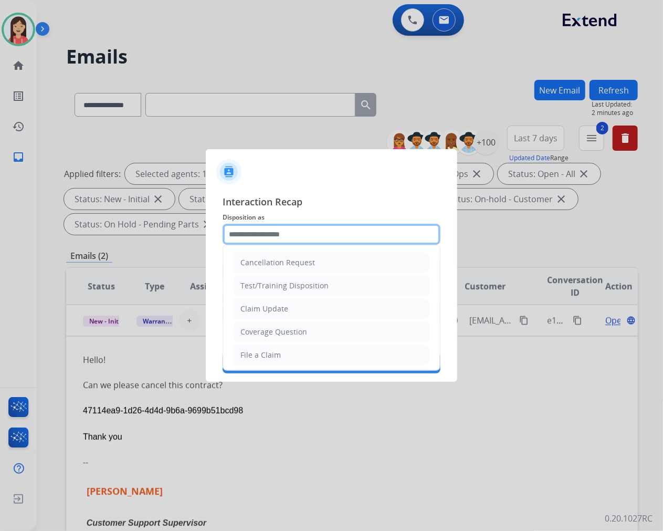
click at [231, 242] on input "text" at bounding box center [332, 234] width 218 height 21
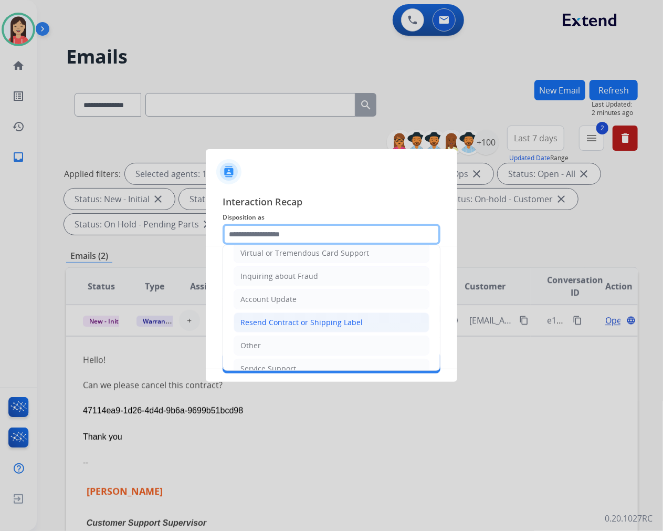
scroll to position [164, 0]
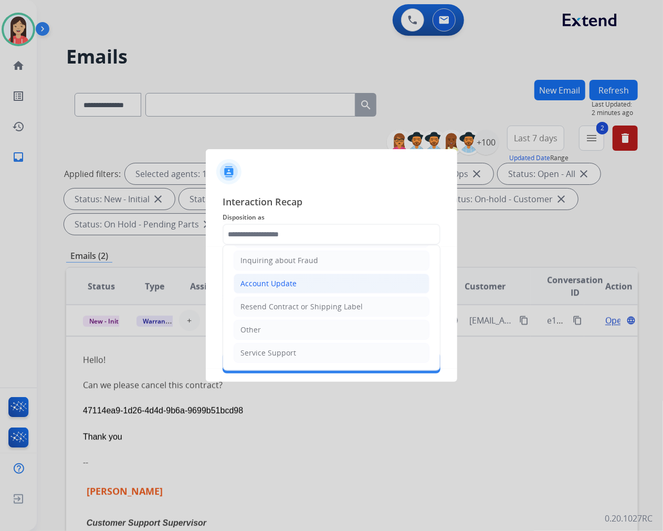
click at [276, 281] on div "Account Update" at bounding box center [268, 283] width 56 height 10
type input "**********"
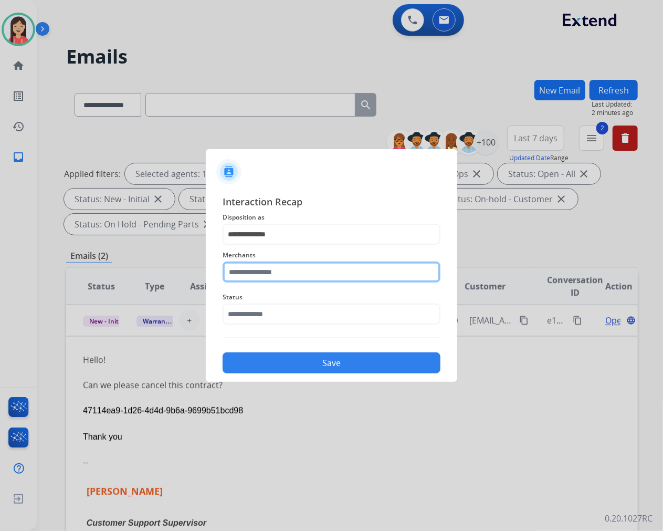
click at [272, 272] on input "text" at bounding box center [332, 271] width 218 height 21
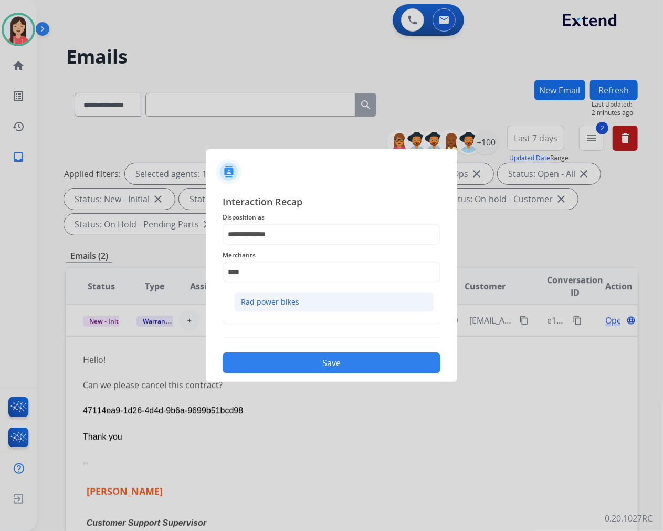
click at [271, 305] on div "Rad power bikes" at bounding box center [270, 302] width 58 height 10
type input "**********"
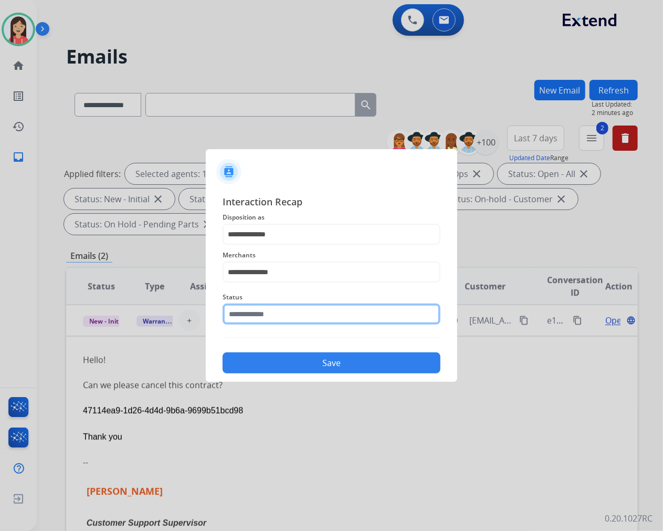
click at [270, 315] on input "text" at bounding box center [332, 313] width 218 height 21
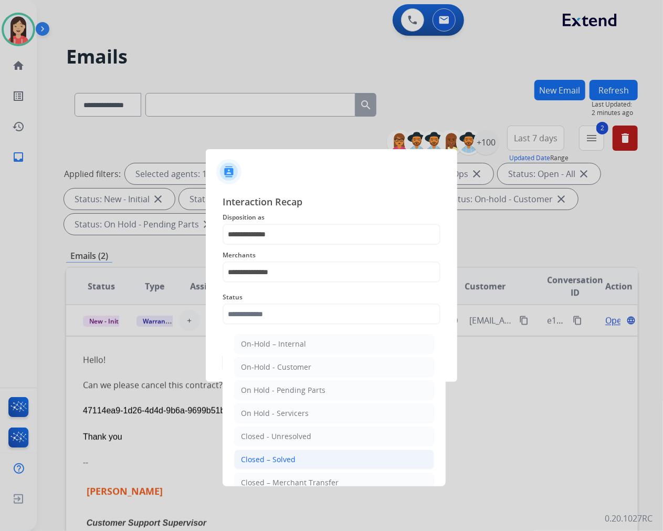
click at [298, 459] on li "Closed – Solved" at bounding box center [334, 459] width 200 height 20
type input "**********"
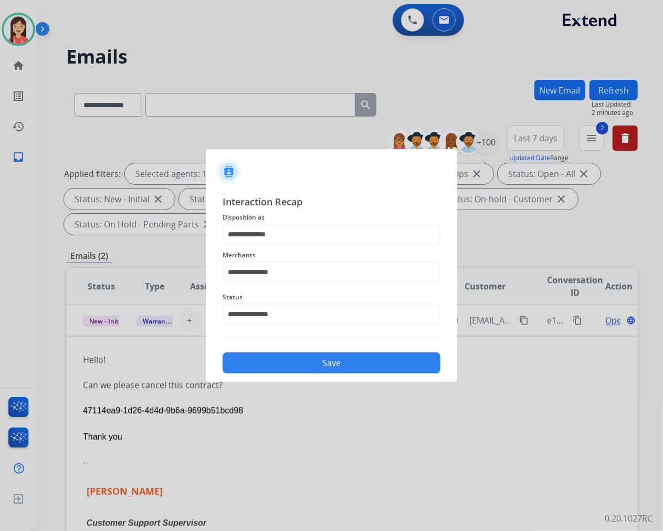
click at [322, 354] on button "Save" at bounding box center [332, 362] width 218 height 21
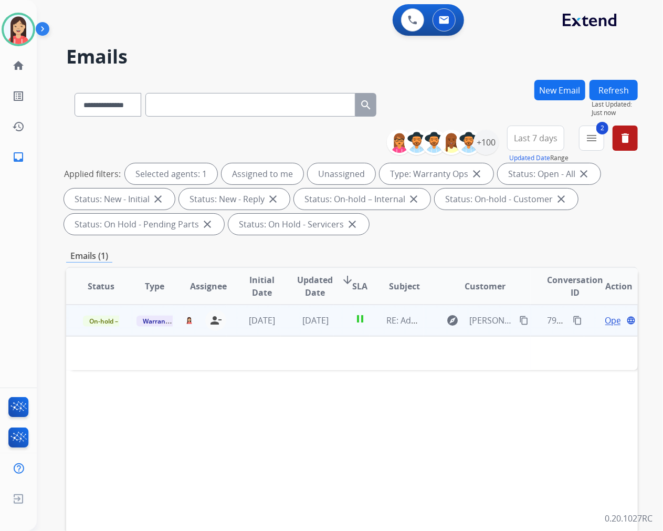
drag, startPoint x: 288, startPoint y: 330, endPoint x: 294, endPoint y: 320, distance: 11.7
click at [288, 330] on td "[DATE]" at bounding box center [307, 319] width 54 height 31
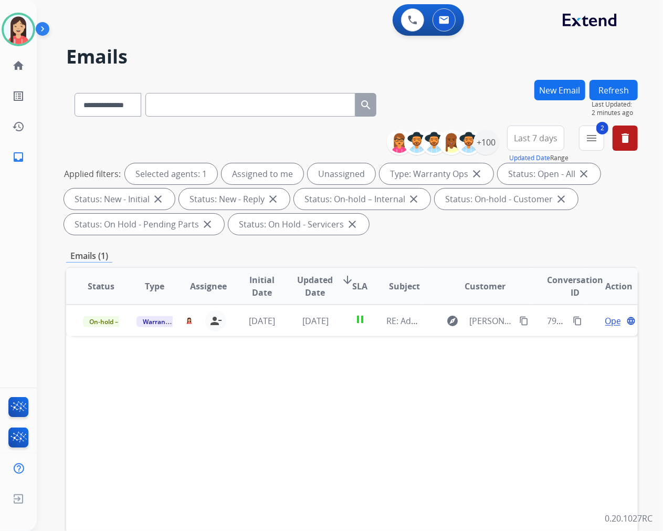
drag, startPoint x: 291, startPoint y: 37, endPoint x: 347, endPoint y: 1, distance: 66.5
click at [291, 37] on div "0 Voice Interactions 0 Email Interactions" at bounding box center [343, 21] width 588 height 34
click at [619, 86] on button "Refresh" at bounding box center [613, 90] width 48 height 20
click at [596, 139] on mat-icon "menu" at bounding box center [591, 138] width 13 height 13
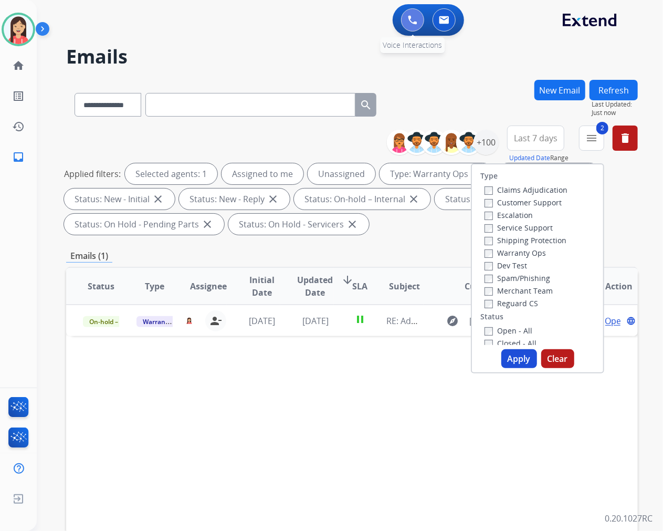
click at [408, 25] on button at bounding box center [412, 19] width 23 height 23
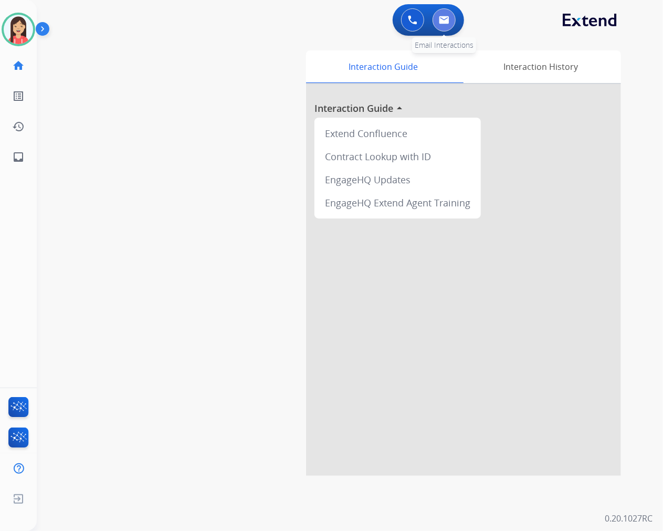
click at [446, 27] on button at bounding box center [443, 19] width 23 height 23
select select "**********"
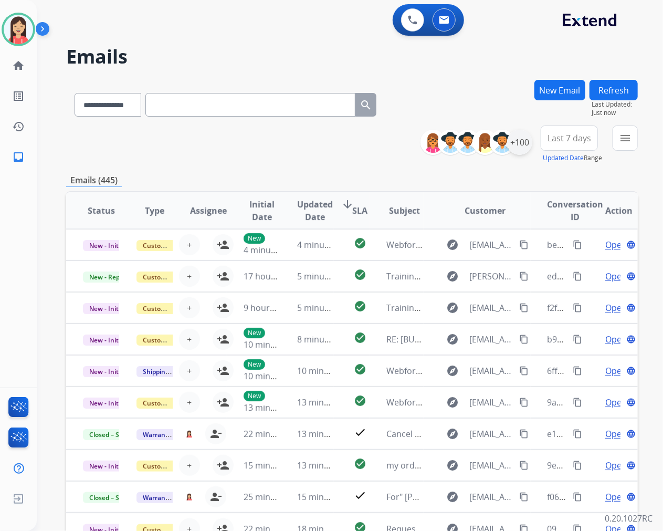
click at [519, 139] on div "+100" at bounding box center [519, 142] width 25 height 25
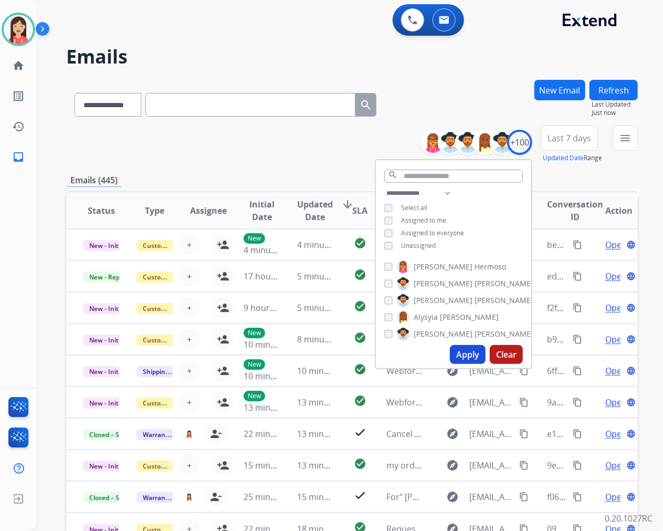
click at [387, 248] on div "**********" at bounding box center [453, 220] width 155 height 67
click at [381, 242] on div "**********" at bounding box center [453, 220] width 155 height 67
click at [468, 356] on button "Apply" at bounding box center [468, 354] width 36 height 19
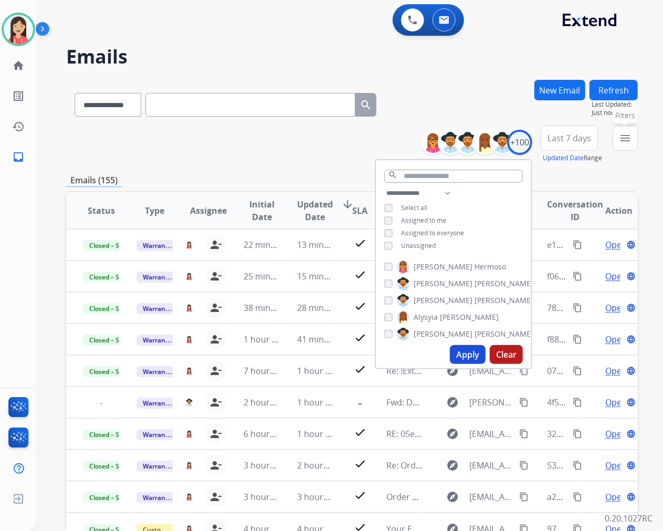
click at [621, 136] on mat-icon "menu" at bounding box center [625, 138] width 13 height 13
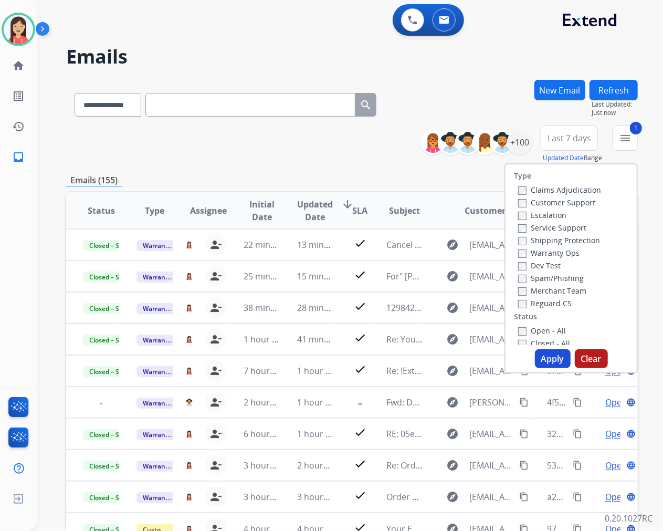
click at [544, 354] on button "Apply" at bounding box center [553, 358] width 36 height 19
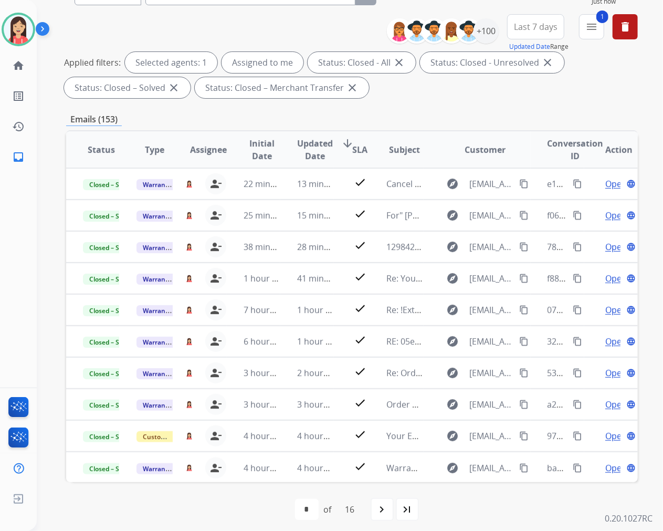
scroll to position [117, 0]
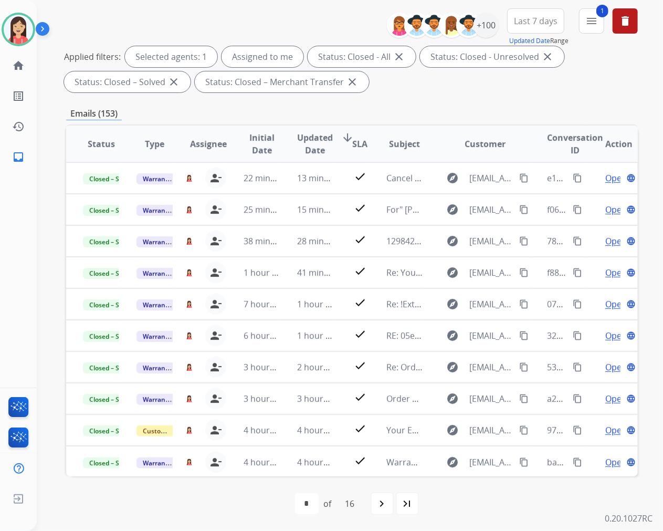
drag, startPoint x: 386, startPoint y: 501, endPoint x: 390, endPoint y: 495, distance: 7.9
click at [386, 501] on mat-icon "navigate_next" at bounding box center [382, 503] width 13 height 13
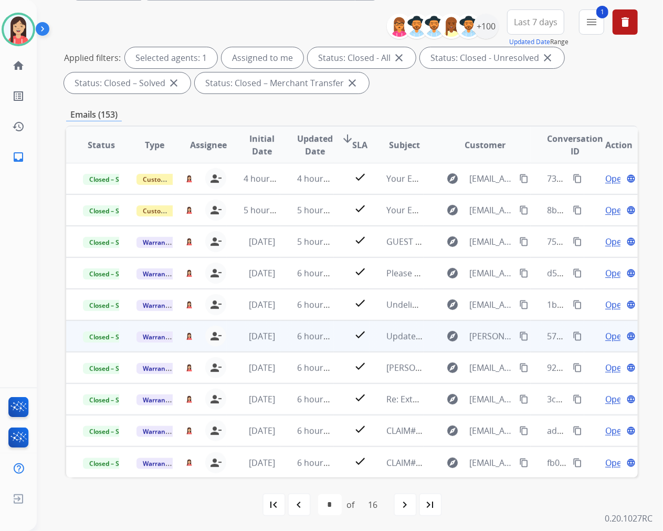
scroll to position [117, 0]
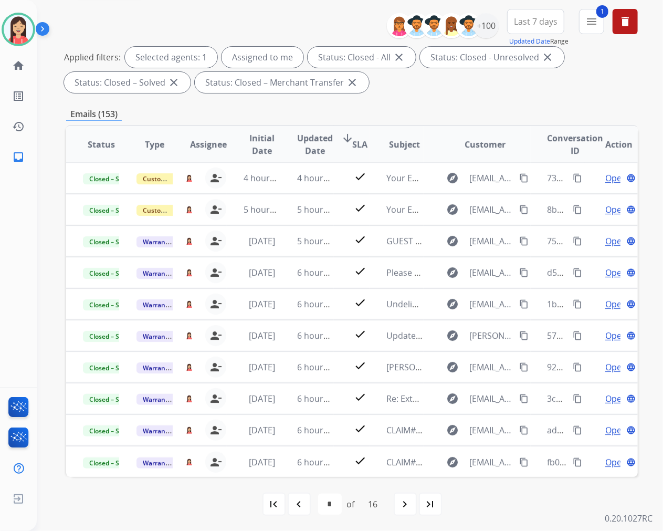
click at [405, 505] on mat-icon "navigate_next" at bounding box center [405, 504] width 13 height 13
select select "*"
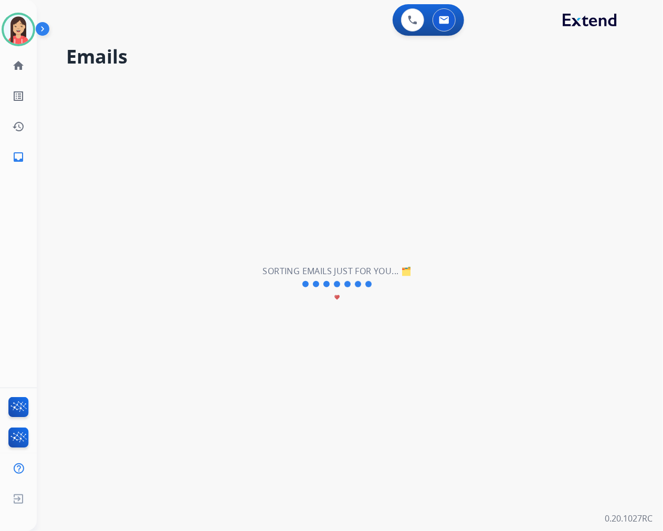
scroll to position [0, 0]
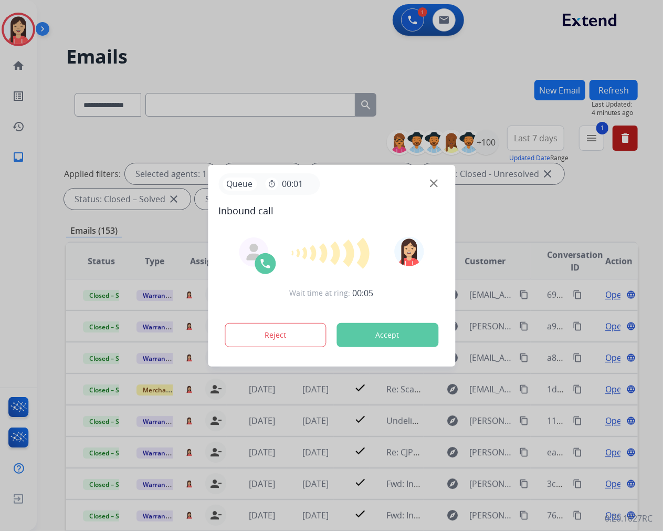
click at [386, 337] on button "Accept" at bounding box center [387, 335] width 102 height 24
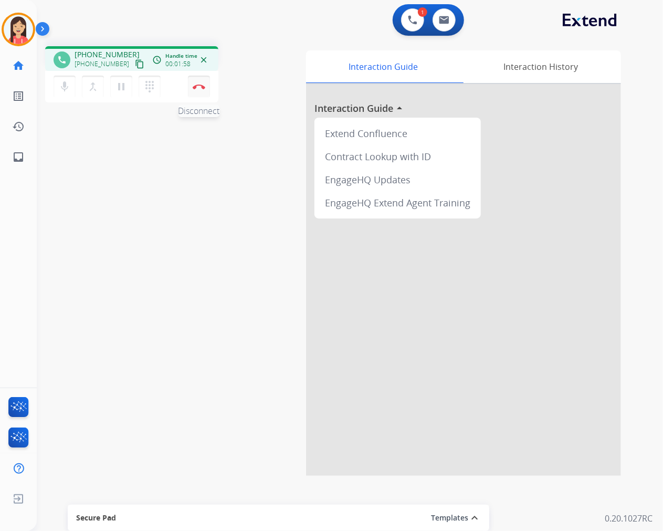
click at [199, 79] on button "Disconnect" at bounding box center [199, 87] width 22 height 22
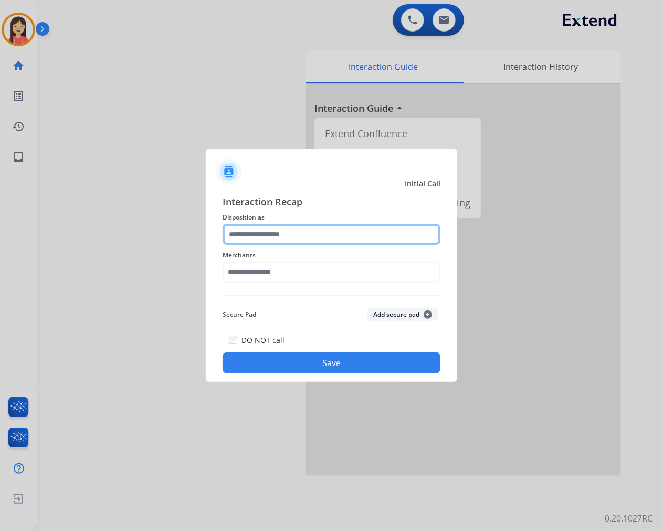
click at [278, 230] on input "text" at bounding box center [332, 234] width 218 height 21
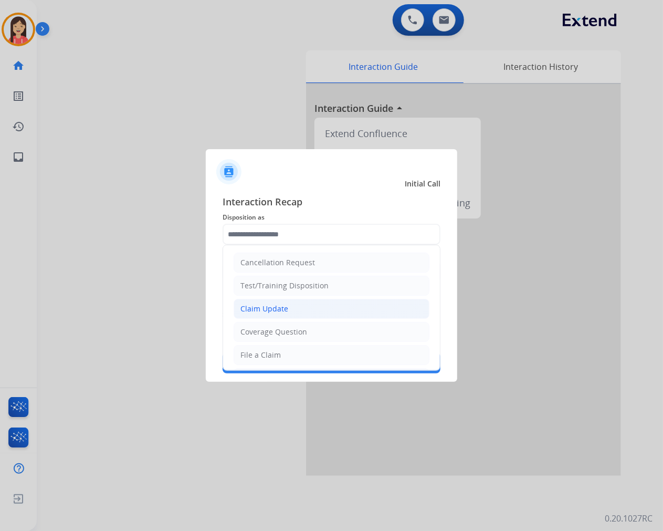
click at [274, 303] on div "Claim Update" at bounding box center [264, 308] width 48 height 10
type input "**********"
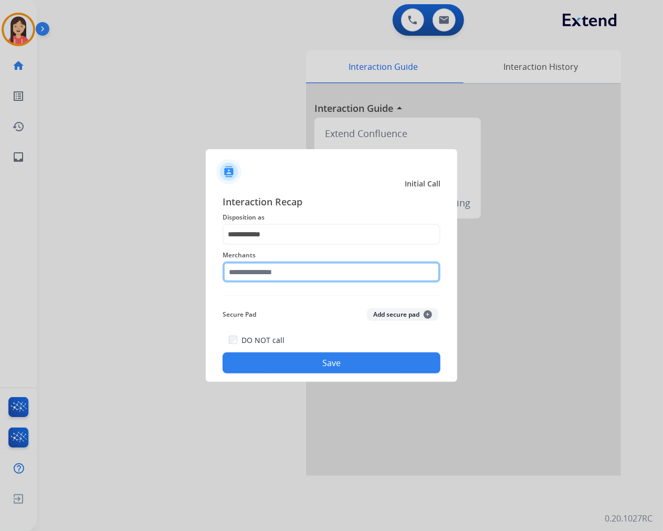
click at [256, 265] on input "text" at bounding box center [332, 271] width 218 height 21
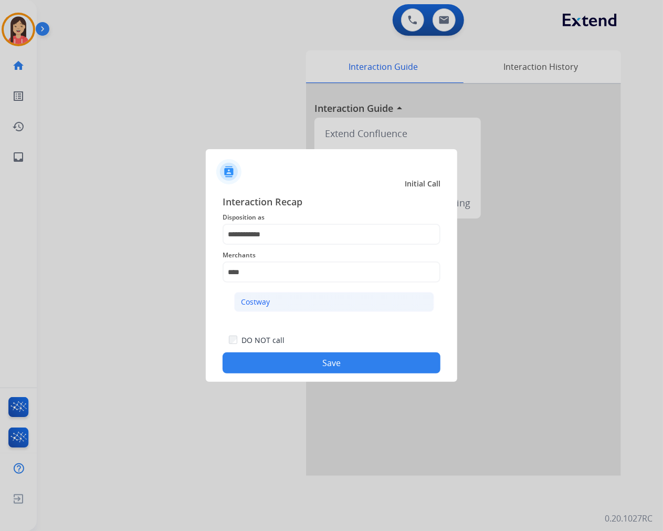
click at [265, 302] on div "Costway" at bounding box center [255, 302] width 29 height 10
type input "*******"
click at [280, 365] on button "Save" at bounding box center [332, 362] width 218 height 21
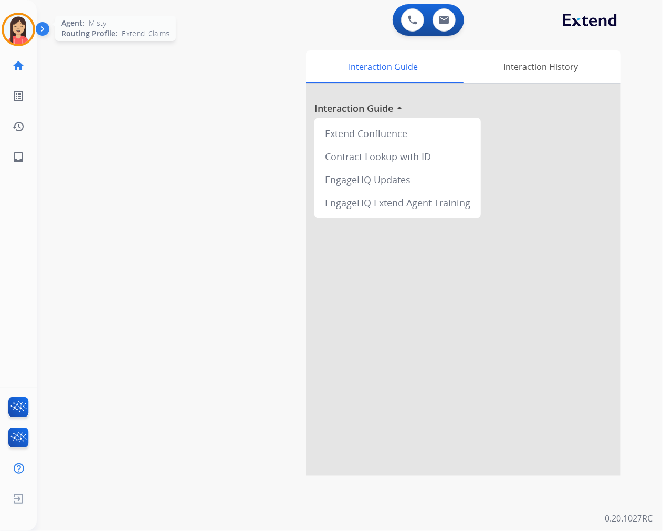
click at [18, 43] on img at bounding box center [18, 29] width 29 height 29
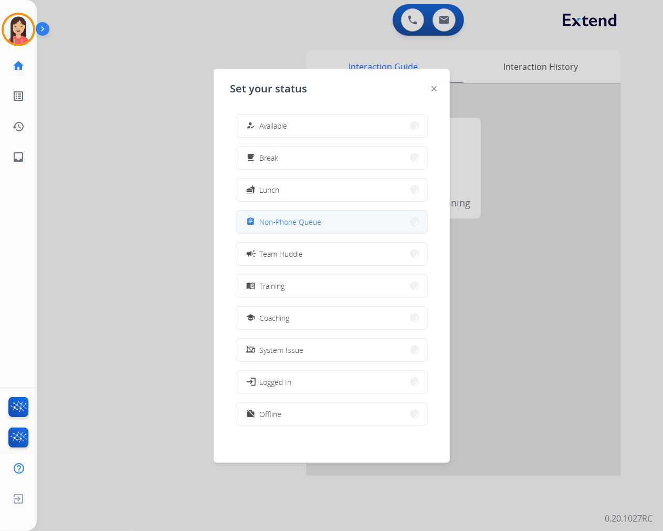
click at [287, 223] on span "Non-Phone Queue" at bounding box center [291, 221] width 62 height 11
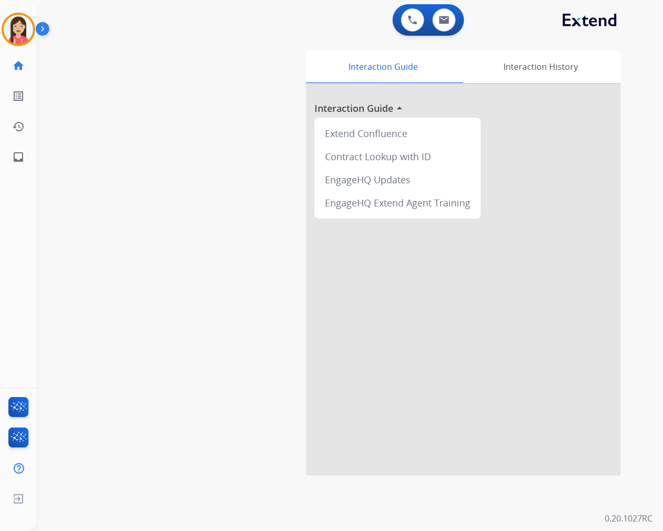
drag, startPoint x: 48, startPoint y: 166, endPoint x: 259, endPoint y: 87, distance: 225.2
click at [48, 166] on div "swap_horiz Break voice bridge close_fullscreen Connect 3-Way Call merge_type Se…" at bounding box center [337, 257] width 601 height 438
click at [443, 16] on img at bounding box center [444, 20] width 10 height 8
select select "**********"
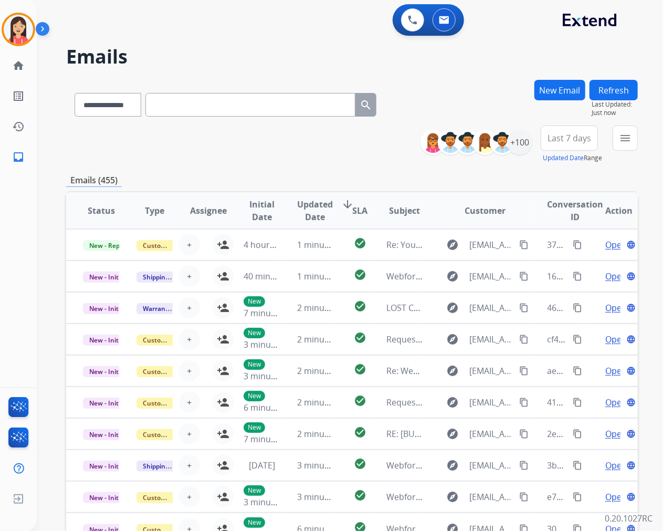
drag, startPoint x: 239, startPoint y: 157, endPoint x: 554, endPoint y: 147, distance: 315.1
click at [239, 157] on div "**********" at bounding box center [352, 144] width 572 height 38
click at [623, 139] on mat-icon "menu" at bounding box center [625, 138] width 13 height 13
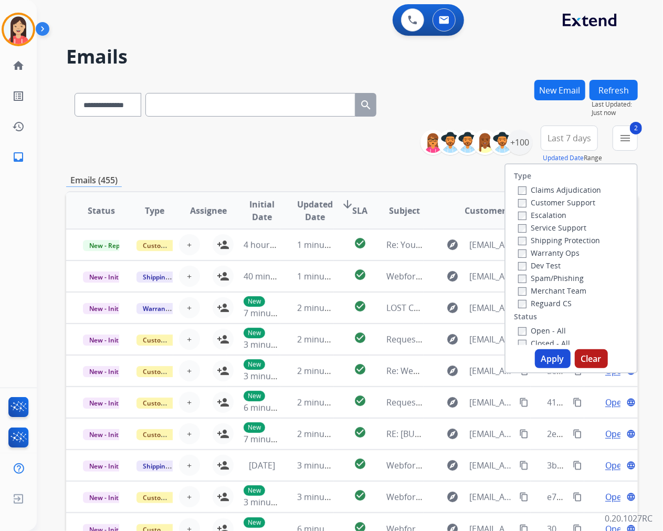
click at [544, 358] on button "Apply" at bounding box center [553, 358] width 36 height 19
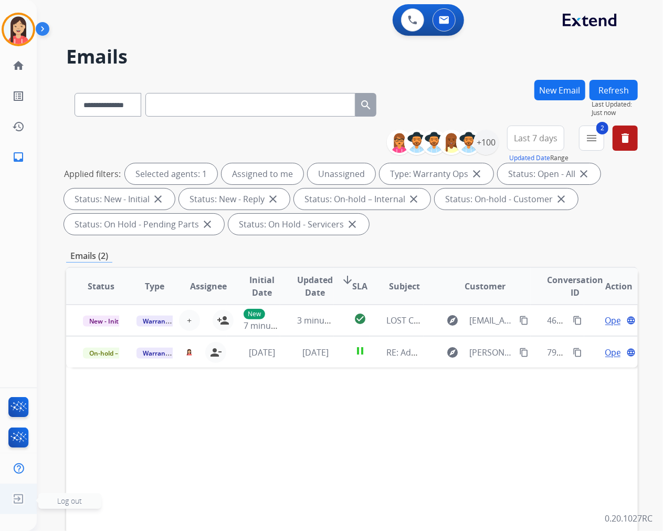
click at [20, 490] on img at bounding box center [18, 499] width 19 height 20
